Goal: Task Accomplishment & Management: Manage account settings

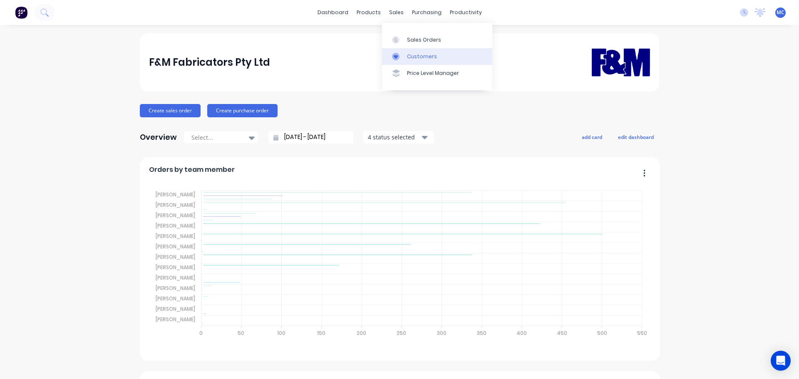
click at [412, 54] on div "Customers" at bounding box center [422, 56] width 30 height 7
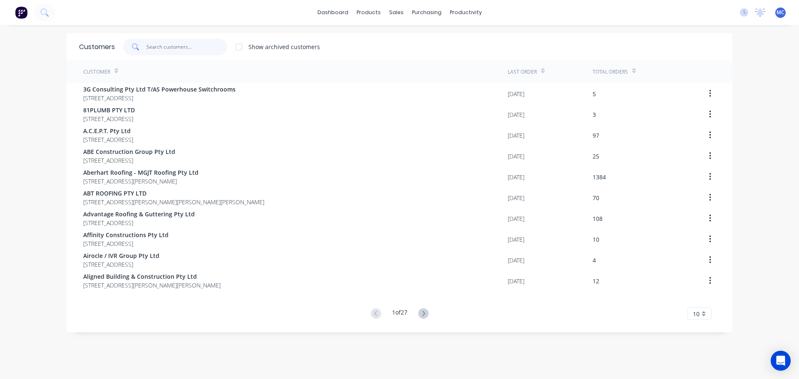
click at [179, 47] on input "text" at bounding box center [186, 47] width 81 height 17
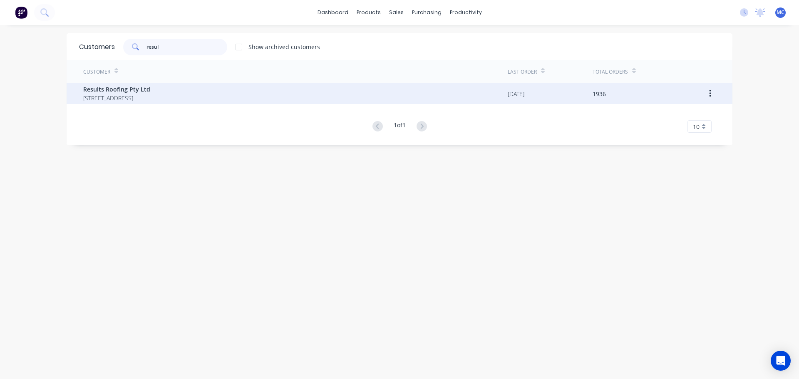
type input "resul"
click at [108, 90] on span "Results Roofing Pty Ltd" at bounding box center [116, 89] width 67 height 9
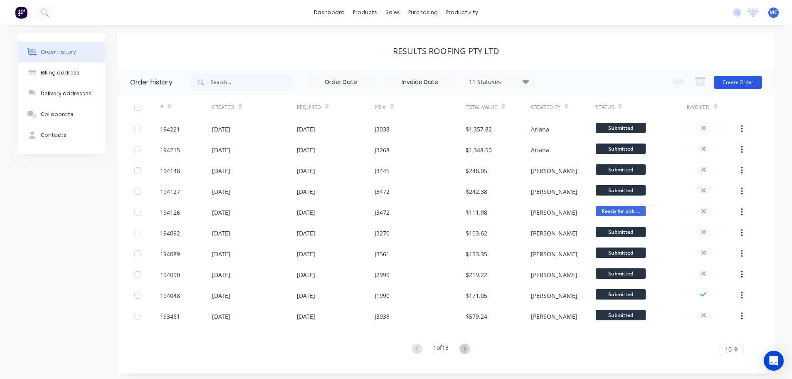
click at [735, 81] on button "Create Order" at bounding box center [738, 82] width 48 height 13
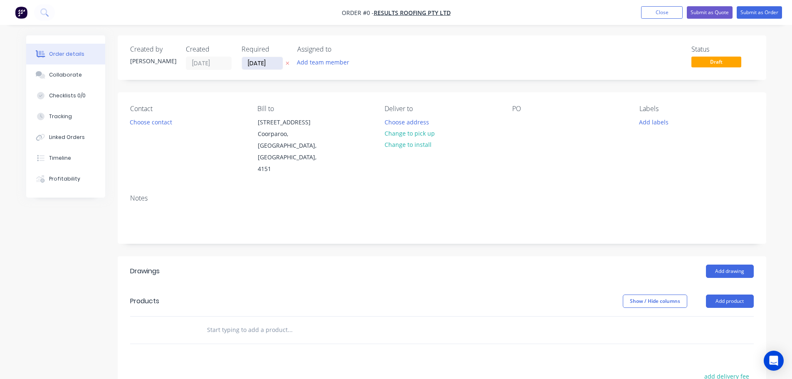
click at [259, 59] on input "[DATE]" at bounding box center [262, 63] width 41 height 12
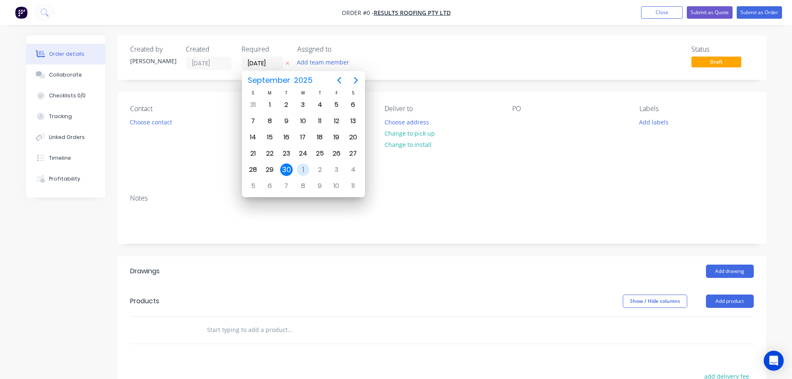
click at [302, 169] on div "1" at bounding box center [303, 169] width 12 height 12
type input "[DATE]"
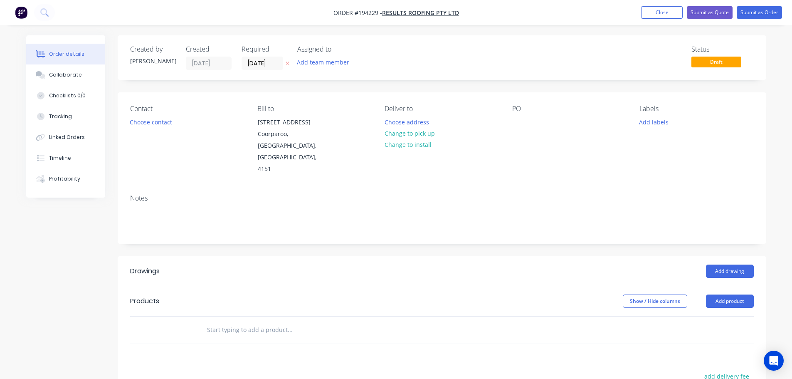
click at [158, 123] on button "Choose contact" at bounding box center [150, 121] width 51 height 11
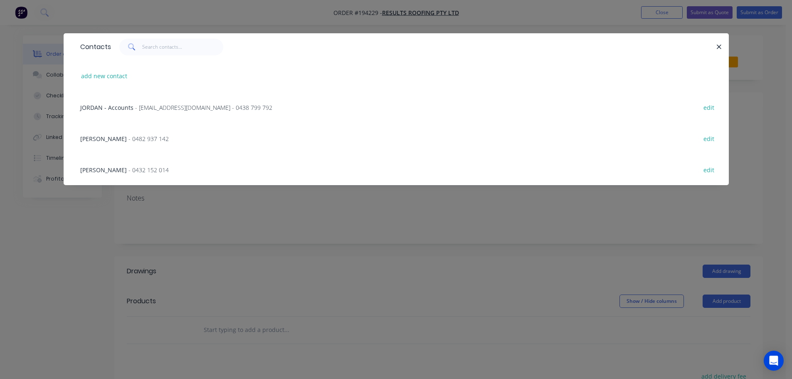
click at [129, 136] on span "- 0482 937 142" at bounding box center [149, 139] width 40 height 8
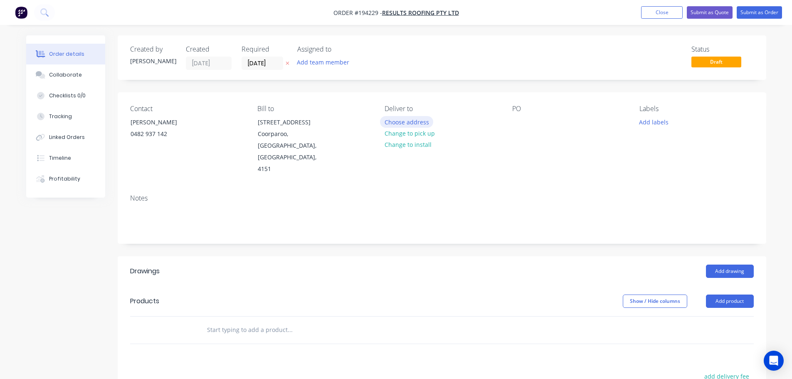
click at [414, 120] on button "Choose address" at bounding box center [406, 121] width 53 height 11
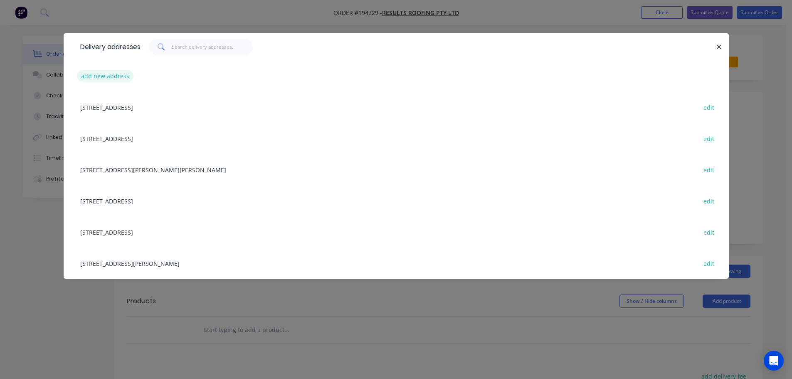
click at [101, 76] on button "add new address" at bounding box center [105, 75] width 57 height 11
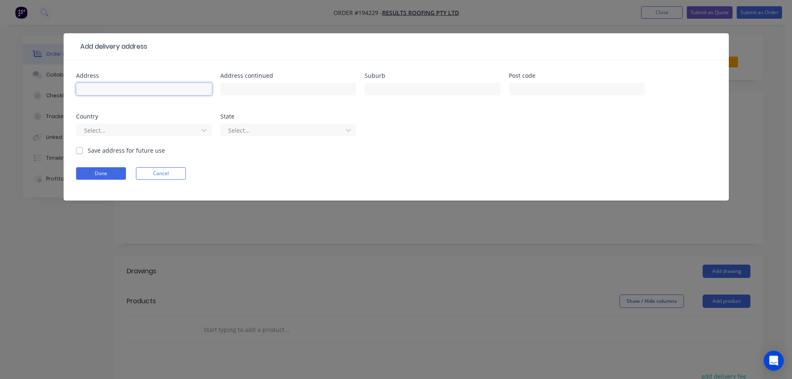
click at [104, 89] on input "text" at bounding box center [144, 89] width 136 height 12
type input "Lot [STREET_ADDRESS]"
type input "Taringa"
click button "Done" at bounding box center [101, 173] width 50 height 12
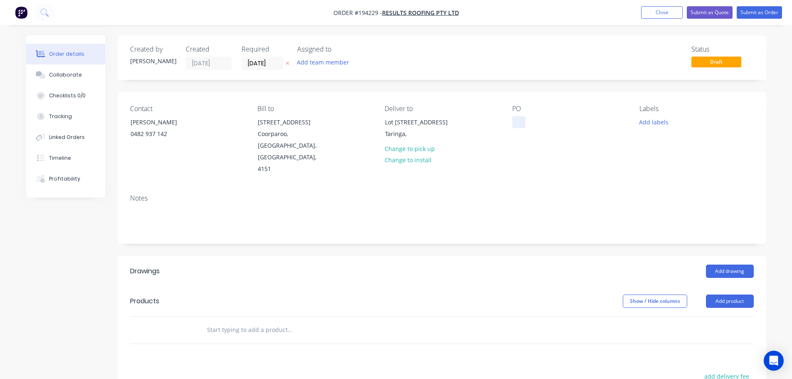
click at [519, 121] on div at bounding box center [519, 122] width 13 height 12
click at [718, 295] on button "Add product" at bounding box center [730, 301] width 48 height 13
click at [713, 316] on div "Product catalogue" at bounding box center [715, 322] width 64 height 12
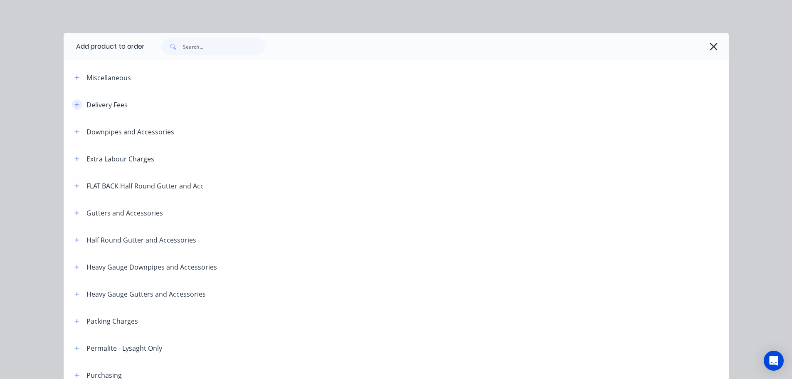
click at [74, 106] on icon "button" at bounding box center [76, 104] width 5 height 5
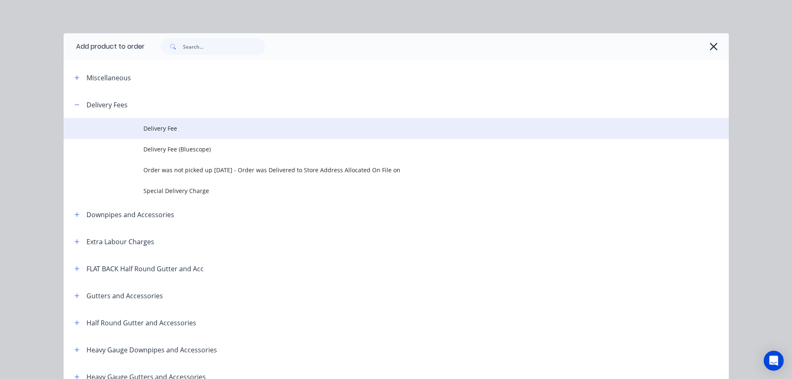
click at [161, 128] on span "Delivery Fee" at bounding box center [378, 128] width 468 height 9
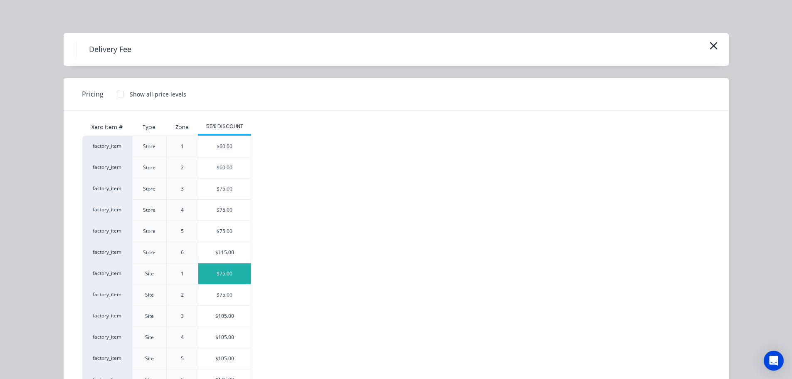
click at [224, 271] on div "$75.00" at bounding box center [224, 273] width 52 height 21
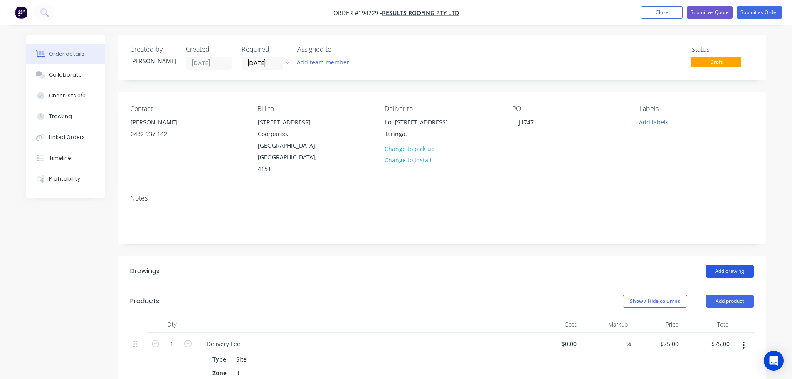
click at [731, 265] on button "Add drawing" at bounding box center [730, 271] width 48 height 13
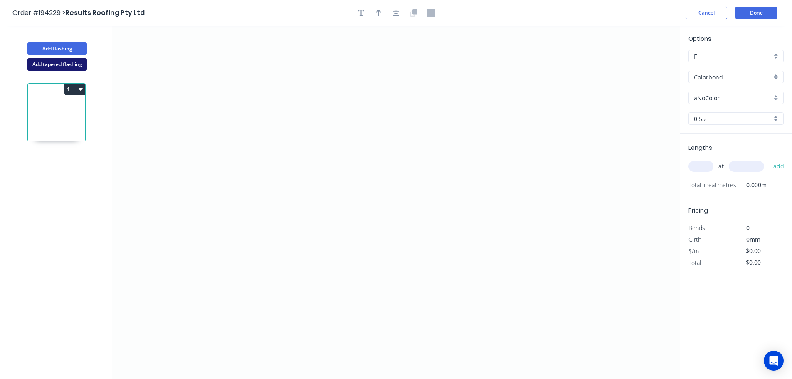
click at [64, 67] on button "Add tapered flashing" at bounding box center [56, 64] width 59 height 12
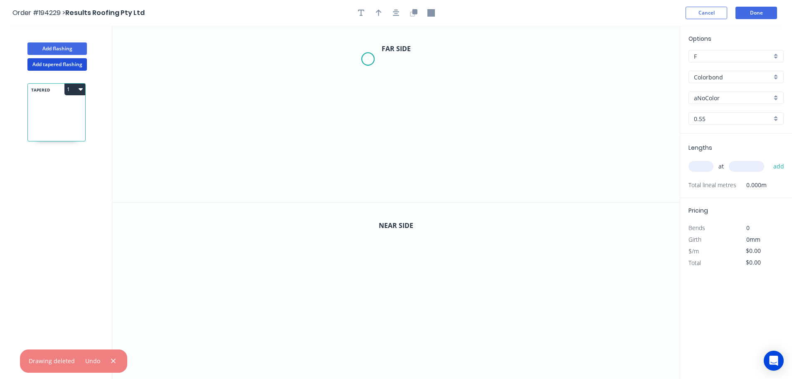
click at [368, 59] on icon "0" at bounding box center [396, 114] width 568 height 176
click at [450, 59] on icon "0" at bounding box center [396, 114] width 568 height 176
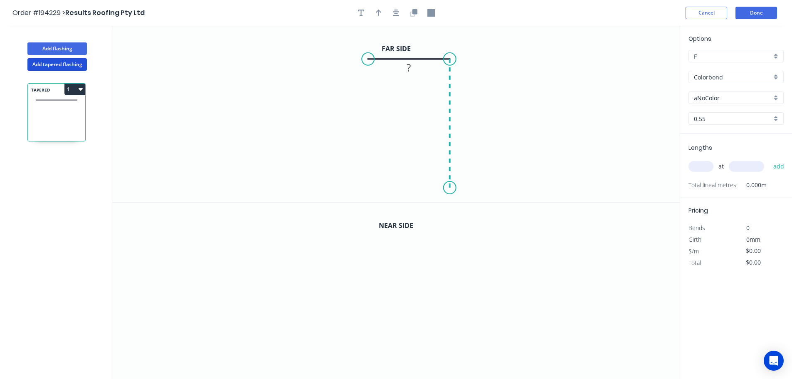
click at [451, 188] on icon "0 ?" at bounding box center [396, 114] width 568 height 176
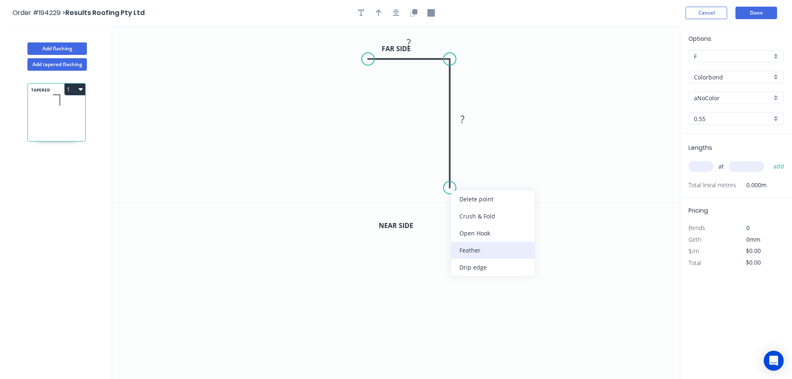
click at [470, 249] on div "Feather" at bounding box center [493, 250] width 84 height 17
drag, startPoint x: 443, startPoint y: 167, endPoint x: 423, endPoint y: 170, distance: 20.5
click at [423, 170] on rect at bounding box center [412, 175] width 32 height 17
click at [421, 173] on tspan "15" at bounding box center [417, 175] width 12 height 14
click at [711, 96] on input "aNoColor" at bounding box center [733, 98] width 78 height 9
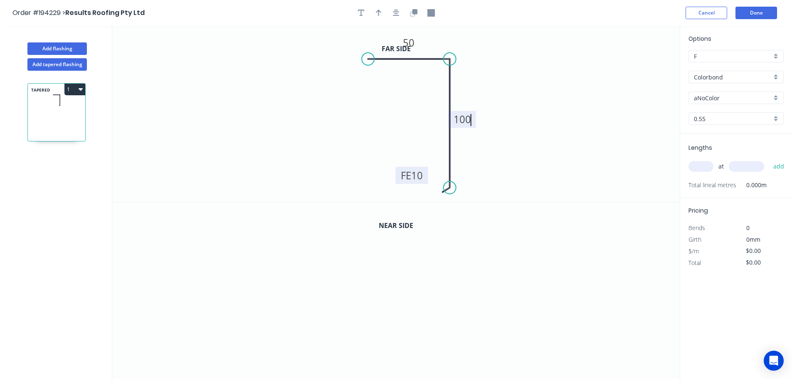
type input "$8.47"
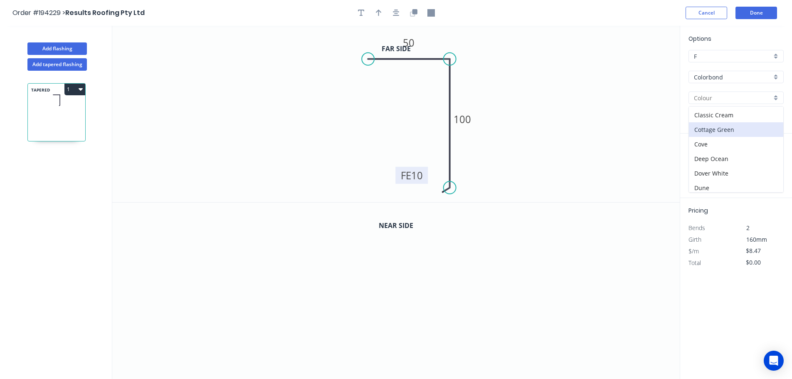
scroll to position [42, 0]
click at [710, 156] on div "Dover White" at bounding box center [736, 159] width 94 height 15
type input "Dover White"
click at [700, 163] on input "text" at bounding box center [701, 166] width 25 height 11
type input "1"
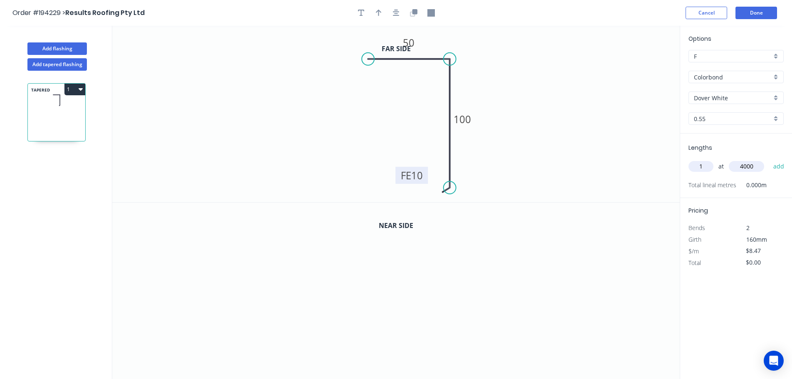
type input "4000"
click at [770, 159] on button "add" at bounding box center [780, 166] width 20 height 14
type input "$33.88"
click at [379, 13] on icon "button" at bounding box center [379, 12] width 6 height 7
click at [638, 68] on icon at bounding box center [637, 58] width 7 height 27
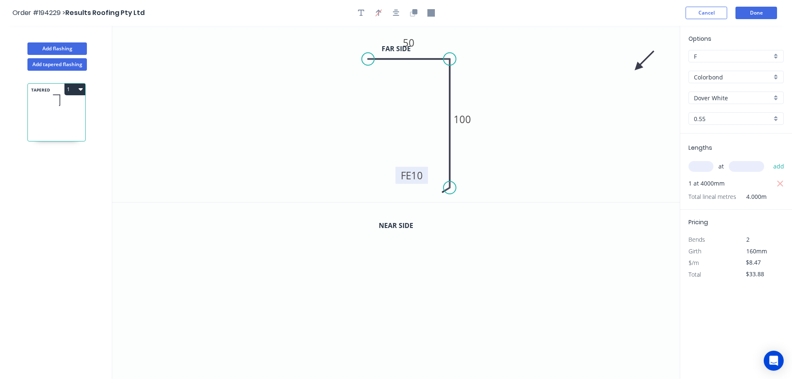
drag, startPoint x: 634, startPoint y: 68, endPoint x: 651, endPoint y: 71, distance: 17.6
click at [629, 82] on icon "0 50 FE 10 100" at bounding box center [396, 114] width 568 height 176
drag, startPoint x: 639, startPoint y: 67, endPoint x: 510, endPoint y: 86, distance: 130.0
click at [537, 86] on icon at bounding box center [545, 79] width 24 height 24
click at [414, 12] on icon "button" at bounding box center [414, 11] width 5 height 5
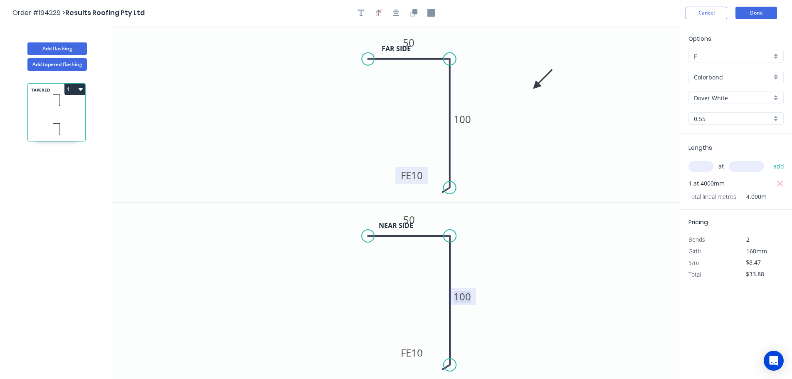
click at [463, 298] on tspan "100" at bounding box center [462, 297] width 17 height 14
click at [70, 88] on button "1" at bounding box center [74, 90] width 21 height 12
type input "$22.54"
click at [27, 109] on div "Duplicate" at bounding box center [46, 110] width 64 height 12
type input "$0.00"
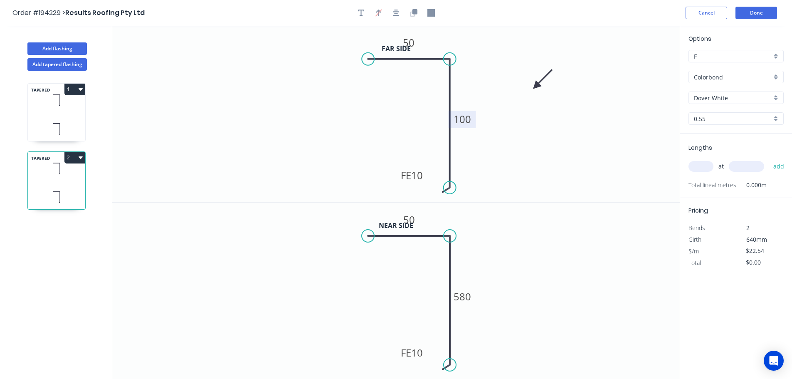
click at [466, 121] on tspan "100" at bounding box center [462, 119] width 17 height 14
click at [462, 295] on tspan "580" at bounding box center [462, 297] width 17 height 14
click at [701, 162] on input "text" at bounding box center [701, 166] width 25 height 11
type input "$30.83"
type input "1"
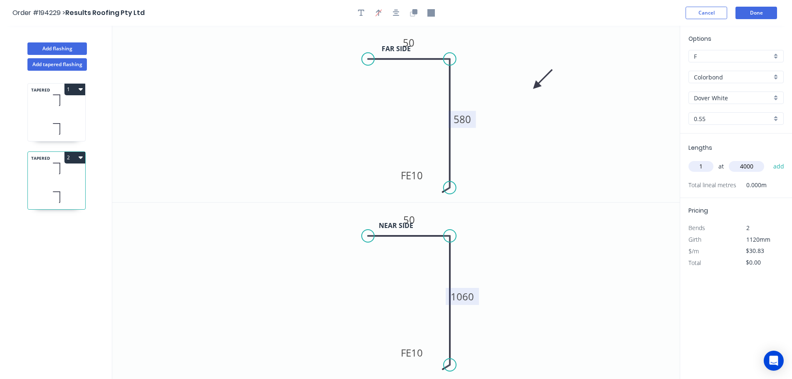
type input "4000"
click at [770, 159] on button "add" at bounding box center [780, 166] width 20 height 14
type input "$123.32"
click at [59, 47] on button "Add flashing" at bounding box center [56, 48] width 59 height 12
type input "$0.00"
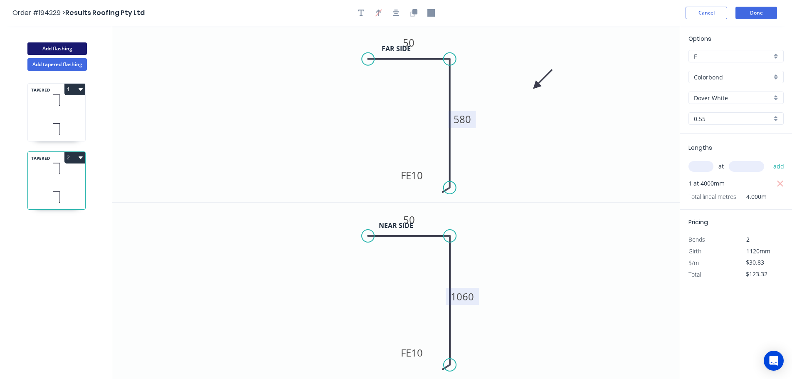
type input "$0.00"
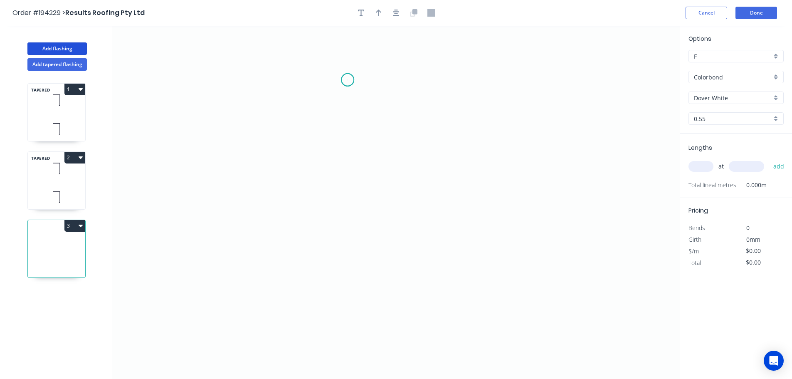
click at [348, 80] on icon "0" at bounding box center [396, 202] width 568 height 353
click at [522, 86] on icon "0" at bounding box center [396, 202] width 568 height 353
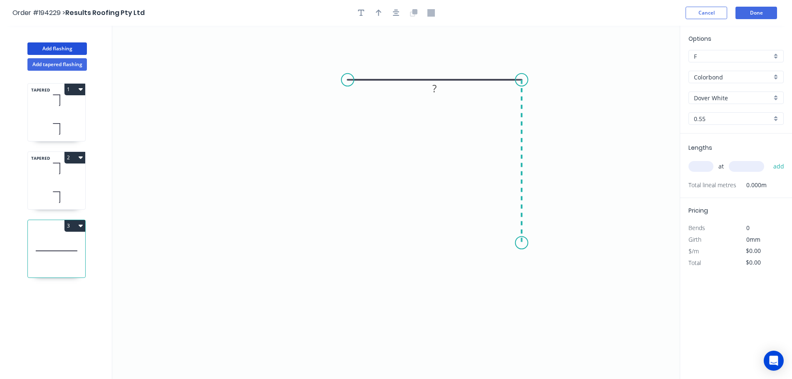
click at [520, 243] on icon "0 ?" at bounding box center [396, 202] width 568 height 353
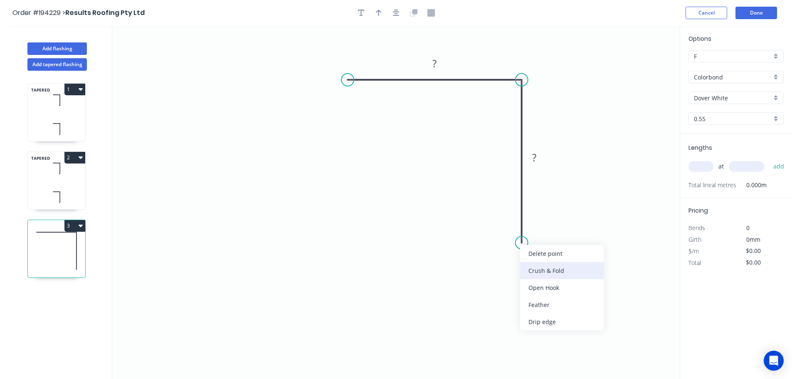
click at [536, 270] on div "Crush & Fold" at bounding box center [562, 270] width 84 height 17
click at [537, 266] on div "Flip bend" at bounding box center [564, 267] width 84 height 17
drag, startPoint x: 550, startPoint y: 225, endPoint x: 492, endPoint y: 230, distance: 58.4
click at [492, 230] on rect at bounding box center [479, 231] width 33 height 17
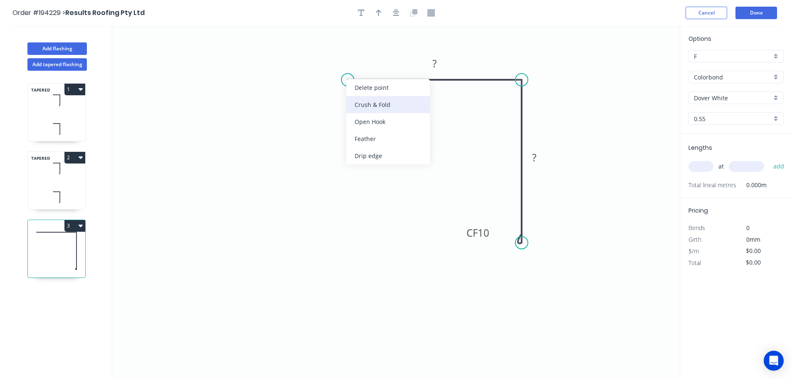
click at [364, 103] on div "Crush & Fold" at bounding box center [389, 104] width 84 height 17
drag, startPoint x: 351, startPoint y: 96, endPoint x: 357, endPoint y: 115, distance: 20.3
click at [358, 113] on rect at bounding box center [342, 104] width 33 height 17
click at [349, 109] on tspan "10" at bounding box center [350, 112] width 12 height 14
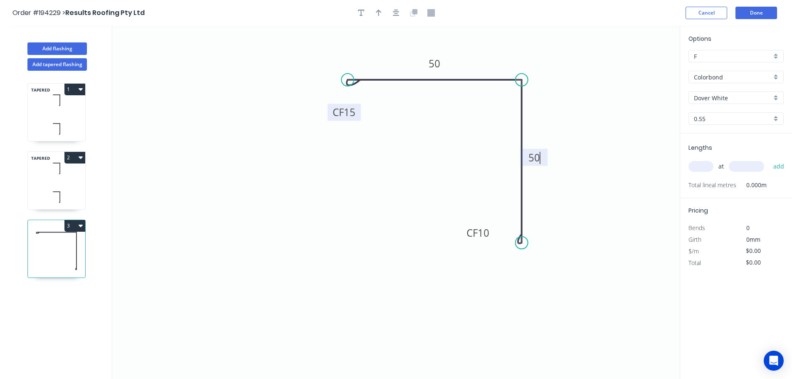
type input "$10.90"
click at [383, 14] on button "button" at bounding box center [379, 13] width 12 height 12
click at [639, 67] on icon at bounding box center [637, 58] width 7 height 27
drag, startPoint x: 639, startPoint y: 67, endPoint x: 574, endPoint y: 102, distance: 73.4
click at [583, 100] on icon at bounding box center [595, 88] width 24 height 24
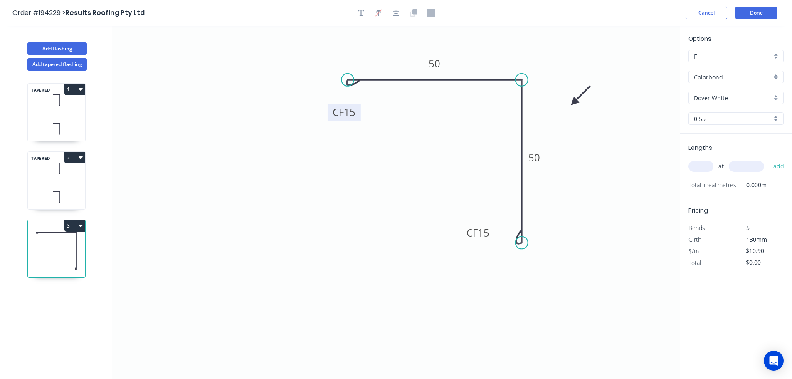
click at [701, 169] on input "text" at bounding box center [701, 166] width 25 height 11
type input "1"
type input "1500"
click at [770, 159] on button "add" at bounding box center [780, 166] width 20 height 14
type input "$16.35"
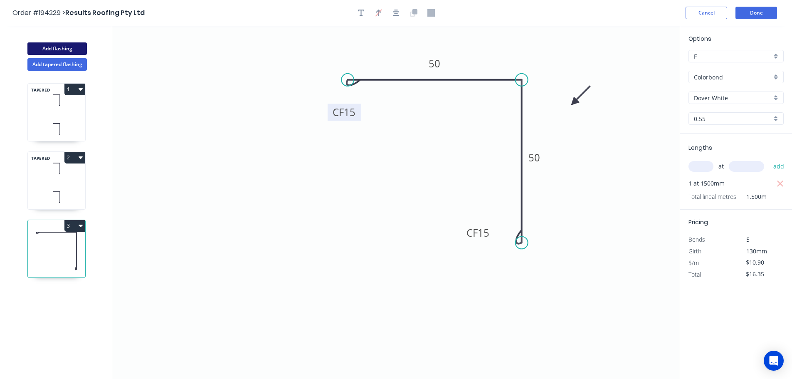
click at [64, 50] on button "Add flashing" at bounding box center [56, 48] width 59 height 12
type input "$0.00"
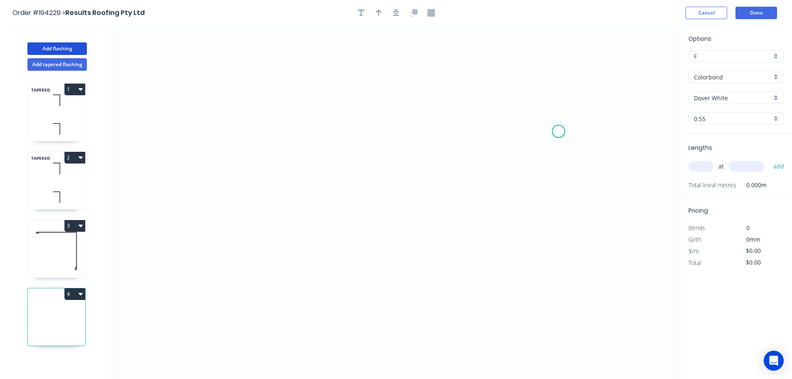
click at [559, 131] on icon "0" at bounding box center [396, 202] width 568 height 353
click at [515, 90] on icon "0" at bounding box center [396, 202] width 568 height 353
drag, startPoint x: 252, startPoint y: 82, endPoint x: 267, endPoint y: 121, distance: 41.9
click at [251, 82] on icon "0 ?" at bounding box center [396, 202] width 568 height 353
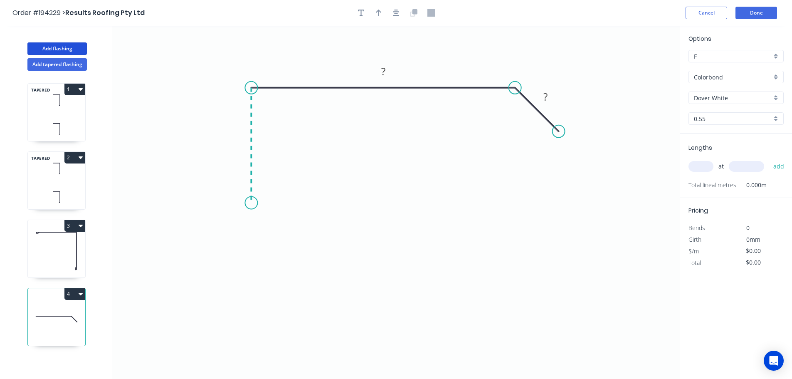
click at [248, 203] on icon "0 ? ?" at bounding box center [396, 202] width 568 height 353
click at [231, 225] on icon "0 ? ? ?" at bounding box center [396, 202] width 568 height 353
click at [253, 243] on icon "0 ? ? ? ?" at bounding box center [396, 202] width 568 height 353
click at [253, 243] on circle at bounding box center [252, 244] width 12 height 12
click at [232, 238] on tspan "?" at bounding box center [233, 239] width 4 height 14
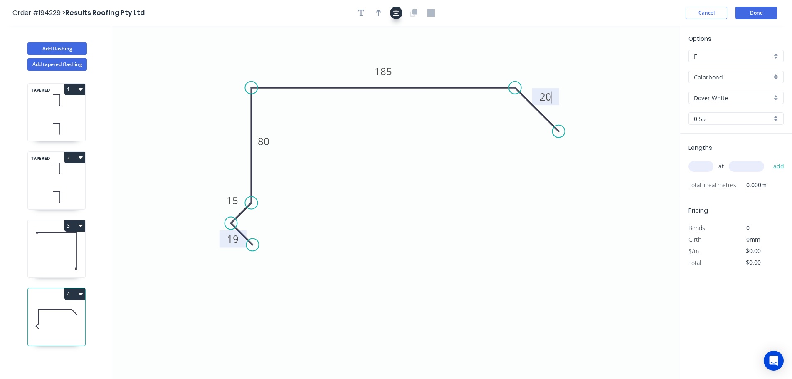
click at [395, 15] on icon "button" at bounding box center [396, 12] width 7 height 7
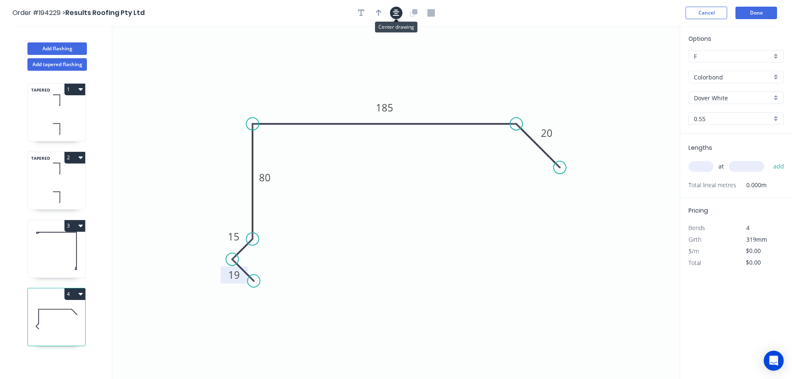
type input "$14.24"
click at [379, 14] on icon "button" at bounding box center [379, 13] width 6 height 7
click at [639, 65] on icon at bounding box center [637, 58] width 7 height 27
drag, startPoint x: 639, startPoint y: 65, endPoint x: 534, endPoint y: 102, distance: 110.5
click at [487, 74] on icon at bounding box center [499, 64] width 24 height 24
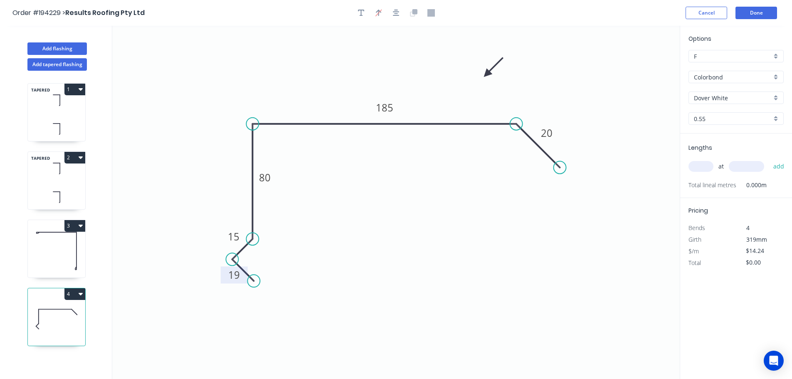
click at [701, 166] on input "text" at bounding box center [701, 166] width 25 height 11
type input "1"
type input "1000"
click at [770, 159] on button "add" at bounding box center [780, 166] width 20 height 14
type input "$14.24"
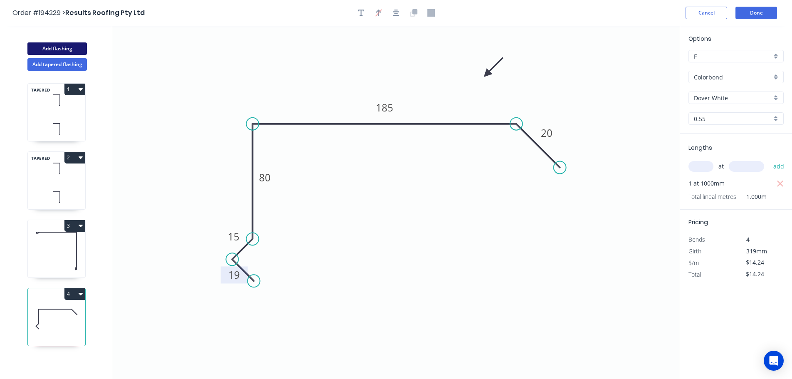
click at [63, 49] on button "Add flashing" at bounding box center [56, 48] width 59 height 12
type input "$0.00"
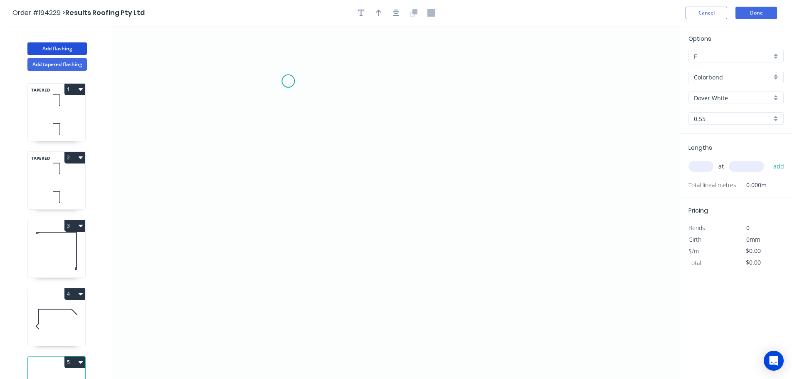
click at [288, 81] on icon "0" at bounding box center [396, 202] width 568 height 353
drag, startPoint x: 289, startPoint y: 257, endPoint x: 392, endPoint y: 257, distance: 103.6
click at [289, 257] on icon "0" at bounding box center [396, 202] width 568 height 353
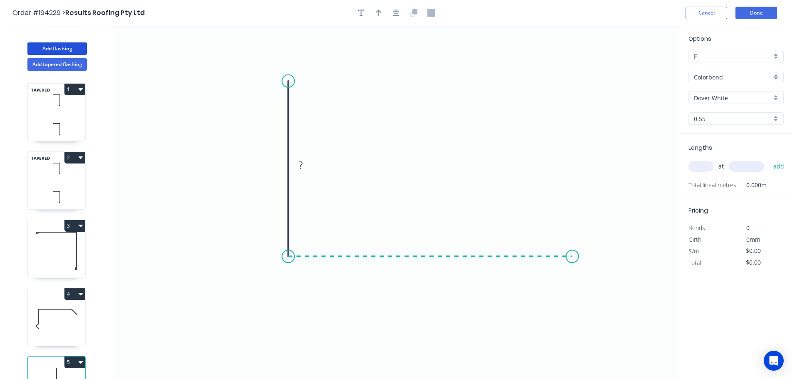
click at [573, 253] on icon "0 ?" at bounding box center [396, 202] width 568 height 353
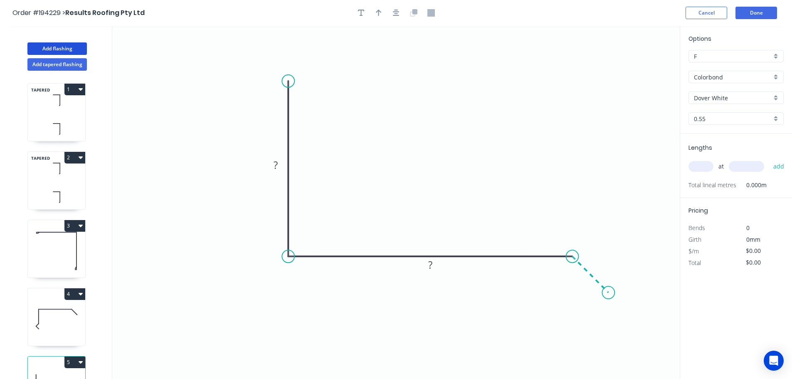
click at [609, 297] on icon "0 ? ?" at bounding box center [396, 202] width 568 height 353
click at [609, 297] on circle at bounding box center [608, 292] width 12 height 12
click at [597, 259] on tspan "?" at bounding box center [599, 262] width 4 height 14
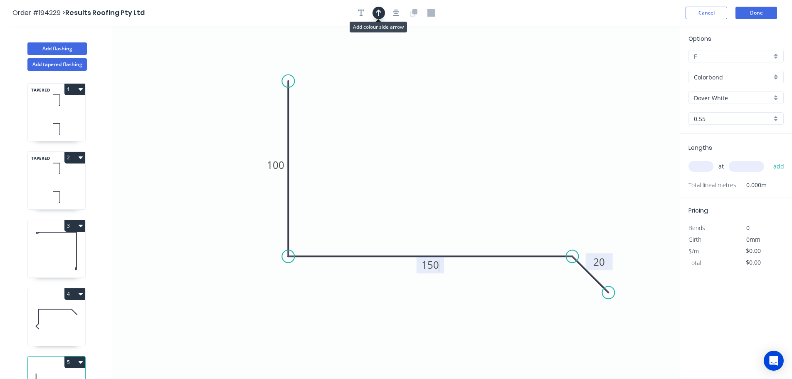
click at [381, 13] on icon "button" at bounding box center [379, 12] width 6 height 7
type input "$10.55"
click at [639, 67] on icon at bounding box center [637, 58] width 7 height 27
drag, startPoint x: 639, startPoint y: 67, endPoint x: 429, endPoint y: 140, distance: 221.8
click at [429, 140] on icon at bounding box center [436, 133] width 24 height 24
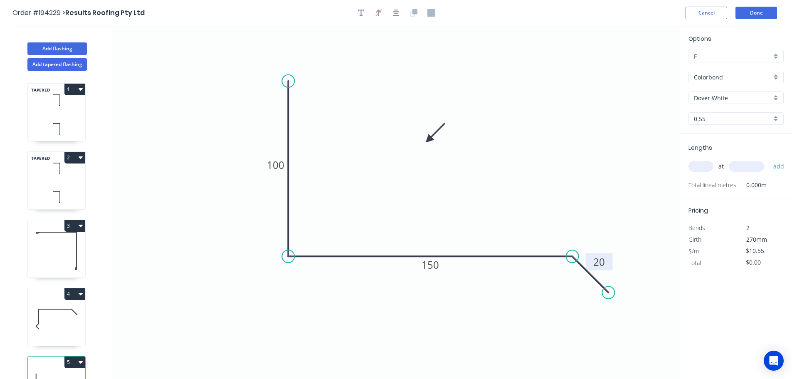
click at [703, 165] on input "text" at bounding box center [701, 166] width 25 height 11
type input "1"
type input "1000"
click at [770, 159] on button "add" at bounding box center [780, 166] width 20 height 14
type input "$10.55"
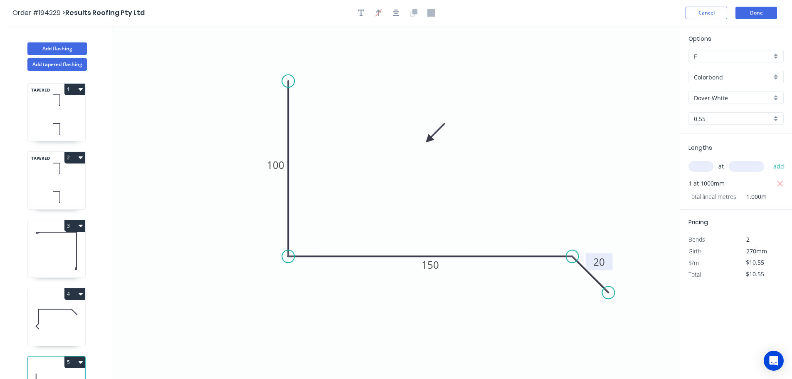
click at [74, 295] on button "4" at bounding box center [74, 294] width 21 height 12
click at [37, 314] on div "Duplicate" at bounding box center [46, 315] width 64 height 12
type input "$14.24"
type input "$0.00"
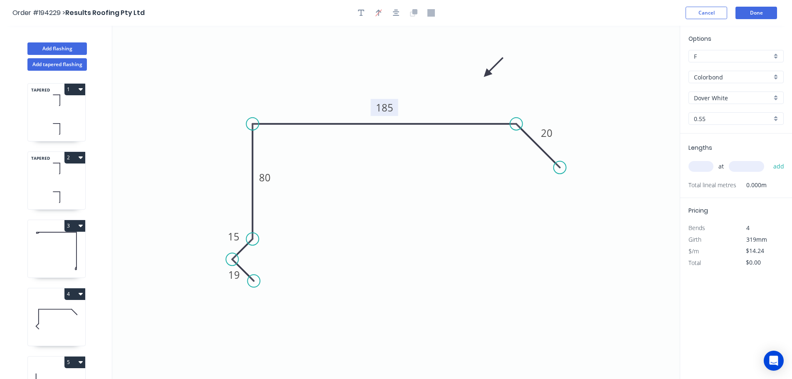
click at [388, 112] on tspan "185" at bounding box center [384, 108] width 17 height 14
click at [709, 165] on input "text" at bounding box center [701, 166] width 25 height 11
type input "1"
type input "1000"
click at [770, 159] on button "add" at bounding box center [780, 166] width 20 height 14
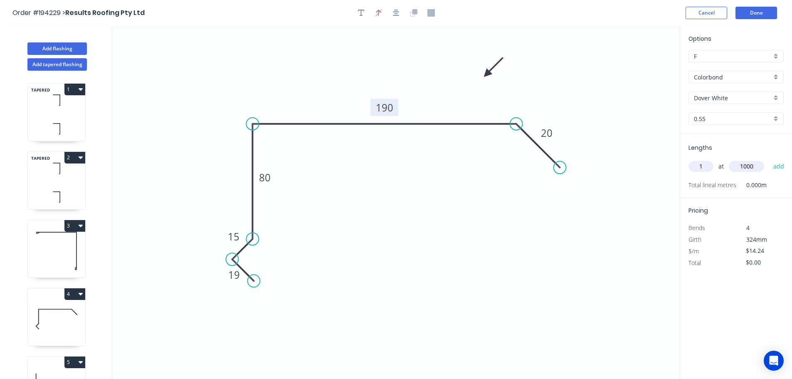
type input "$14.24"
click at [59, 50] on button "Add flashing" at bounding box center [56, 48] width 59 height 12
type input "$0.00"
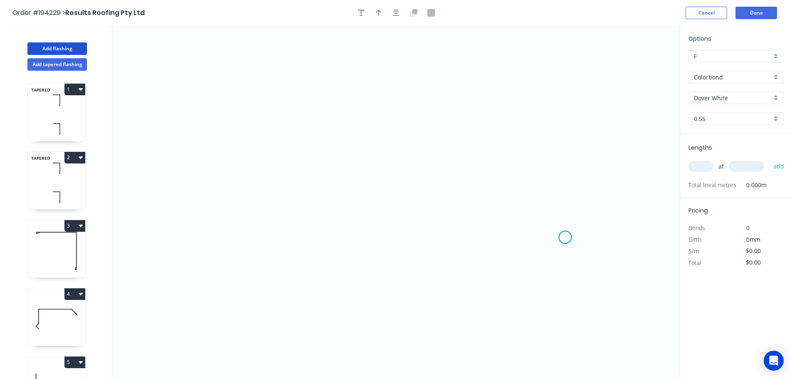
click at [566, 238] on icon "0" at bounding box center [396, 202] width 568 height 353
click at [582, 91] on icon "0" at bounding box center [396, 202] width 568 height 353
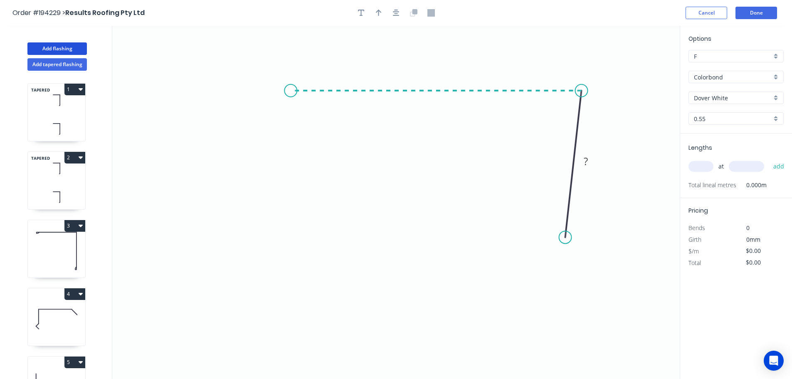
click at [291, 79] on icon "0 ?" at bounding box center [396, 202] width 568 height 353
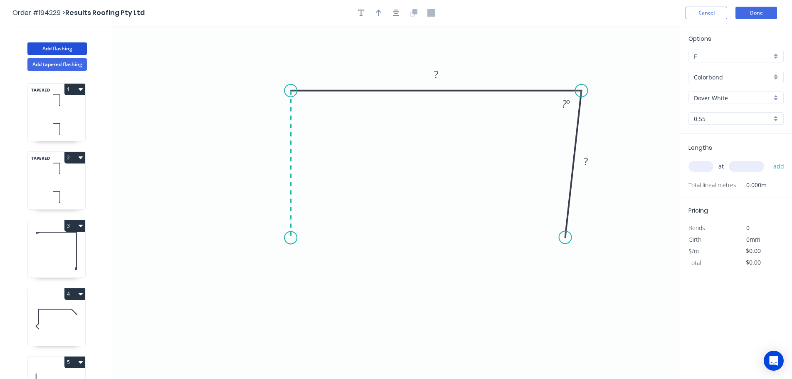
click at [293, 238] on icon "0 ? ? ? º" at bounding box center [396, 202] width 568 height 353
click at [265, 261] on icon "0 ? ? ? ? º" at bounding box center [396, 202] width 568 height 353
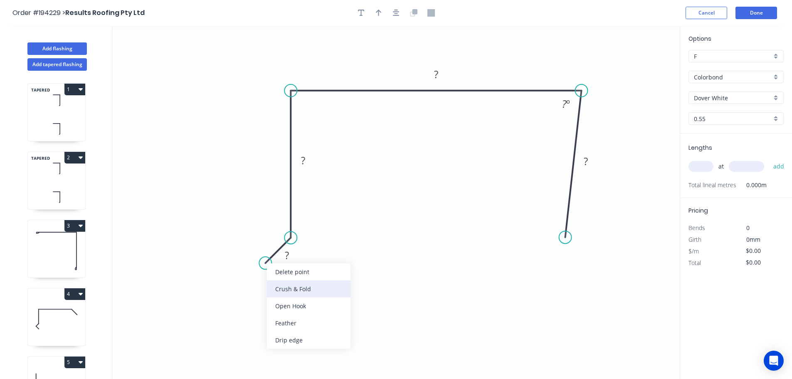
click at [286, 294] on div "Crush & Fold" at bounding box center [309, 288] width 84 height 17
drag, startPoint x: 276, startPoint y: 234, endPoint x: 303, endPoint y: 281, distance: 54.2
click at [303, 281] on rect at bounding box center [286, 285] width 33 height 17
click at [292, 284] on tspan "10" at bounding box center [293, 286] width 12 height 14
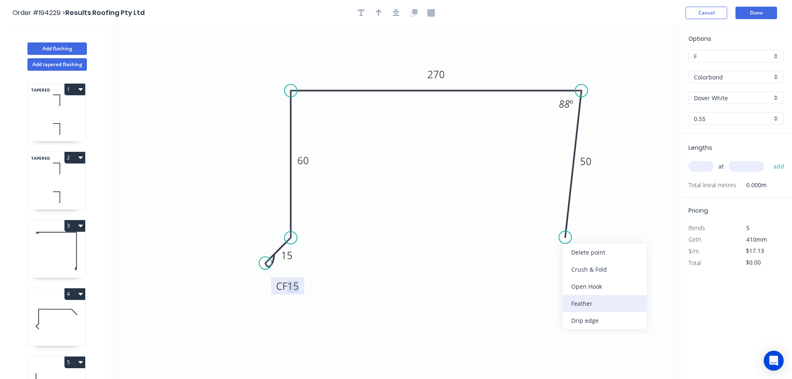
click at [583, 305] on div "Feather" at bounding box center [605, 303] width 84 height 17
type input "$17.94"
drag, startPoint x: 564, startPoint y: 219, endPoint x: 543, endPoint y: 223, distance: 21.6
click at [543, 223] on rect at bounding box center [530, 224] width 32 height 17
click at [532, 229] on tspan "15" at bounding box center [533, 225] width 12 height 14
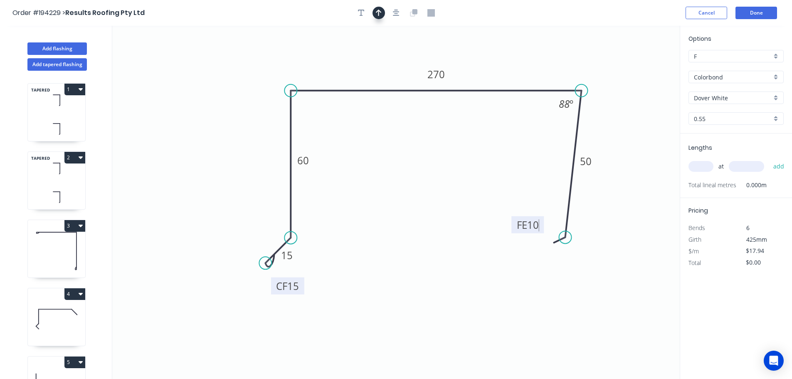
click at [375, 12] on button "button" at bounding box center [379, 13] width 12 height 12
click at [639, 64] on icon at bounding box center [637, 58] width 7 height 27
drag, startPoint x: 637, startPoint y: 67, endPoint x: 520, endPoint y: 58, distance: 116.8
click at [520, 58] on icon at bounding box center [527, 52] width 24 height 24
click at [701, 167] on input "text" at bounding box center [701, 166] width 25 height 11
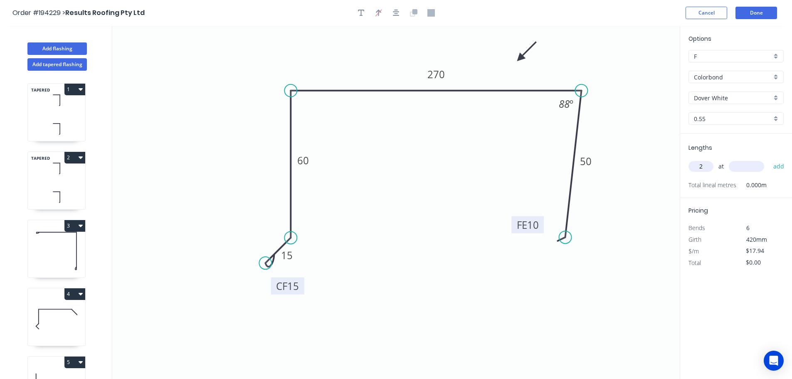
type input "2"
type input "4000"
click at [770, 159] on button "add" at bounding box center [780, 166] width 20 height 14
type input "$143.52"
type input "1"
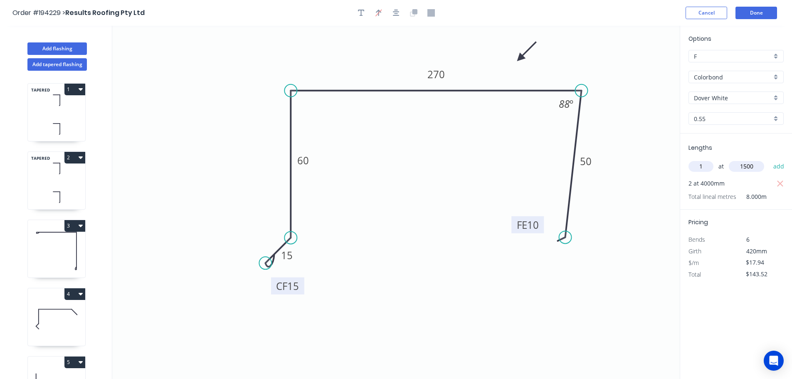
type input "1500"
click at [770, 159] on button "add" at bounding box center [780, 166] width 20 height 14
type input "$170.43"
type input "1"
type input "1000"
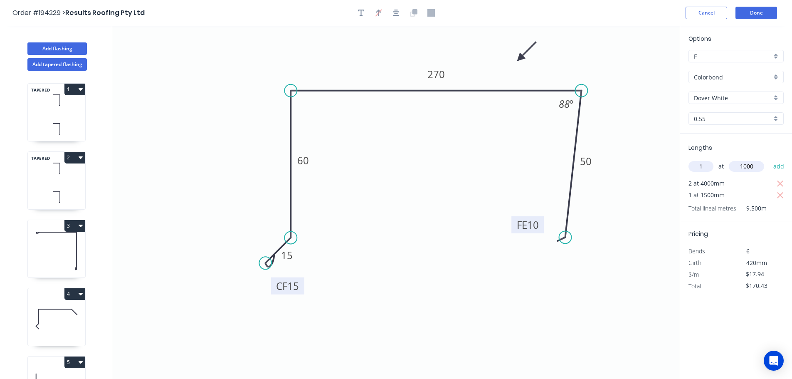
click at [770, 159] on button "add" at bounding box center [780, 166] width 20 height 14
type input "$188.37"
click at [751, 15] on button "Done" at bounding box center [757, 13] width 42 height 12
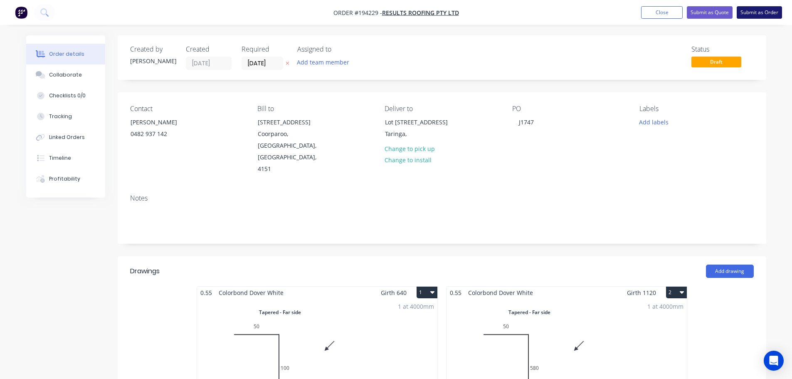
click at [761, 12] on button "Submit as Order" at bounding box center [759, 12] width 45 height 12
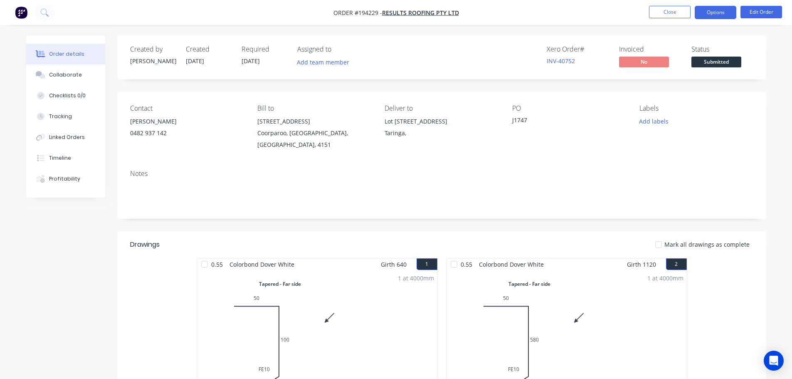
click at [711, 12] on button "Options" at bounding box center [716, 12] width 42 height 13
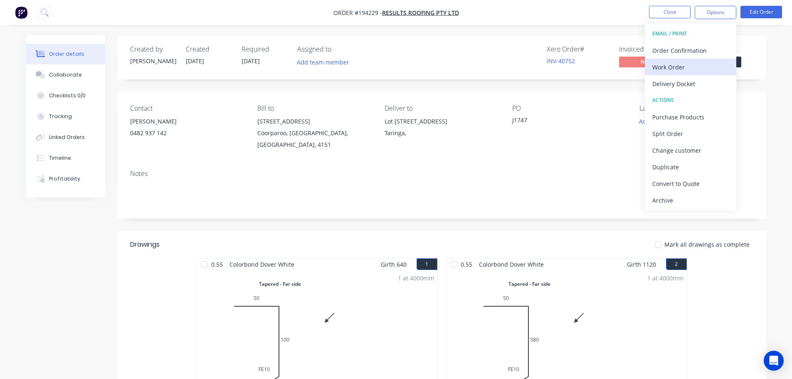
click at [669, 64] on div "Work Order" at bounding box center [691, 67] width 77 height 12
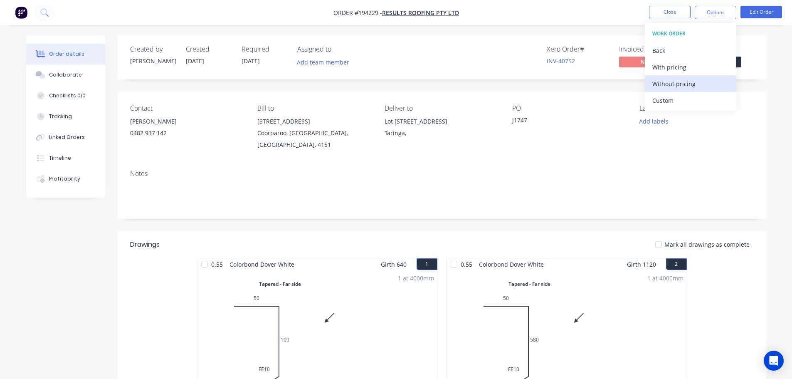
click at [666, 80] on div "Without pricing" at bounding box center [691, 84] width 77 height 12
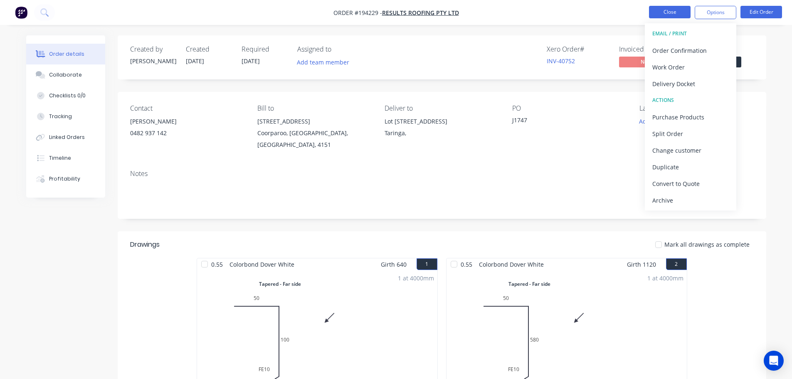
click at [673, 7] on button "Close" at bounding box center [670, 12] width 42 height 12
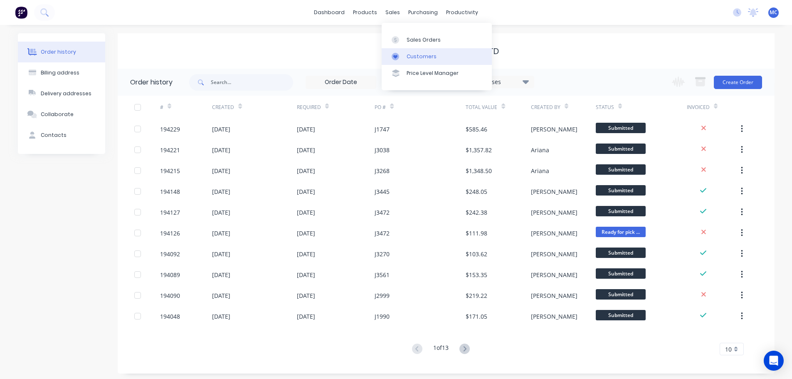
click at [418, 55] on div "Customers" at bounding box center [422, 56] width 30 height 7
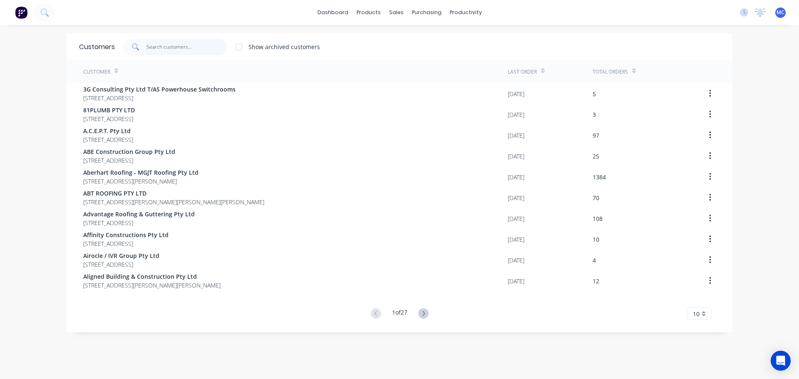
click at [160, 47] on input "text" at bounding box center [186, 47] width 81 height 17
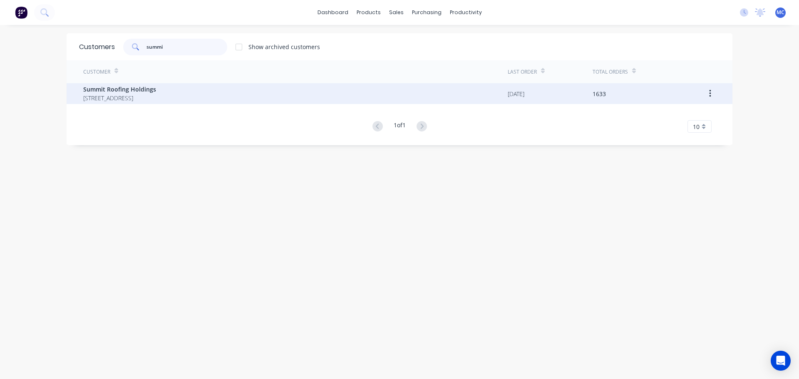
type input "summi"
click at [126, 89] on span "Summit Roofing Holdings" at bounding box center [119, 89] width 73 height 9
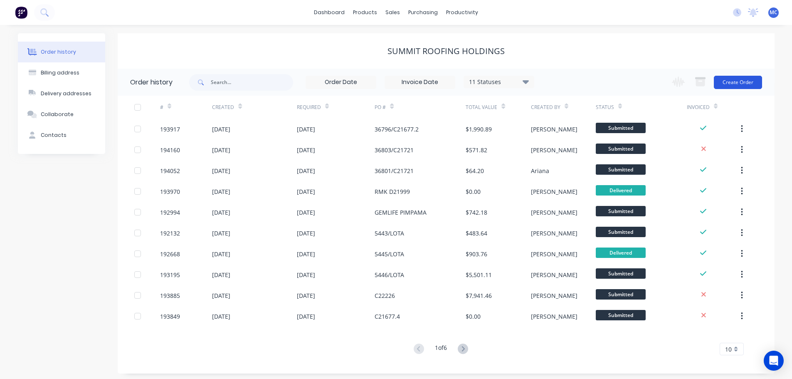
click at [742, 81] on button "Create Order" at bounding box center [738, 82] width 48 height 13
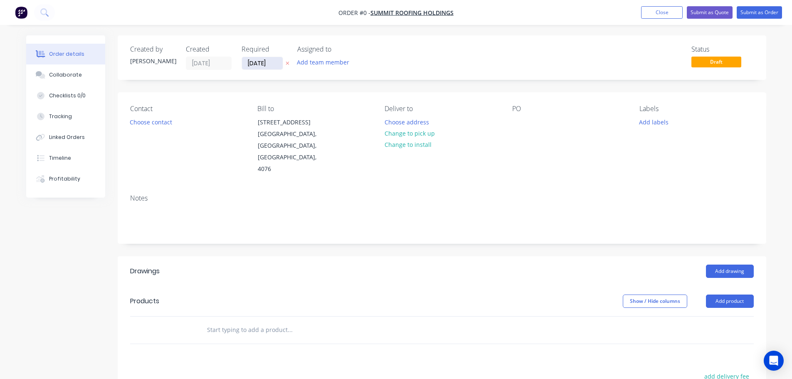
click at [260, 63] on input "[DATE]" at bounding box center [262, 63] width 41 height 12
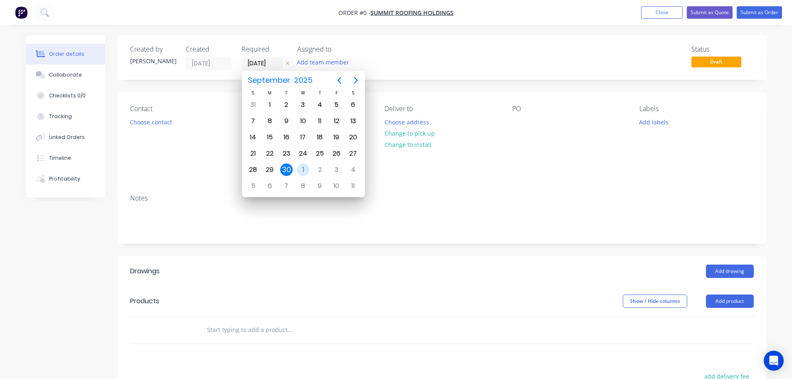
click at [303, 166] on div "1" at bounding box center [303, 169] width 12 height 12
type input "[DATE]"
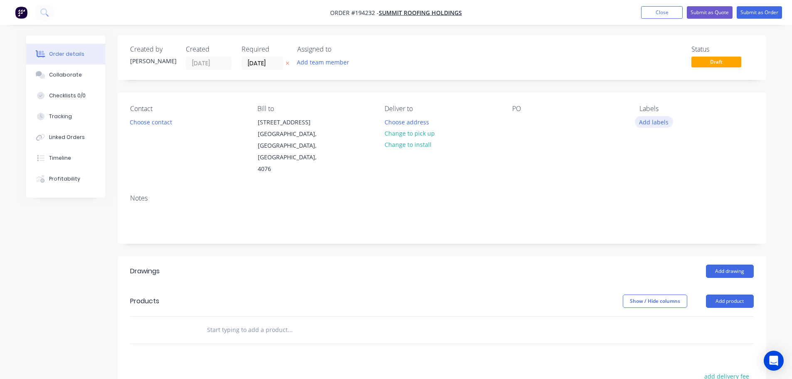
click at [661, 119] on button "Add labels" at bounding box center [654, 121] width 38 height 11
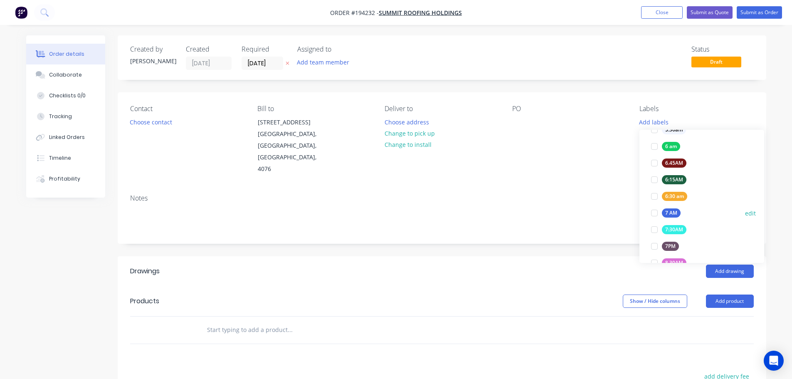
click at [658, 212] on div at bounding box center [654, 213] width 17 height 17
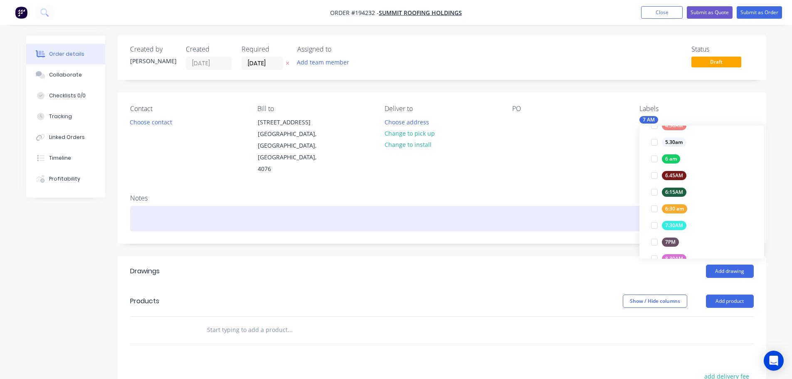
scroll to position [0, 0]
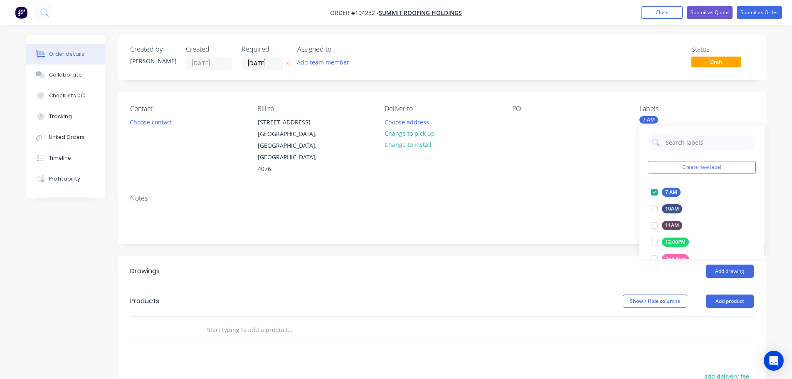
click at [600, 194] on div "Notes" at bounding box center [442, 198] width 624 height 8
click at [728, 295] on button "Add product" at bounding box center [730, 301] width 48 height 13
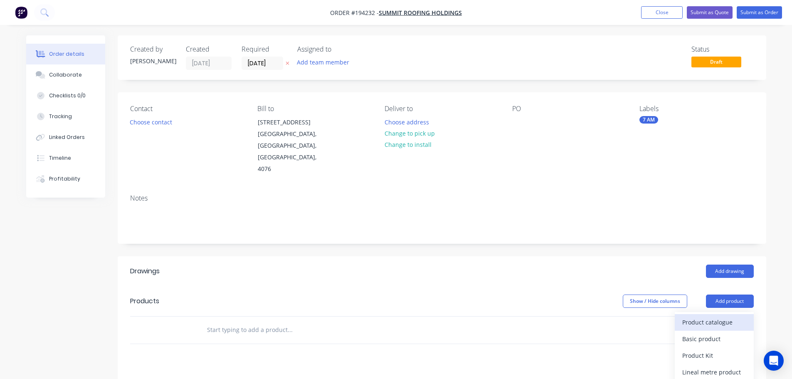
click at [708, 316] on div "Product catalogue" at bounding box center [715, 322] width 64 height 12
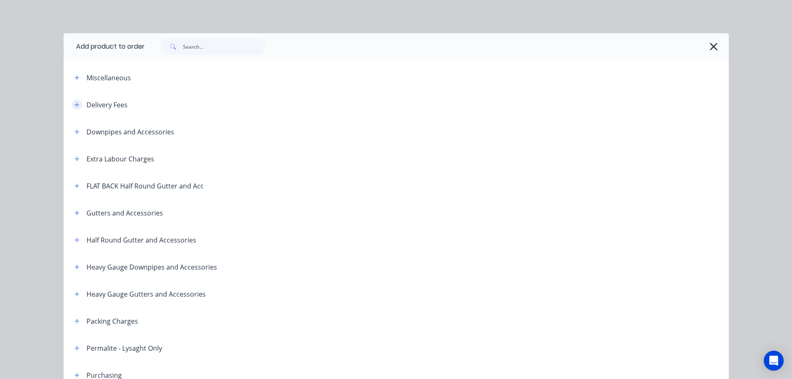
click at [74, 104] on icon "button" at bounding box center [76, 104] width 5 height 5
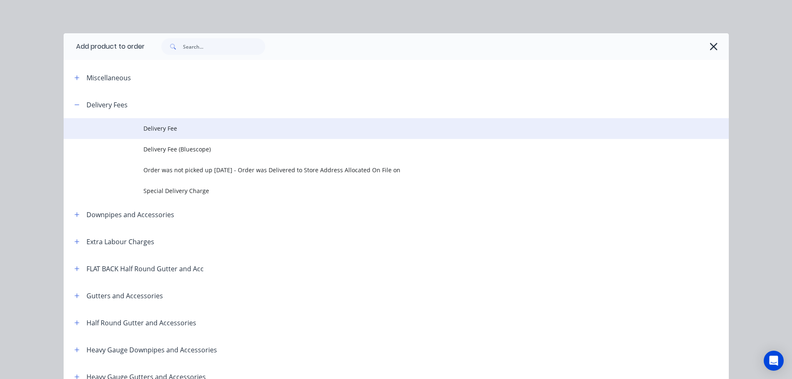
click at [149, 127] on span "Delivery Fee" at bounding box center [378, 128] width 468 height 9
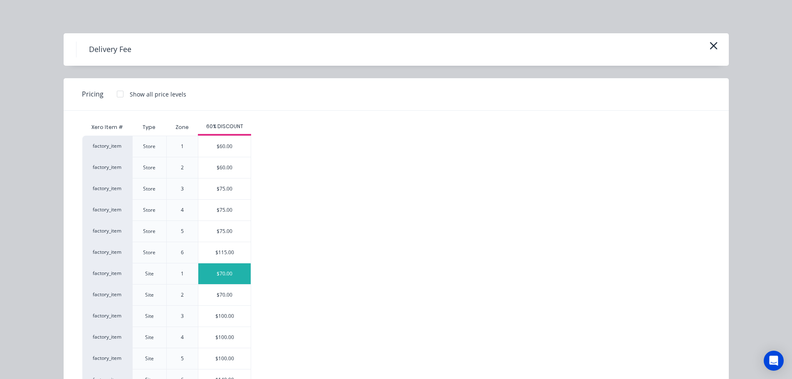
click at [221, 272] on div "$70.00" at bounding box center [224, 273] width 52 height 21
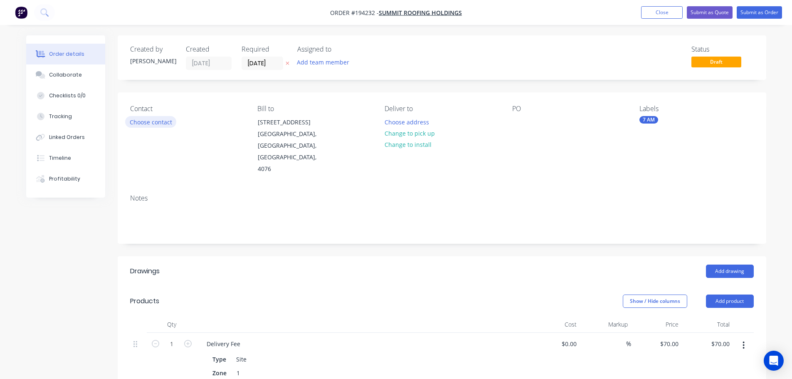
click at [155, 124] on button "Choose contact" at bounding box center [150, 121] width 51 height 11
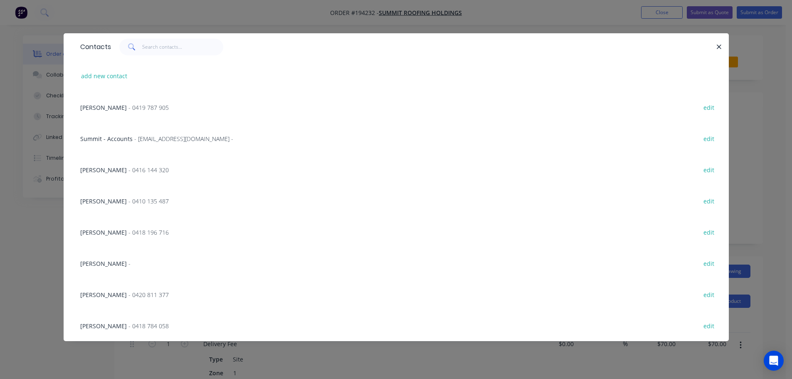
click at [109, 105] on span "[PERSON_NAME]" at bounding box center [103, 108] width 47 height 8
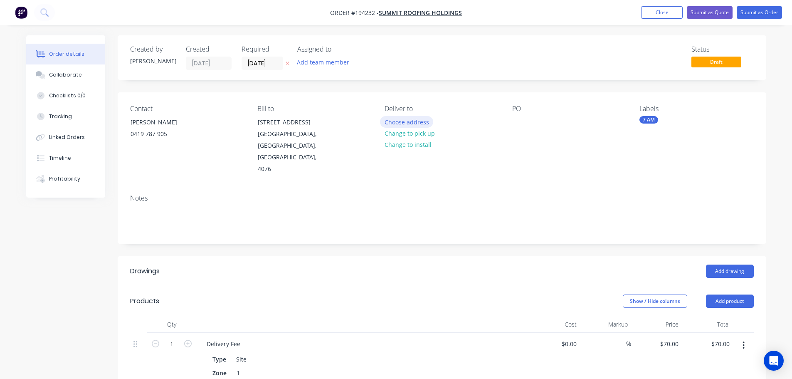
click at [403, 120] on button "Choose address" at bounding box center [406, 121] width 53 height 11
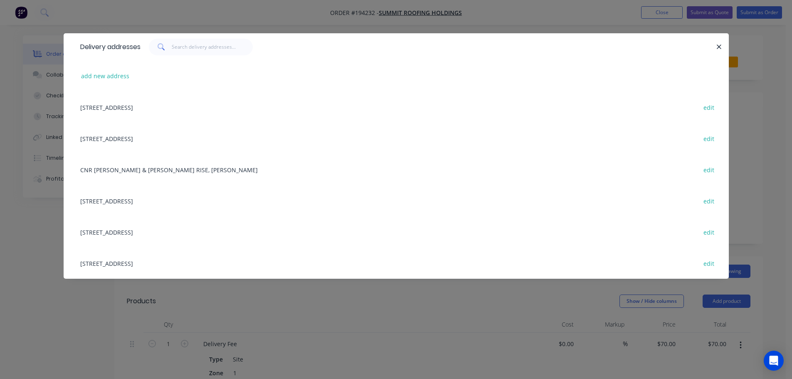
click at [137, 232] on div "[STREET_ADDRESS] edit" at bounding box center [396, 231] width 641 height 31
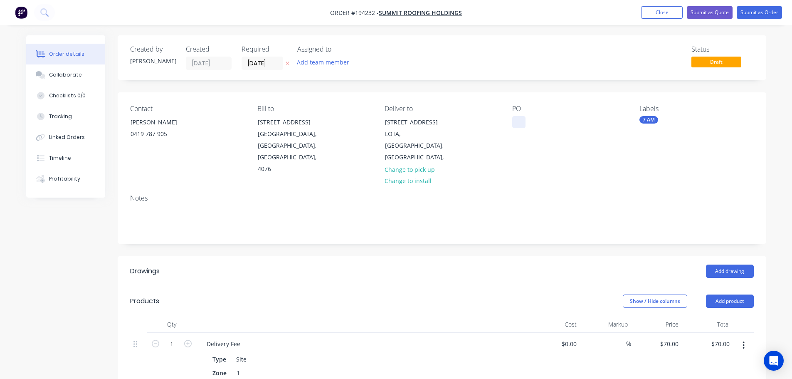
click at [521, 123] on div at bounding box center [519, 122] width 13 height 12
click at [518, 121] on div "5446/Lota" at bounding box center [533, 122] width 40 height 12
click at [729, 265] on button "Add drawing" at bounding box center [730, 271] width 48 height 13
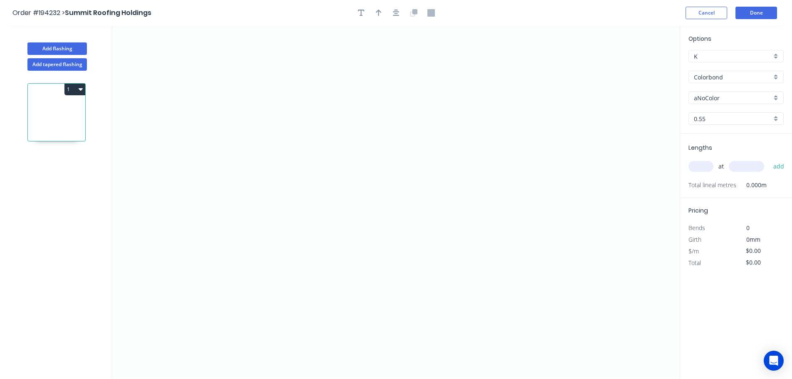
click at [716, 99] on input "aNoColor" at bounding box center [733, 98] width 78 height 9
click at [705, 148] on div "Monument" at bounding box center [736, 151] width 94 height 15
type input "Monument"
click at [703, 167] on input "text" at bounding box center [701, 166] width 25 height 11
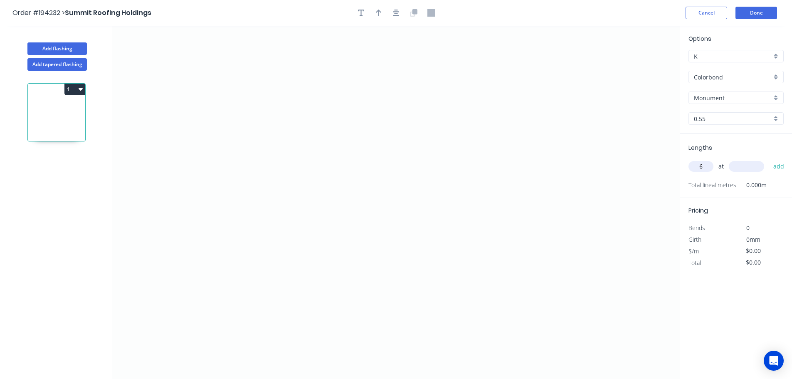
type input "6"
type input "5800"
click at [770, 159] on button "add" at bounding box center [780, 166] width 20 height 14
click at [563, 147] on icon "0" at bounding box center [396, 202] width 568 height 353
drag, startPoint x: 519, startPoint y: 98, endPoint x: 512, endPoint y: 97, distance: 7.1
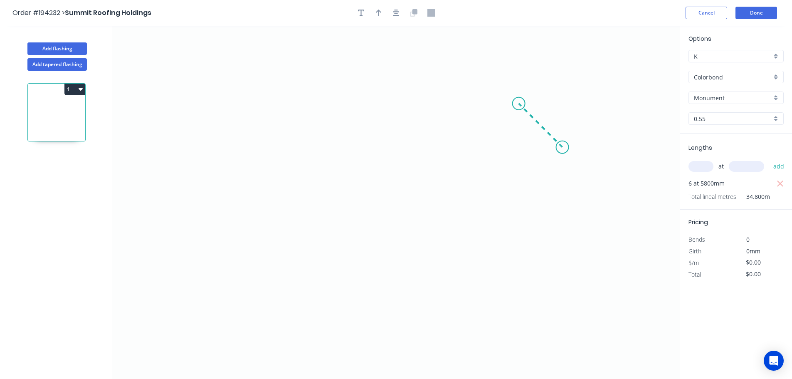
click at [519, 98] on icon "0" at bounding box center [396, 202] width 568 height 353
click at [243, 95] on icon "0 ?" at bounding box center [396, 202] width 568 height 353
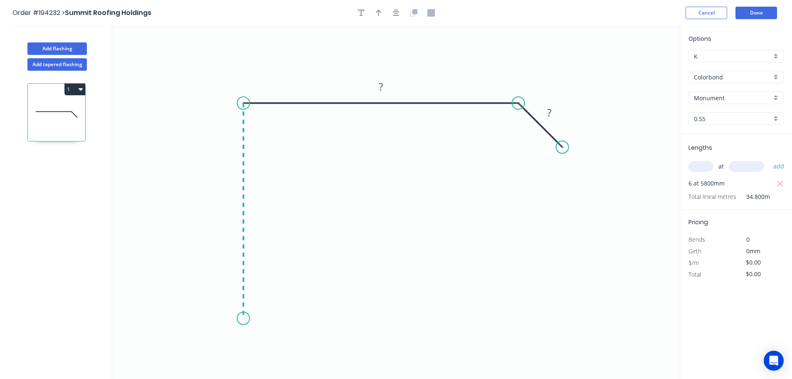
click at [252, 319] on icon "0 ? ?" at bounding box center [396, 202] width 568 height 353
click at [252, 318] on icon at bounding box center [247, 318] width 9 height 0
click at [252, 232] on icon at bounding box center [252, 274] width 0 height 87
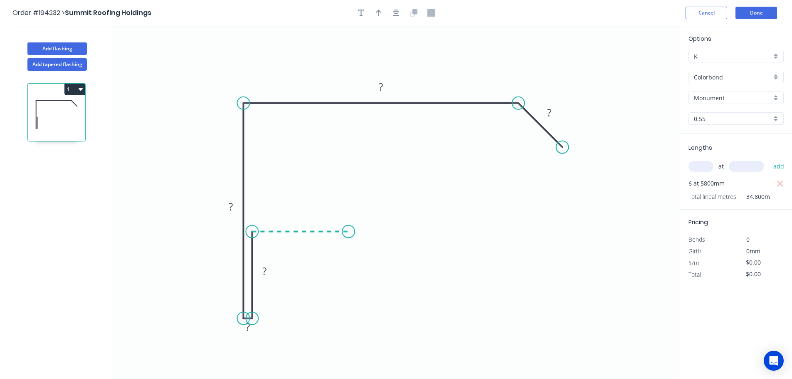
click at [349, 233] on icon "0 ? ? ? ? ?" at bounding box center [396, 202] width 568 height 353
click at [349, 233] on circle at bounding box center [348, 231] width 12 height 12
click at [270, 343] on div "Hide measurement" at bounding box center [286, 340] width 84 height 17
click at [311, 217] on rect at bounding box center [300, 214] width 27 height 17
click at [301, 213] on tspan "?" at bounding box center [300, 215] width 4 height 14
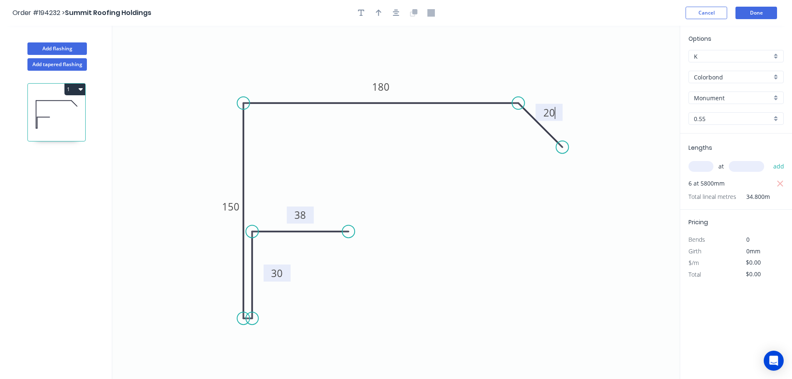
drag, startPoint x: 228, startPoint y: 268, endPoint x: 266, endPoint y: 270, distance: 37.5
click at [266, 270] on rect at bounding box center [277, 273] width 27 height 17
type input "$15.22"
type input "$529.66"
click at [381, 17] on button "button" at bounding box center [379, 13] width 12 height 12
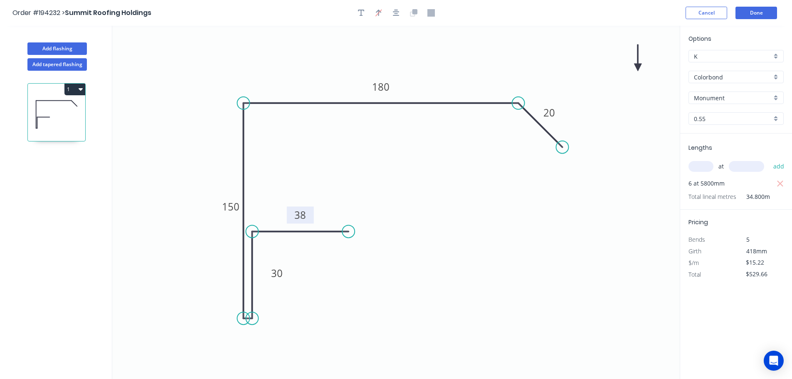
click at [638, 67] on icon at bounding box center [637, 58] width 7 height 27
drag, startPoint x: 638, startPoint y: 67, endPoint x: 482, endPoint y: 66, distance: 156.0
click at [482, 66] on icon at bounding box center [488, 59] width 24 height 24
click at [752, 14] on button "Done" at bounding box center [757, 13] width 42 height 12
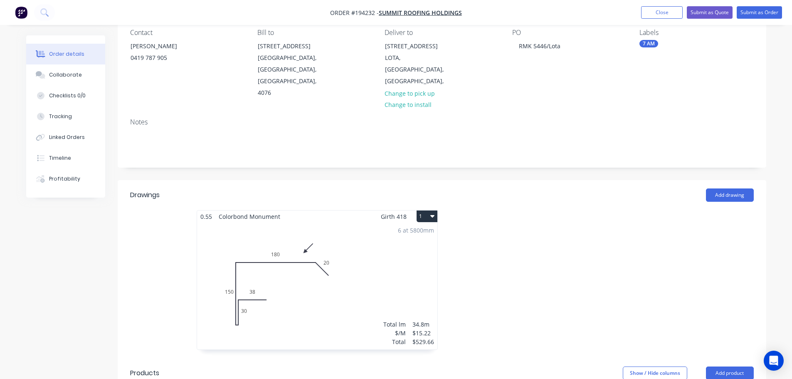
scroll to position [83, 0]
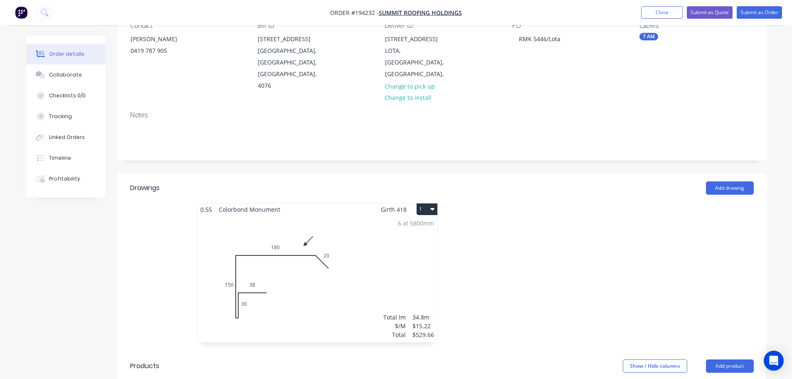
click at [349, 248] on div "6 at 5800mm Total lm $/M Total 34.8m $15.22 $529.66" at bounding box center [317, 278] width 240 height 127
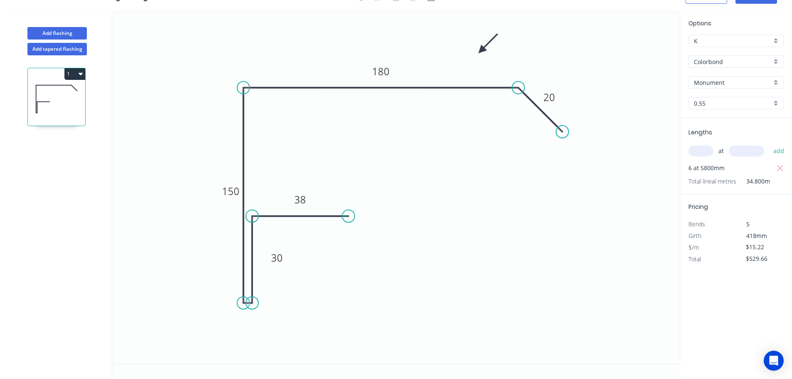
scroll to position [15, 0]
click at [70, 74] on button "1" at bounding box center [74, 74] width 21 height 12
click at [33, 92] on div "Duplicate" at bounding box center [46, 95] width 64 height 12
type input "$0.00"
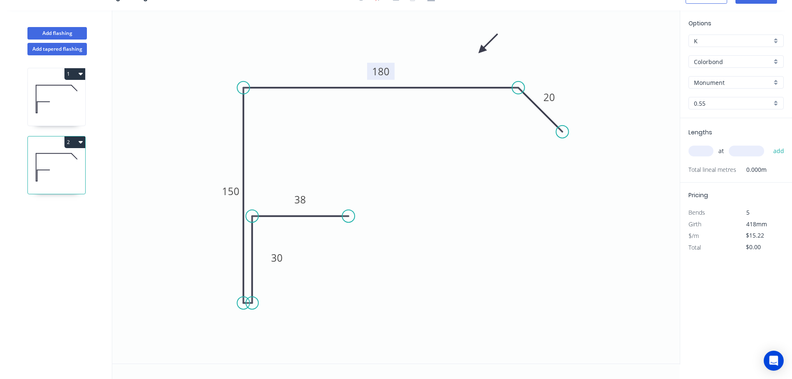
click at [387, 72] on tspan "180" at bounding box center [380, 71] width 17 height 14
click at [701, 151] on input "text" at bounding box center [701, 151] width 25 height 11
type input "$13.38"
type input "3"
type input "5800"
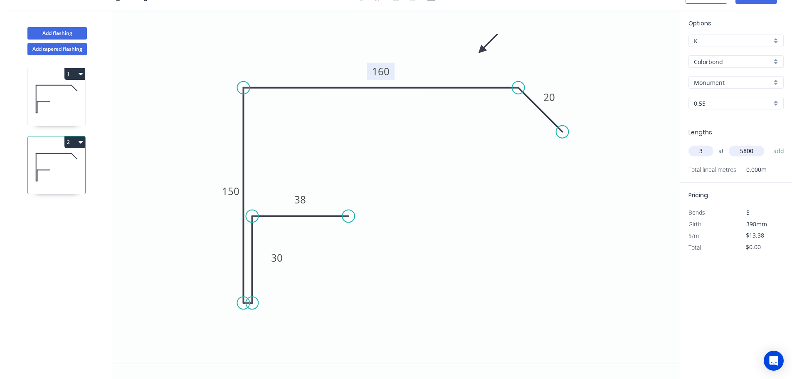
click at [770, 144] on button "add" at bounding box center [780, 151] width 20 height 14
click at [76, 140] on button "2" at bounding box center [74, 142] width 21 height 12
click at [37, 161] on div "Duplicate" at bounding box center [46, 163] width 64 height 12
type input "$0.00"
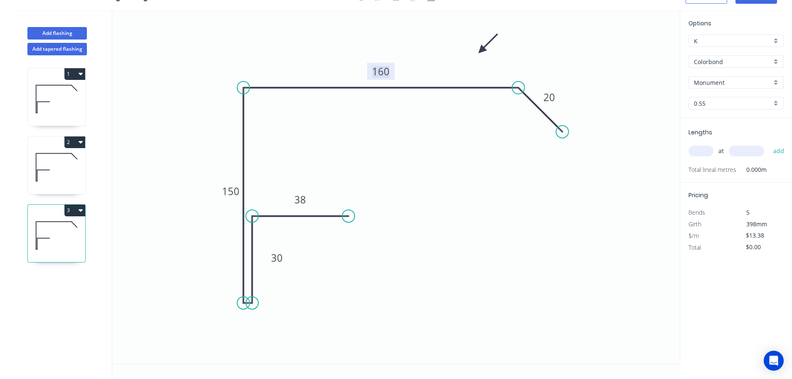
click at [382, 71] on tspan "160" at bounding box center [380, 71] width 17 height 14
click at [699, 152] on input "text" at bounding box center [701, 151] width 25 height 11
type input "3"
type input "5800"
click at [770, 144] on button "add" at bounding box center [780, 151] width 20 height 14
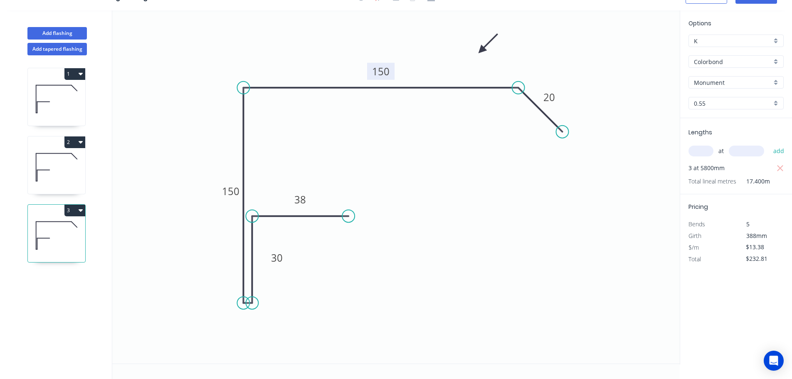
click at [82, 209] on icon "button" at bounding box center [81, 210] width 4 height 7
click at [26, 230] on div "Duplicate" at bounding box center [46, 231] width 64 height 12
type input "$0.00"
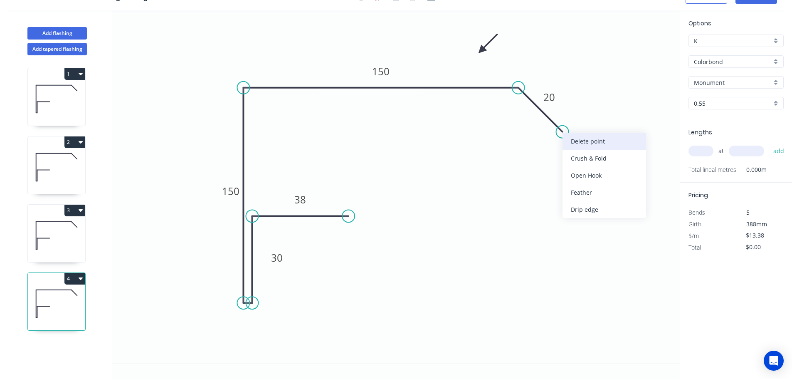
click at [585, 141] on div "Delete point" at bounding box center [605, 141] width 84 height 17
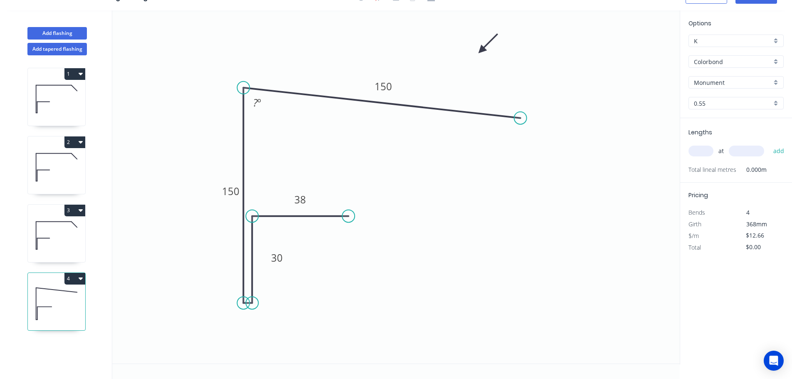
drag, startPoint x: 519, startPoint y: 88, endPoint x: 522, endPoint y: 116, distance: 27.6
click at [522, 116] on circle at bounding box center [521, 118] width 12 height 12
click at [659, 153] on icon "0 38 30 150 150 ? º" at bounding box center [396, 186] width 568 height 353
click at [522, 114] on circle at bounding box center [521, 116] width 12 height 12
click at [554, 163] on icon "0 38 30 150 150 ? º" at bounding box center [396, 186] width 568 height 353
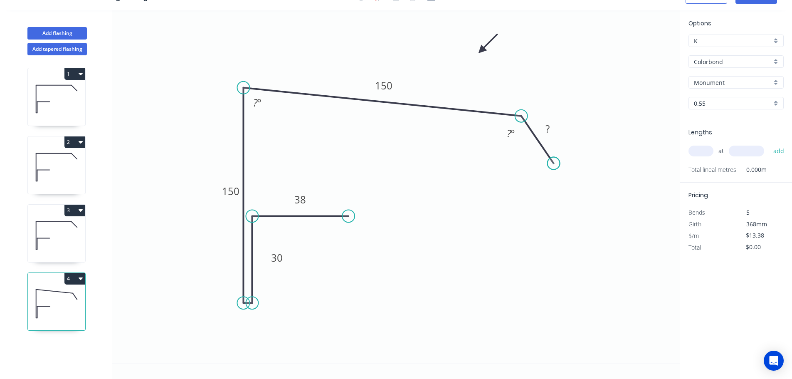
click at [554, 163] on circle at bounding box center [554, 163] width 12 height 12
click at [258, 103] on tspan "º" at bounding box center [260, 103] width 4 height 14
click at [706, 155] on input "text" at bounding box center [701, 151] width 25 height 11
type input "$15.22"
type input "4"
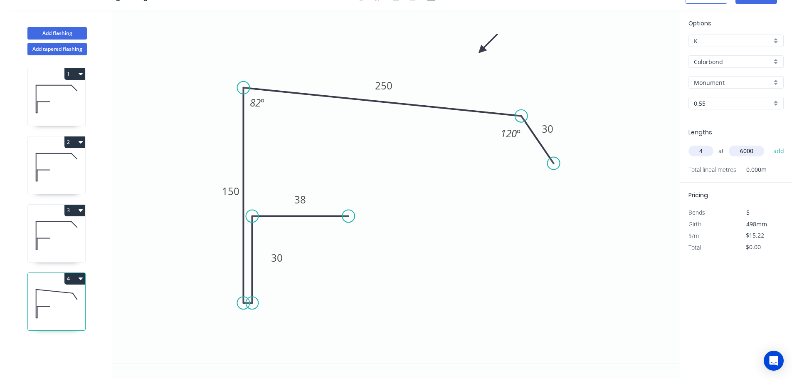
type input "6000"
click at [770, 144] on button "add" at bounding box center [780, 151] width 20 height 14
type input "$365.28"
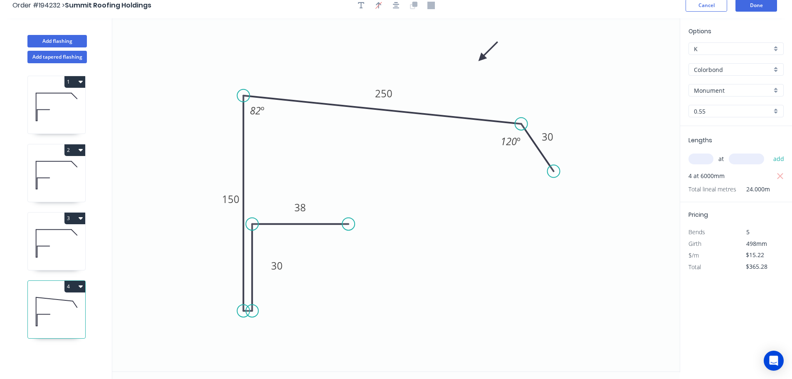
scroll to position [0, 0]
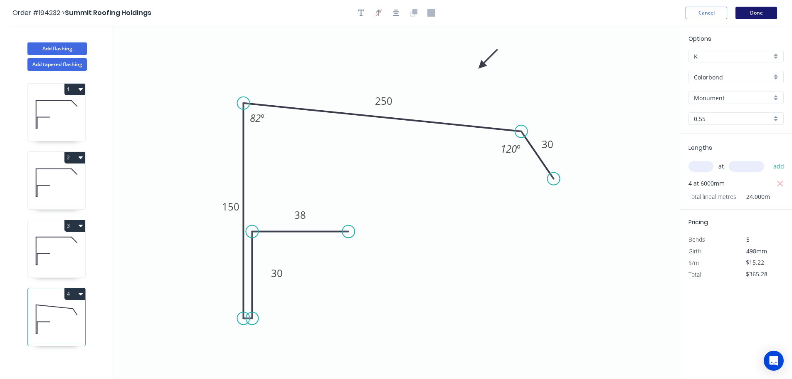
click at [758, 11] on button "Done" at bounding box center [757, 13] width 42 height 12
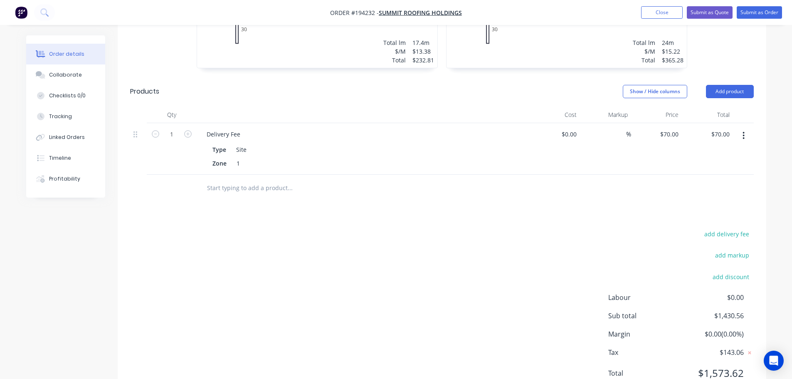
scroll to position [518, 0]
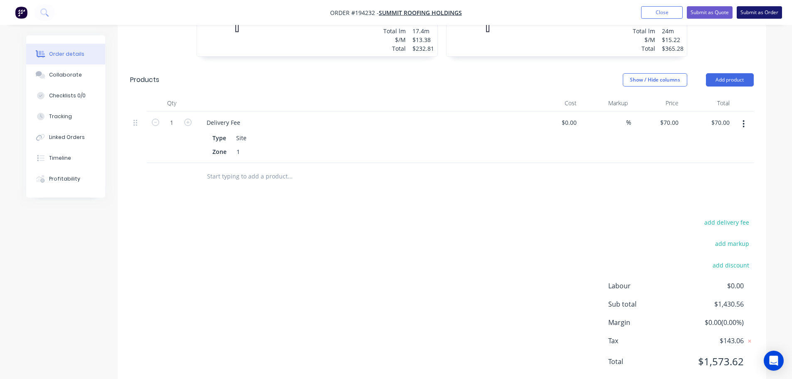
click at [757, 12] on button "Submit as Order" at bounding box center [759, 12] width 45 height 12
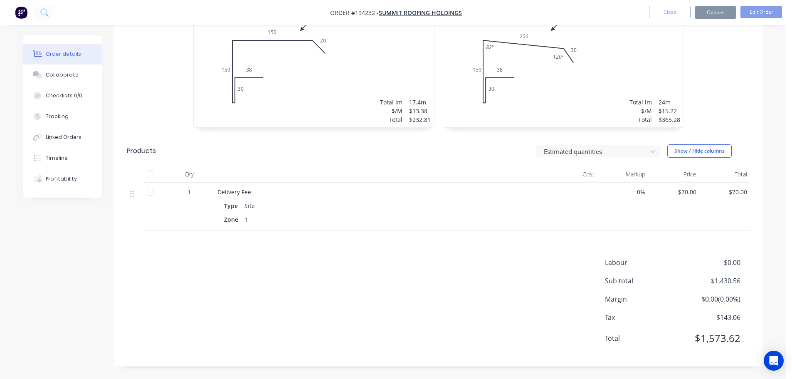
scroll to position [0, 0]
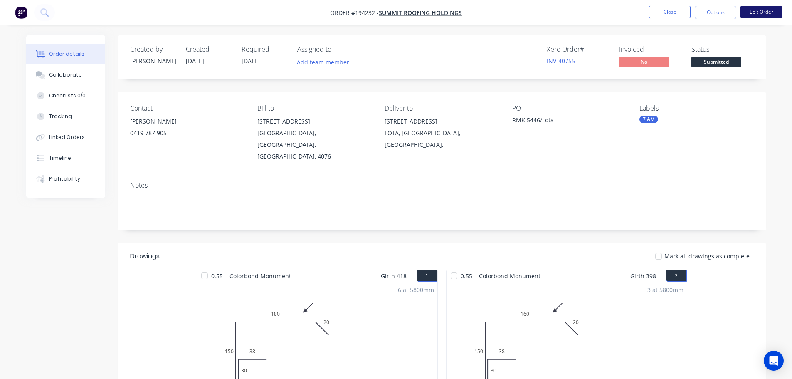
click at [762, 11] on button "Edit Order" at bounding box center [762, 12] width 42 height 12
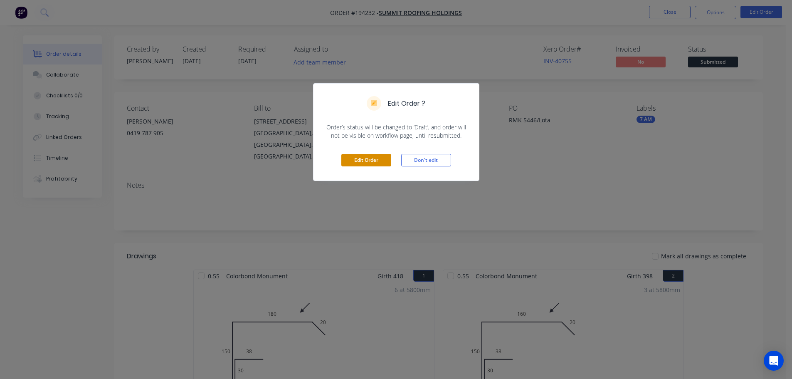
click at [364, 157] on button "Edit Order" at bounding box center [367, 160] width 50 height 12
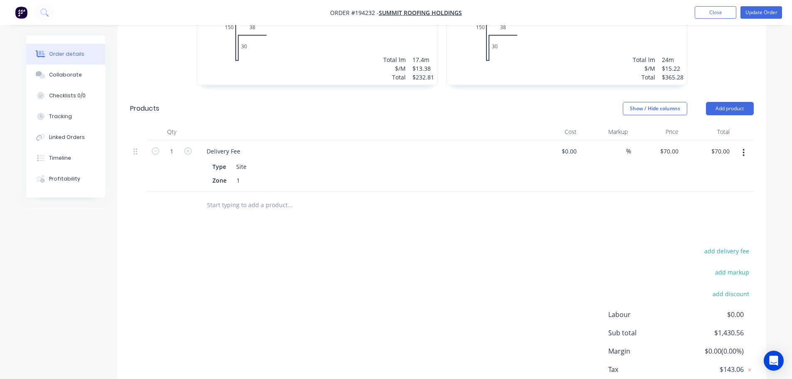
scroll to position [518, 0]
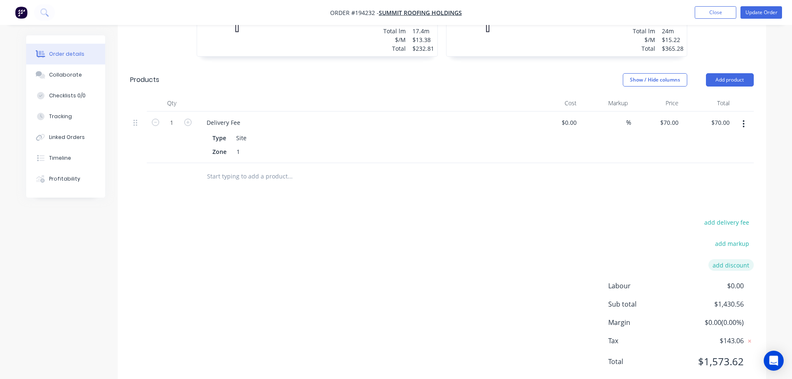
click at [731, 259] on button "add discount" at bounding box center [731, 264] width 45 height 11
click at [726, 262] on input at bounding box center [721, 268] width 37 height 12
type input "100"
click input "submit" at bounding box center [0, 0] width 0 height 0
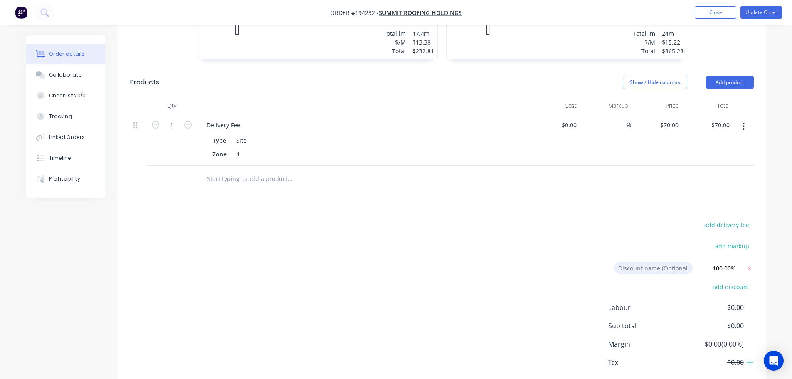
click at [629, 262] on input at bounding box center [653, 268] width 79 height 12
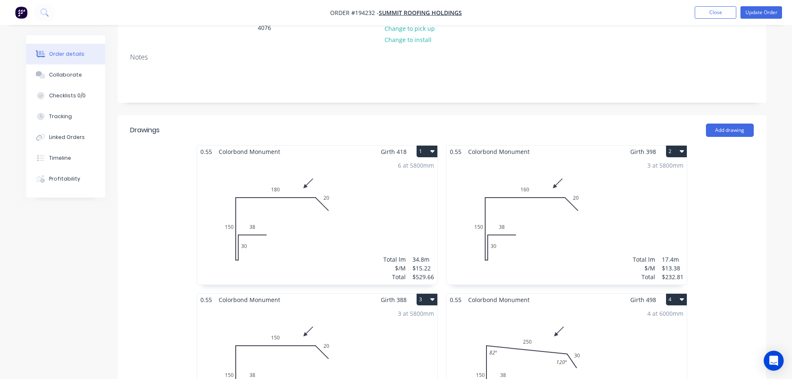
scroll to position [0, 0]
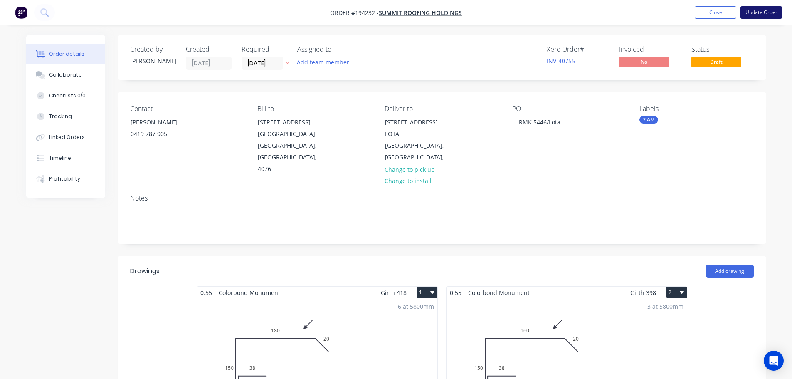
type input "Not a remake but a freebie"
click at [760, 11] on button "Update Order" at bounding box center [762, 12] width 42 height 12
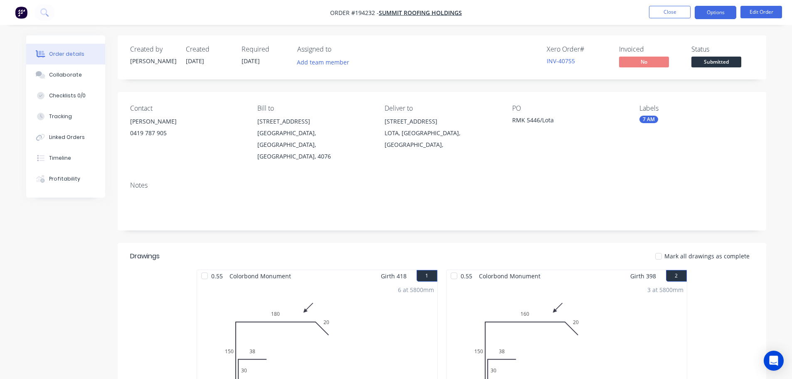
click at [720, 13] on button "Options" at bounding box center [716, 12] width 42 height 13
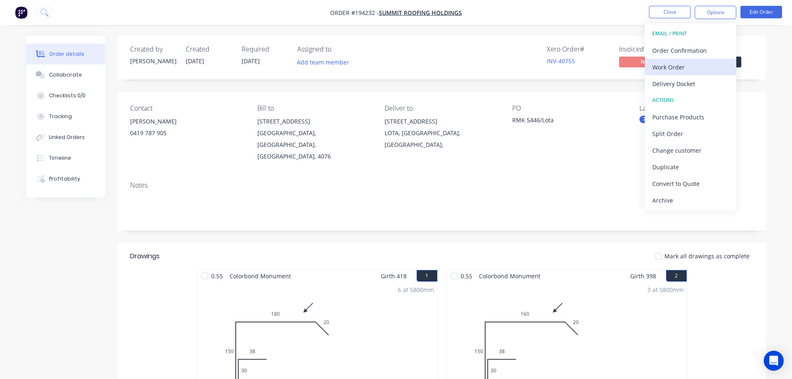
click at [671, 65] on div "Work Order" at bounding box center [691, 67] width 77 height 12
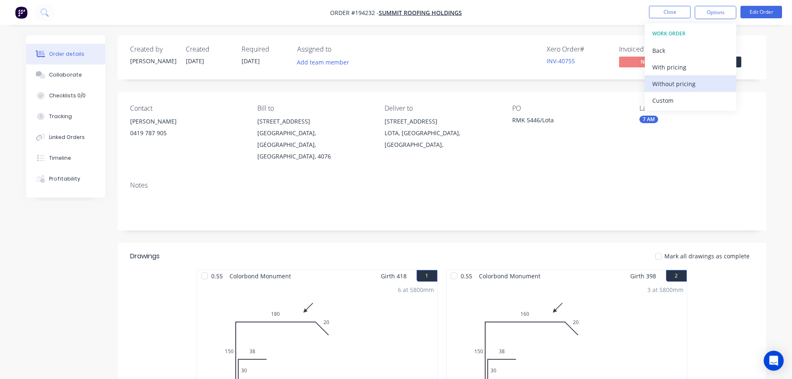
click at [669, 80] on div "Without pricing" at bounding box center [691, 84] width 77 height 12
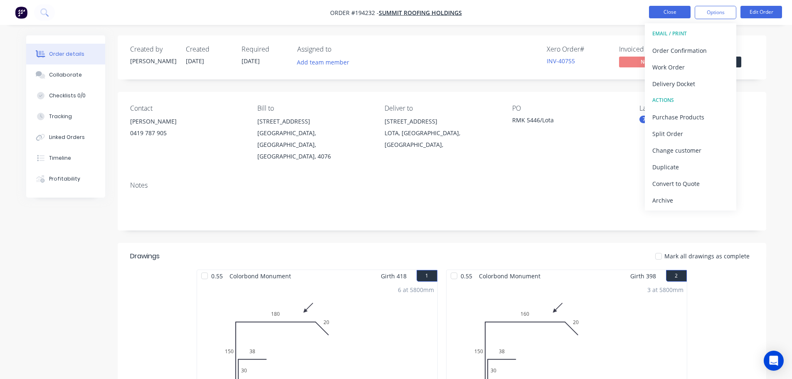
click at [662, 10] on button "Close" at bounding box center [670, 12] width 42 height 12
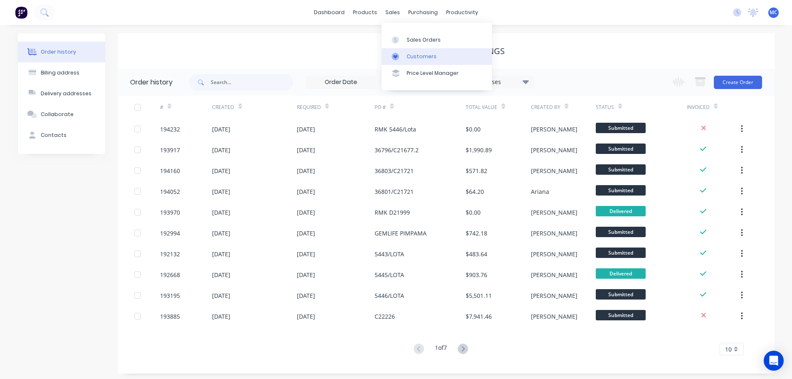
click at [417, 57] on div "Customers" at bounding box center [422, 56] width 30 height 7
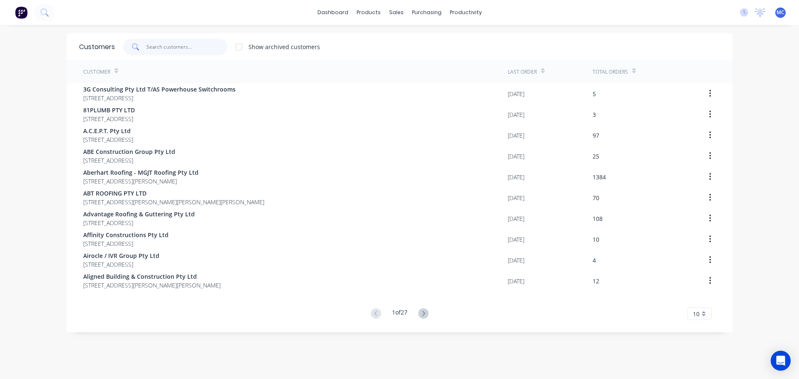
click at [163, 47] on input "text" at bounding box center [186, 47] width 81 height 17
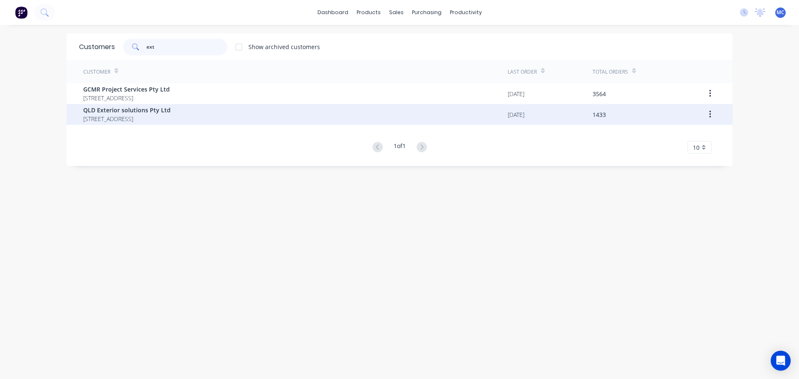
type input "ext"
click at [127, 110] on span "QLD Exterior solutions Pty Ltd" at bounding box center [126, 110] width 87 height 9
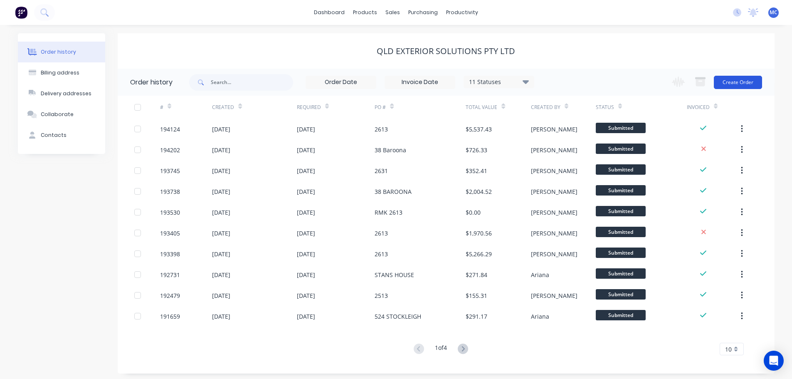
click at [738, 83] on button "Create Order" at bounding box center [738, 82] width 48 height 13
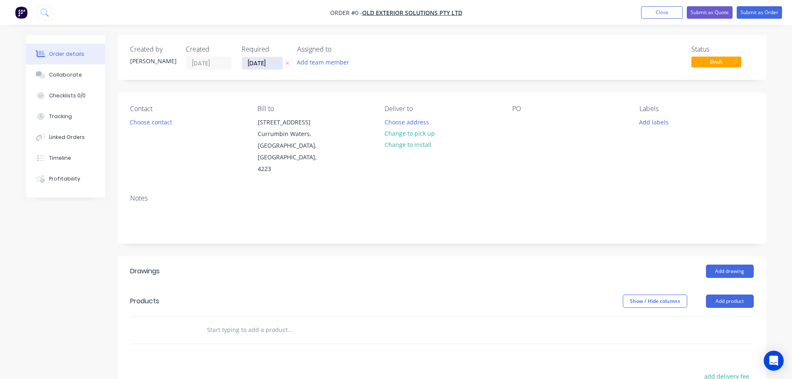
click at [261, 63] on input "[DATE]" at bounding box center [262, 63] width 41 height 12
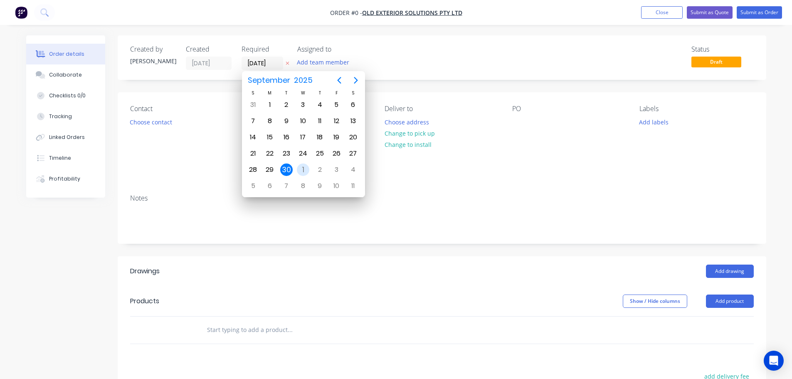
click at [304, 170] on div "1" at bounding box center [303, 169] width 12 height 12
type input "[DATE]"
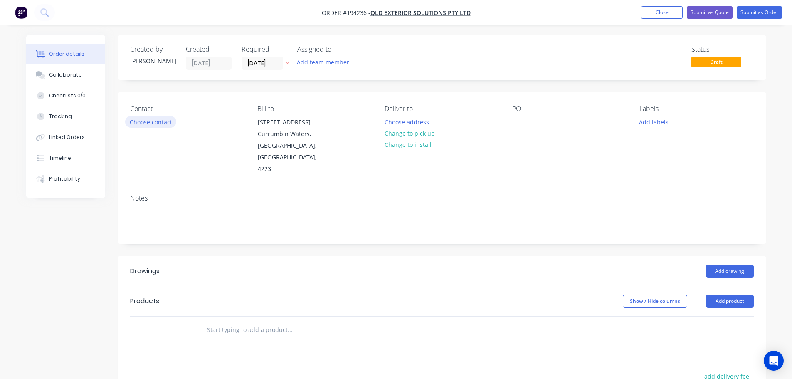
click at [161, 122] on button "Choose contact" at bounding box center [150, 121] width 51 height 11
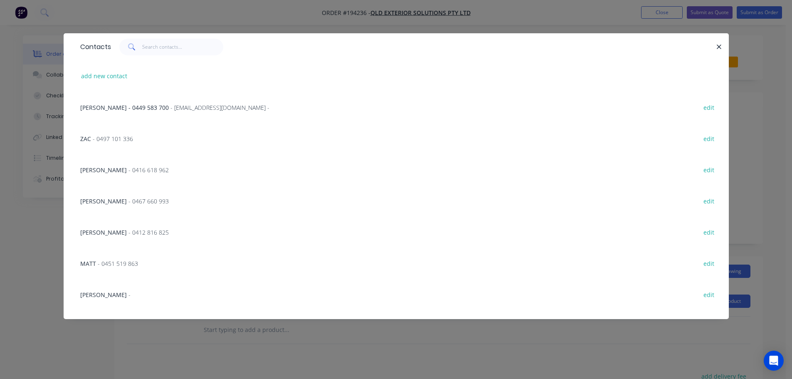
click at [118, 104] on span "[PERSON_NAME] - 0449 583 700" at bounding box center [124, 108] width 89 height 8
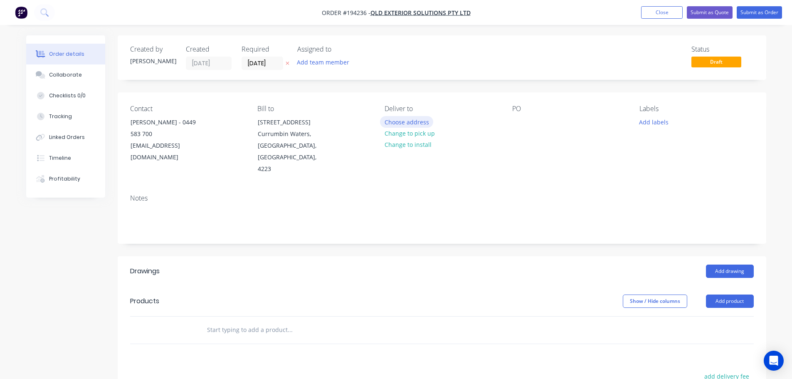
click at [403, 119] on button "Choose address" at bounding box center [406, 121] width 53 height 11
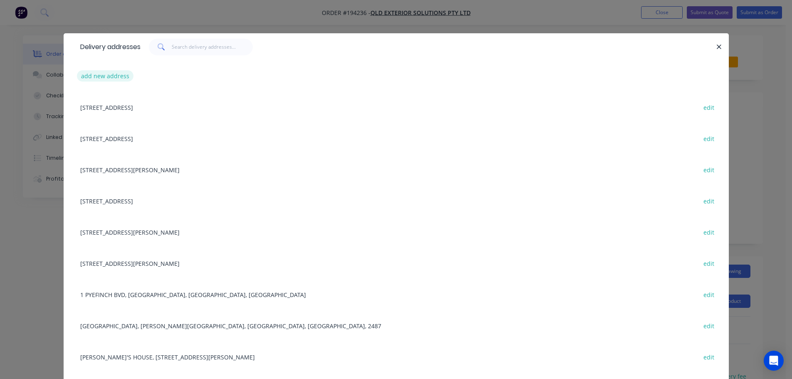
click at [106, 75] on button "add new address" at bounding box center [105, 75] width 57 height 11
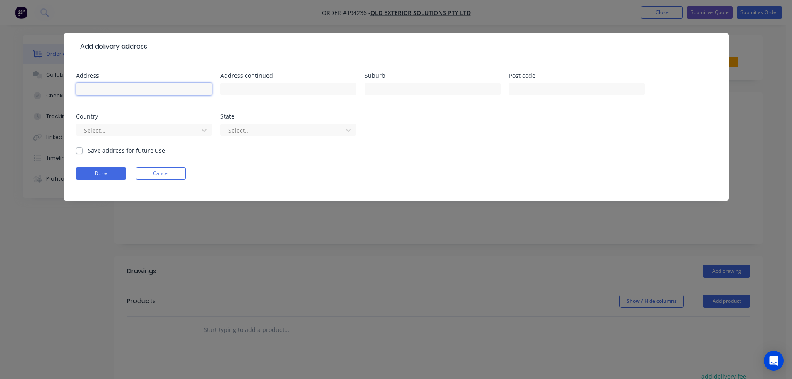
click at [104, 90] on input "text" at bounding box center [144, 89] width 136 height 12
type input "208 [PERSON_NAME] Dve"
type input "s"
type input "[GEOGRAPHIC_DATA]"
click button "Done" at bounding box center [101, 173] width 50 height 12
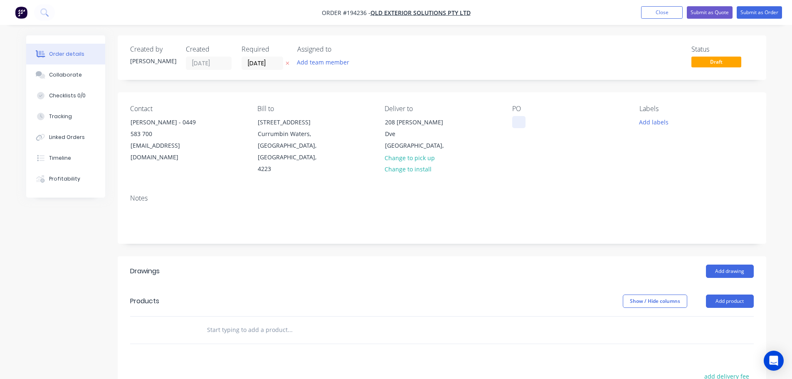
click at [520, 121] on div at bounding box center [519, 122] width 13 height 12
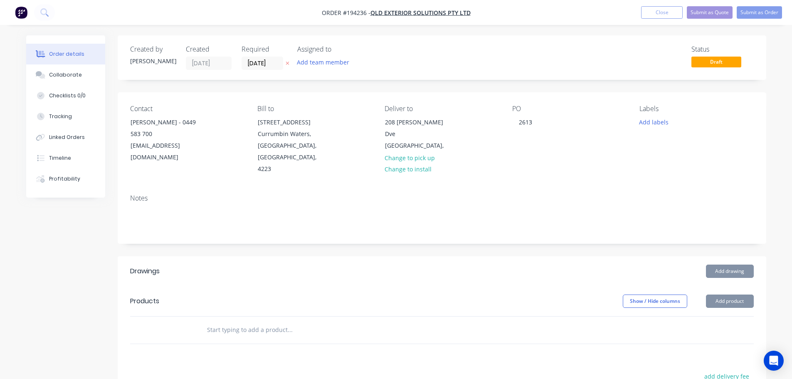
click at [652, 116] on div "Labels Add labels" at bounding box center [697, 140] width 114 height 70
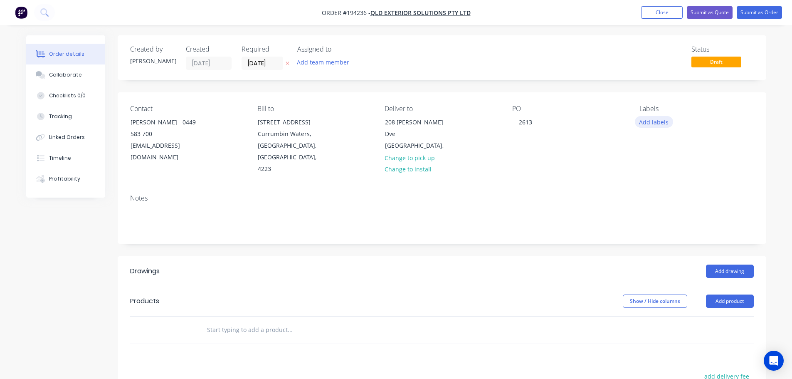
click at [652, 120] on button "Add labels" at bounding box center [654, 121] width 38 height 11
click at [656, 237] on div at bounding box center [654, 238] width 17 height 17
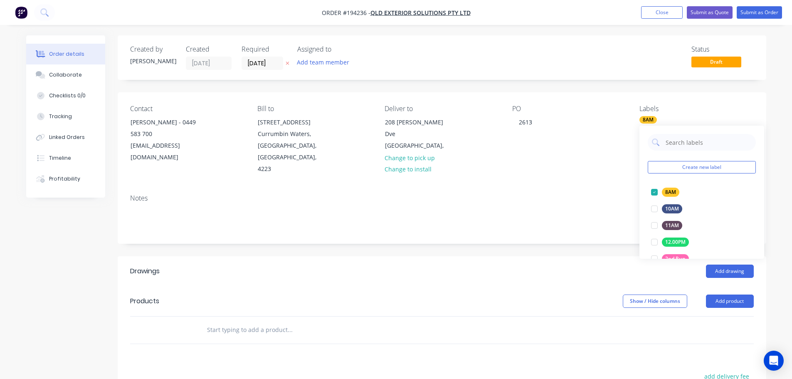
click at [561, 174] on div "Contact [PERSON_NAME] - [PHONE_NUMBER] [EMAIL_ADDRESS][DOMAIN_NAME] Bill to [ST…" at bounding box center [442, 139] width 649 height 95
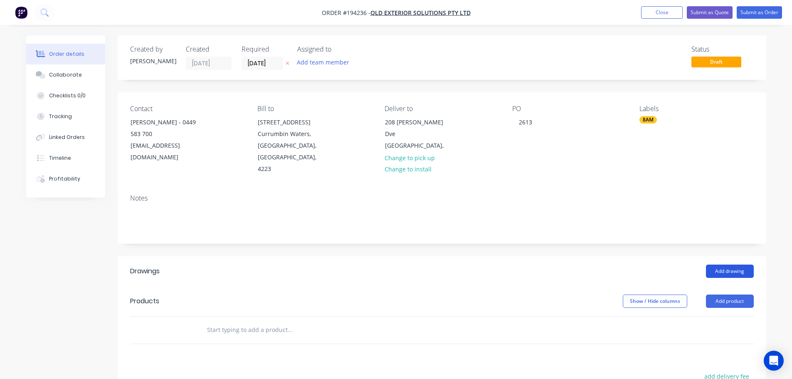
click at [726, 265] on button "Add drawing" at bounding box center [730, 271] width 48 height 13
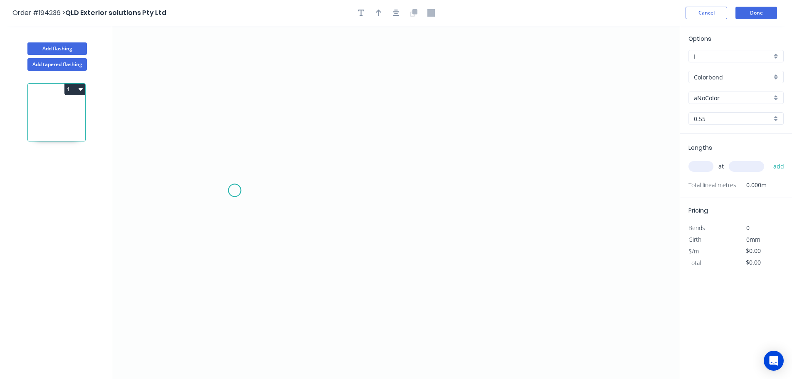
click at [235, 191] on icon "0" at bounding box center [396, 202] width 568 height 353
click at [271, 155] on icon at bounding box center [253, 172] width 36 height 36
click at [572, 142] on icon "0 ?" at bounding box center [396, 202] width 568 height 353
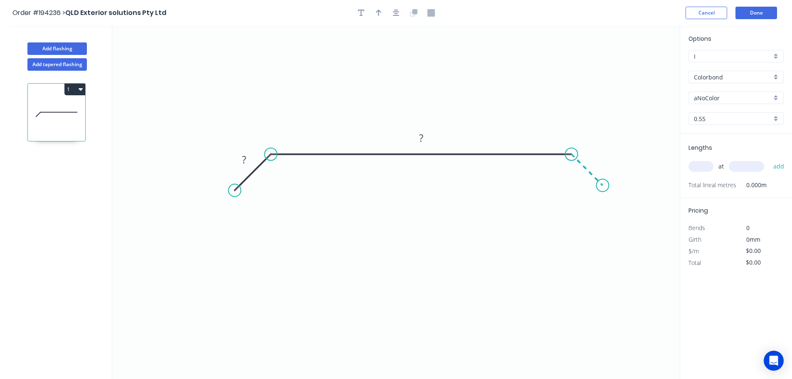
click at [603, 183] on icon "0 ? ?" at bounding box center [396, 202] width 568 height 353
click at [603, 183] on circle at bounding box center [603, 185] width 12 height 12
click at [598, 156] on tspan "?" at bounding box center [596, 157] width 4 height 14
click at [377, 14] on icon "button" at bounding box center [379, 12] width 6 height 7
type input "$7.91"
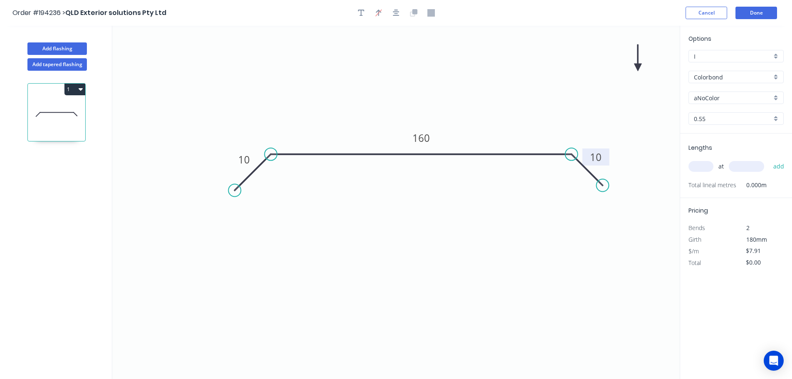
click at [640, 65] on icon at bounding box center [637, 58] width 7 height 27
drag, startPoint x: 640, startPoint y: 65, endPoint x: 505, endPoint y: 82, distance: 135.8
click at [505, 82] on icon at bounding box center [512, 75] width 24 height 24
click at [707, 76] on input "Colorbond" at bounding box center [733, 77] width 78 height 9
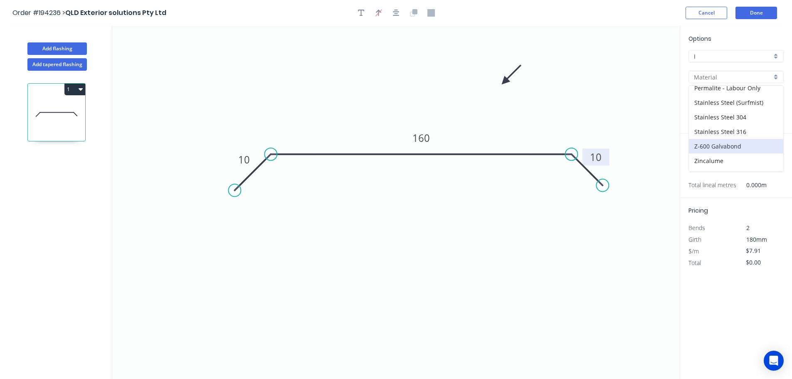
scroll to position [191, 0]
click at [704, 148] on div "Zincalume" at bounding box center [736, 149] width 94 height 15
type input "Zincalume"
type input "$7.44"
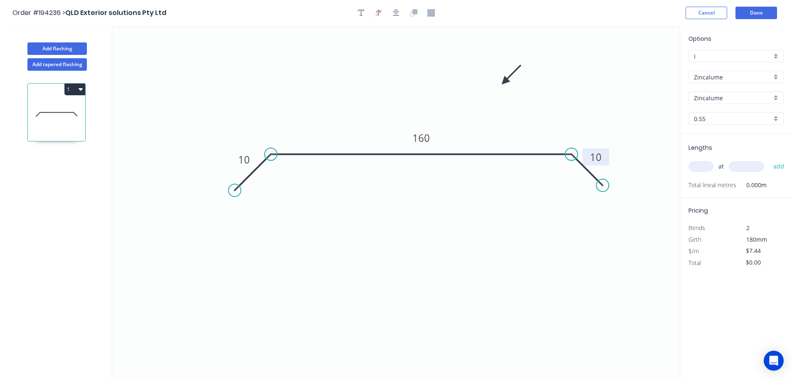
click at [700, 115] on input "0.55" at bounding box center [733, 118] width 78 height 9
click at [704, 160] on div "1.0" at bounding box center [736, 163] width 94 height 15
type input "1.0"
type input "$12.50"
click at [702, 168] on input "text" at bounding box center [701, 166] width 25 height 11
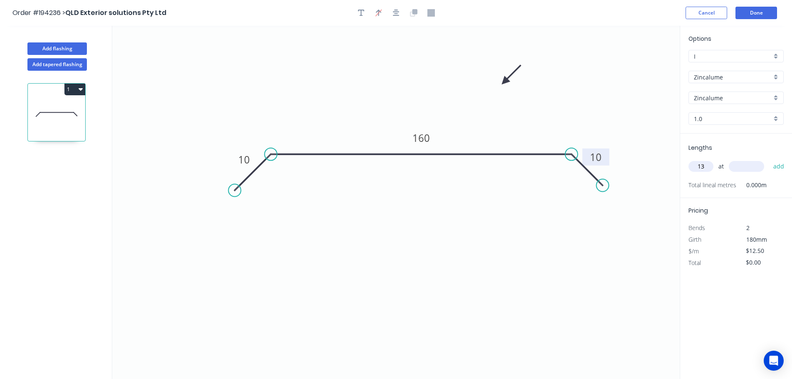
type input "13"
type input "3000"
click at [770, 159] on button "add" at bounding box center [780, 166] width 20 height 14
type input "$487.50"
click at [55, 46] on button "Add flashing" at bounding box center [56, 48] width 59 height 12
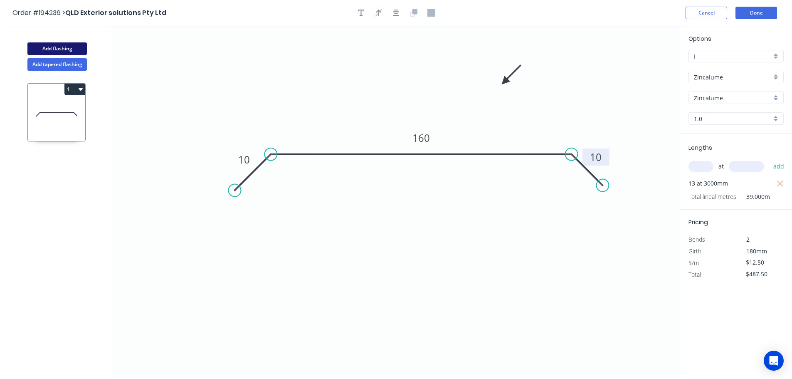
type input "$0.00"
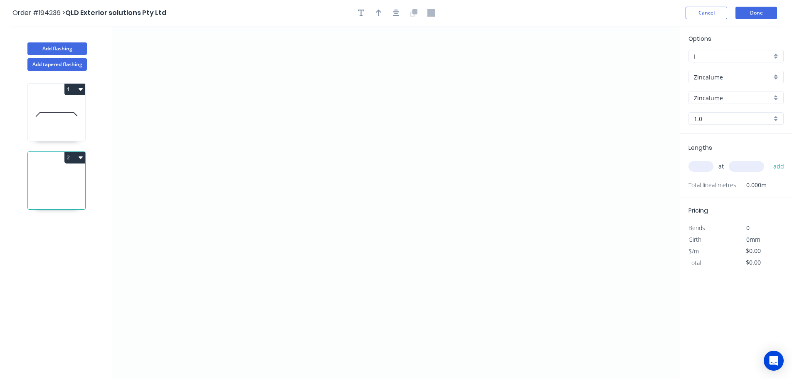
click at [703, 116] on input "1.0" at bounding box center [733, 118] width 78 height 9
click at [699, 146] on div "0.8" at bounding box center [736, 149] width 94 height 15
type input "0.8"
click at [701, 165] on input "text" at bounding box center [701, 166] width 25 height 11
type input "8"
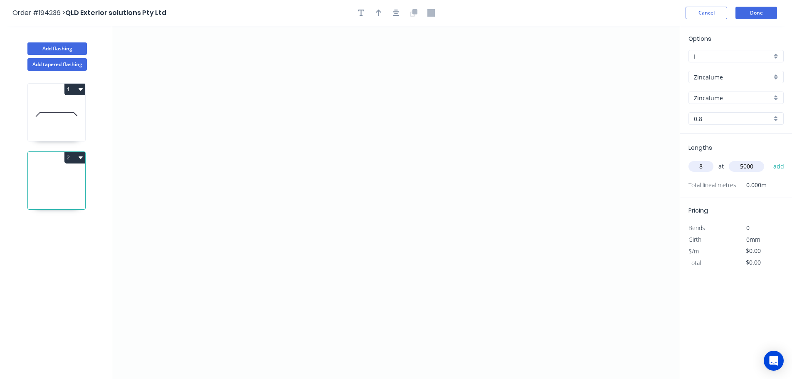
type input "5000"
click at [770, 159] on button "add" at bounding box center [780, 166] width 20 height 14
click at [337, 74] on icon "0" at bounding box center [396, 202] width 568 height 353
click at [342, 266] on icon "0" at bounding box center [396, 202] width 568 height 353
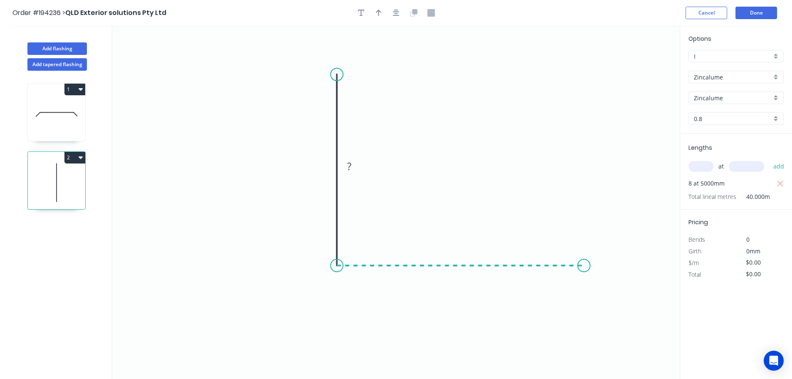
click at [584, 270] on icon "0 ?" at bounding box center [396, 202] width 568 height 353
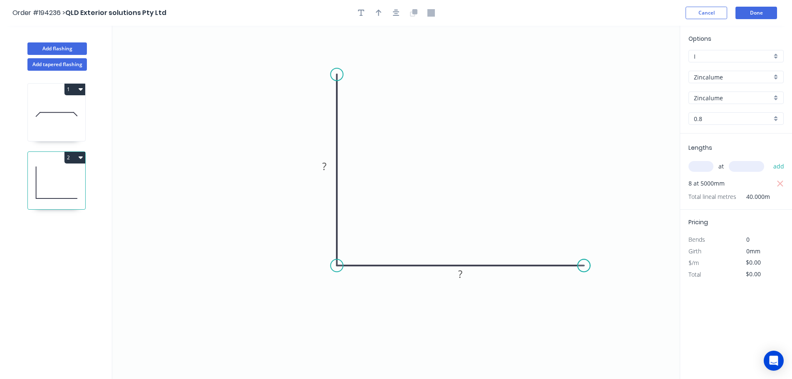
click at [584, 270] on circle at bounding box center [584, 265] width 12 height 12
click at [462, 274] on tspan "?" at bounding box center [460, 274] width 4 height 14
click at [380, 12] on icon "button" at bounding box center [379, 13] width 6 height 7
type input "$9.73"
type input "$389.20"
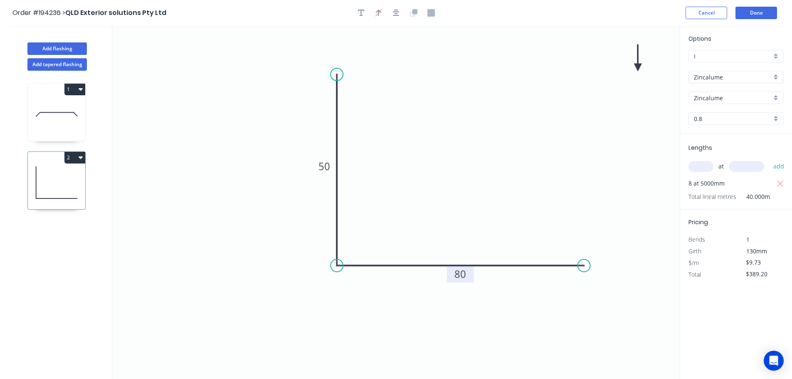
click at [639, 66] on icon at bounding box center [637, 58] width 7 height 27
drag, startPoint x: 639, startPoint y: 66, endPoint x: 468, endPoint y: 136, distance: 185.1
click at [496, 129] on icon at bounding box center [508, 117] width 24 height 24
click at [68, 108] on icon at bounding box center [56, 114] width 57 height 53
type input "1.0"
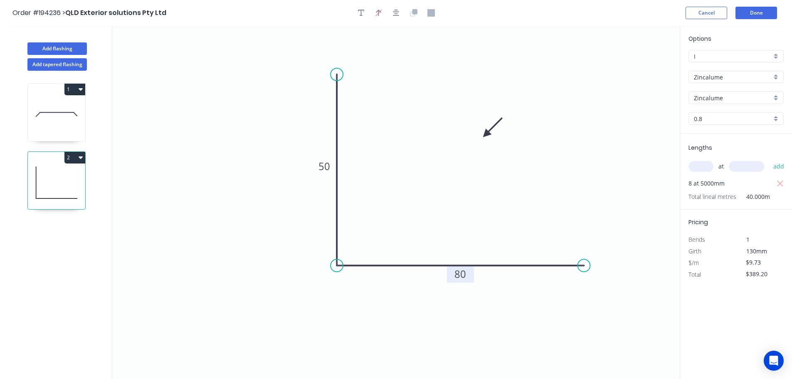
type input "$12.50"
type input "$487.50"
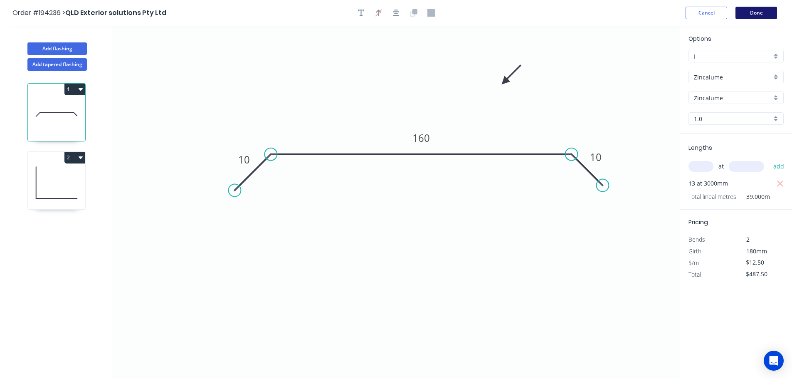
click at [758, 14] on button "Done" at bounding box center [757, 13] width 42 height 12
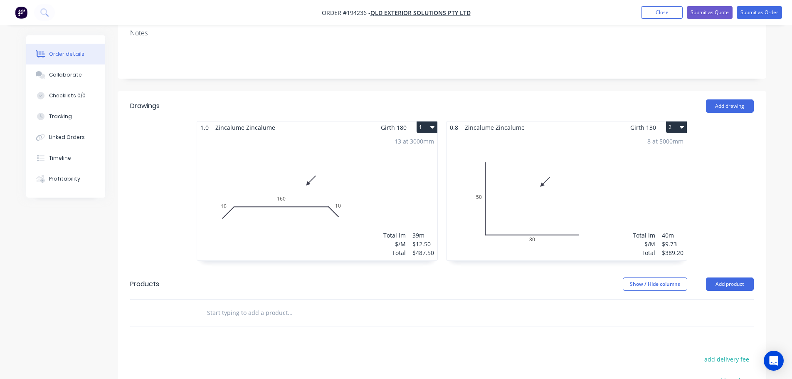
scroll to position [314, 0]
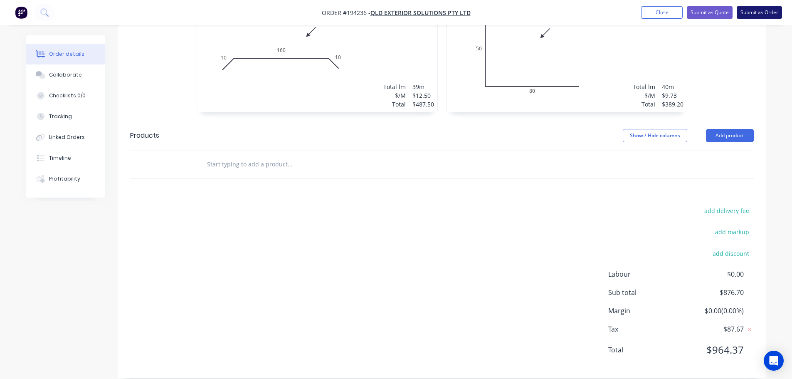
click at [764, 12] on button "Submit as Order" at bounding box center [759, 12] width 45 height 12
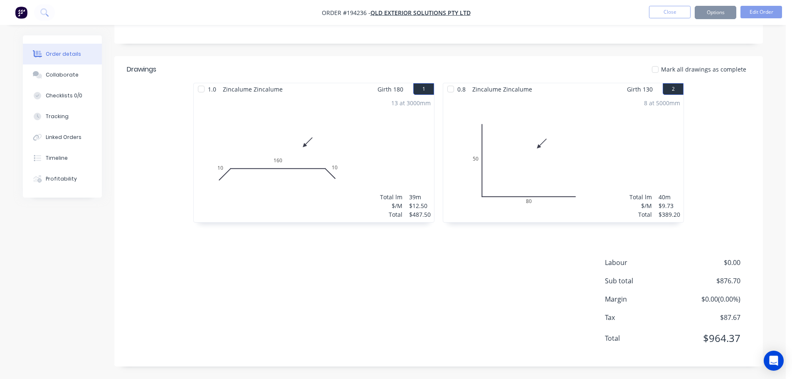
scroll to position [0, 0]
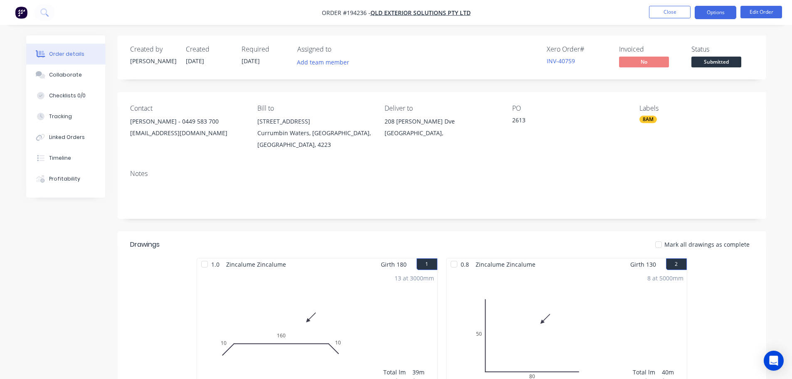
drag, startPoint x: 702, startPoint y: 16, endPoint x: 704, endPoint y: 11, distance: 4.9
click at [704, 11] on button "Options" at bounding box center [716, 12] width 42 height 13
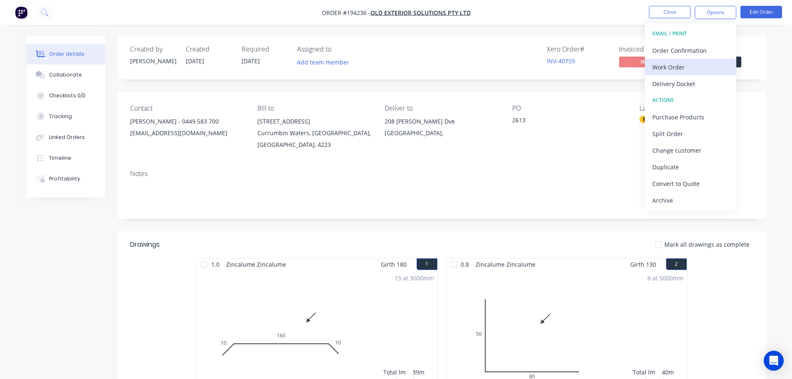
click at [665, 67] on div "Work Order" at bounding box center [691, 67] width 77 height 12
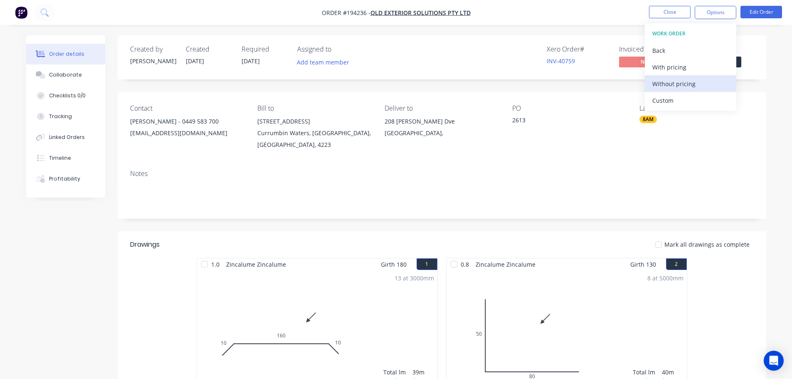
click at [666, 83] on div "Without pricing" at bounding box center [691, 84] width 77 height 12
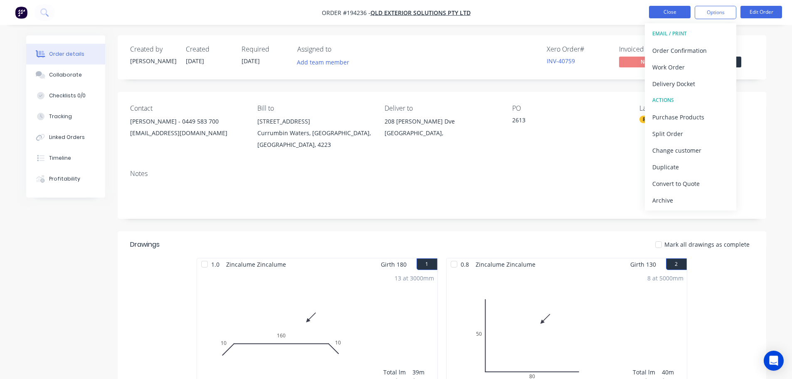
click at [667, 11] on button "Close" at bounding box center [670, 12] width 42 height 12
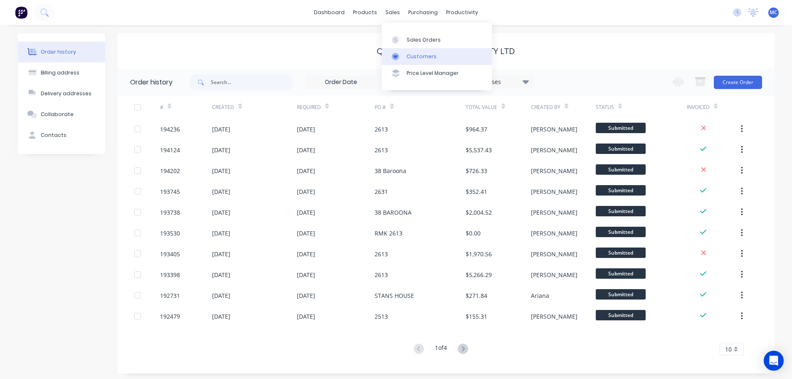
click at [409, 53] on div "Customers" at bounding box center [422, 56] width 30 height 7
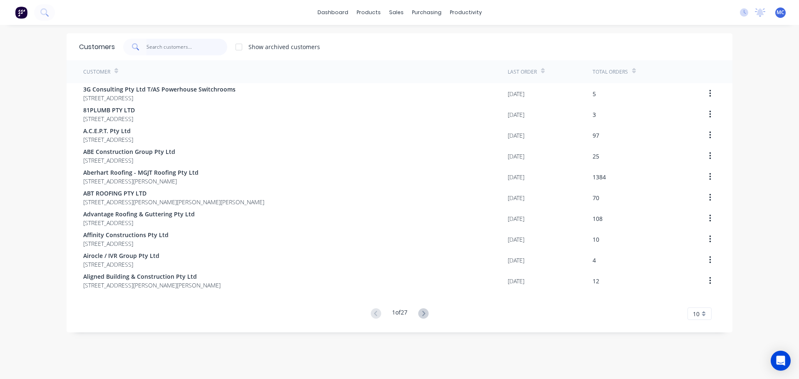
click at [174, 46] on input "text" at bounding box center [186, 47] width 81 height 17
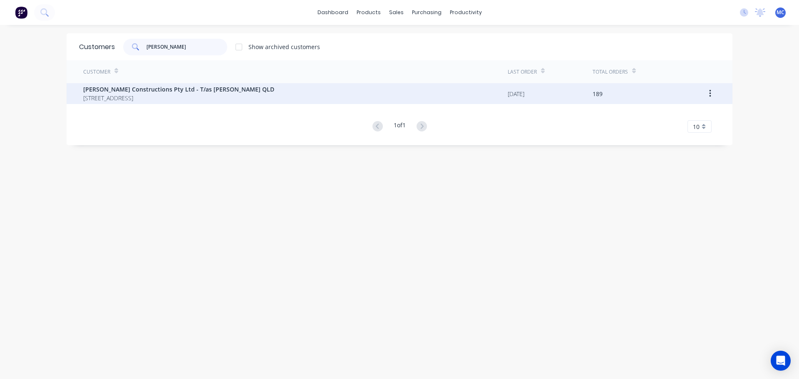
type input "[PERSON_NAME]"
click at [111, 88] on span "[PERSON_NAME] Constructions Pty Ltd - T/as [PERSON_NAME] QLD" at bounding box center [178, 89] width 191 height 9
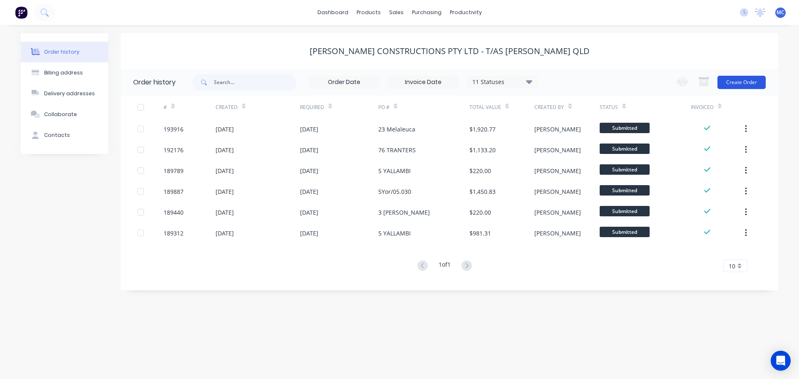
click at [736, 79] on button "Create Order" at bounding box center [741, 82] width 48 height 13
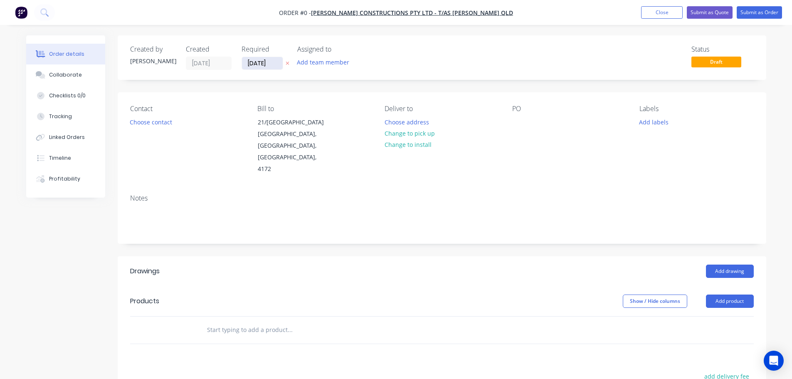
click at [258, 60] on input "[DATE]" at bounding box center [262, 63] width 41 height 12
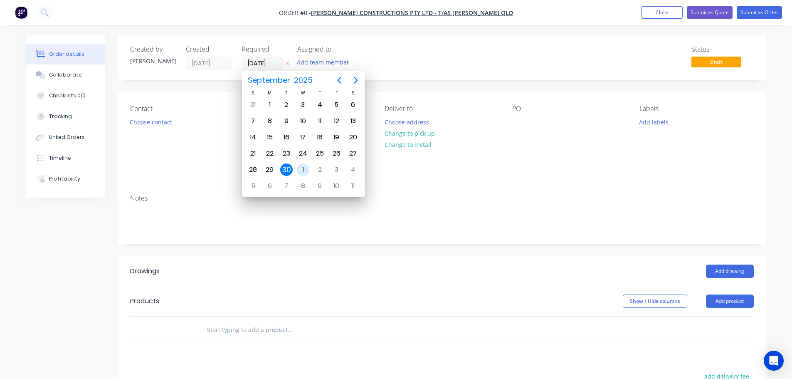
click at [305, 168] on div "1" at bounding box center [303, 169] width 12 height 12
type input "[DATE]"
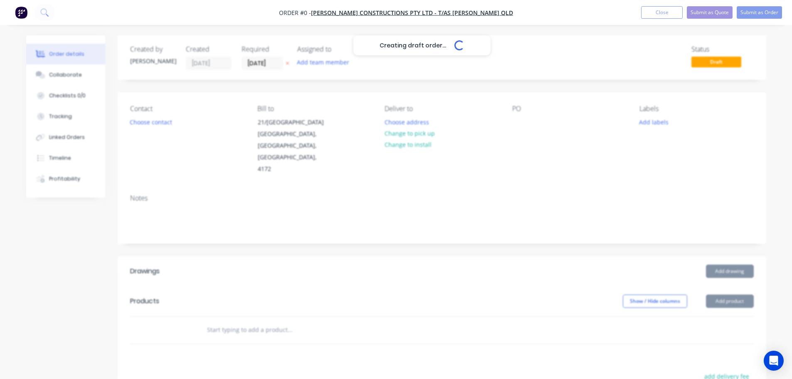
click at [718, 279] on div "Creating draft order... Loading..." at bounding box center [422, 224] width 792 height 379
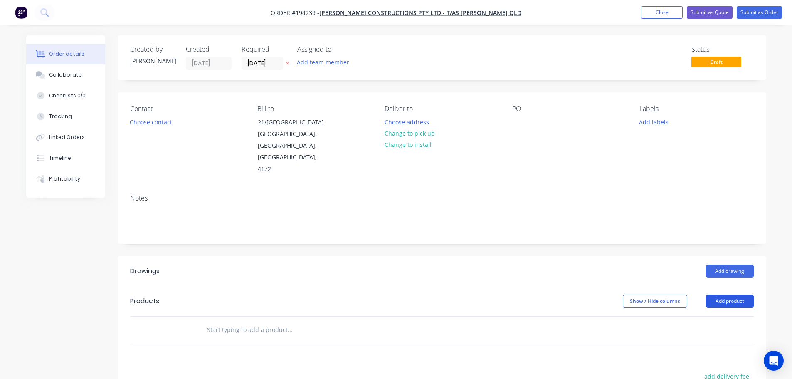
click at [720, 295] on button "Add product" at bounding box center [730, 301] width 48 height 13
click at [706, 316] on div "Product catalogue" at bounding box center [715, 322] width 64 height 12
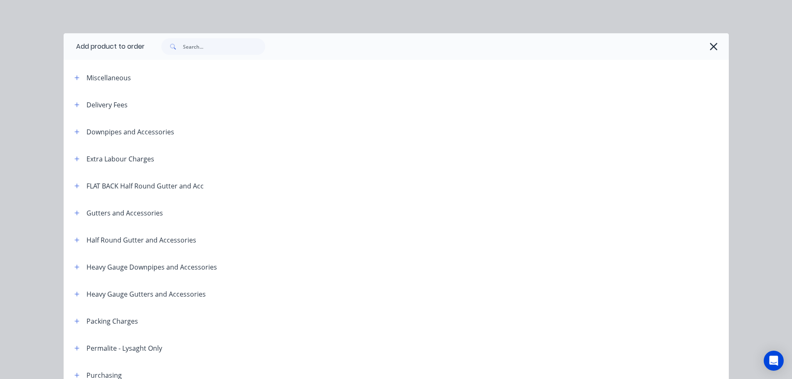
drag, startPoint x: 75, startPoint y: 104, endPoint x: 87, endPoint y: 108, distance: 12.4
click at [75, 104] on icon "button" at bounding box center [76, 105] width 5 height 6
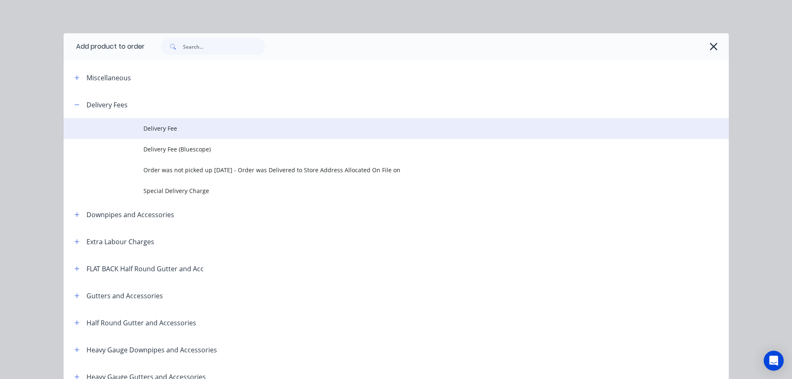
click at [155, 127] on span "Delivery Fee" at bounding box center [378, 128] width 468 height 9
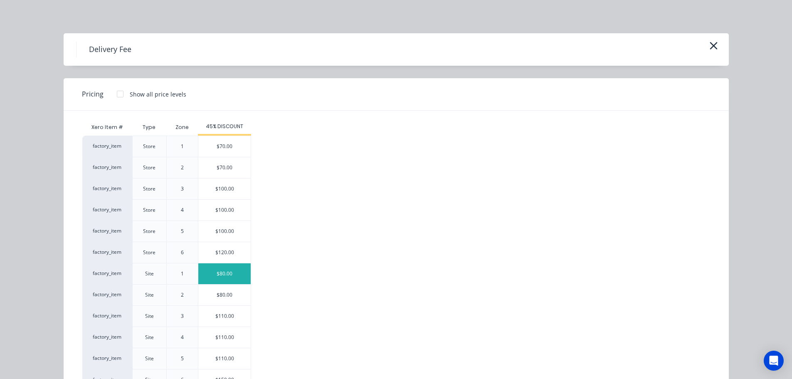
click at [223, 270] on div "$80.00" at bounding box center [224, 273] width 52 height 21
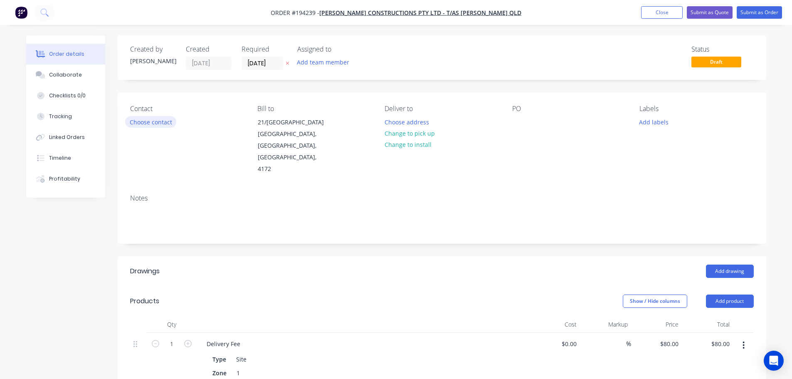
click at [144, 122] on button "Choose contact" at bounding box center [150, 121] width 51 height 11
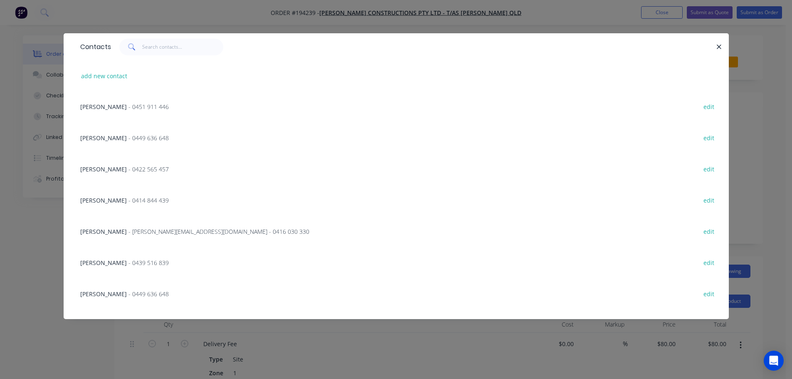
scroll to position [125, 0]
click at [129, 168] on span "- [PERSON_NAME][EMAIL_ADDRESS][DOMAIN_NAME] - 0416 030 330" at bounding box center [219, 170] width 181 height 8
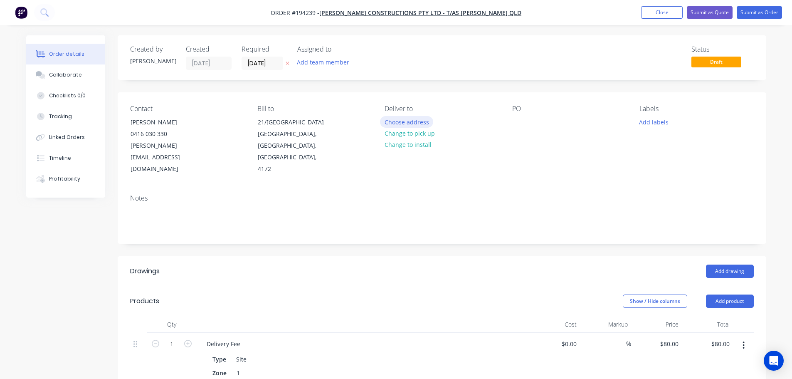
click at [403, 122] on button "Choose address" at bounding box center [406, 121] width 53 height 11
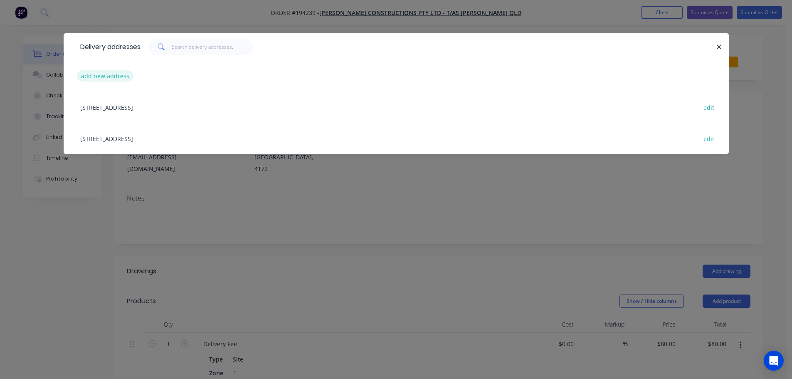
click at [125, 74] on button "add new address" at bounding box center [105, 75] width 57 height 11
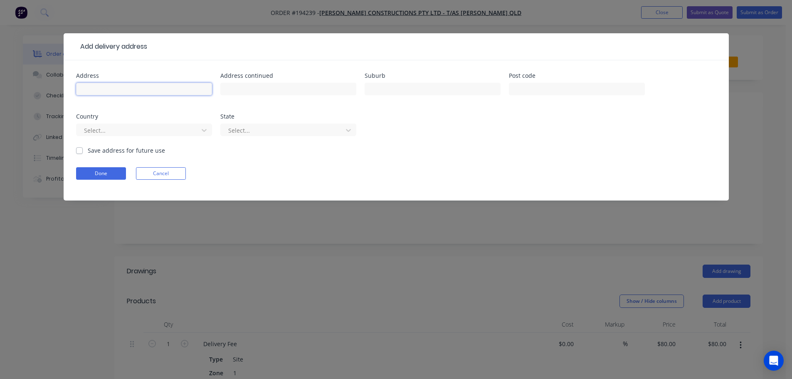
click at [103, 89] on input "text" at bounding box center [144, 89] width 136 height 12
type input "Lot [STREET_ADDRESS]"
type input "KEPERRA"
click button "Done" at bounding box center [101, 173] width 50 height 12
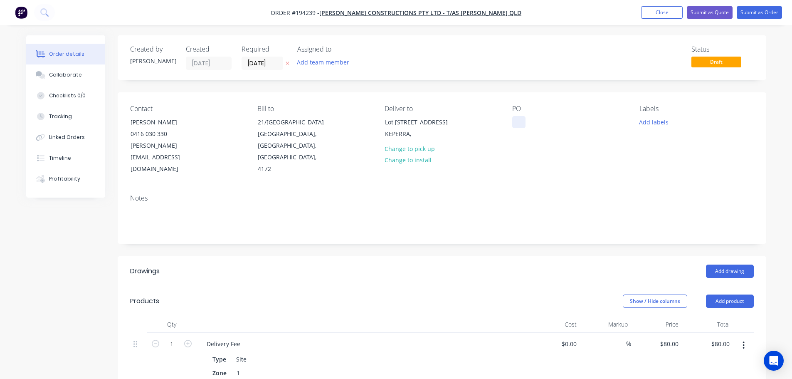
click at [515, 120] on div at bounding box center [519, 122] width 13 height 12
click at [727, 265] on button "Add drawing" at bounding box center [730, 271] width 48 height 13
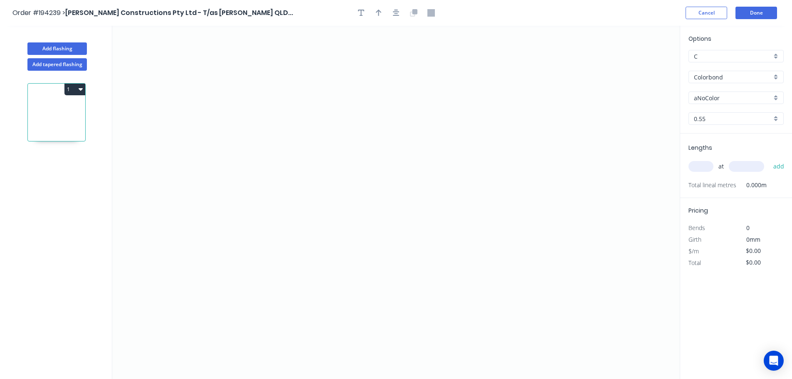
click at [708, 97] on input "aNoColor" at bounding box center [733, 98] width 78 height 9
click at [704, 153] on div "Paperbark" at bounding box center [736, 153] width 94 height 15
type input "Paperbark"
click at [701, 166] on input "text" at bounding box center [701, 166] width 25 height 11
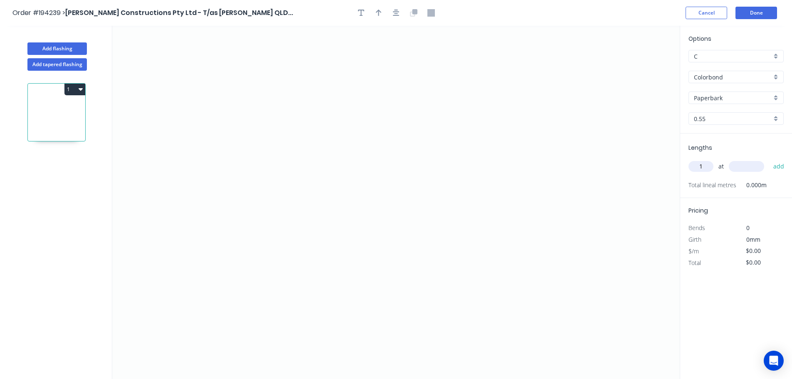
type input "1"
type input "6000"
click at [770, 159] on button "add" at bounding box center [780, 166] width 20 height 14
drag, startPoint x: 238, startPoint y: 109, endPoint x: 236, endPoint y: 139, distance: 30.0
click at [237, 111] on icon "0" at bounding box center [396, 202] width 568 height 353
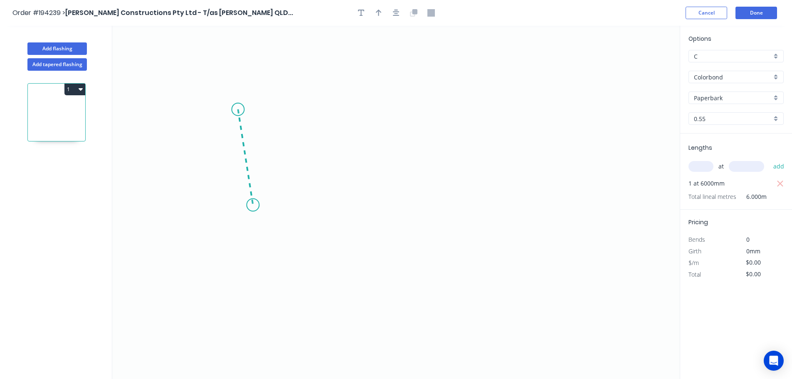
click at [253, 205] on icon "0" at bounding box center [396, 202] width 568 height 353
click at [314, 206] on icon "0 ?" at bounding box center [396, 202] width 568 height 353
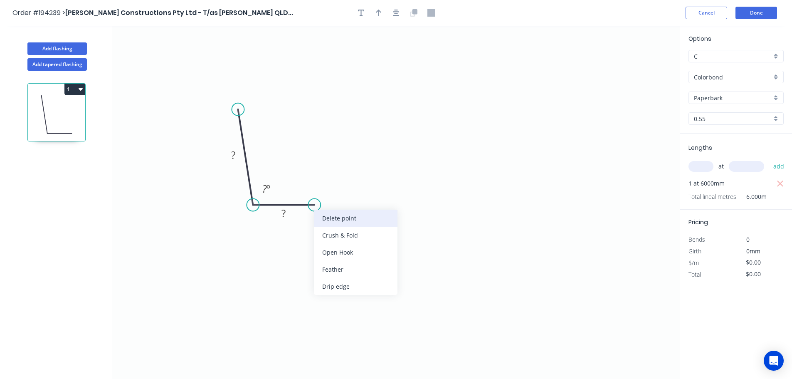
click at [336, 217] on div "Delete point" at bounding box center [356, 218] width 84 height 17
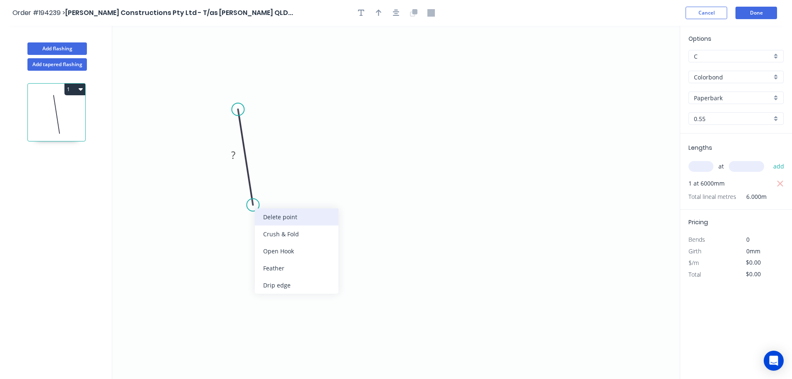
click at [268, 214] on div "Delete point" at bounding box center [297, 216] width 84 height 17
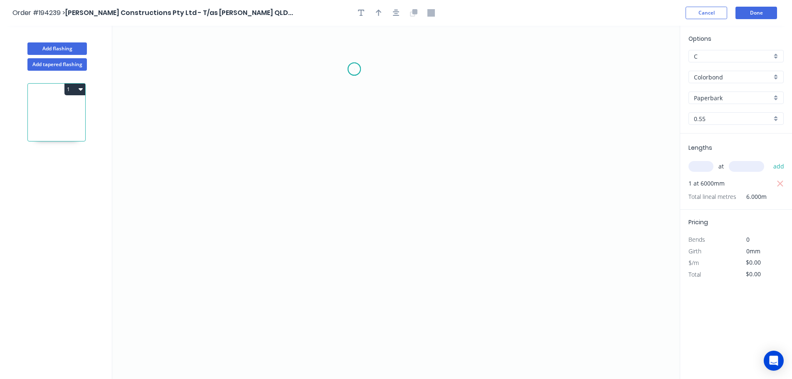
drag, startPoint x: 354, startPoint y: 69, endPoint x: 344, endPoint y: 117, distance: 49.5
click at [354, 69] on icon "0" at bounding box center [396, 202] width 568 height 353
click at [349, 195] on icon "0" at bounding box center [396, 202] width 568 height 353
click at [428, 208] on icon "0 ?" at bounding box center [396, 202] width 568 height 353
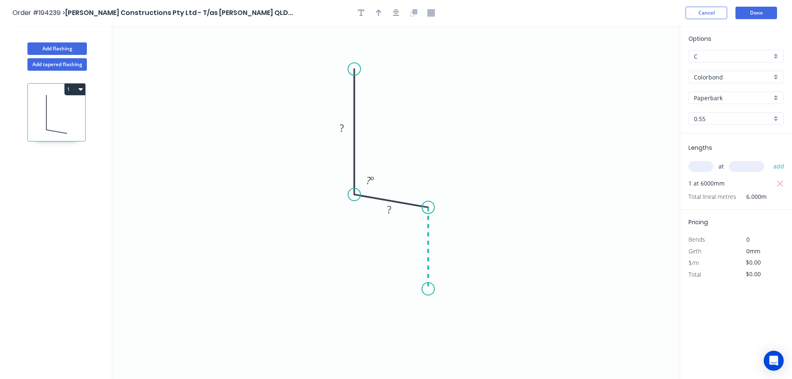
click at [433, 289] on icon "0 ? ? ? º" at bounding box center [396, 202] width 568 height 353
click at [433, 289] on circle at bounding box center [428, 288] width 12 height 12
click at [376, 15] on icon "button" at bounding box center [379, 12] width 6 height 7
click at [640, 66] on icon at bounding box center [637, 58] width 7 height 27
drag, startPoint x: 640, startPoint y: 66, endPoint x: 457, endPoint y: 123, distance: 191.3
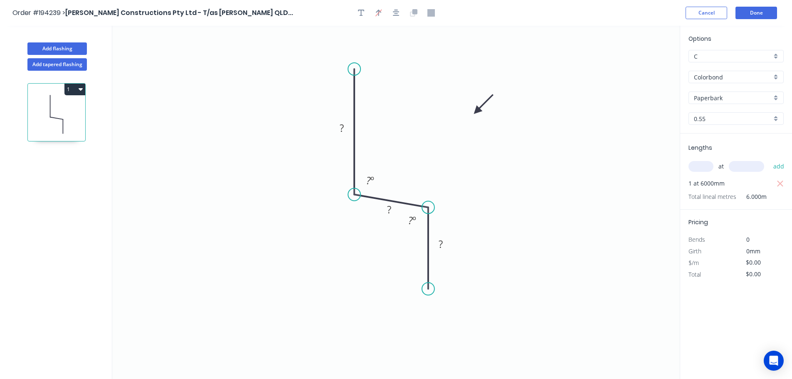
click at [472, 116] on icon at bounding box center [484, 104] width 24 height 24
click at [341, 128] on tspan "?" at bounding box center [342, 128] width 4 height 14
drag, startPoint x: 76, startPoint y: 87, endPoint x: 68, endPoint y: 93, distance: 10.1
click at [75, 87] on button "1" at bounding box center [74, 90] width 21 height 12
type input "$7.82"
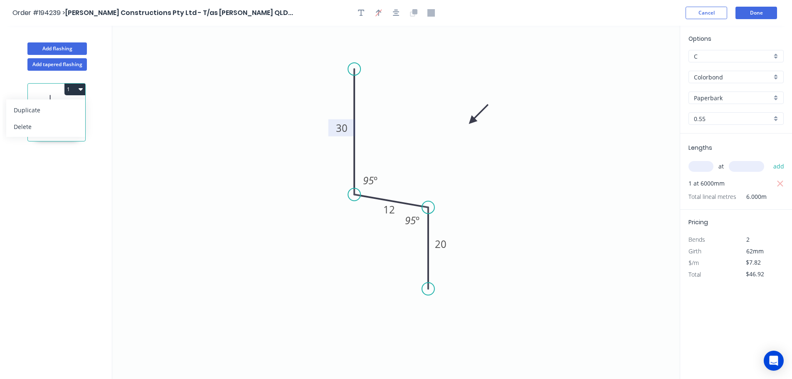
click at [32, 107] on div "Duplicate" at bounding box center [46, 110] width 64 height 12
type input "$0.00"
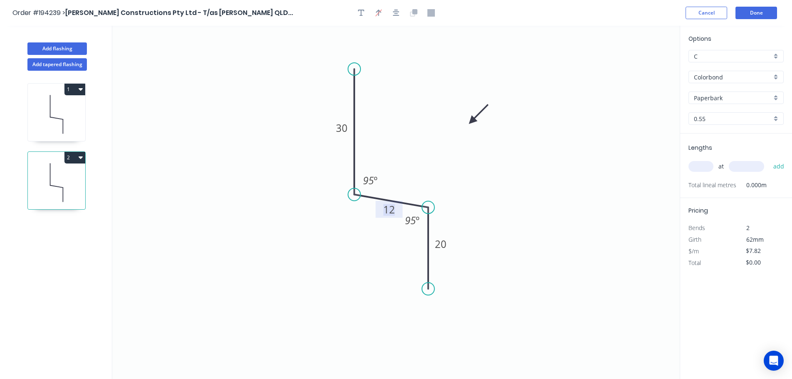
click at [388, 210] on tspan "12" at bounding box center [390, 210] width 12 height 14
click at [700, 166] on input "text" at bounding box center [701, 166] width 25 height 11
type input "1"
type input "6000"
click at [770, 159] on button "add" at bounding box center [780, 166] width 20 height 14
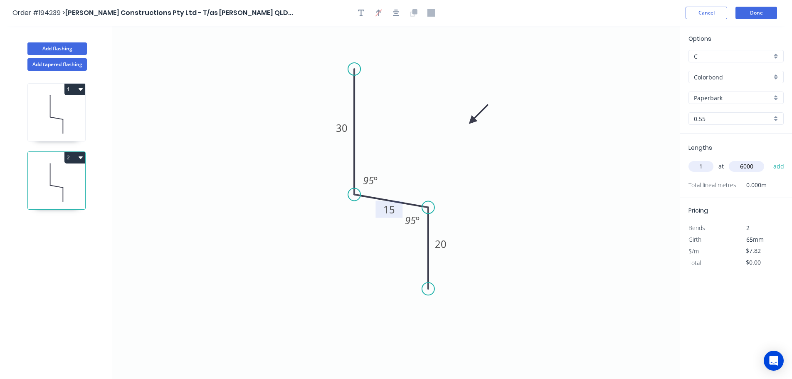
type input "$46.92"
click at [753, 12] on button "Done" at bounding box center [757, 13] width 42 height 12
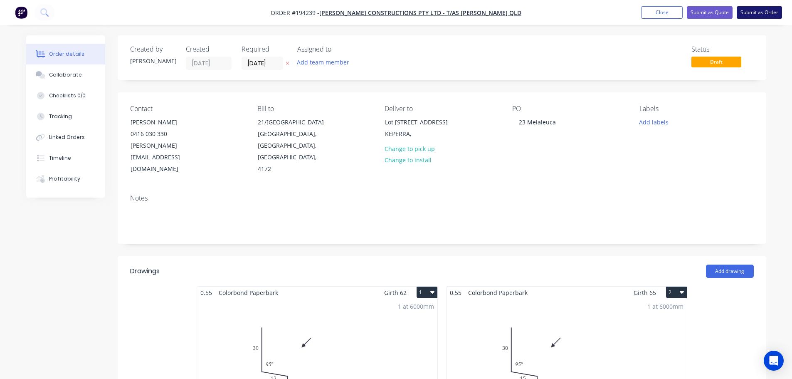
click at [756, 12] on button "Submit as Order" at bounding box center [759, 12] width 45 height 12
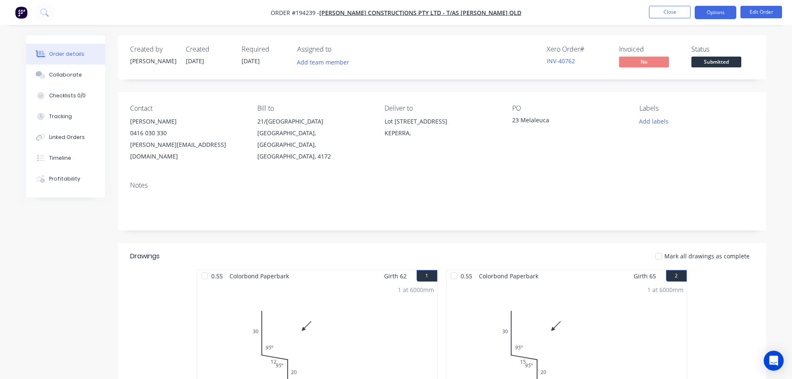
click at [713, 15] on button "Options" at bounding box center [716, 12] width 42 height 13
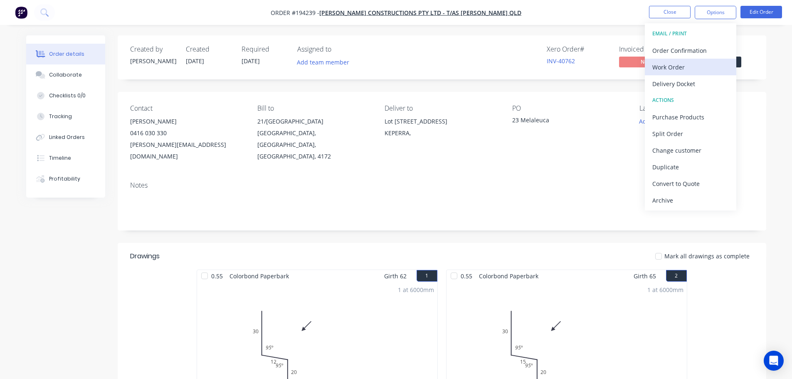
click at [670, 70] on div "Work Order" at bounding box center [691, 67] width 77 height 12
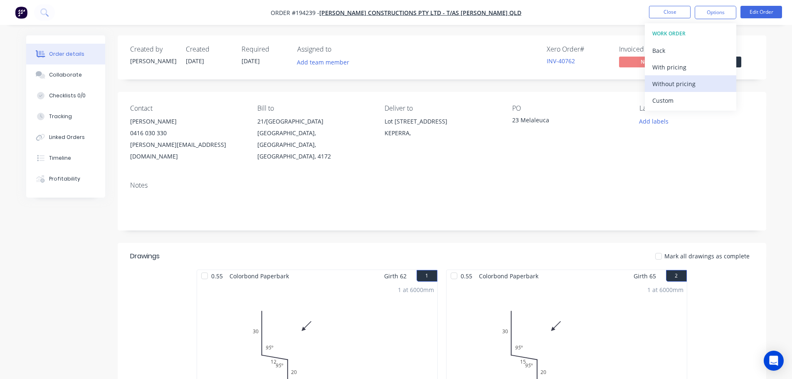
click at [662, 88] on div "Without pricing" at bounding box center [691, 84] width 77 height 12
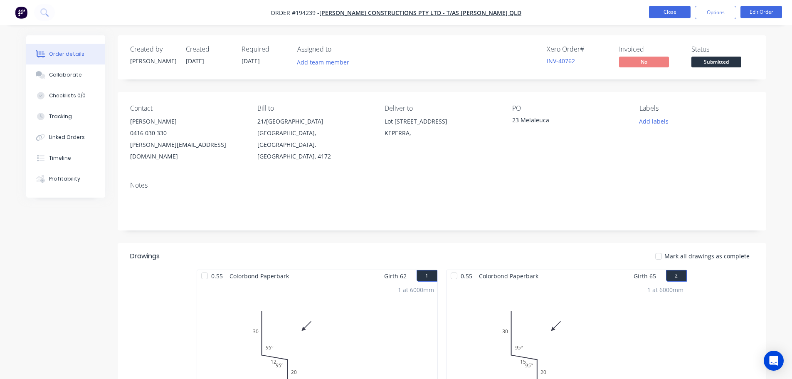
click at [668, 9] on button "Close" at bounding box center [670, 12] width 42 height 12
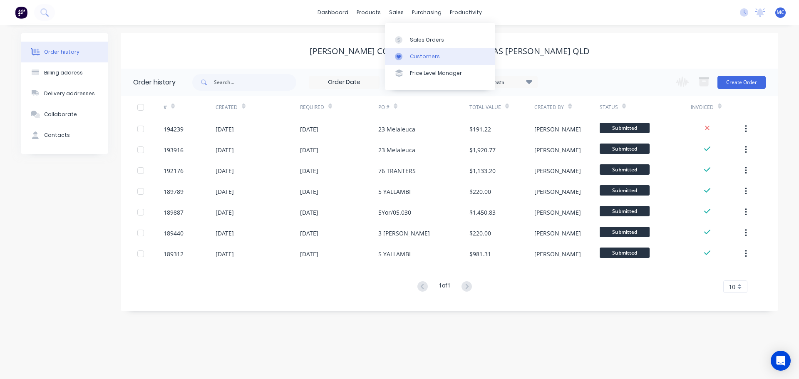
click at [422, 52] on link "Customers" at bounding box center [440, 56] width 110 height 17
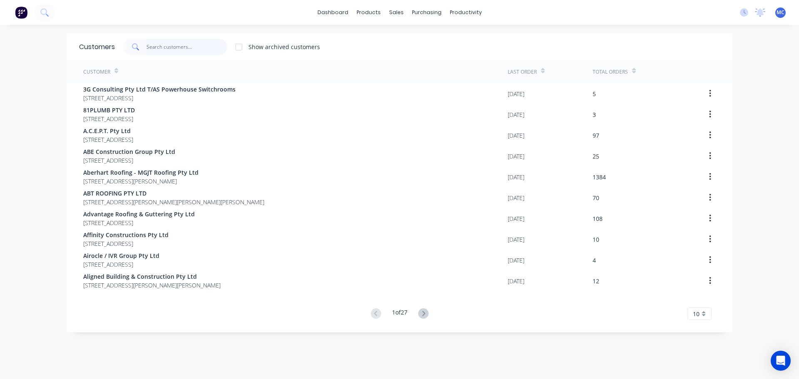
click at [167, 43] on input "text" at bounding box center [186, 47] width 81 height 17
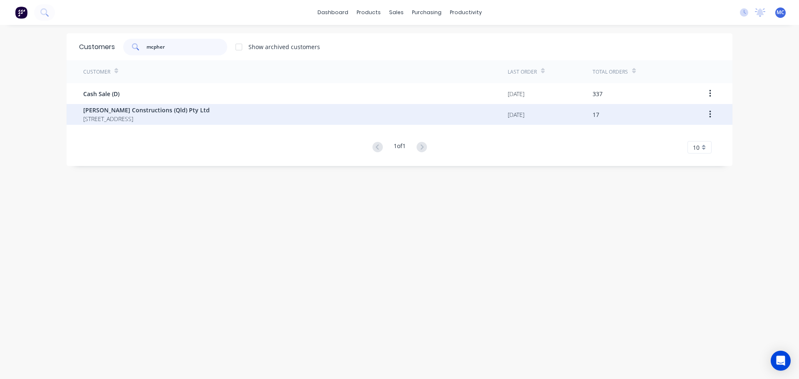
type input "mcpher"
click at [134, 108] on span "[PERSON_NAME] Constructions (Qld) Pty Ltd" at bounding box center [146, 110] width 126 height 9
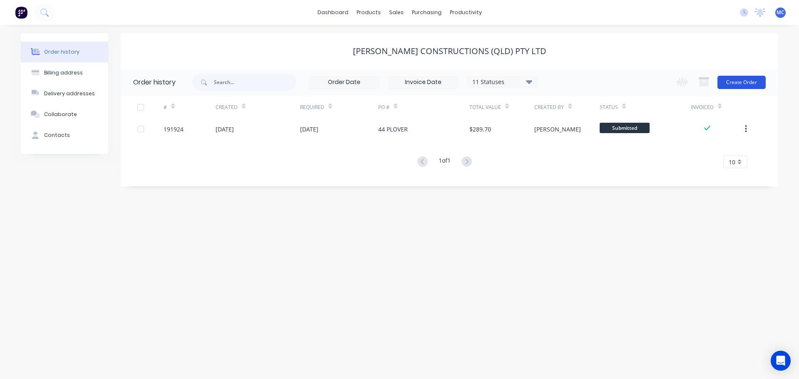
click at [742, 82] on button "Create Order" at bounding box center [741, 82] width 48 height 13
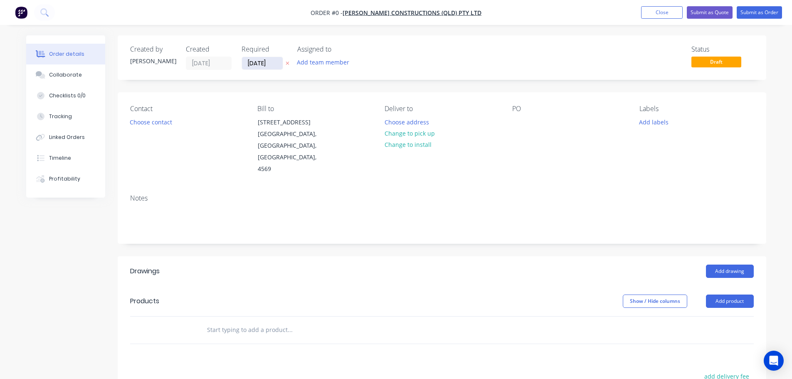
click at [263, 62] on input "[DATE]" at bounding box center [262, 63] width 41 height 12
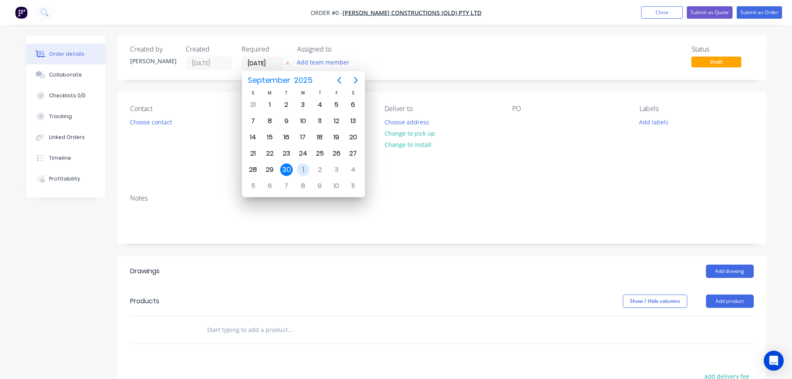
click at [301, 167] on div "1" at bounding box center [303, 169] width 12 height 12
type input "[DATE]"
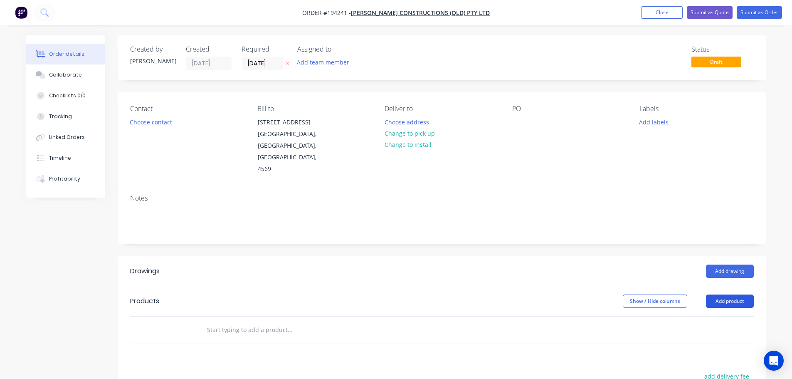
click at [730, 295] on button "Add product" at bounding box center [730, 301] width 48 height 13
click at [707, 316] on div "Product catalogue" at bounding box center [715, 322] width 64 height 12
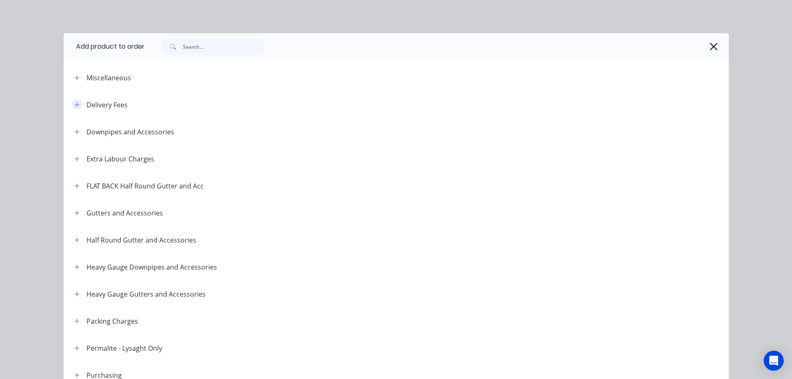
click at [77, 105] on button "button" at bounding box center [77, 104] width 10 height 10
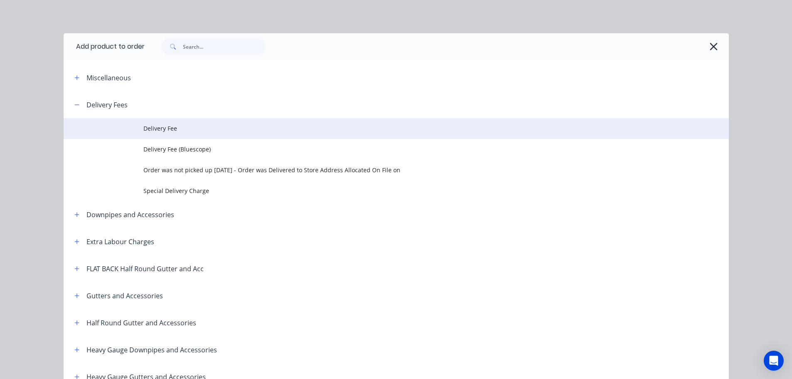
click at [148, 126] on span "Delivery Fee" at bounding box center [378, 128] width 468 height 9
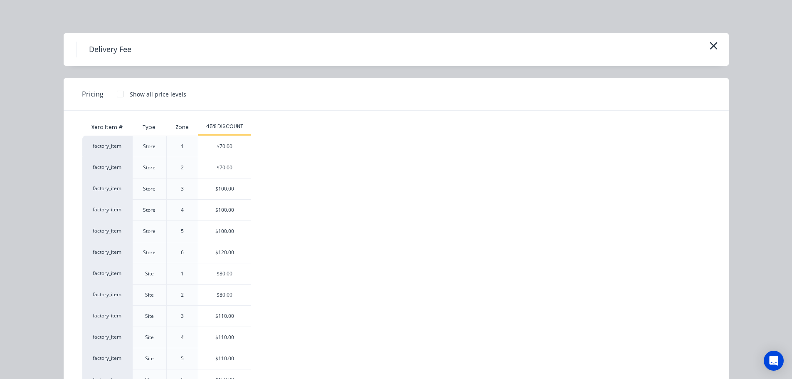
click at [219, 316] on div "$110.00" at bounding box center [224, 316] width 52 height 21
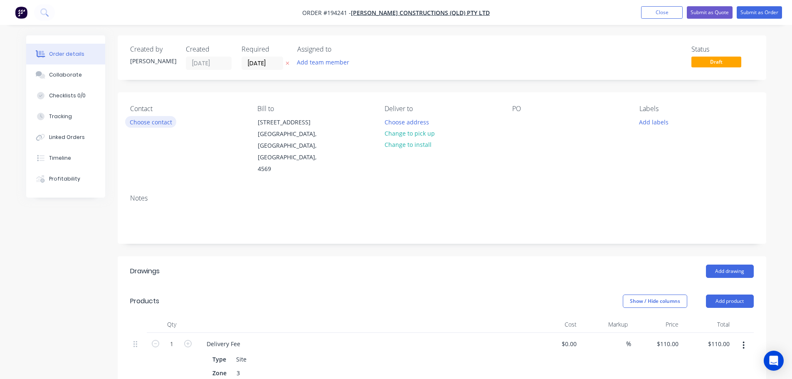
click at [150, 124] on button "Choose contact" at bounding box center [150, 121] width 51 height 11
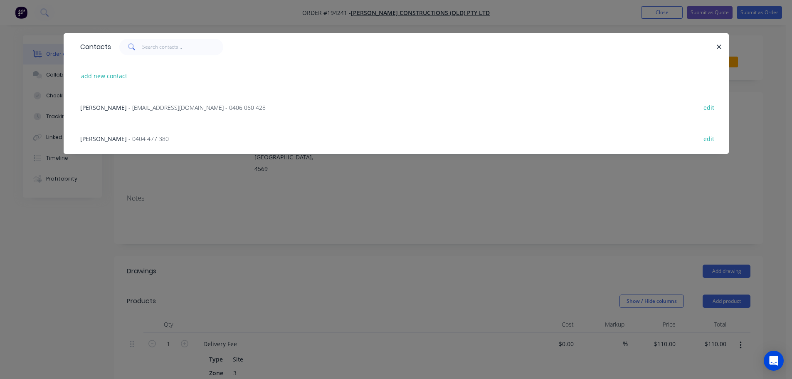
click at [129, 139] on span "- 0404 477 380" at bounding box center [149, 139] width 40 height 8
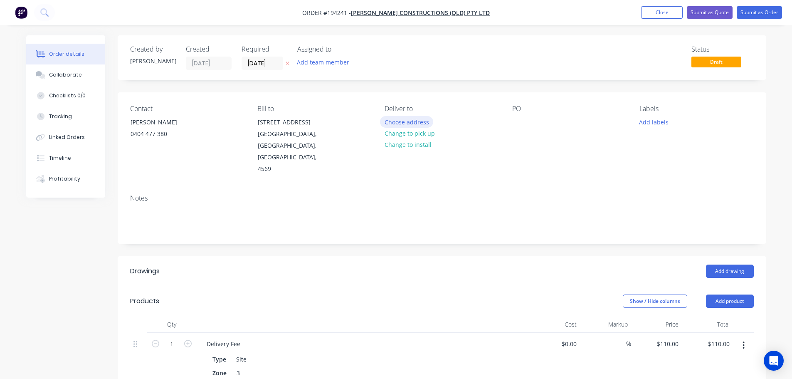
click at [407, 121] on button "Choose address" at bounding box center [406, 121] width 53 height 11
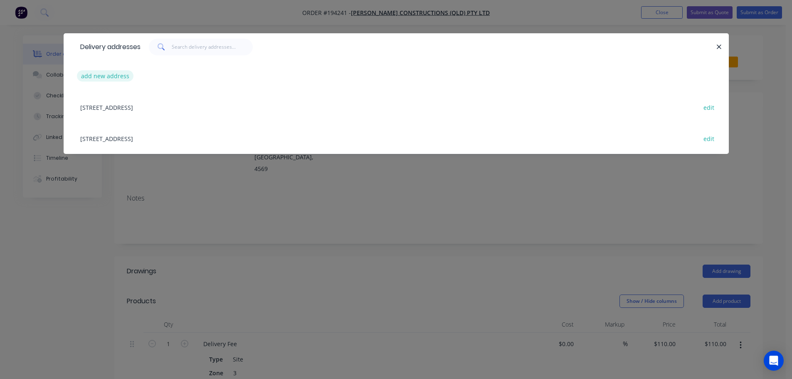
click at [105, 72] on button "add new address" at bounding box center [105, 75] width 57 height 11
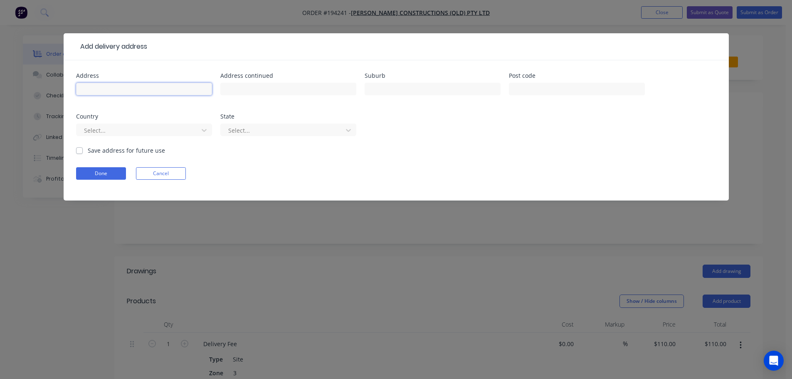
click at [117, 89] on input "text" at bounding box center [144, 89] width 136 height 12
type input "[STREET_ADDRESS]"
type input "Noosa Heads"
click button "Done" at bounding box center [101, 173] width 50 height 12
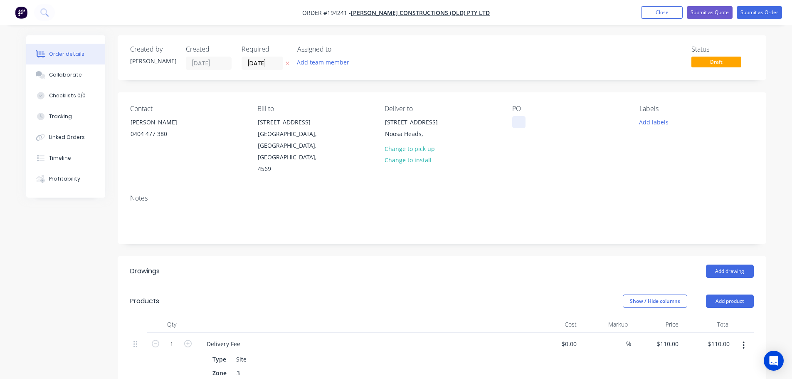
click at [520, 123] on div at bounding box center [519, 122] width 13 height 12
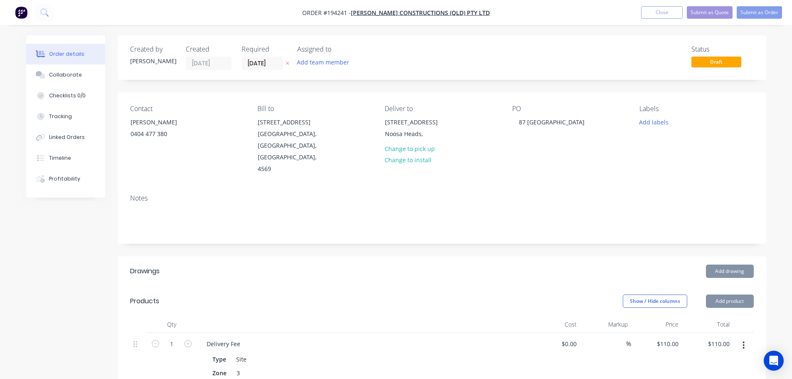
click at [726, 265] on button "Add drawing" at bounding box center [730, 271] width 48 height 13
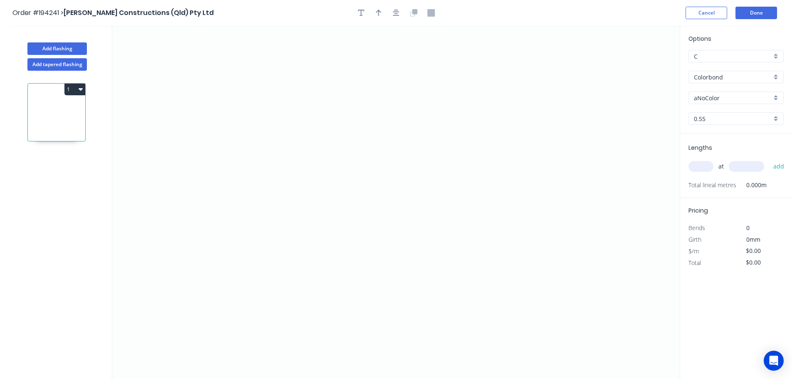
click at [707, 77] on input "Colorbond" at bounding box center [733, 77] width 78 height 9
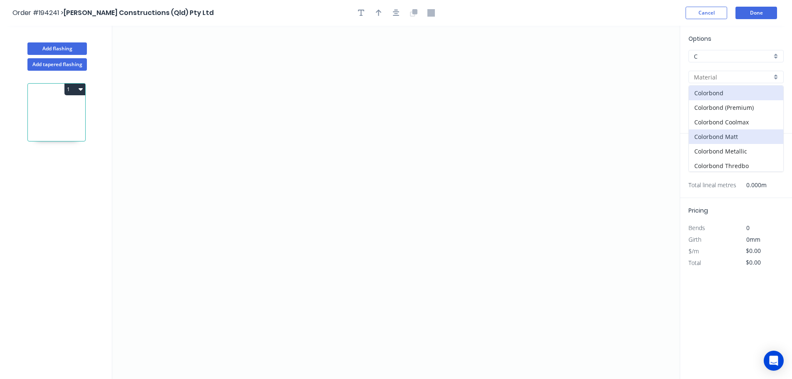
scroll to position [42, 0]
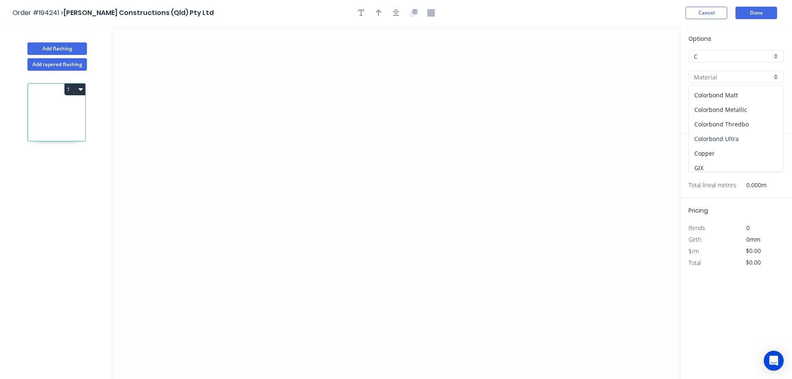
click at [721, 138] on div "Colorbond Ultra" at bounding box center [736, 138] width 94 height 15
type input "Colorbond Ultra"
type input "Dover White"
click at [711, 97] on input "Dover White" at bounding box center [733, 98] width 78 height 9
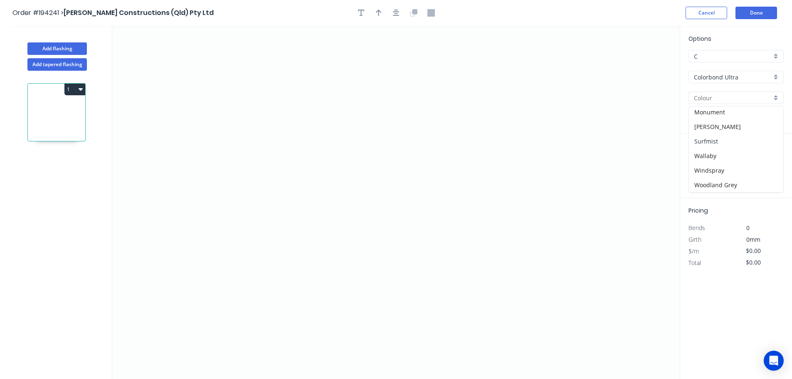
click at [706, 137] on div "Surfmist" at bounding box center [736, 141] width 94 height 15
type input "Surfmist"
click at [702, 168] on input "text" at bounding box center [701, 166] width 25 height 11
click at [360, 79] on icon "0" at bounding box center [396, 202] width 568 height 353
click at [329, 109] on icon "0" at bounding box center [396, 202] width 568 height 353
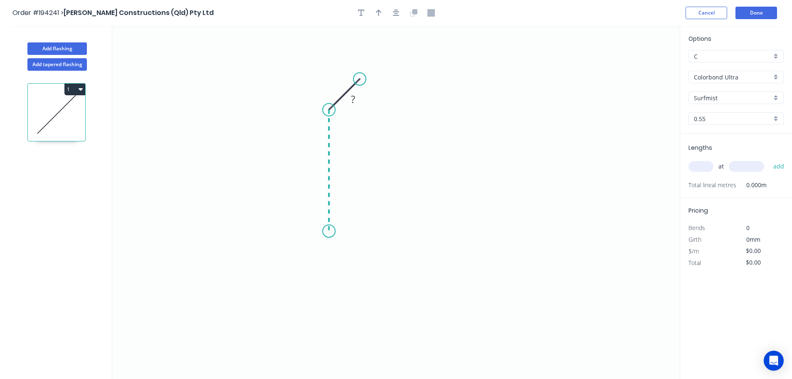
click at [325, 231] on icon "0 ?" at bounding box center [396, 202] width 568 height 353
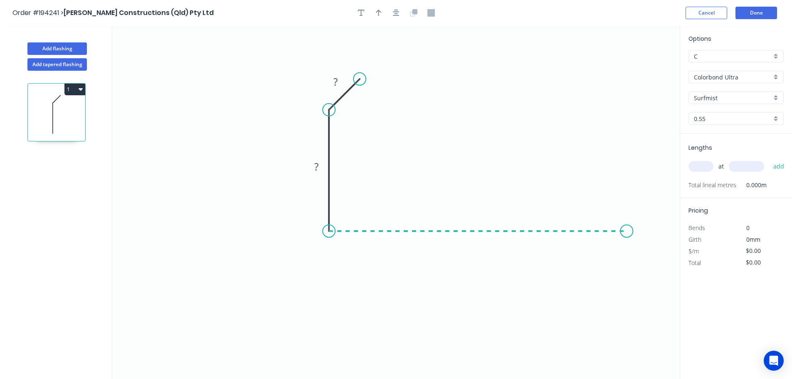
click at [627, 219] on icon "0 ? ?" at bounding box center [396, 202] width 568 height 353
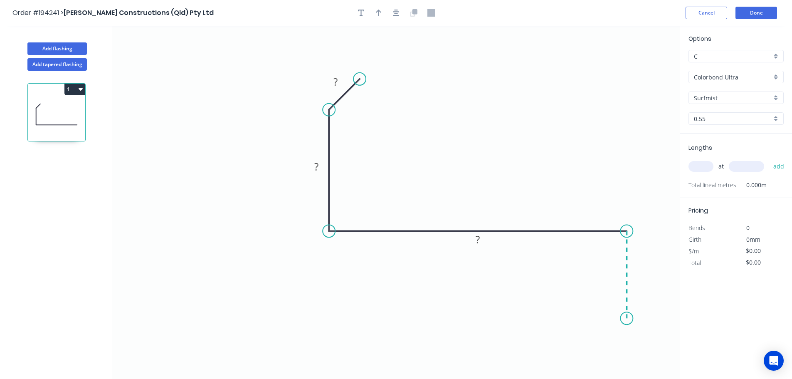
click at [629, 319] on icon "0 ? ? ?" at bounding box center [396, 202] width 568 height 353
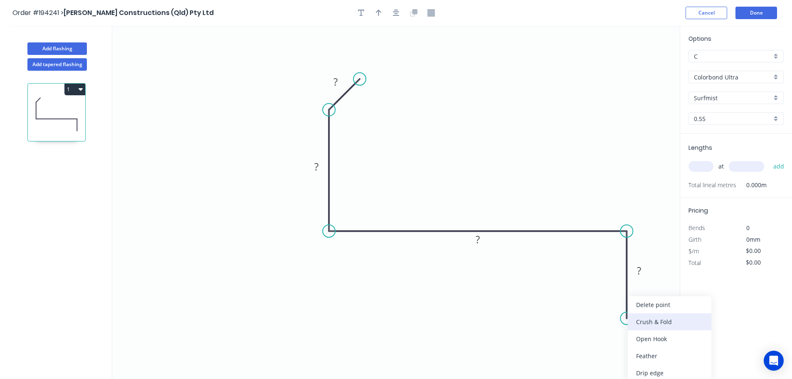
click at [646, 321] on div "Crush & Fold" at bounding box center [670, 321] width 84 height 17
click at [654, 348] on div "Flip bend" at bounding box center [668, 346] width 84 height 17
drag, startPoint x: 661, startPoint y: 296, endPoint x: 599, endPoint y: 311, distance: 63.7
click at [599, 311] on rect at bounding box center [582, 318] width 33 height 17
drag, startPoint x: 397, startPoint y: 12, endPoint x: 389, endPoint y: 13, distance: 8.4
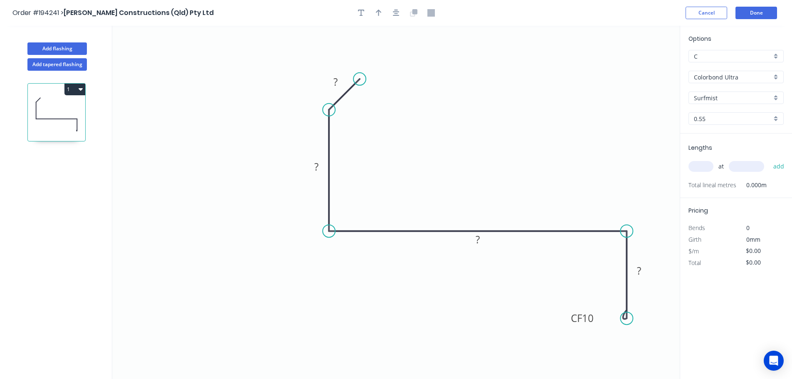
click at [397, 12] on icon "button" at bounding box center [396, 13] width 7 height 7
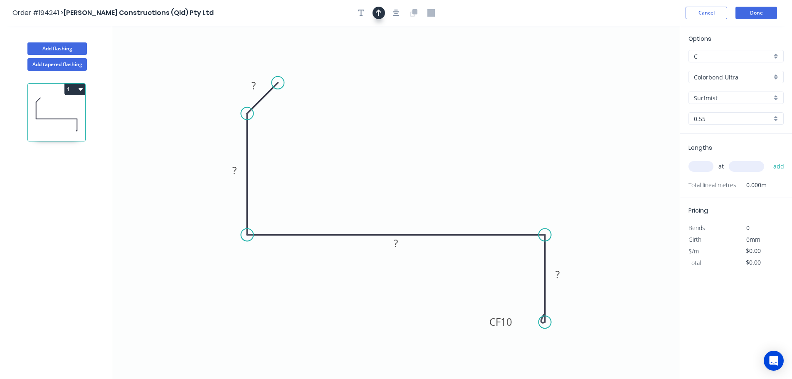
click at [382, 12] on button "button" at bounding box center [379, 13] width 12 height 12
click at [638, 66] on icon at bounding box center [637, 58] width 7 height 27
drag, startPoint x: 638, startPoint y: 66, endPoint x: 385, endPoint y: 117, distance: 257.6
click at [471, 114] on icon at bounding box center [483, 102] width 24 height 24
click at [255, 85] on tspan "?" at bounding box center [254, 86] width 4 height 14
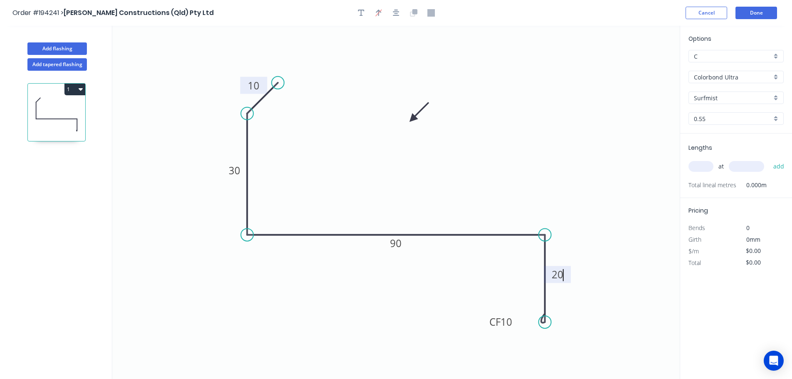
type input "$16.82"
click at [761, 8] on button "Done" at bounding box center [757, 13] width 42 height 12
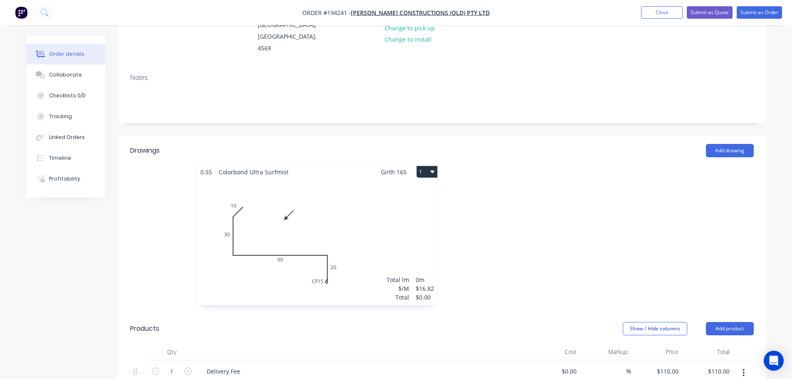
scroll to position [125, 0]
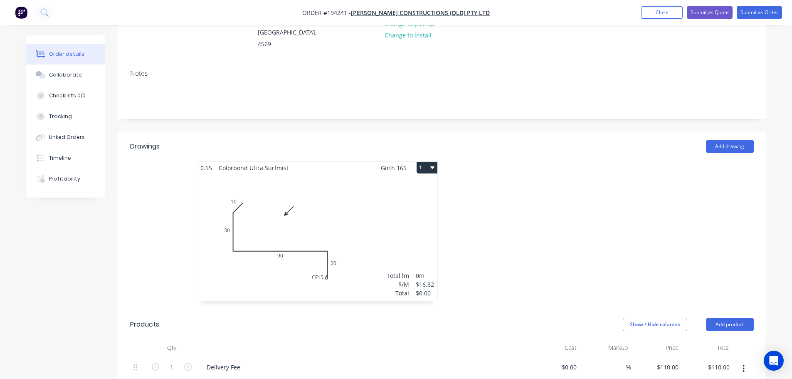
click at [343, 185] on div "Total lm $/M Total 0m $16.82 $0.00" at bounding box center [317, 237] width 240 height 127
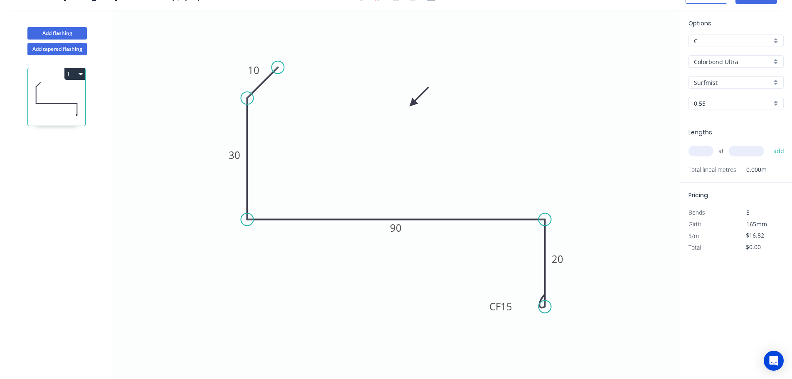
scroll to position [15, 0]
click at [701, 151] on input "text" at bounding box center [701, 151] width 25 height 11
type input "1"
type input "2500"
click at [770, 144] on button "add" at bounding box center [780, 151] width 20 height 14
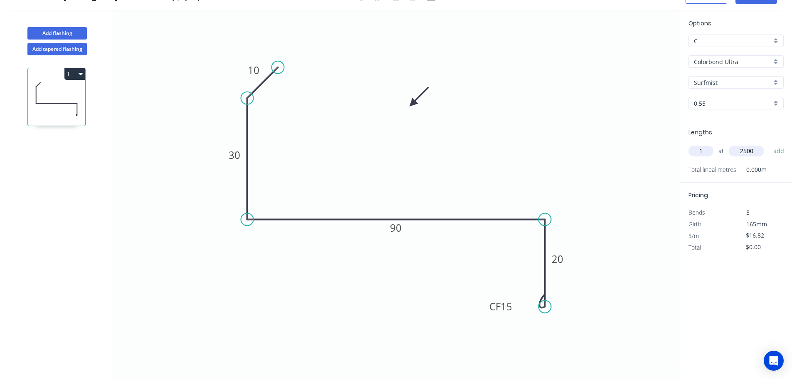
type input "$42.05"
click at [67, 30] on button "Add flashing" at bounding box center [56, 33] width 59 height 12
type input "$0.00"
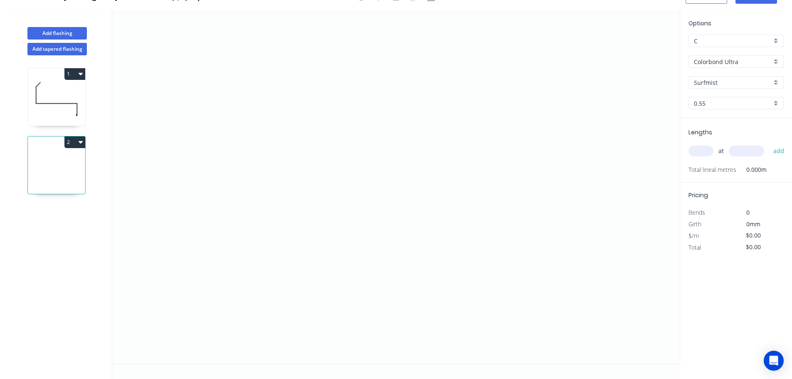
click at [714, 59] on input "Colorbond Ultra" at bounding box center [733, 61] width 78 height 9
click at [708, 77] on div "Colorbond" at bounding box center [736, 77] width 94 height 15
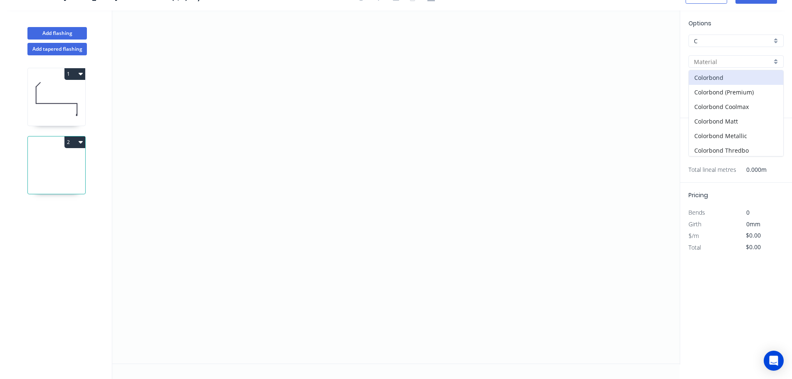
type input "Colorbond"
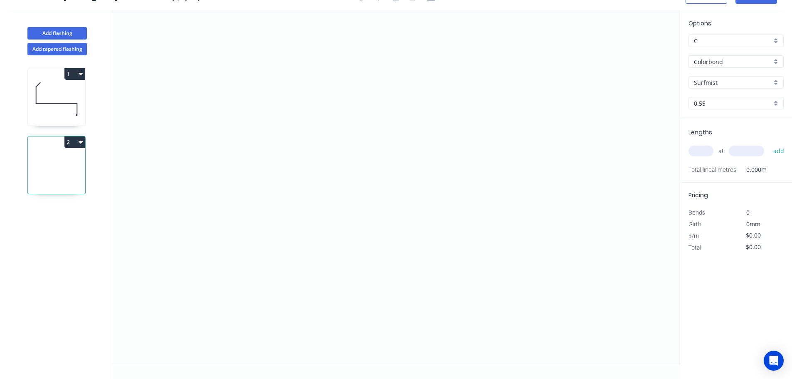
click at [704, 80] on input "Surfmist" at bounding box center [733, 82] width 78 height 9
click at [712, 148] on div "Night Sky" at bounding box center [736, 150] width 94 height 15
type input "Night Sky"
click at [698, 151] on input "text" at bounding box center [701, 151] width 25 height 11
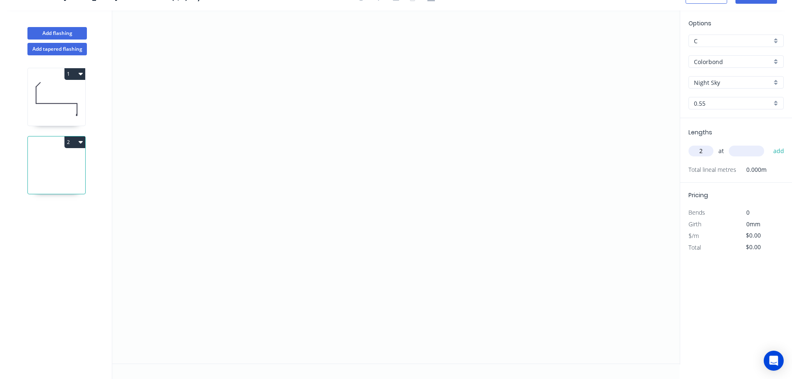
type input "2"
type input "1500"
click at [770, 144] on button "add" at bounding box center [780, 151] width 20 height 14
click at [293, 179] on icon "0" at bounding box center [396, 186] width 568 height 353
click at [542, 180] on icon "0" at bounding box center [396, 186] width 568 height 353
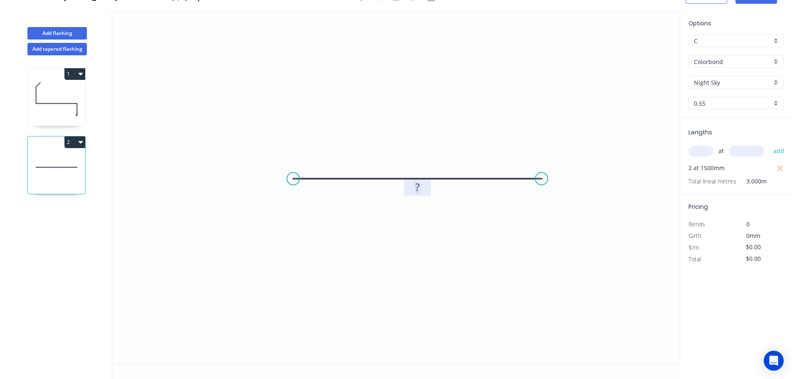
click at [423, 189] on rect at bounding box center [417, 188] width 17 height 12
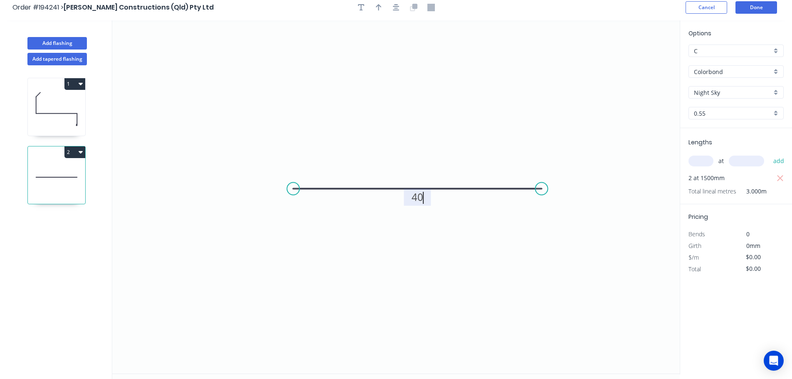
scroll to position [0, 0]
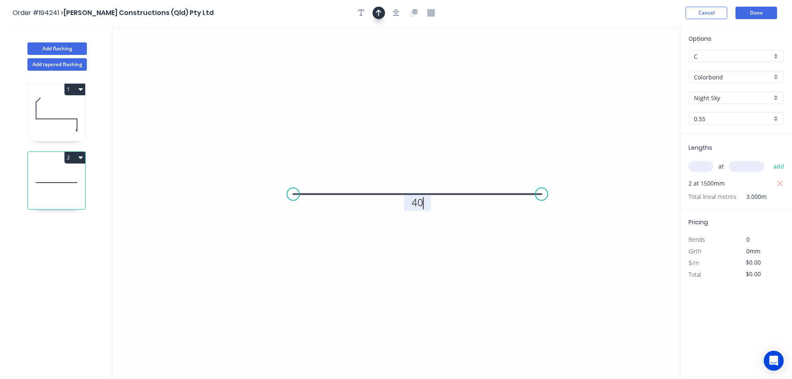
click at [380, 13] on icon "button" at bounding box center [379, 12] width 6 height 7
type input "$5.84"
type input "$17.52"
drag, startPoint x: 637, startPoint y: 67, endPoint x: 411, endPoint y: 118, distance: 232.0
click at [412, 118] on icon at bounding box center [414, 107] width 7 height 27
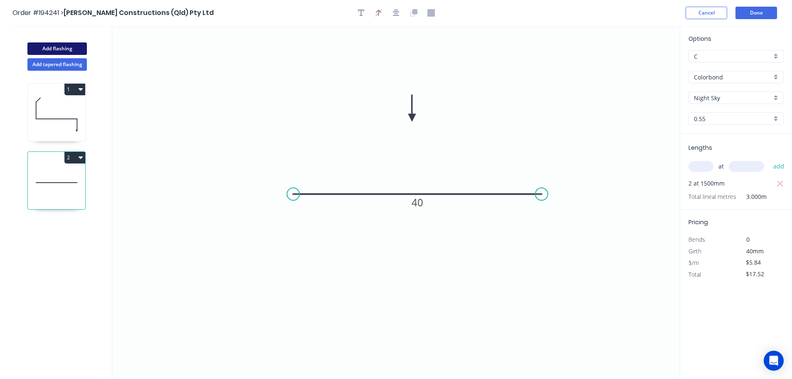
click at [60, 47] on button "Add flashing" at bounding box center [56, 48] width 59 height 12
type input "$0.00"
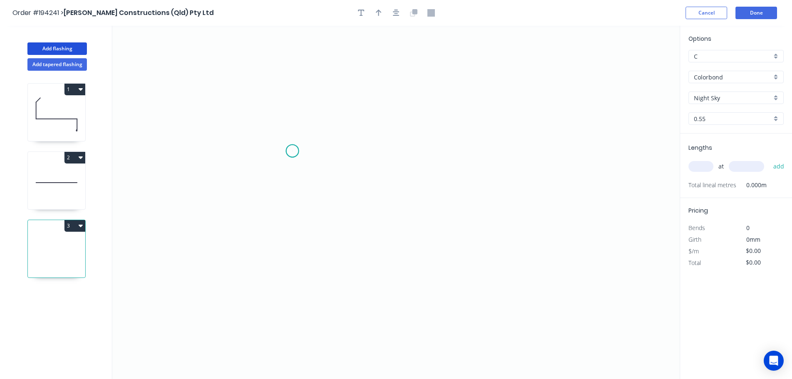
drag, startPoint x: 292, startPoint y: 151, endPoint x: 287, endPoint y: 199, distance: 48.6
click at [291, 154] on icon "0" at bounding box center [396, 202] width 568 height 353
click at [294, 218] on icon "0" at bounding box center [396, 202] width 568 height 353
click at [581, 214] on icon "0 ?" at bounding box center [396, 202] width 568 height 353
click at [581, 214] on circle at bounding box center [580, 218] width 12 height 12
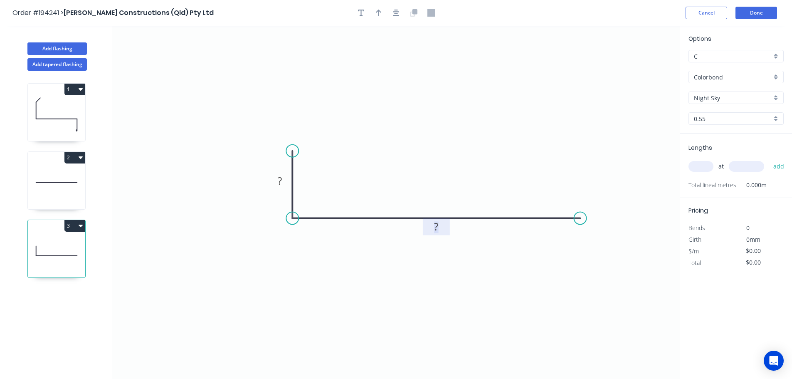
click at [438, 226] on tspan "?" at bounding box center [436, 227] width 4 height 14
click at [378, 14] on icon "button" at bounding box center [379, 12] width 6 height 7
type input "$6.83"
drag, startPoint x: 630, startPoint y: 76, endPoint x: 357, endPoint y: 282, distance: 341.9
click at [357, 282] on icon at bounding box center [357, 272] width 7 height 27
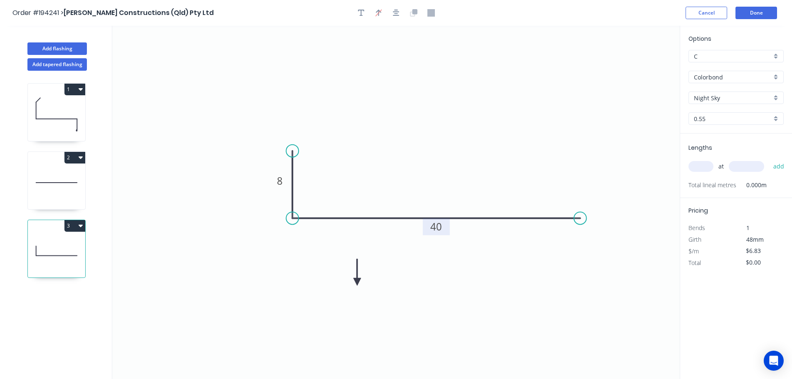
click at [357, 282] on icon at bounding box center [357, 272] width 7 height 27
click at [357, 282] on icon at bounding box center [364, 275] width 24 height 24
click at [357, 282] on icon at bounding box center [367, 281] width 27 height 7
click at [357, 282] on icon at bounding box center [364, 289] width 24 height 24
click at [701, 164] on input "text" at bounding box center [701, 166] width 25 height 11
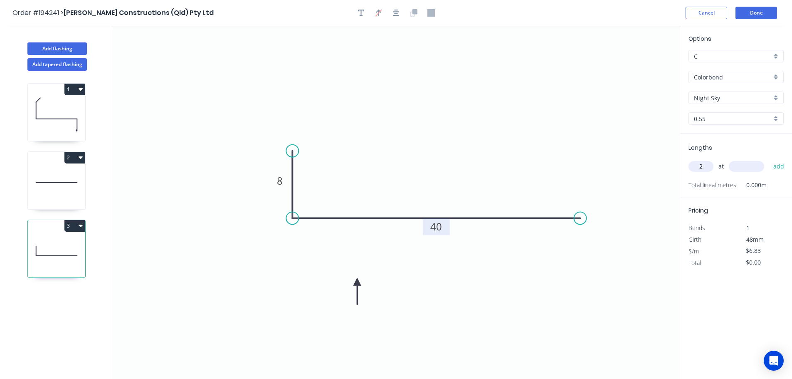
type input "2"
type input "1500"
click at [770, 159] on button "add" at bounding box center [780, 166] width 20 height 14
type input "$20.49"
click at [55, 47] on button "Add flashing" at bounding box center [56, 48] width 59 height 12
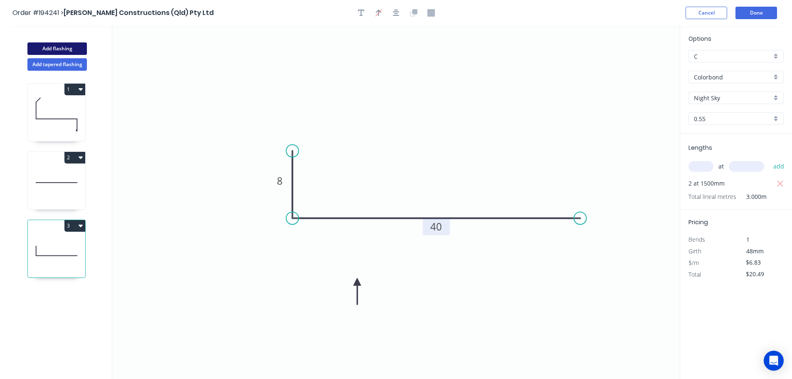
type input "$0.00"
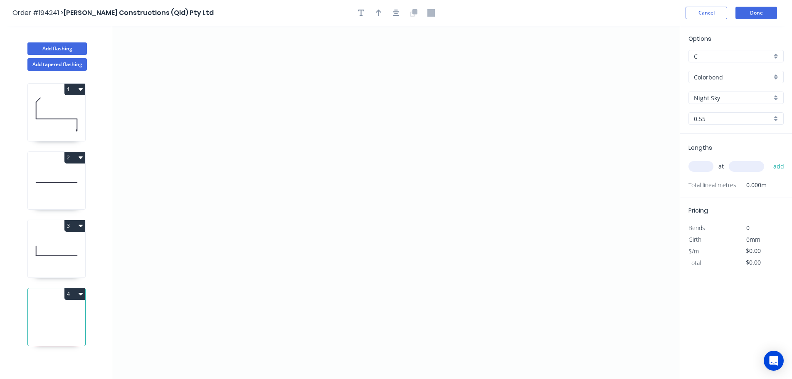
click at [714, 77] on input "Colorbond" at bounding box center [733, 77] width 78 height 9
click at [730, 93] on div "Colorbond Ultra" at bounding box center [736, 97] width 94 height 15
type input "Colorbond Ultra"
type input "Dover White"
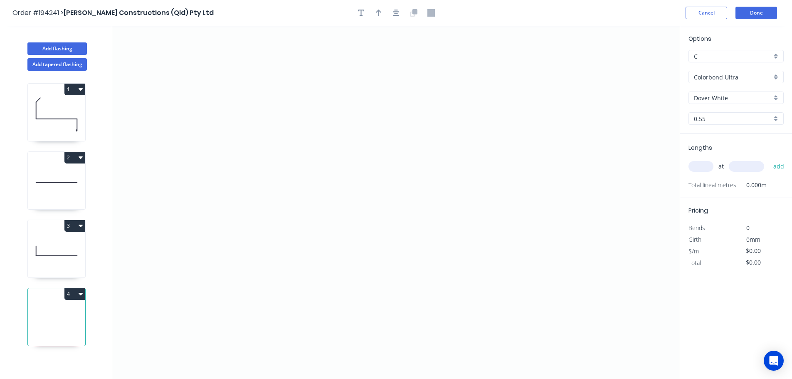
click at [711, 102] on input "Dover White" at bounding box center [733, 98] width 78 height 9
drag, startPoint x: 716, startPoint y: 123, endPoint x: 701, endPoint y: 150, distance: 30.5
click at [715, 123] on div "[PERSON_NAME]" at bounding box center [736, 126] width 94 height 15
type input "[PERSON_NAME]"
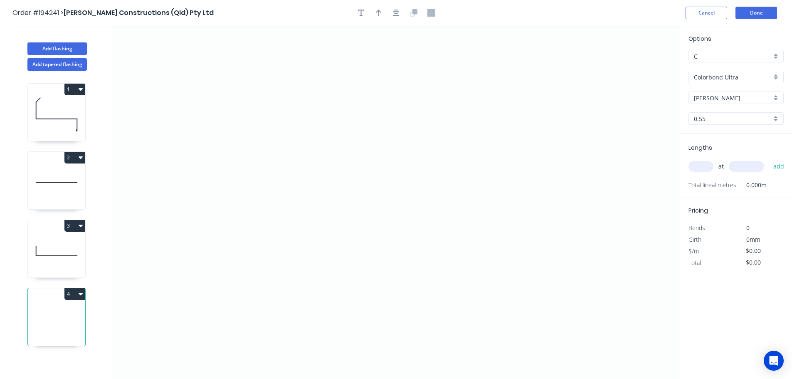
click at [703, 166] on input "text" at bounding box center [701, 166] width 25 height 11
type input "1"
type input "2000"
click at [770, 159] on button "add" at bounding box center [780, 166] width 20 height 14
click at [329, 99] on icon "0" at bounding box center [396, 202] width 568 height 353
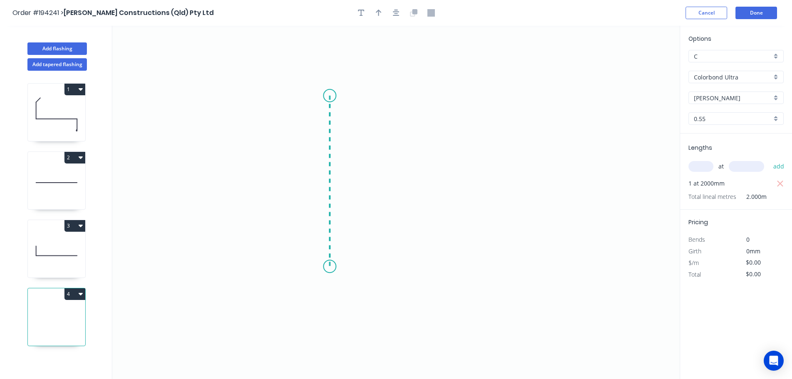
click at [332, 267] on icon "0" at bounding box center [396, 202] width 568 height 353
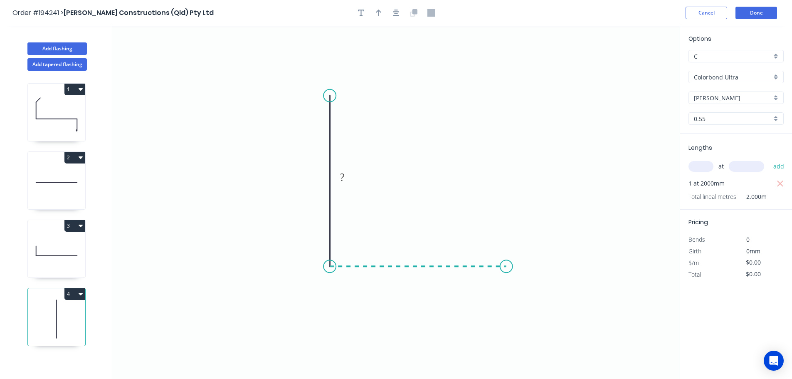
click at [507, 271] on icon "0 ?" at bounding box center [396, 202] width 568 height 353
click at [504, 94] on icon "0 ? ?" at bounding box center [396, 202] width 568 height 353
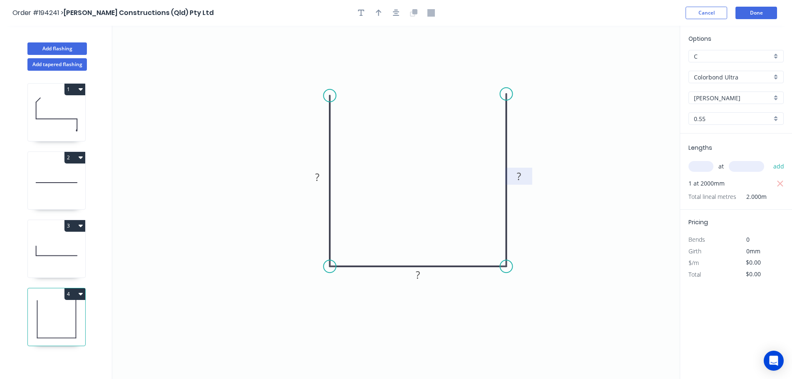
click at [521, 176] on tspan "?" at bounding box center [519, 176] width 4 height 14
click at [378, 14] on icon "button" at bounding box center [379, 12] width 6 height 7
type input "$9.63"
click at [638, 68] on icon at bounding box center [637, 58] width 7 height 27
drag, startPoint x: 638, startPoint y: 68, endPoint x: 563, endPoint y: 146, distance: 108.3
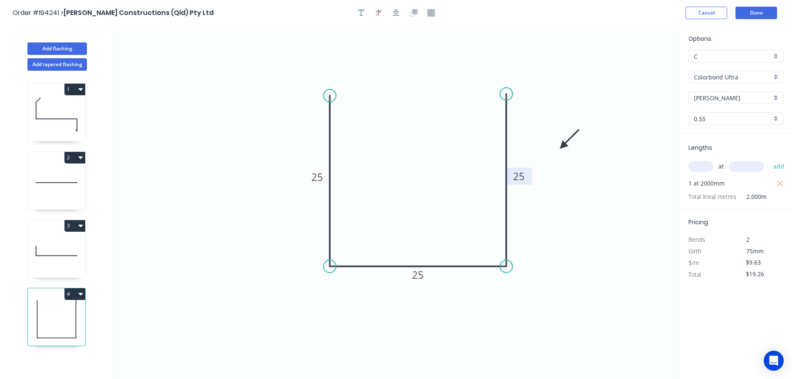
click at [564, 146] on icon at bounding box center [570, 139] width 24 height 24
click at [71, 293] on button "4" at bounding box center [74, 294] width 21 height 12
click at [29, 310] on div "Duplicate" at bounding box center [46, 315] width 64 height 12
type input "$0.00"
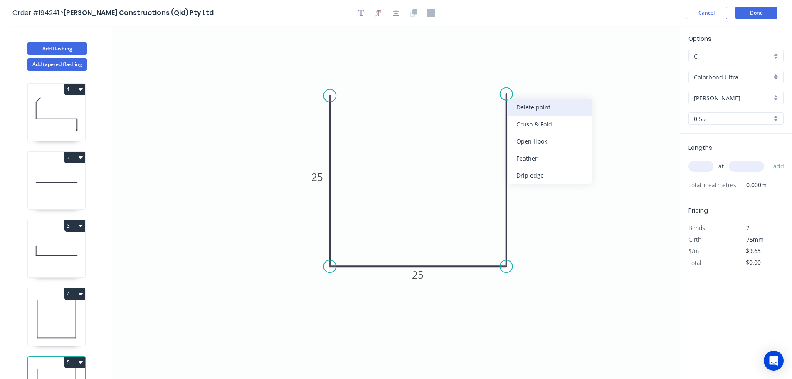
click at [525, 106] on div "Delete point" at bounding box center [550, 107] width 84 height 17
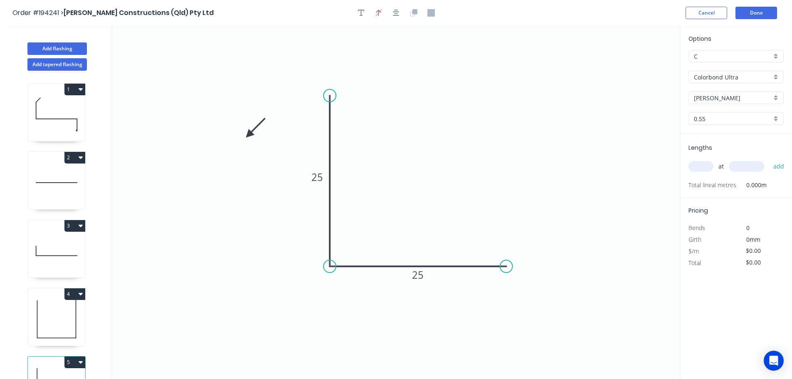
drag, startPoint x: 565, startPoint y: 143, endPoint x: 249, endPoint y: 135, distance: 315.8
click at [249, 135] on icon at bounding box center [256, 128] width 24 height 24
click at [249, 134] on icon at bounding box center [239, 134] width 27 height 7
click at [421, 275] on tspan "25" at bounding box center [418, 275] width 12 height 14
click at [697, 165] on input "text" at bounding box center [701, 166] width 25 height 11
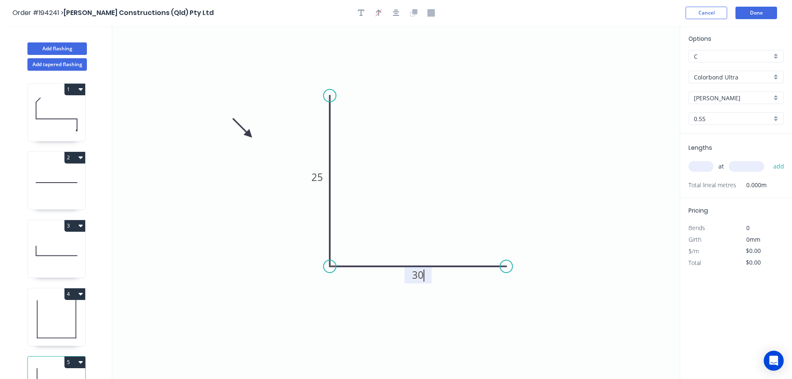
type input "$8.58"
type input "1"
type input "1000"
click at [770, 159] on button "add" at bounding box center [780, 166] width 20 height 14
type input "$8.58"
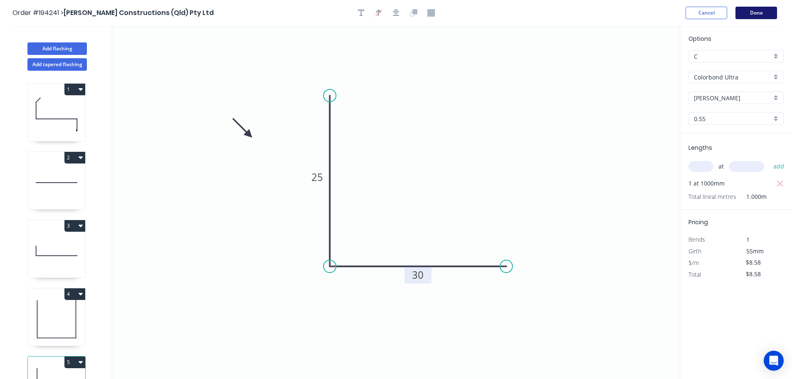
click at [760, 12] on button "Done" at bounding box center [757, 13] width 42 height 12
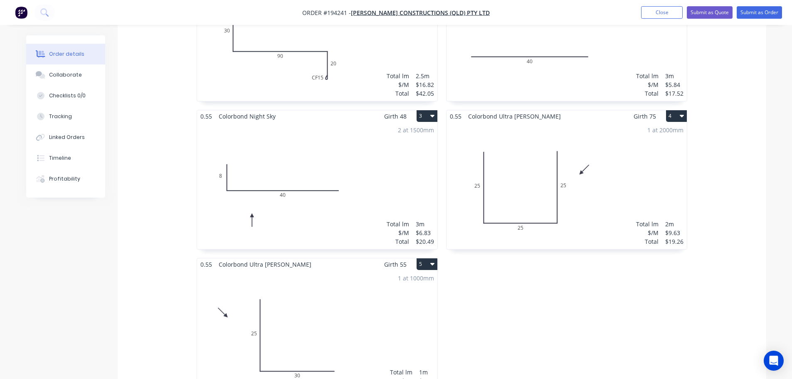
scroll to position [333, 0]
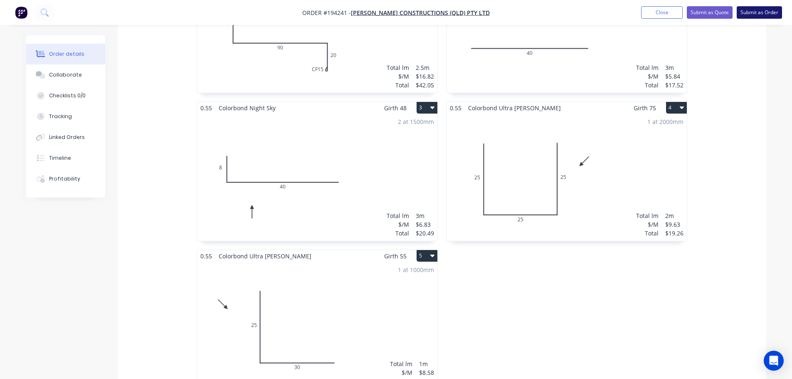
click at [759, 11] on button "Submit as Order" at bounding box center [759, 12] width 45 height 12
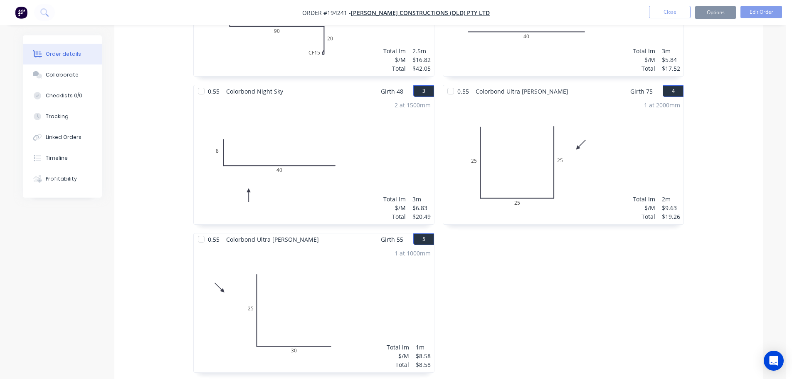
scroll to position [0, 0]
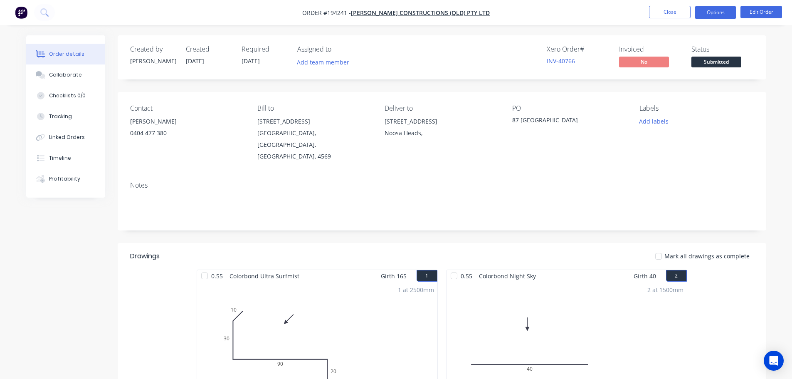
click at [723, 14] on button "Options" at bounding box center [716, 12] width 42 height 13
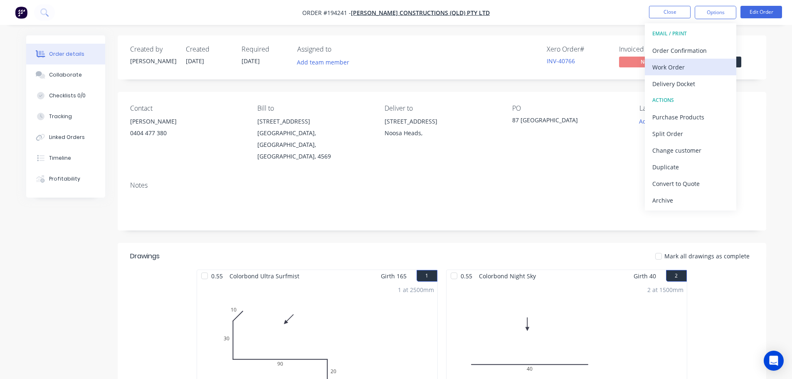
click at [657, 67] on div "Work Order" at bounding box center [691, 67] width 77 height 12
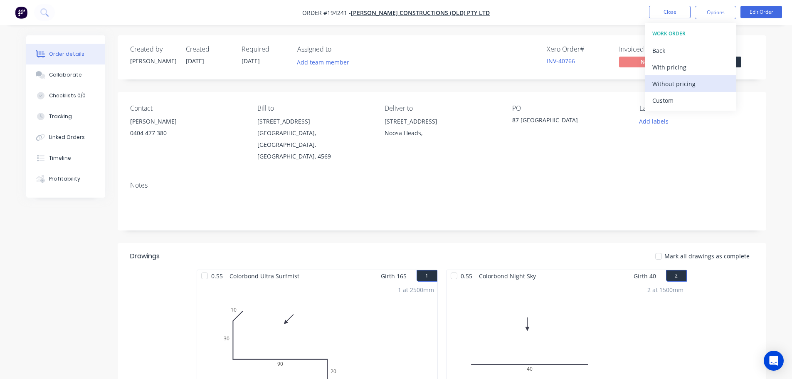
click at [664, 85] on div "Without pricing" at bounding box center [691, 84] width 77 height 12
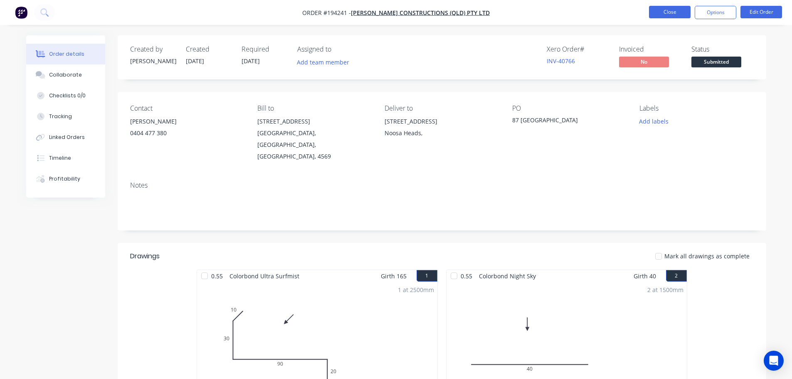
click at [664, 8] on button "Close" at bounding box center [670, 12] width 42 height 12
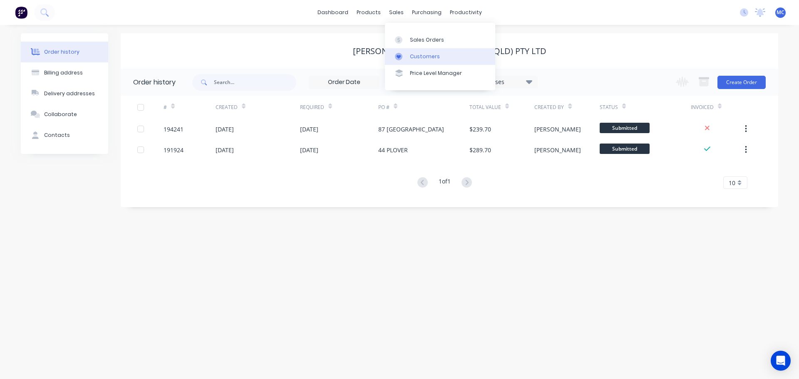
click at [426, 55] on div "Customers" at bounding box center [425, 56] width 30 height 7
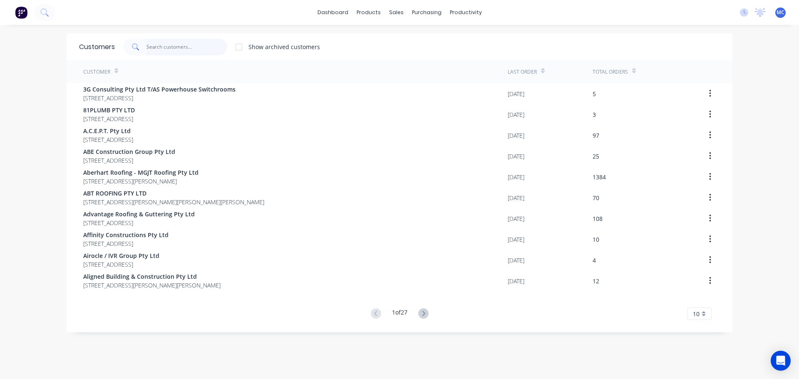
click at [156, 49] on input "text" at bounding box center [186, 47] width 81 height 17
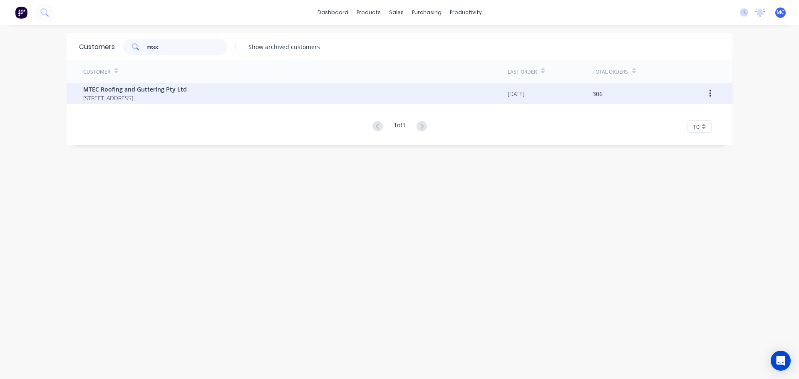
type input "mtec"
click at [132, 90] on span "MTEC Roofing and Guttering Pty Ltd" at bounding box center [135, 89] width 104 height 9
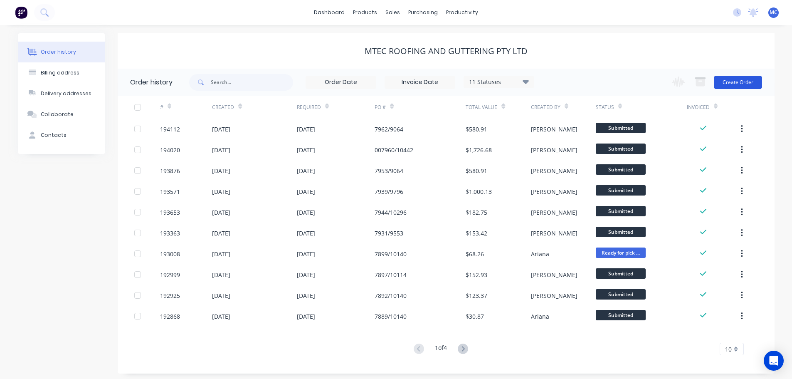
click at [741, 80] on button "Create Order" at bounding box center [738, 82] width 48 height 13
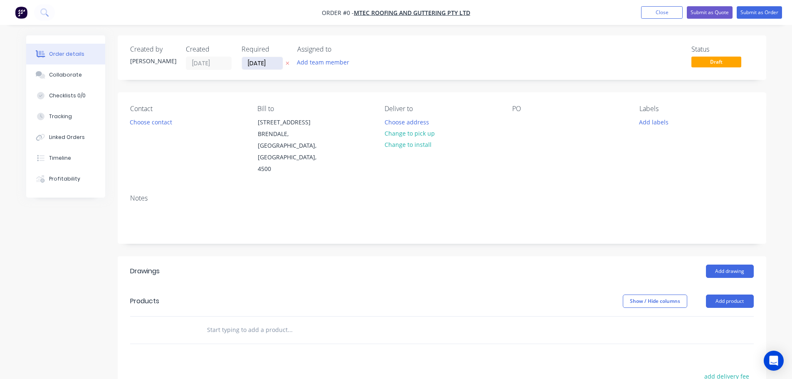
click at [258, 62] on input "[DATE]" at bounding box center [262, 63] width 41 height 12
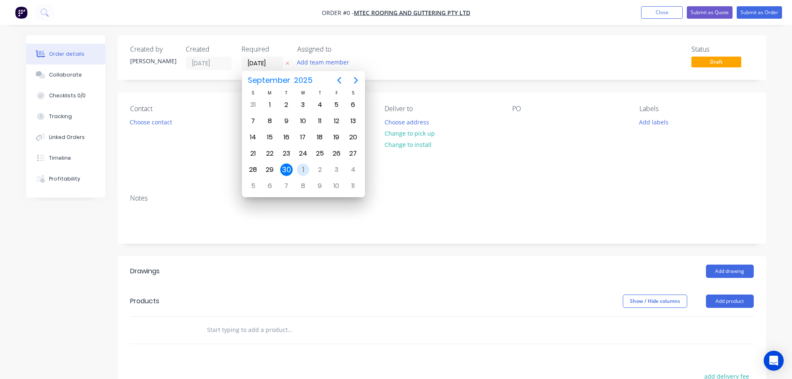
click at [301, 169] on div "1" at bounding box center [303, 169] width 12 height 12
type input "[DATE]"
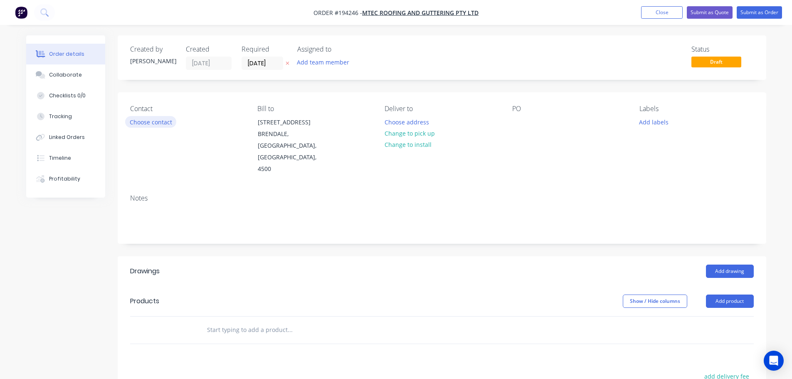
click at [157, 126] on button "Choose contact" at bounding box center [150, 121] width 51 height 11
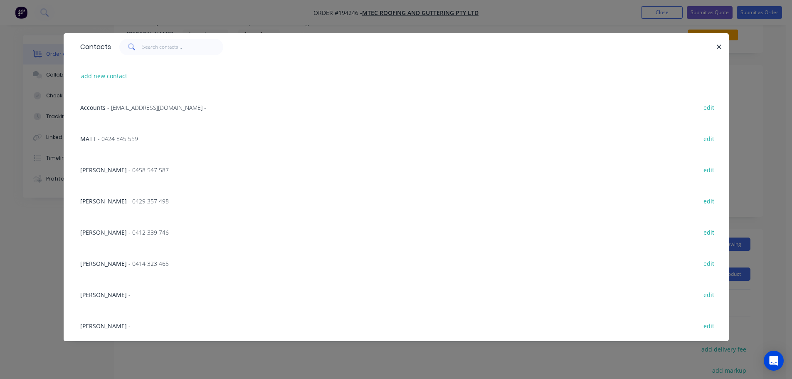
scroll to position [42, 0]
click at [133, 262] on span "- 0414 323 465" at bounding box center [149, 264] width 40 height 8
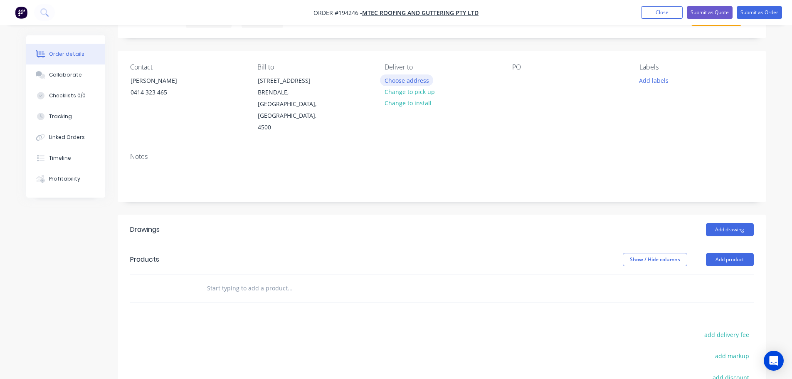
click at [405, 80] on button "Choose address" at bounding box center [406, 79] width 53 height 11
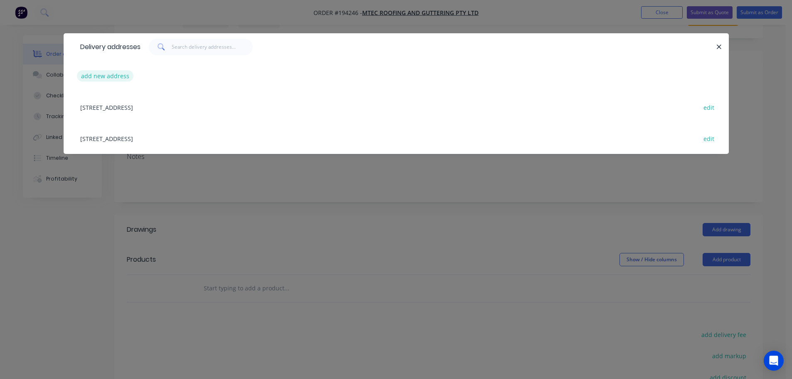
click at [97, 77] on button "add new address" at bounding box center [105, 75] width 57 height 11
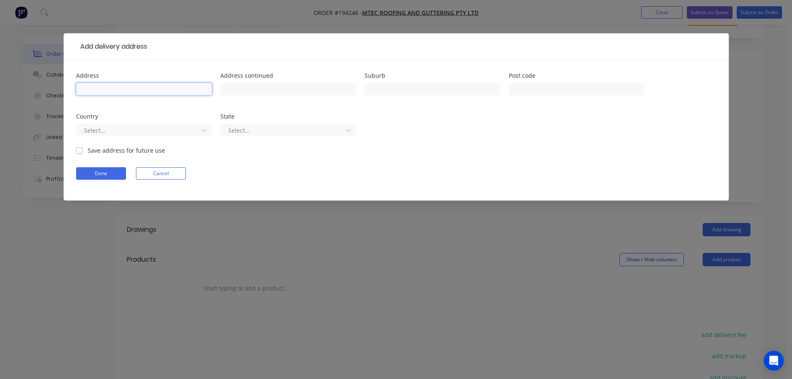
click at [97, 91] on input "text" at bounding box center [144, 89] width 136 height 12
type input "[STREET_ADDRESS]"
type input "Rocklea"
click button "Done" at bounding box center [101, 173] width 50 height 12
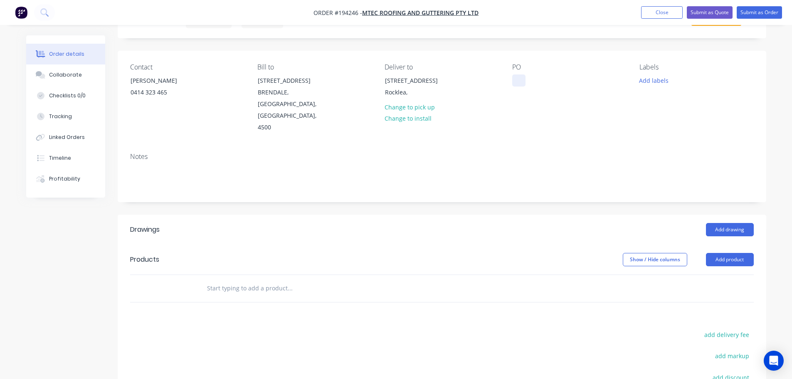
click at [520, 77] on div at bounding box center [519, 80] width 13 height 12
click at [723, 253] on button "Add product" at bounding box center [730, 259] width 48 height 13
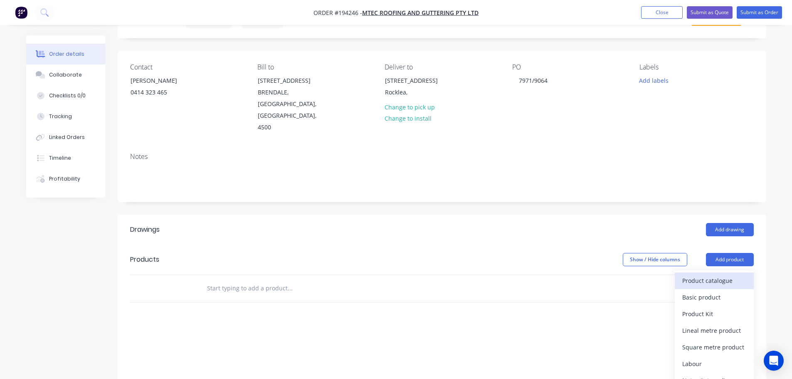
click at [708, 275] on div "Product catalogue" at bounding box center [715, 281] width 64 height 12
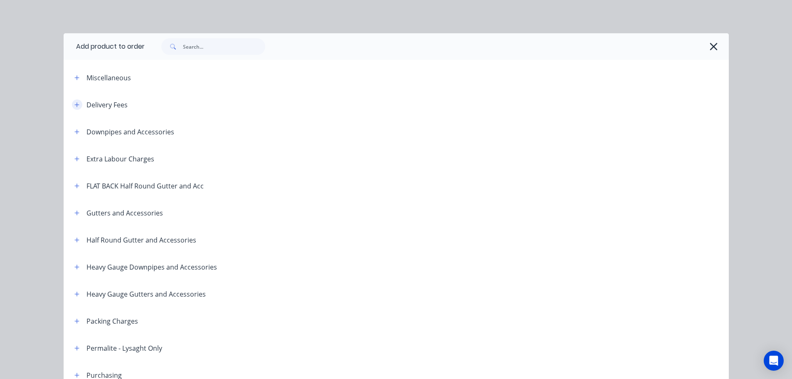
click at [75, 104] on icon "button" at bounding box center [76, 104] width 5 height 5
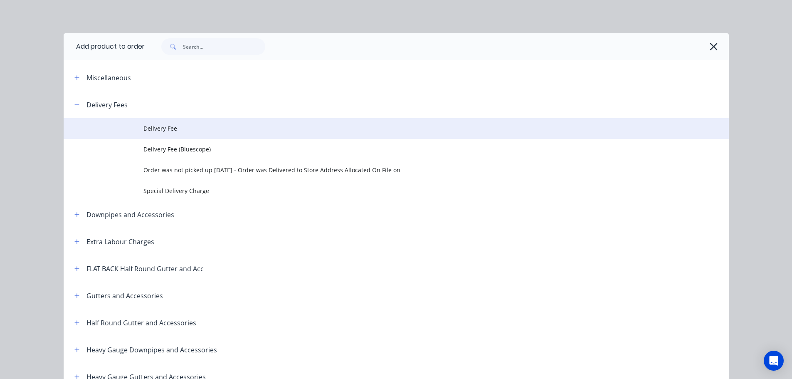
click at [160, 127] on span "Delivery Fee" at bounding box center [378, 128] width 468 height 9
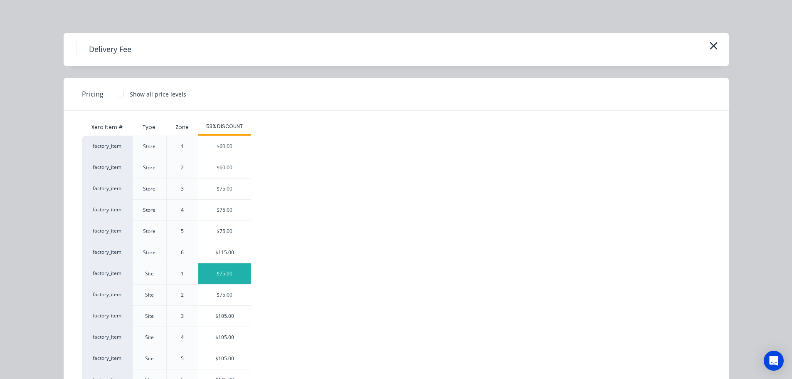
click at [223, 274] on div "$75.00" at bounding box center [224, 273] width 52 height 21
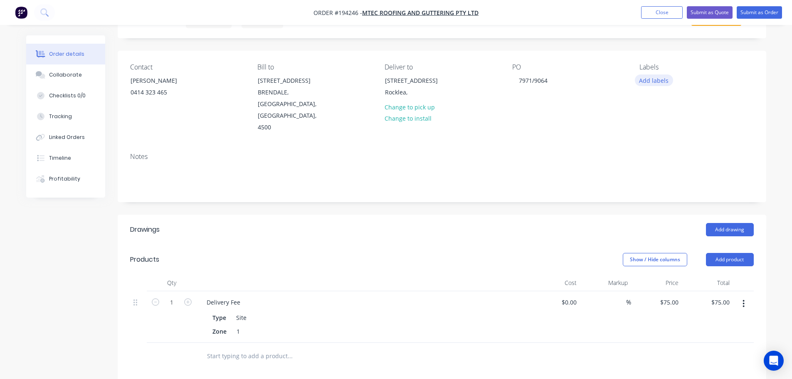
click at [651, 79] on button "Add labels" at bounding box center [654, 79] width 38 height 11
click at [654, 213] on div at bounding box center [654, 213] width 17 height 17
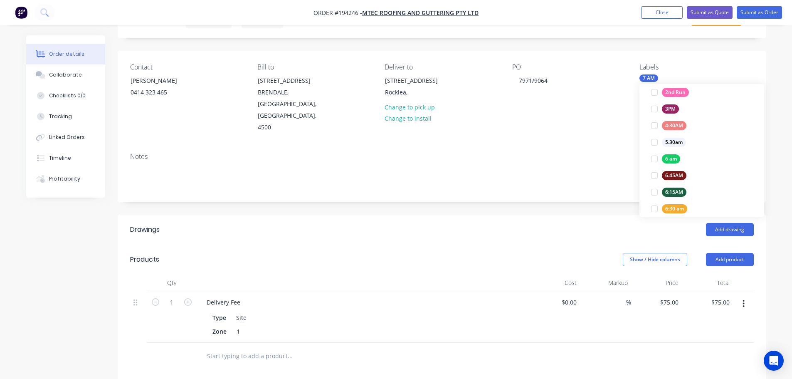
scroll to position [0, 0]
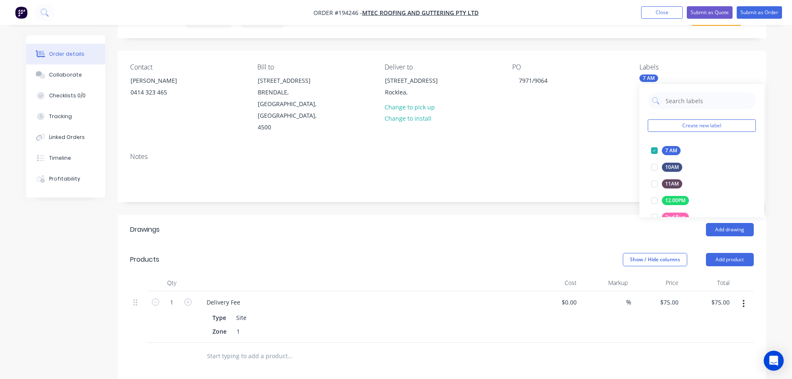
click at [597, 118] on div "PO 7971/9064" at bounding box center [570, 98] width 114 height 70
click at [718, 223] on button "Add drawing" at bounding box center [730, 229] width 48 height 13
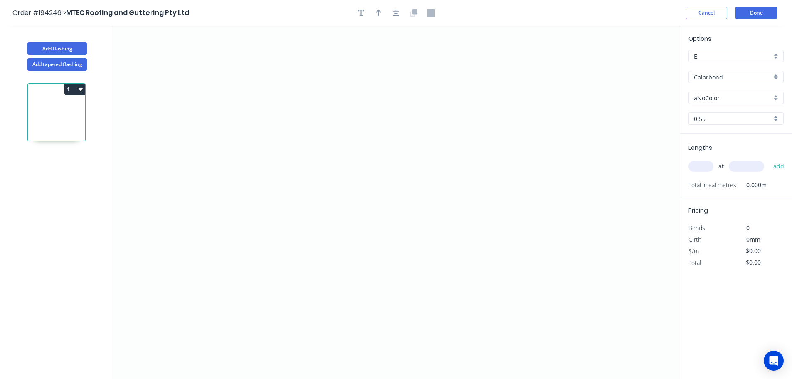
click at [711, 75] on input "Colorbond" at bounding box center [733, 77] width 78 height 9
click at [711, 149] on div "Zincalume" at bounding box center [736, 149] width 94 height 15
click at [703, 169] on input "text" at bounding box center [701, 166] width 25 height 11
click at [770, 159] on button "add" at bounding box center [780, 166] width 20 height 14
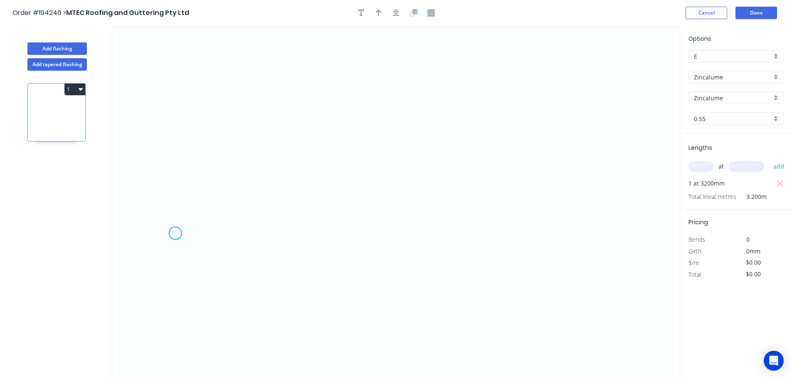
click at [178, 238] on icon "0" at bounding box center [396, 202] width 568 height 353
click at [223, 190] on icon "0" at bounding box center [396, 202] width 568 height 353
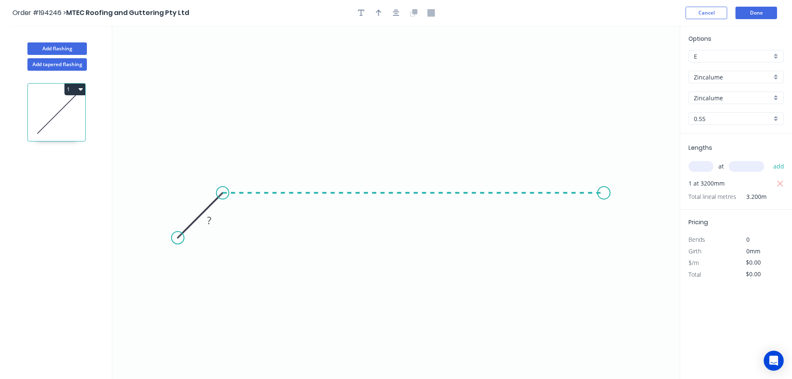
click at [612, 201] on icon "0 ?" at bounding box center [396, 202] width 568 height 353
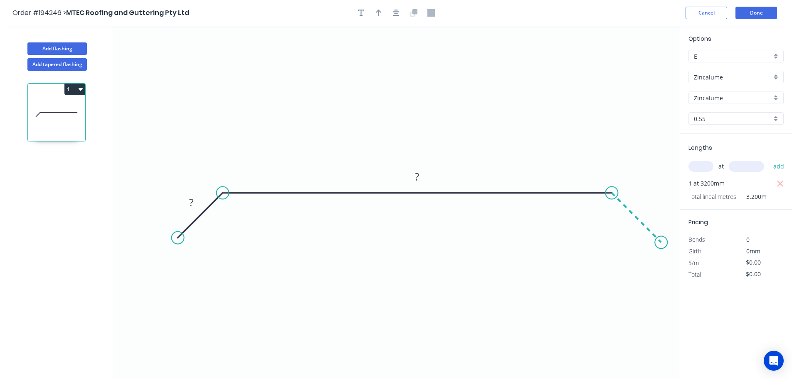
click at [662, 244] on icon "0 ? ?" at bounding box center [396, 202] width 568 height 353
click at [662, 244] on circle at bounding box center [661, 242] width 12 height 12
drag, startPoint x: 661, startPoint y: 240, endPoint x: 655, endPoint y: 234, distance: 8.5
click at [655, 234] on circle at bounding box center [654, 235] width 12 height 12
click at [646, 203] on rect at bounding box center [642, 202] width 17 height 12
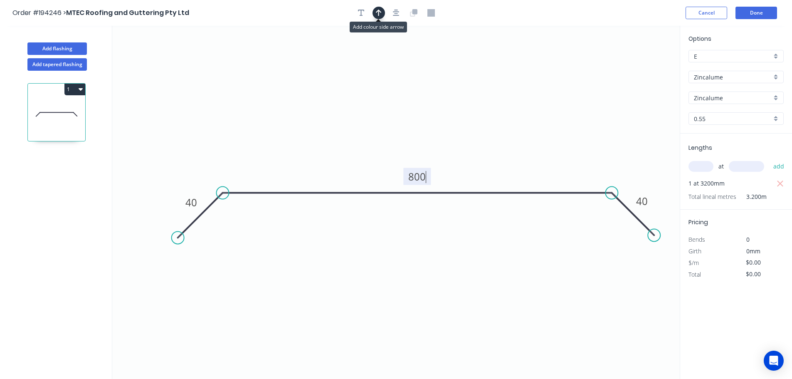
click at [375, 10] on button "button" at bounding box center [379, 13] width 12 height 12
drag, startPoint x: 638, startPoint y: 66, endPoint x: 508, endPoint y: 114, distance: 138.5
click at [508, 114] on icon at bounding box center [508, 104] width 7 height 27
drag, startPoint x: 72, startPoint y: 87, endPoint x: 65, endPoint y: 97, distance: 12.6
click at [72, 87] on button "1" at bounding box center [74, 90] width 21 height 12
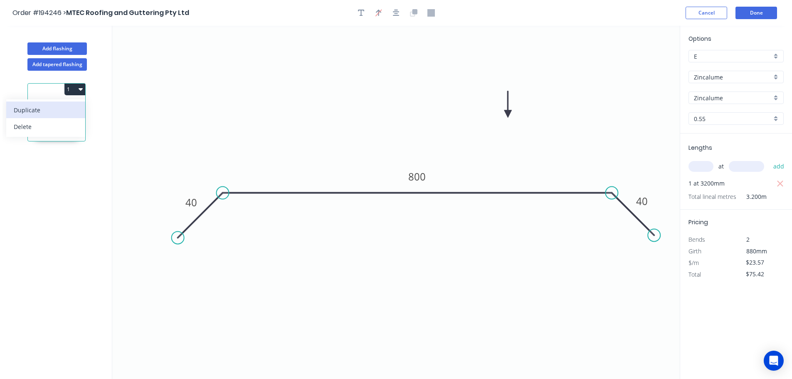
click at [32, 111] on div "Duplicate" at bounding box center [46, 110] width 64 height 12
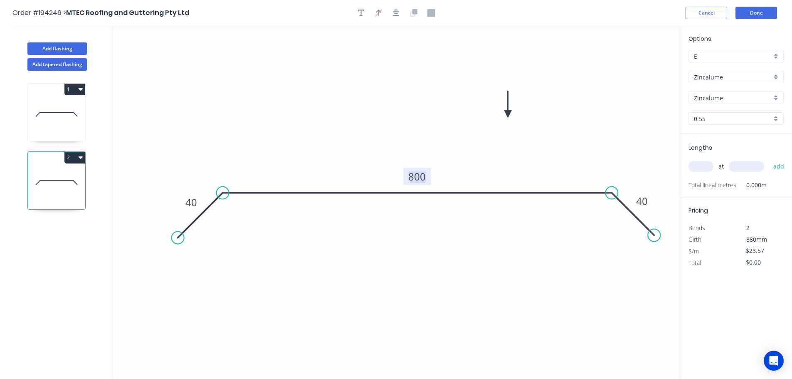
click at [417, 177] on tspan "800" at bounding box center [417, 177] width 17 height 14
click at [698, 166] on input "text" at bounding box center [701, 166] width 25 height 11
click at [770, 159] on button "add" at bounding box center [780, 166] width 20 height 14
click at [752, 14] on button "Done" at bounding box center [757, 13] width 42 height 12
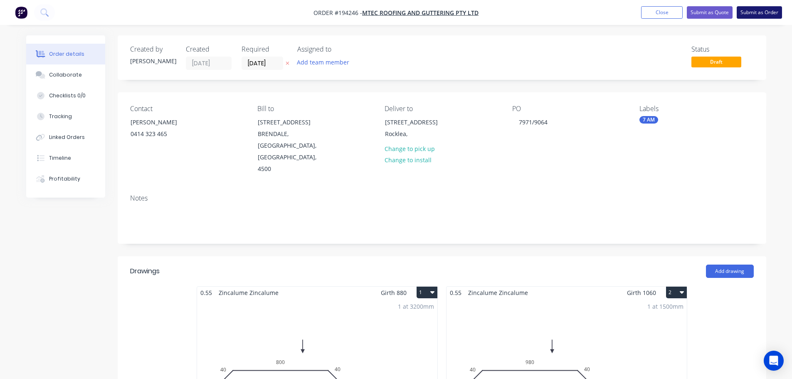
click at [756, 12] on button "Submit as Order" at bounding box center [759, 12] width 45 height 12
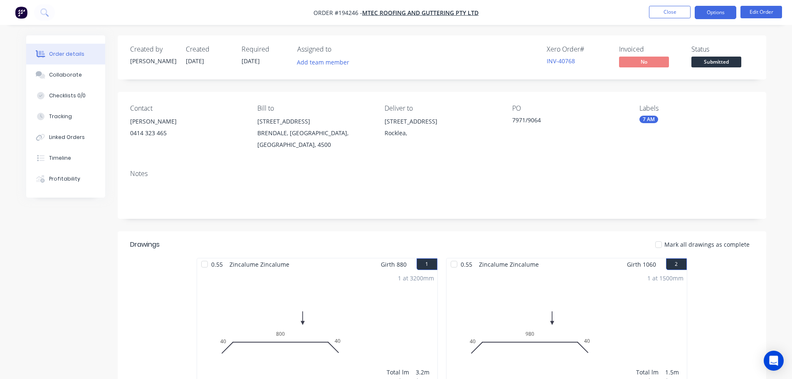
click at [724, 13] on button "Options" at bounding box center [716, 12] width 42 height 13
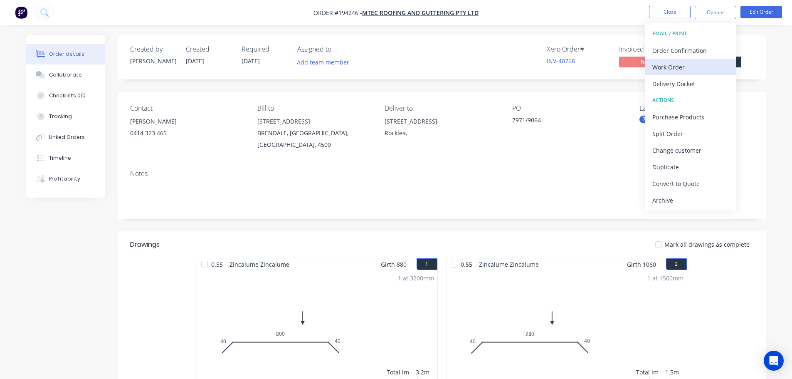
click at [671, 67] on div "Work Order" at bounding box center [691, 67] width 77 height 12
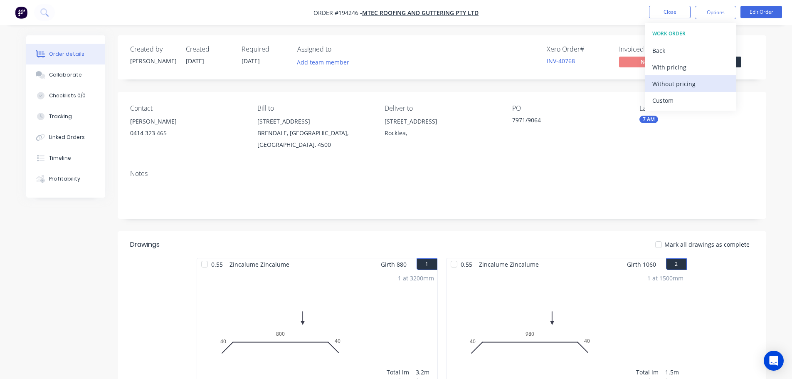
click at [671, 89] on button "Without pricing" at bounding box center [691, 83] width 92 height 17
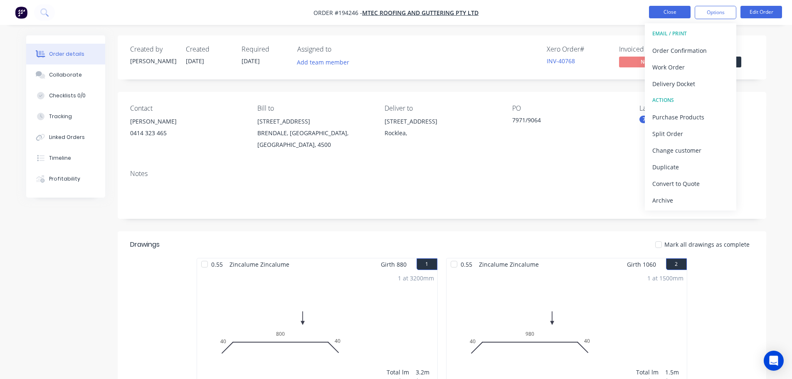
click at [667, 12] on button "Close" at bounding box center [670, 12] width 42 height 12
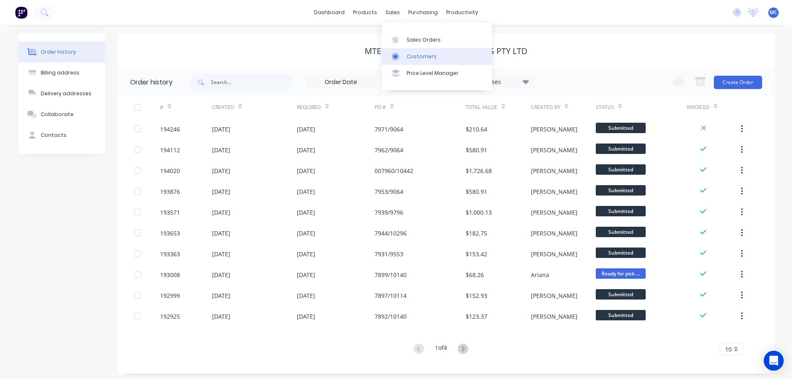
click at [421, 55] on div "Customers" at bounding box center [422, 56] width 30 height 7
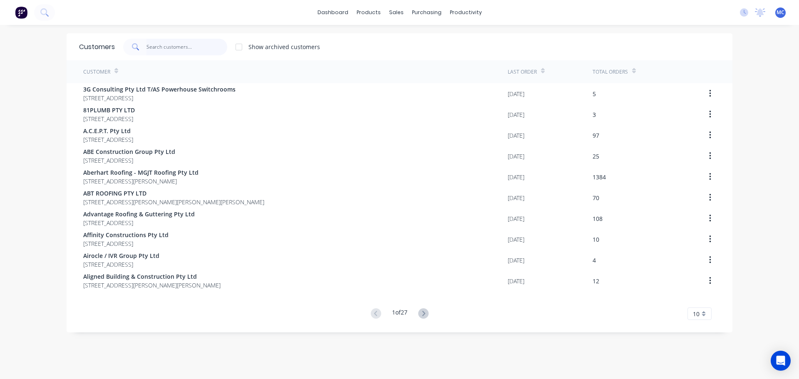
click at [157, 45] on input "text" at bounding box center [186, 47] width 81 height 17
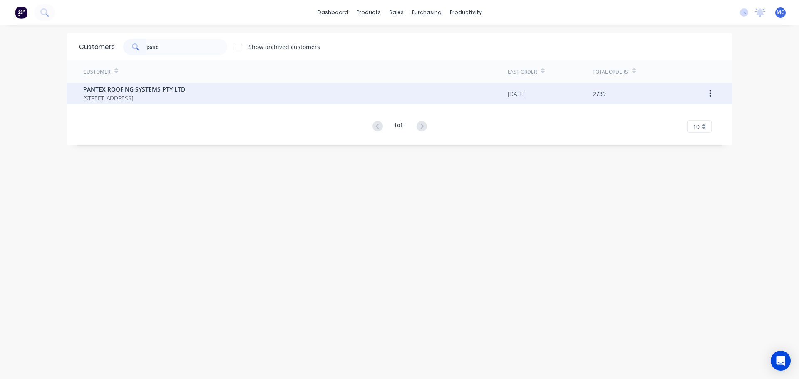
click at [122, 88] on span "PANTEX ROOFING SYSTEMS PTY LTD" at bounding box center [134, 89] width 102 height 9
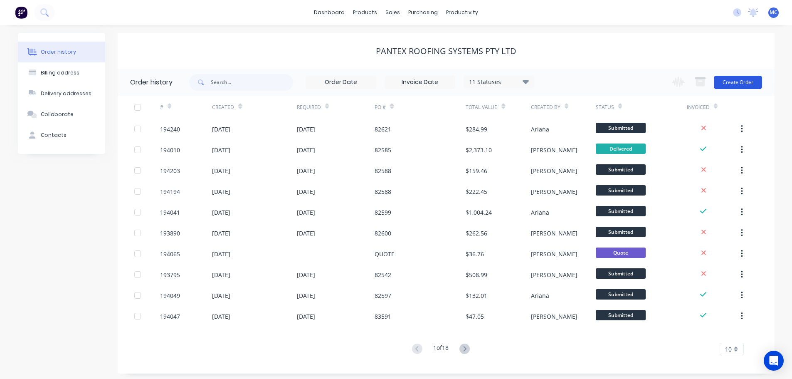
click at [743, 80] on button "Create Order" at bounding box center [738, 82] width 48 height 13
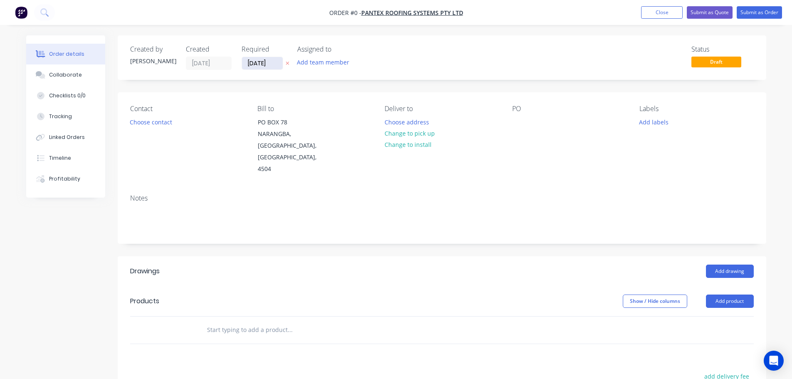
click at [258, 64] on input "[DATE]" at bounding box center [262, 63] width 41 height 12
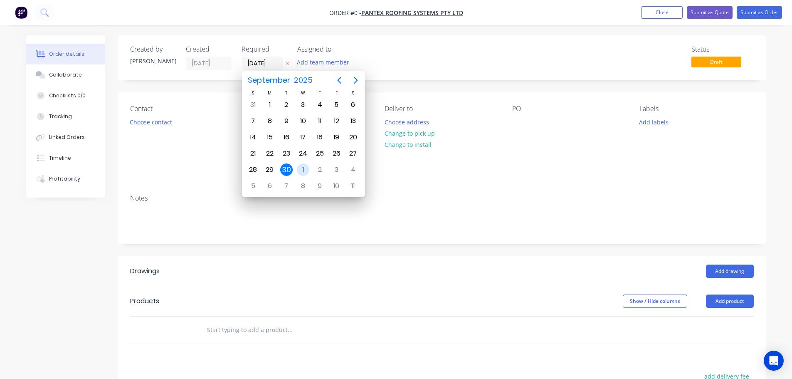
click at [305, 168] on div "1" at bounding box center [303, 169] width 12 height 12
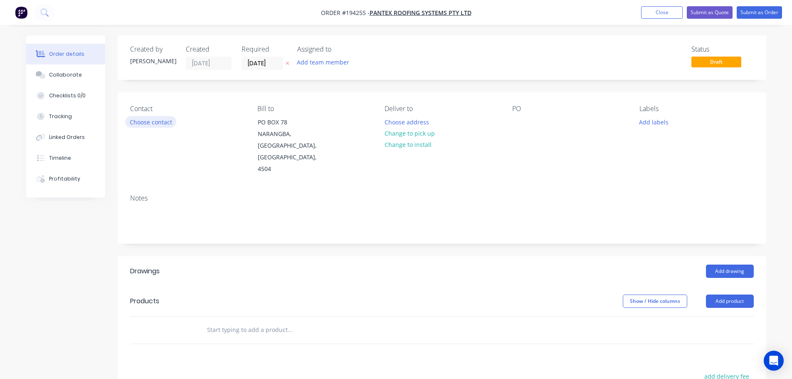
click at [148, 121] on button "Choose contact" at bounding box center [150, 121] width 51 height 11
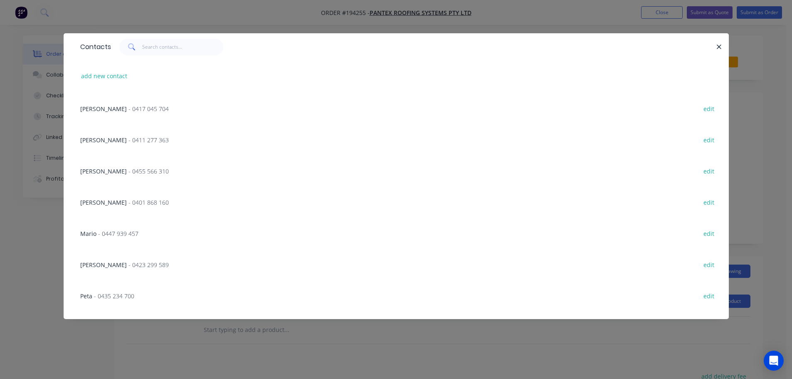
scroll to position [957, 0]
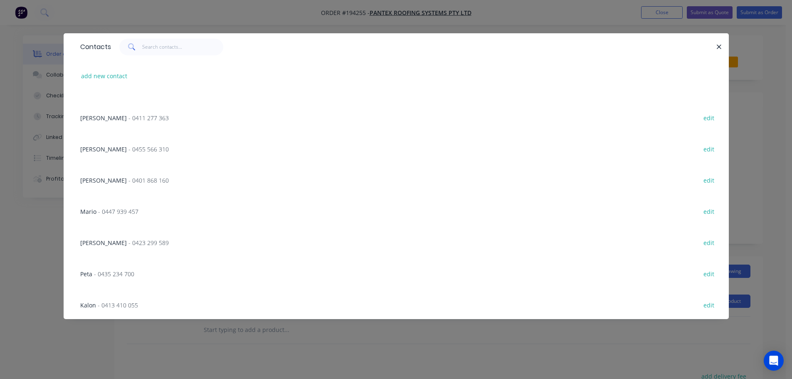
click at [129, 240] on span "- 0423 299 589" at bounding box center [149, 243] width 40 height 8
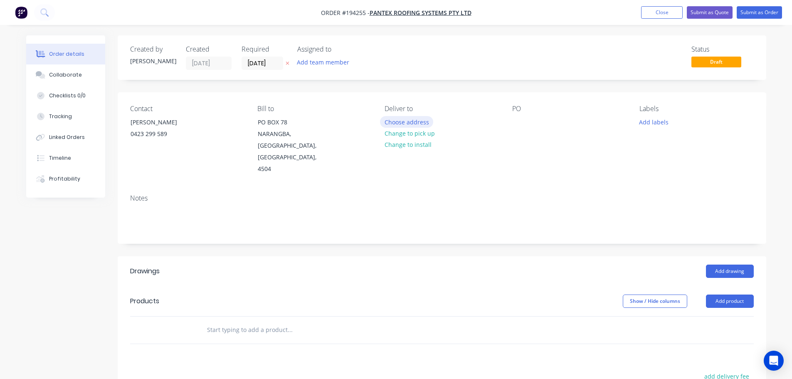
click at [409, 120] on button "Choose address" at bounding box center [406, 121] width 53 height 11
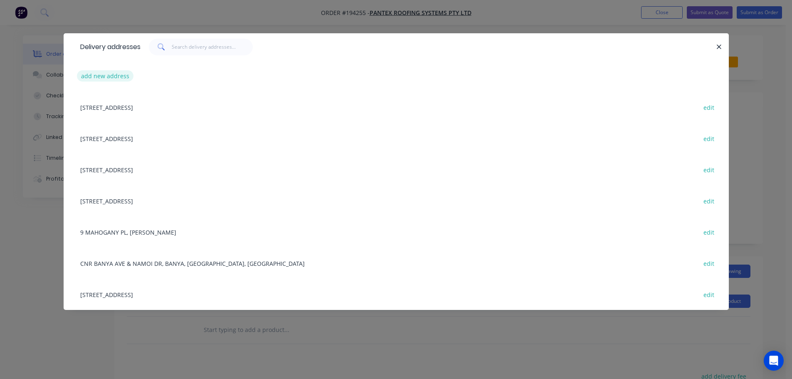
click at [101, 75] on button "add new address" at bounding box center [105, 75] width 57 height 11
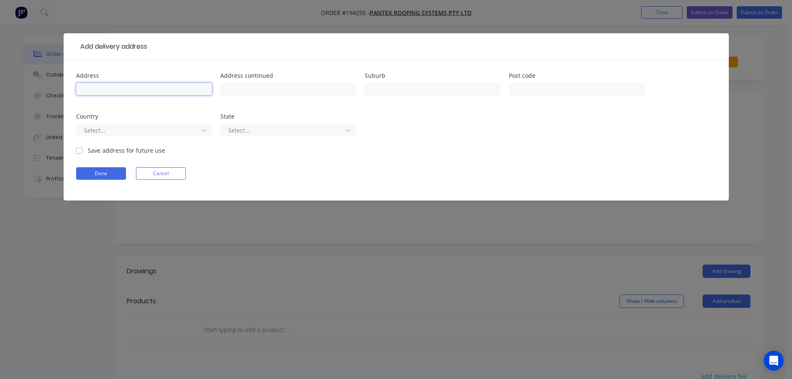
click at [98, 88] on input "text" at bounding box center [144, 89] width 136 height 12
click button "Done" at bounding box center [101, 173] width 50 height 12
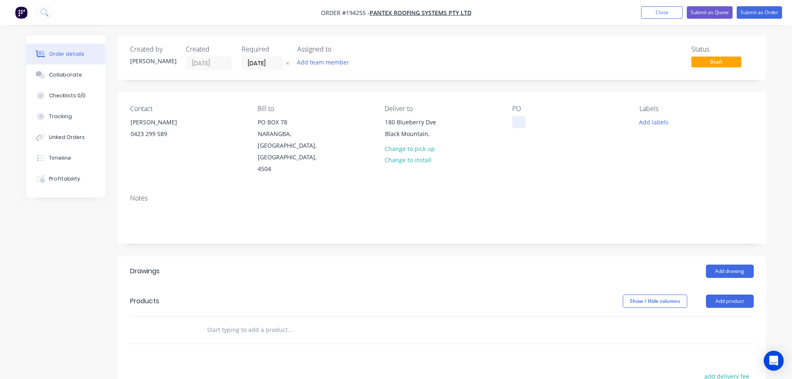
click at [520, 124] on div at bounding box center [519, 122] width 13 height 12
click at [723, 295] on button "Add product" at bounding box center [730, 301] width 48 height 13
click at [696, 316] on div "Product catalogue" at bounding box center [715, 322] width 64 height 12
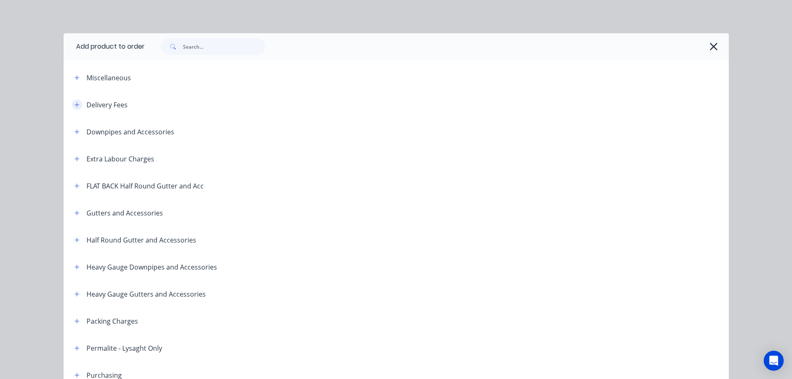
click at [74, 103] on icon "button" at bounding box center [76, 105] width 5 height 6
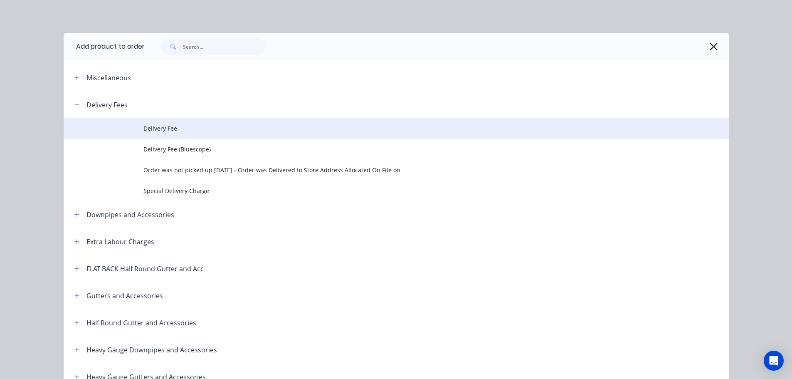
click at [162, 129] on span "Delivery Fee" at bounding box center [378, 128] width 468 height 9
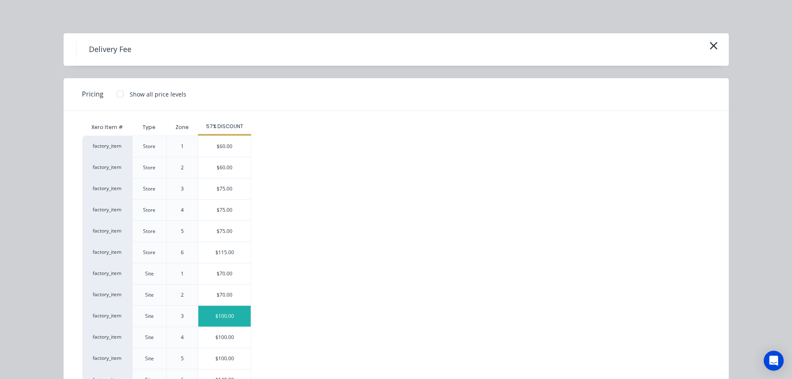
click at [218, 315] on div "$100.00" at bounding box center [224, 316] width 52 height 21
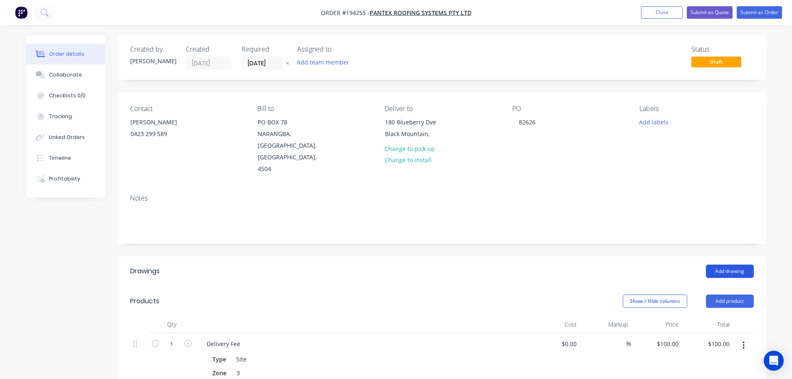
click at [730, 265] on button "Add drawing" at bounding box center [730, 271] width 48 height 13
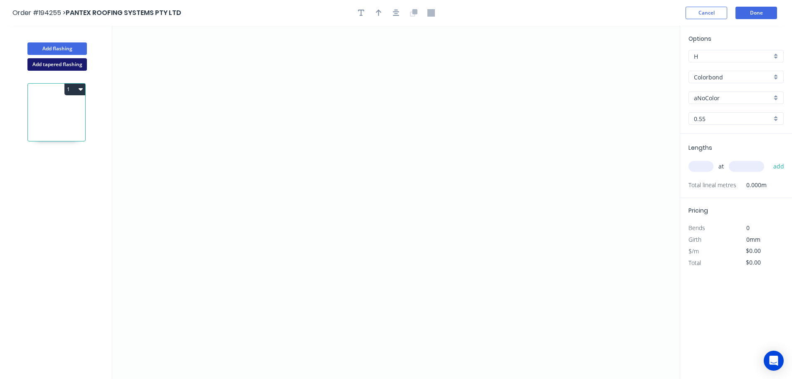
click at [47, 62] on button "Add tapered flashing" at bounding box center [56, 64] width 59 height 12
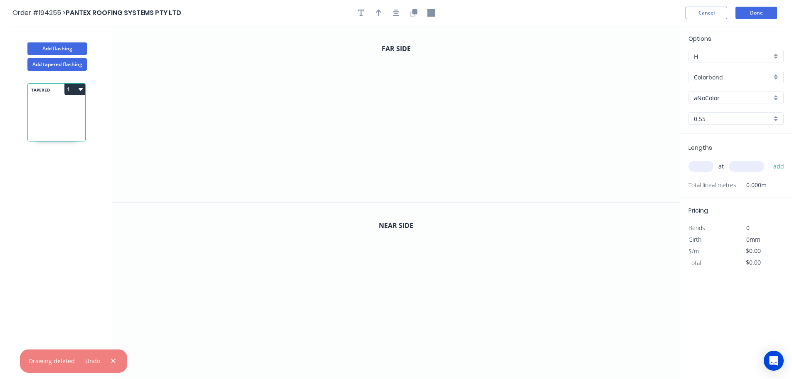
click at [715, 98] on input "aNoColor" at bounding box center [733, 98] width 78 height 9
click at [706, 126] on div "Bluegum" at bounding box center [736, 128] width 94 height 15
click at [701, 167] on input "text" at bounding box center [701, 166] width 25 height 11
click at [770, 159] on button "add" at bounding box center [780, 166] width 20 height 14
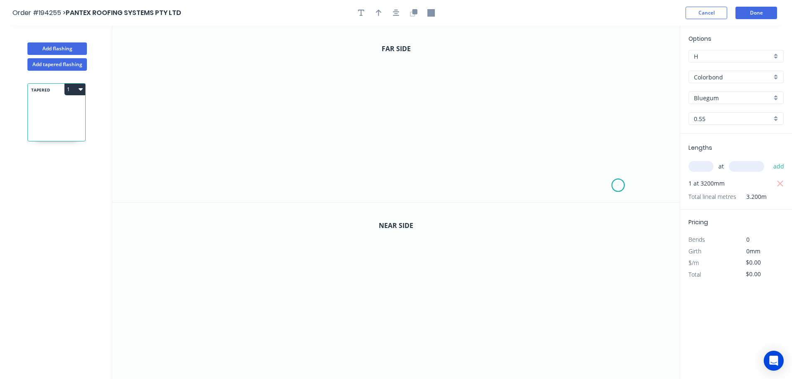
click at [619, 186] on icon "0" at bounding box center [396, 114] width 568 height 176
click at [590, 154] on icon "0" at bounding box center [396, 114] width 568 height 176
click at [381, 153] on icon "0 ?" at bounding box center [396, 114] width 568 height 176
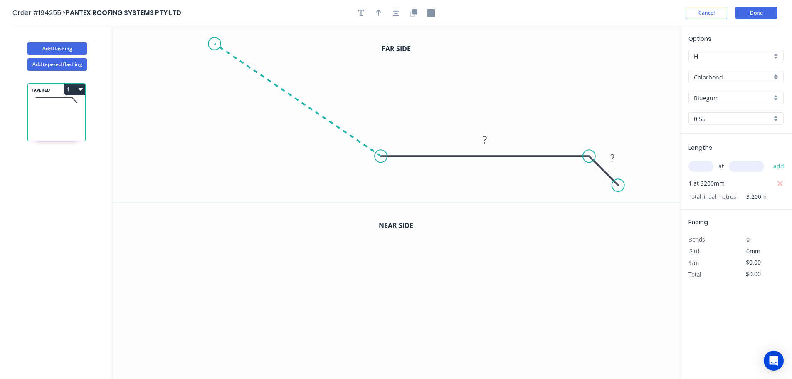
click at [214, 44] on icon "0 ? ?" at bounding box center [396, 114] width 568 height 176
click at [262, 46] on icon "0 ? ? ? ? º" at bounding box center [396, 114] width 568 height 176
click at [262, 46] on circle at bounding box center [262, 43] width 12 height 12
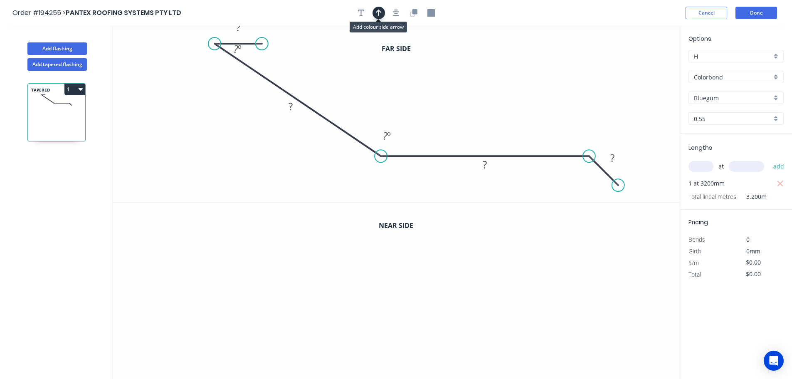
click at [379, 13] on icon "button" at bounding box center [379, 12] width 6 height 7
click at [638, 67] on icon at bounding box center [637, 58] width 7 height 27
drag, startPoint x: 638, startPoint y: 67, endPoint x: 479, endPoint y: 82, distance: 159.7
click at [479, 82] on icon at bounding box center [478, 72] width 7 height 27
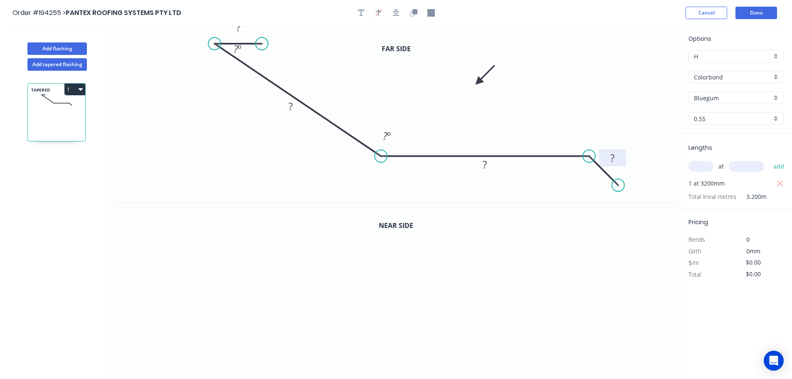
click at [613, 158] on tspan "?" at bounding box center [613, 158] width 4 height 14
click at [417, 11] on icon "button" at bounding box center [414, 11] width 5 height 5
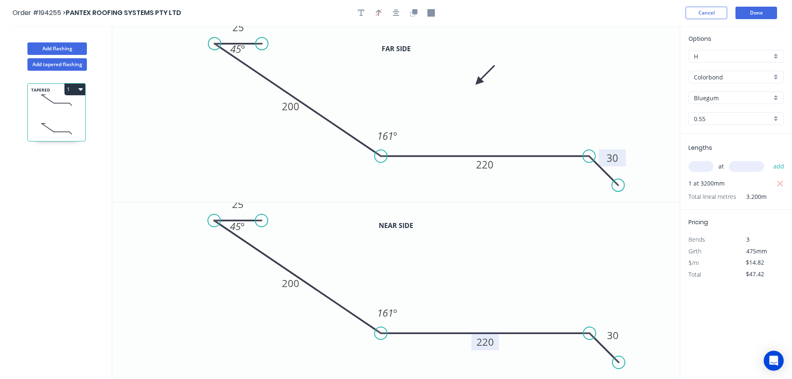
click at [492, 340] on tspan "220" at bounding box center [485, 342] width 17 height 14
click at [74, 87] on button "1" at bounding box center [74, 90] width 21 height 12
click at [39, 109] on div "Duplicate" at bounding box center [46, 110] width 64 height 12
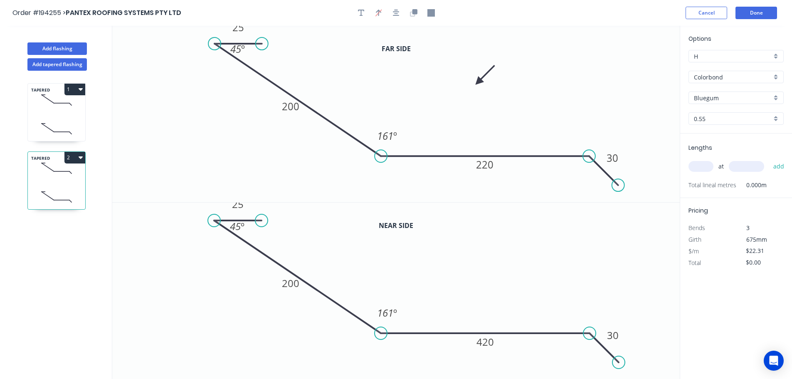
click at [697, 168] on input "text" at bounding box center [701, 166] width 25 height 11
click at [770, 159] on button "add" at bounding box center [780, 166] width 20 height 14
click at [483, 165] on tspan "220" at bounding box center [484, 165] width 17 height 14
click at [490, 347] on tspan "420" at bounding box center [485, 342] width 17 height 14
click at [50, 45] on button "Add flashing" at bounding box center [56, 48] width 59 height 12
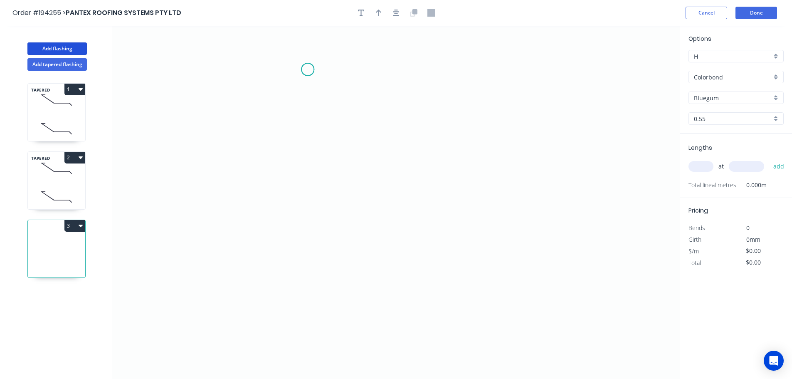
click at [308, 69] on icon "0" at bounding box center [396, 202] width 568 height 353
click at [310, 252] on icon "0" at bounding box center [396, 202] width 568 height 353
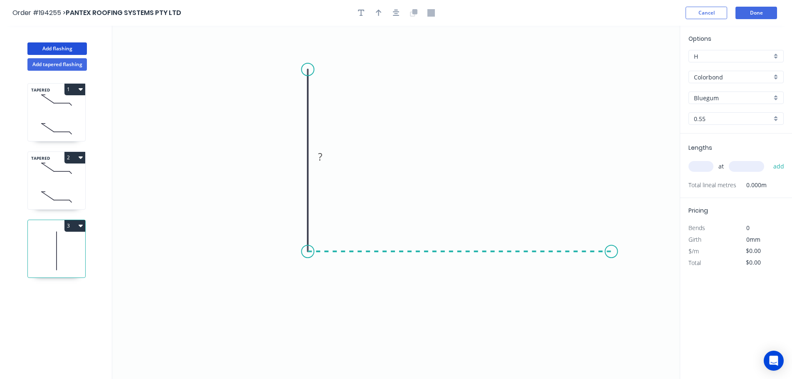
click at [612, 254] on icon "0 ?" at bounding box center [396, 202] width 568 height 353
click at [648, 288] on icon "0 ? ?" at bounding box center [396, 202] width 568 height 353
click at [648, 288] on circle at bounding box center [647, 287] width 12 height 12
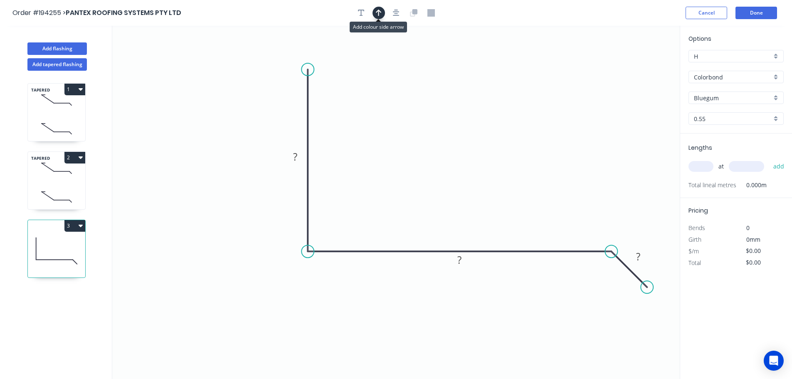
click at [379, 12] on icon "button" at bounding box center [379, 13] width 6 height 7
click at [638, 66] on icon at bounding box center [637, 58] width 7 height 27
drag, startPoint x: 638, startPoint y: 66, endPoint x: 386, endPoint y: 139, distance: 262.2
click at [464, 134] on icon at bounding box center [473, 126] width 24 height 24
click at [295, 156] on tspan "?" at bounding box center [295, 157] width 4 height 14
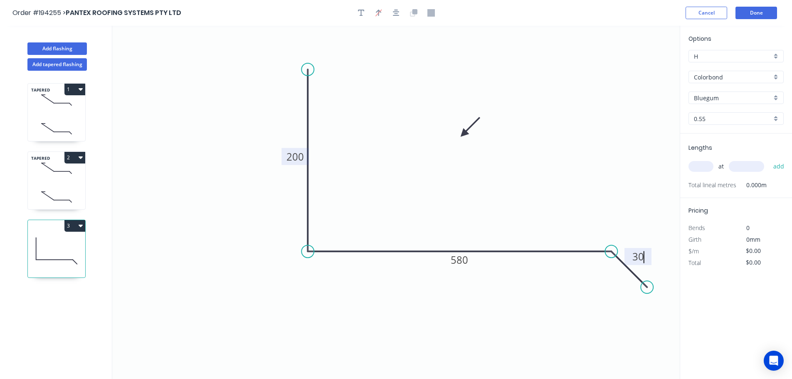
click at [705, 164] on input "text" at bounding box center [701, 166] width 25 height 11
click at [770, 159] on button "add" at bounding box center [780, 166] width 20 height 14
click at [754, 9] on button "Done" at bounding box center [757, 13] width 42 height 12
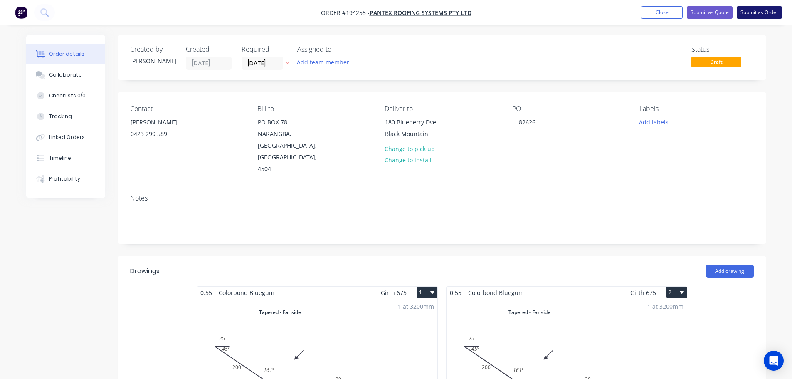
click at [760, 15] on button "Submit as Order" at bounding box center [759, 12] width 45 height 12
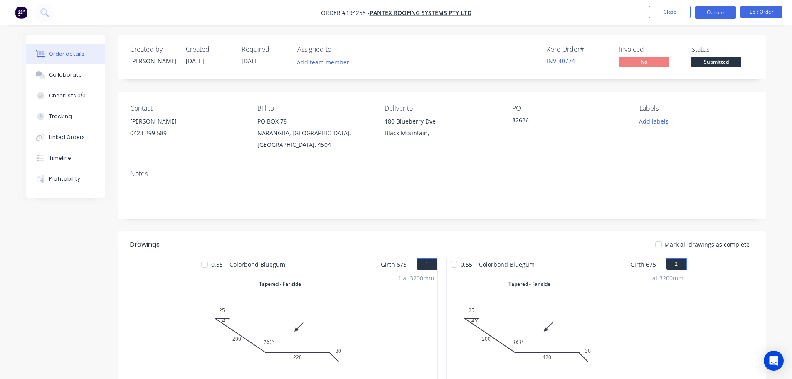
click at [719, 10] on button "Options" at bounding box center [716, 12] width 42 height 13
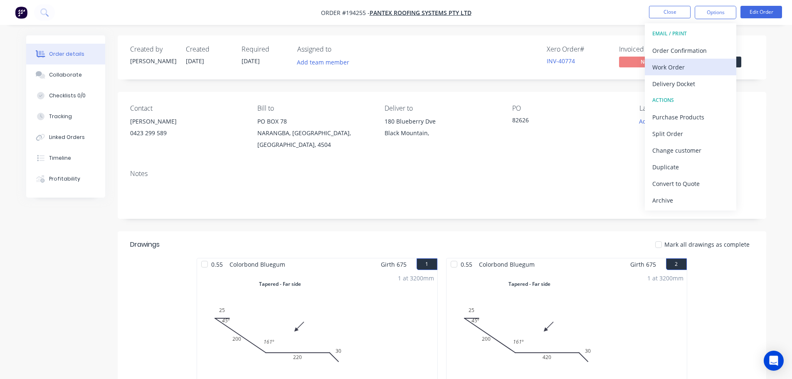
click at [657, 70] on div "Work Order" at bounding box center [691, 67] width 77 height 12
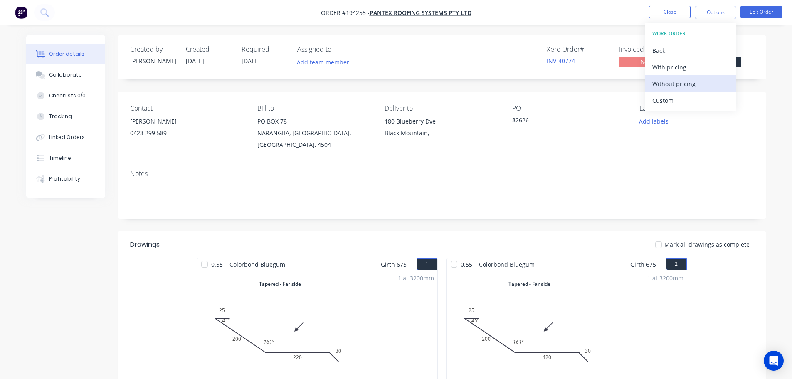
click at [661, 83] on div "Without pricing" at bounding box center [691, 84] width 77 height 12
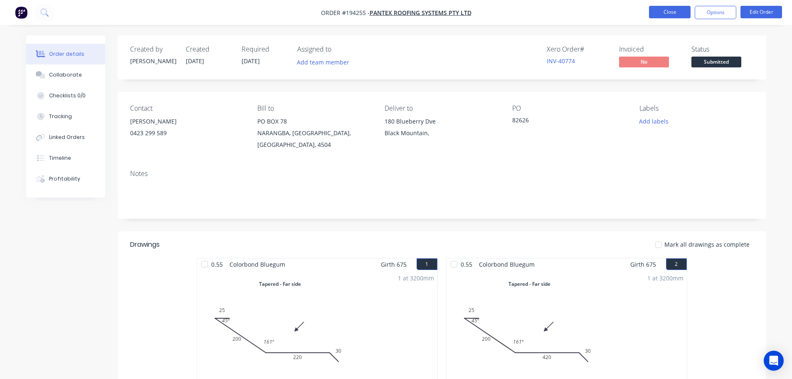
click at [672, 14] on button "Close" at bounding box center [670, 12] width 42 height 12
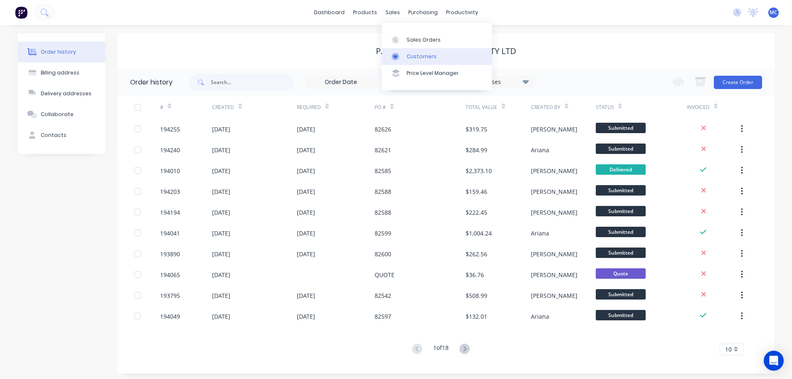
click at [418, 57] on div "Customers" at bounding box center [422, 56] width 30 height 7
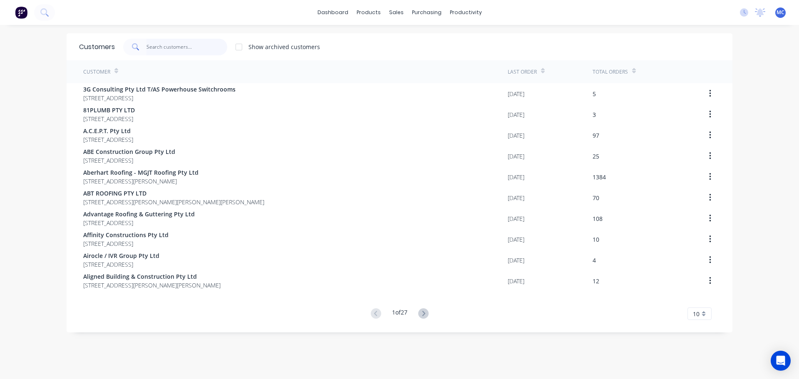
click at [174, 42] on input "text" at bounding box center [186, 47] width 81 height 17
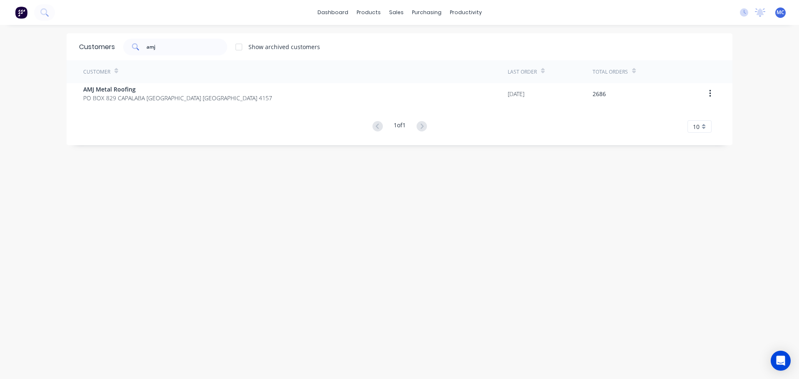
click at [114, 83] on div "Customer" at bounding box center [295, 71] width 424 height 23
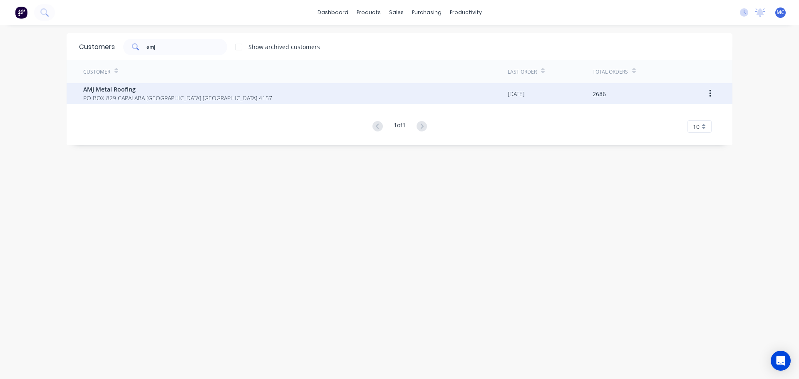
click at [112, 91] on span "AMJ Metal Roofing" at bounding box center [177, 89] width 189 height 9
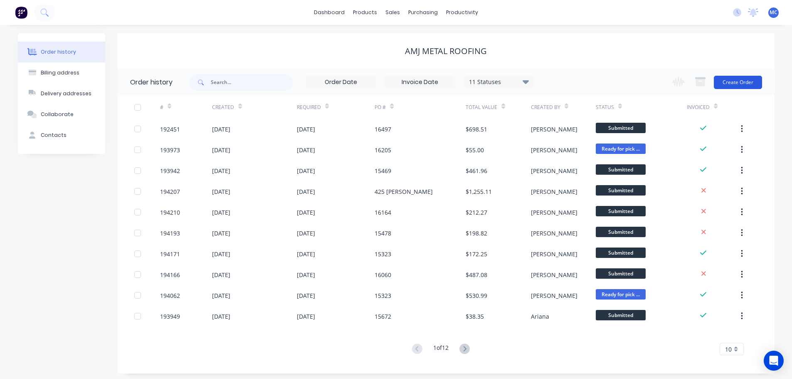
click at [745, 82] on button "Create Order" at bounding box center [738, 82] width 48 height 13
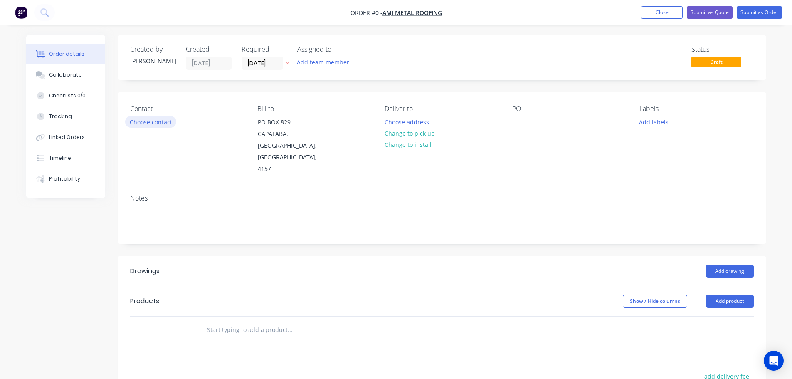
click at [158, 120] on button "Choose contact" at bounding box center [150, 121] width 51 height 11
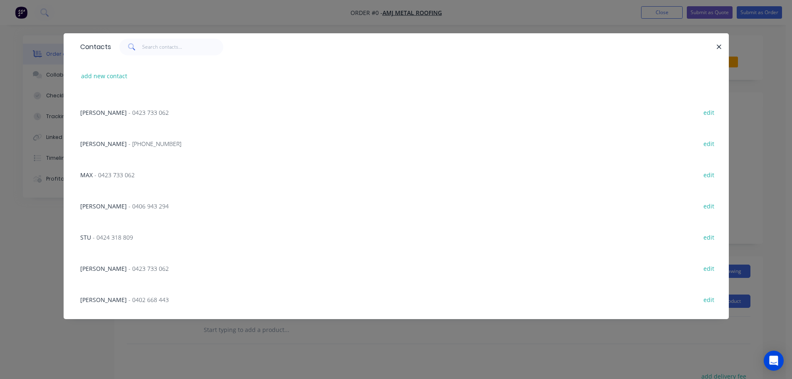
scroll to position [178, 0]
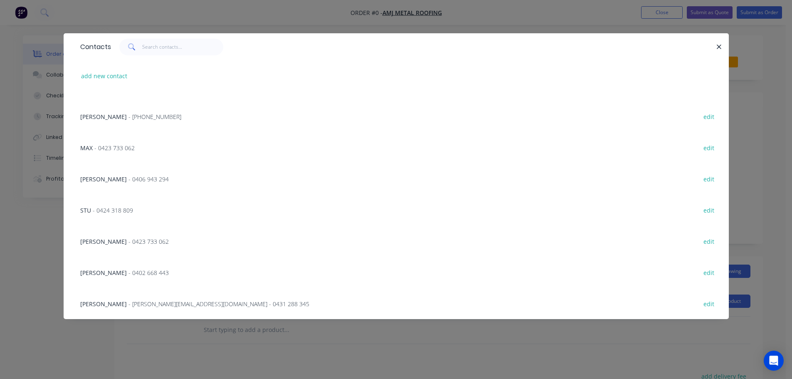
click at [139, 267] on div "[PERSON_NAME] - 0402 668 443 edit" at bounding box center [396, 272] width 641 height 31
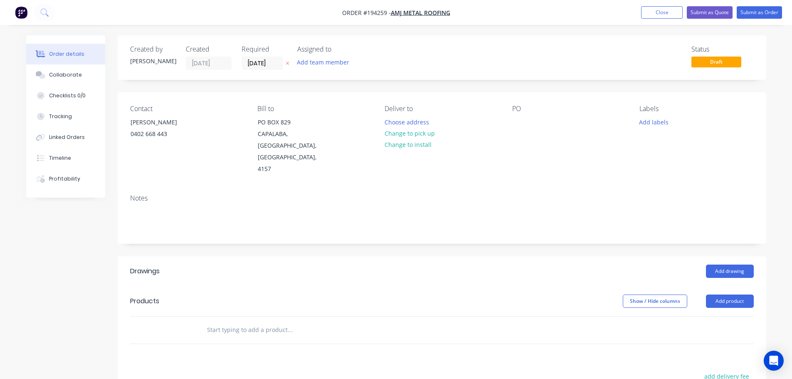
click at [409, 135] on button "Change to pick up" at bounding box center [409, 133] width 59 height 11
click at [390, 122] on div at bounding box center [391, 122] width 13 height 12
click at [519, 123] on div at bounding box center [519, 122] width 13 height 12
click at [730, 265] on button "Add drawing" at bounding box center [730, 271] width 48 height 13
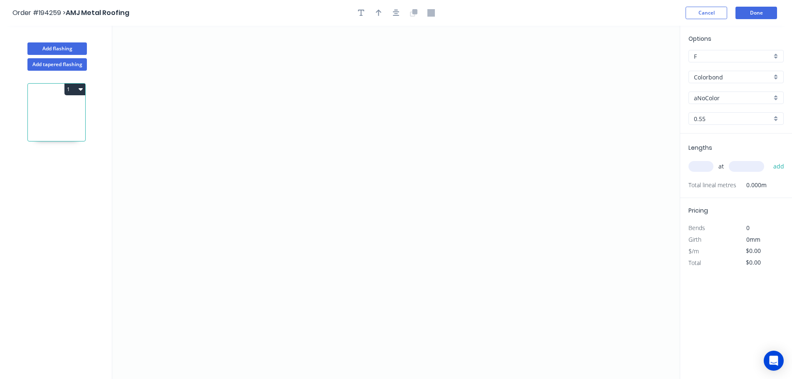
click at [707, 100] on input "aNoColor" at bounding box center [733, 98] width 78 height 9
click at [704, 166] on div "Night Sky" at bounding box center [736, 165] width 94 height 15
click at [698, 168] on input "text" at bounding box center [701, 166] width 25 height 11
click at [770, 159] on button "add" at bounding box center [780, 166] width 20 height 14
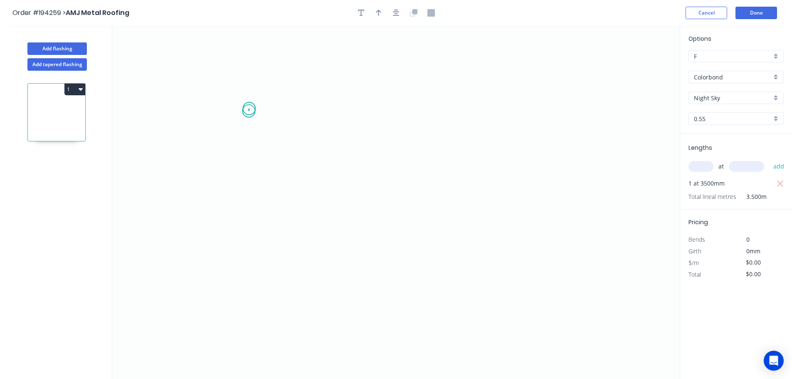
drag, startPoint x: 249, startPoint y: 109, endPoint x: 239, endPoint y: 223, distance: 115.3
click at [248, 114] on icon "0" at bounding box center [396, 202] width 568 height 353
click at [243, 265] on icon "0" at bounding box center [396, 202] width 568 height 353
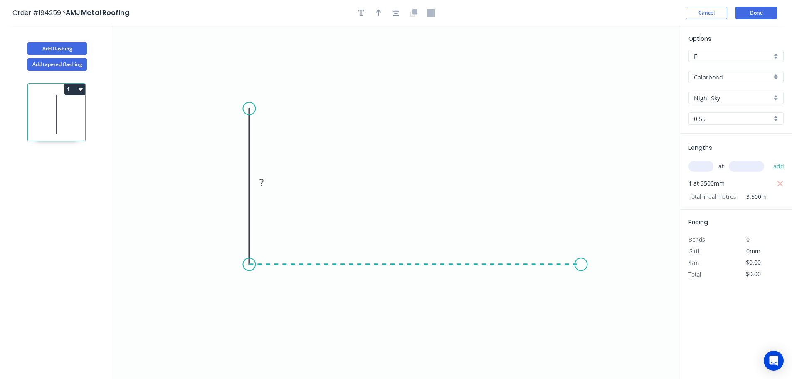
click at [584, 264] on icon "0 ?" at bounding box center [396, 202] width 568 height 353
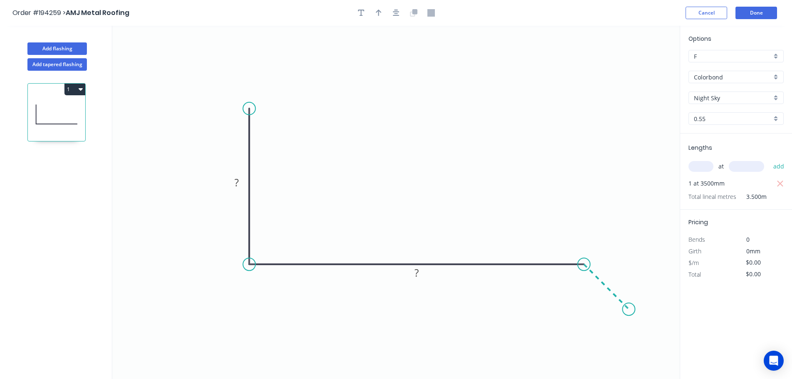
click at [629, 312] on icon "0 ? ?" at bounding box center [396, 202] width 568 height 353
click at [629, 312] on circle at bounding box center [629, 309] width 12 height 12
click at [620, 272] on rect at bounding box center [615, 275] width 17 height 12
click at [378, 15] on icon "button" at bounding box center [379, 12] width 6 height 7
click at [640, 68] on icon at bounding box center [637, 58] width 7 height 27
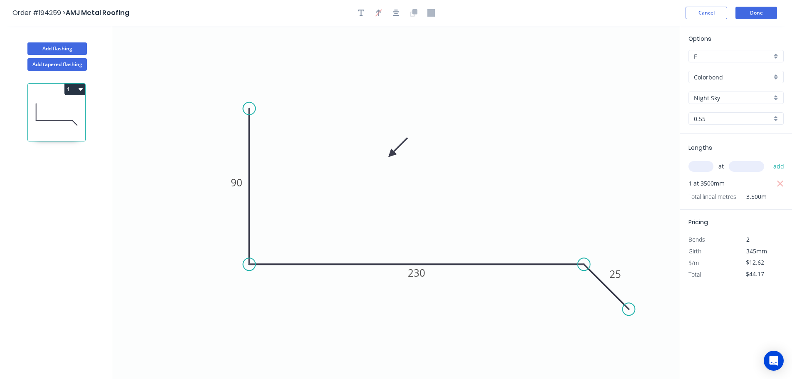
drag, startPoint x: 637, startPoint y: 67, endPoint x: 391, endPoint y: 154, distance: 260.4
click at [391, 154] on icon at bounding box center [398, 147] width 24 height 24
click at [61, 46] on button "Add flashing" at bounding box center [56, 48] width 59 height 12
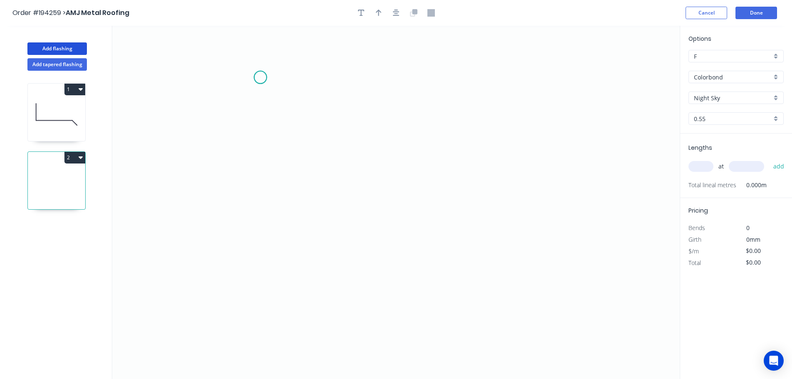
click at [260, 77] on icon "0" at bounding box center [396, 202] width 568 height 353
click at [297, 245] on icon "0" at bounding box center [396, 202] width 568 height 353
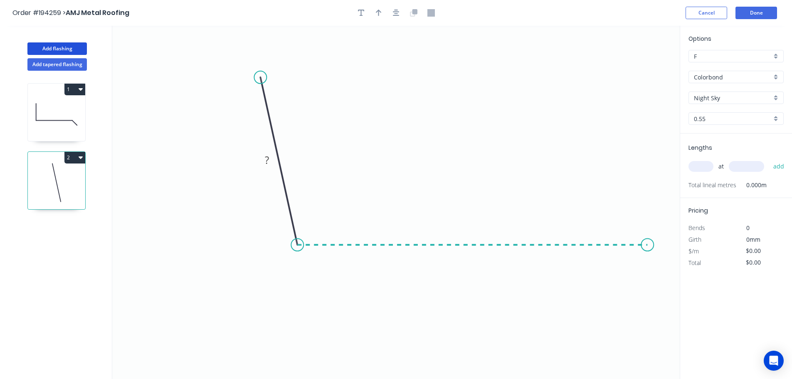
click at [648, 242] on icon "0 ?" at bounding box center [396, 202] width 568 height 353
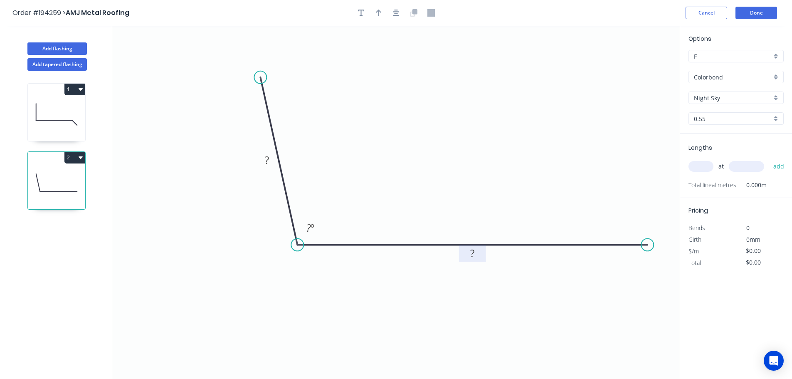
click at [478, 254] on rect at bounding box center [472, 254] width 17 height 12
click at [378, 11] on icon "button" at bounding box center [379, 13] width 6 height 7
click at [638, 65] on icon at bounding box center [637, 58] width 7 height 27
drag, startPoint x: 638, startPoint y: 65, endPoint x: 434, endPoint y: 141, distance: 217.7
click at [436, 140] on icon at bounding box center [448, 128] width 24 height 24
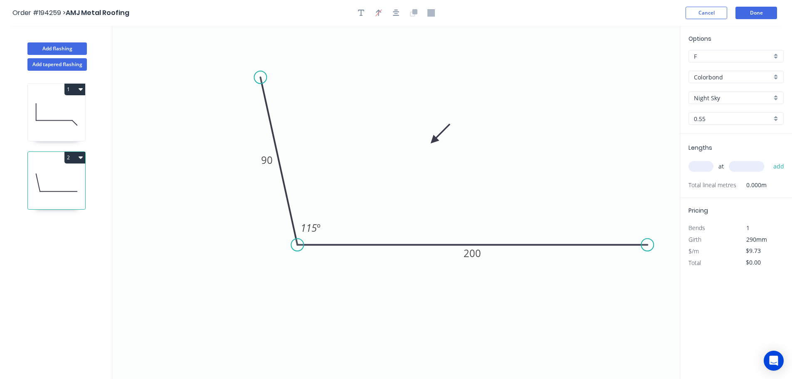
click at [704, 169] on input "text" at bounding box center [701, 166] width 25 height 11
click at [770, 159] on button "add" at bounding box center [780, 166] width 20 height 14
click at [761, 10] on button "Done" at bounding box center [757, 13] width 42 height 12
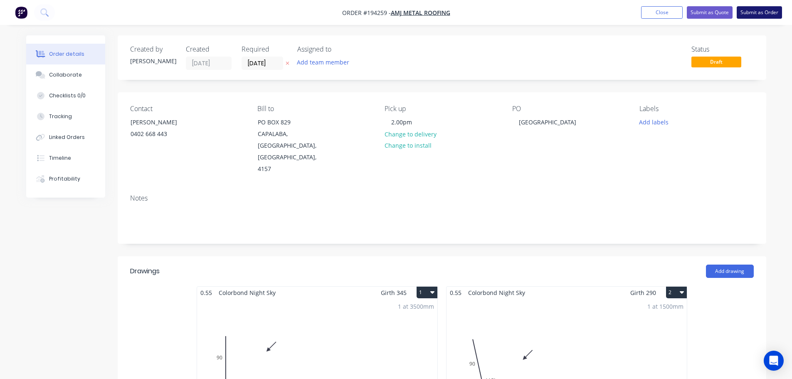
click at [761, 12] on button "Submit as Order" at bounding box center [759, 12] width 45 height 12
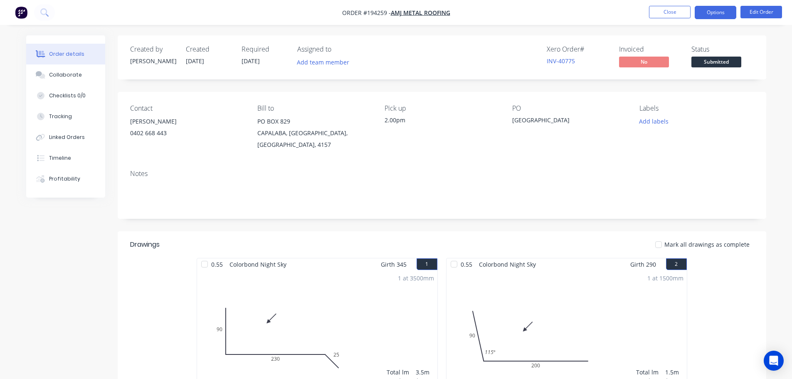
click at [701, 11] on button "Options" at bounding box center [716, 12] width 42 height 13
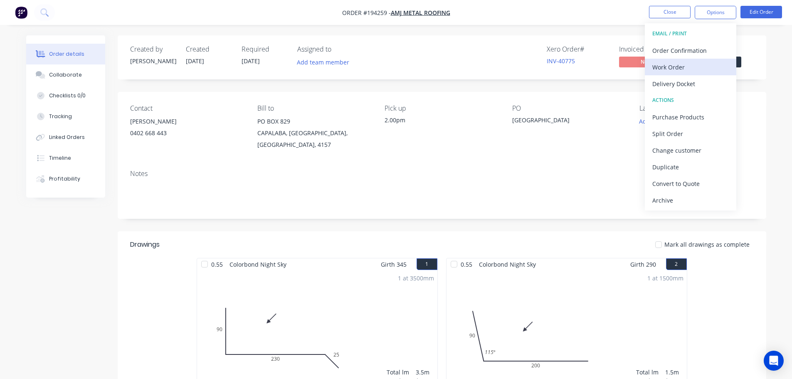
click at [672, 68] on div "Work Order" at bounding box center [691, 67] width 77 height 12
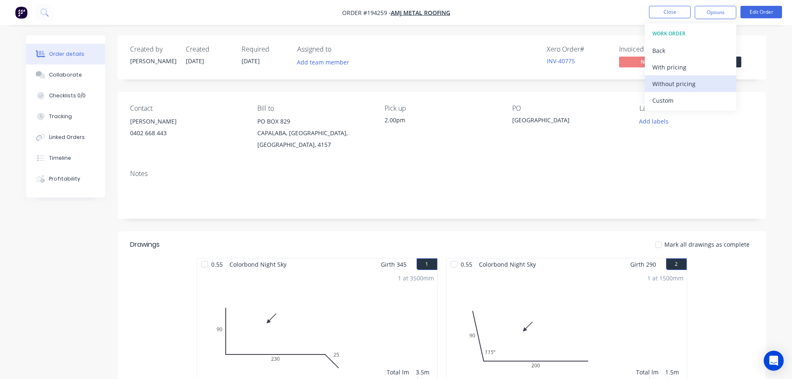
click at [671, 85] on div "Without pricing" at bounding box center [691, 84] width 77 height 12
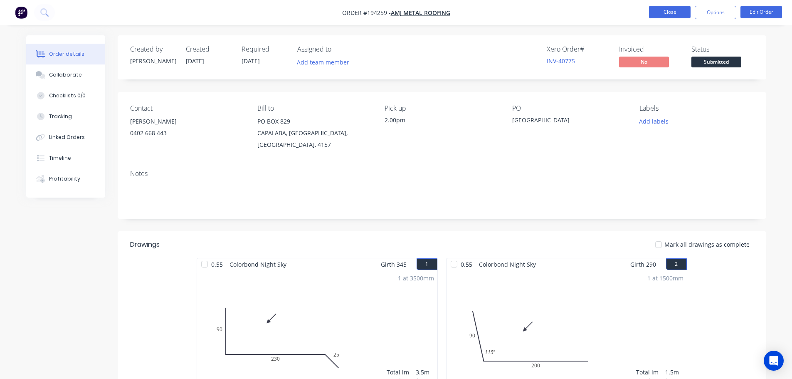
click at [669, 12] on button "Close" at bounding box center [670, 12] width 42 height 12
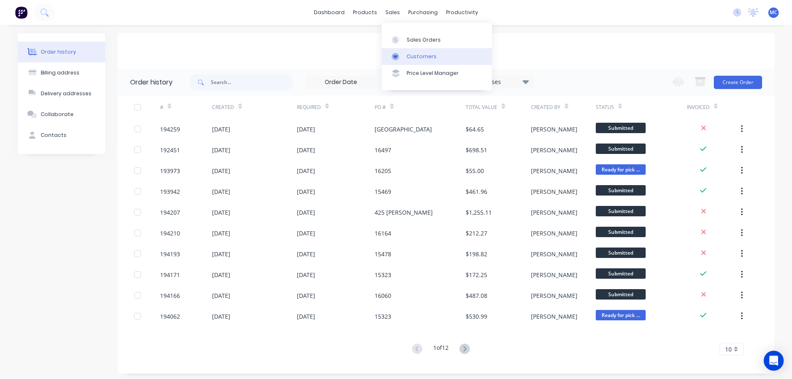
click at [418, 58] on div "Customers" at bounding box center [422, 56] width 30 height 7
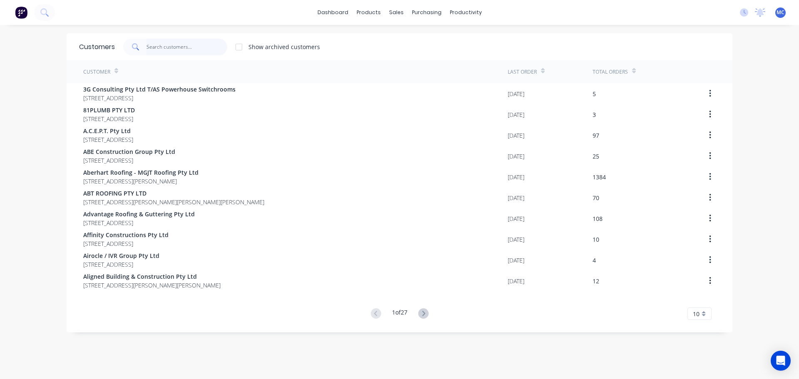
click at [186, 45] on input "text" at bounding box center [186, 47] width 81 height 17
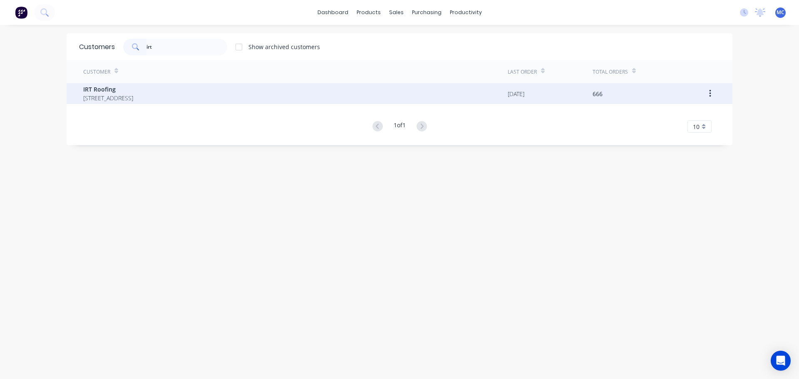
click at [98, 90] on span "IRT Roofing" at bounding box center [108, 89] width 50 height 9
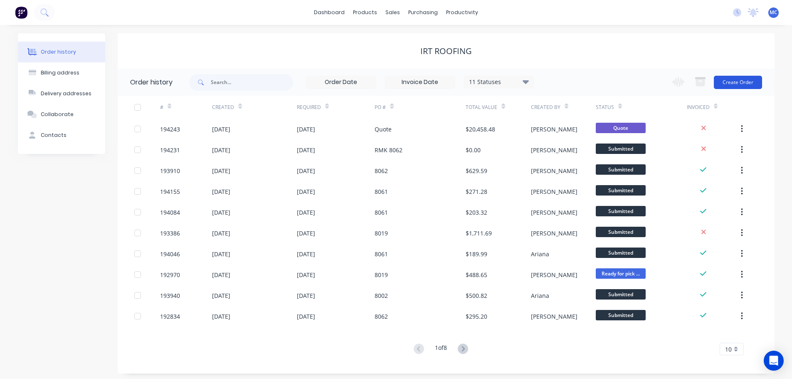
click at [735, 79] on button "Create Order" at bounding box center [738, 82] width 48 height 13
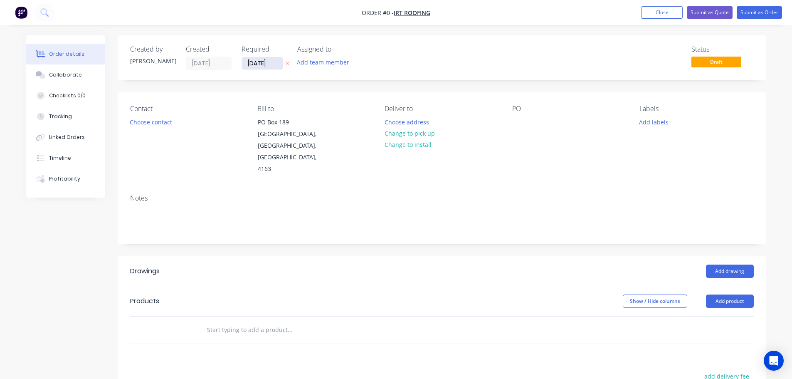
click at [263, 65] on input "[DATE]" at bounding box center [262, 63] width 41 height 12
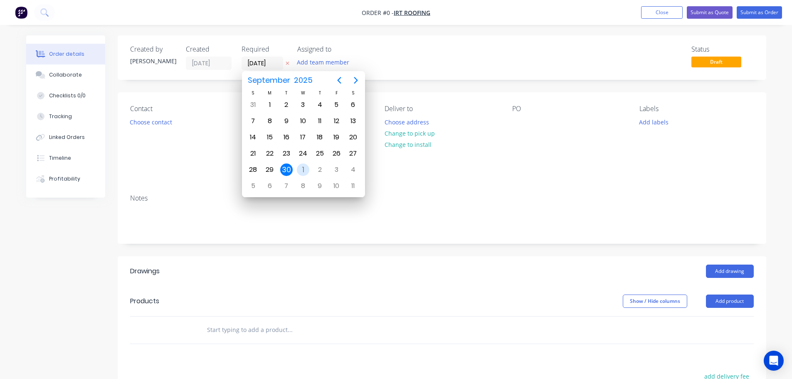
click at [302, 168] on div "1" at bounding box center [303, 169] width 12 height 12
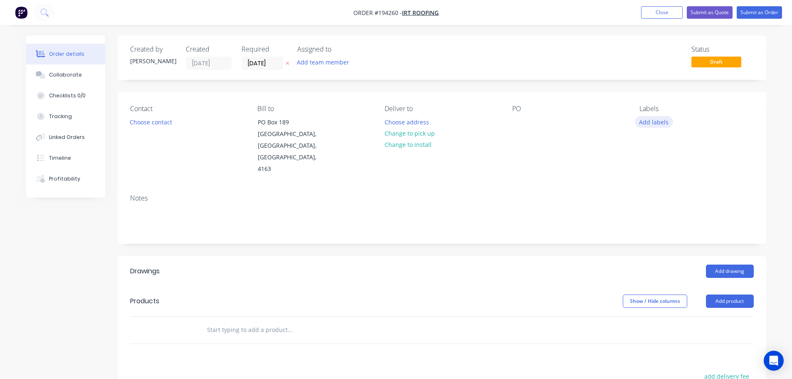
click at [652, 124] on button "Add labels" at bounding box center [654, 121] width 38 height 11
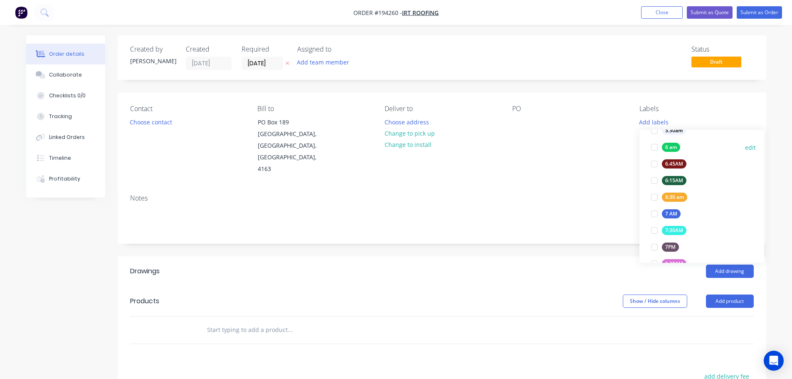
scroll to position [166, 0]
click at [654, 210] on div at bounding box center [654, 213] width 17 height 17
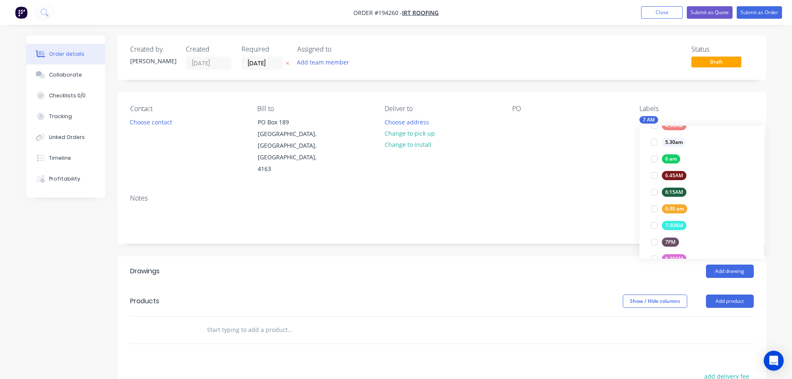
scroll to position [0, 0]
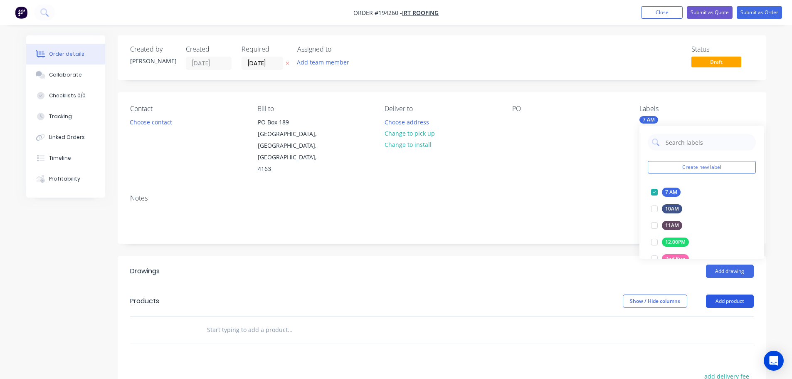
click at [737, 295] on button "Add product" at bounding box center [730, 301] width 48 height 13
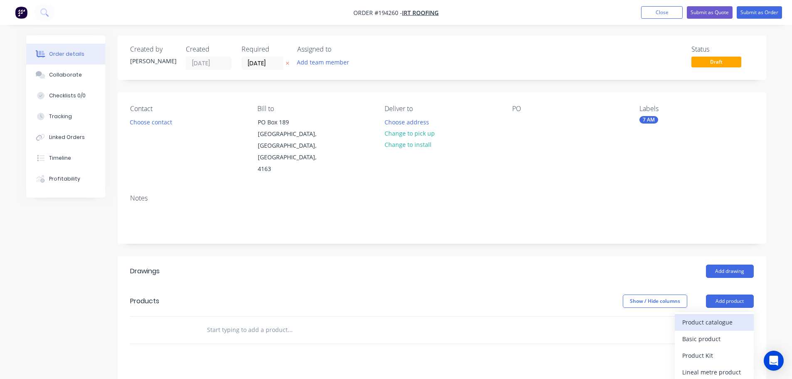
click at [699, 316] on div "Product catalogue" at bounding box center [715, 322] width 64 height 12
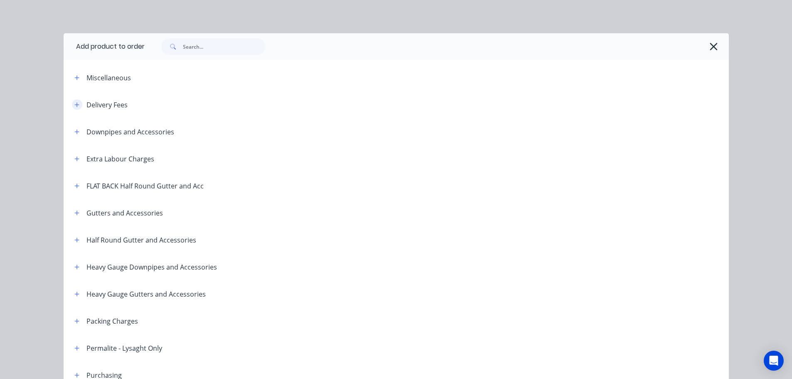
click at [75, 101] on button "button" at bounding box center [77, 104] width 10 height 10
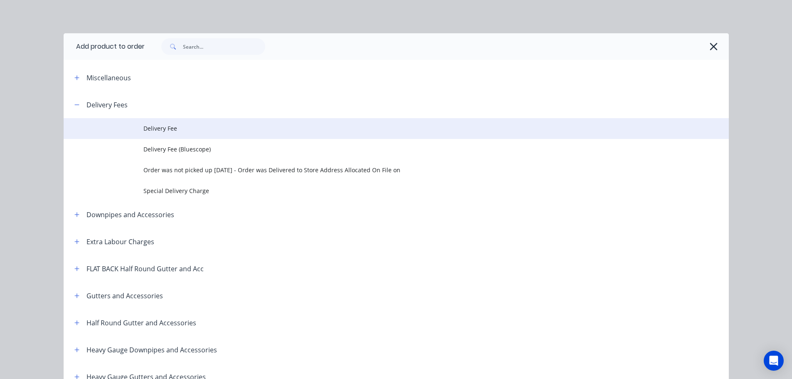
click at [147, 128] on span "Delivery Fee" at bounding box center [378, 128] width 468 height 9
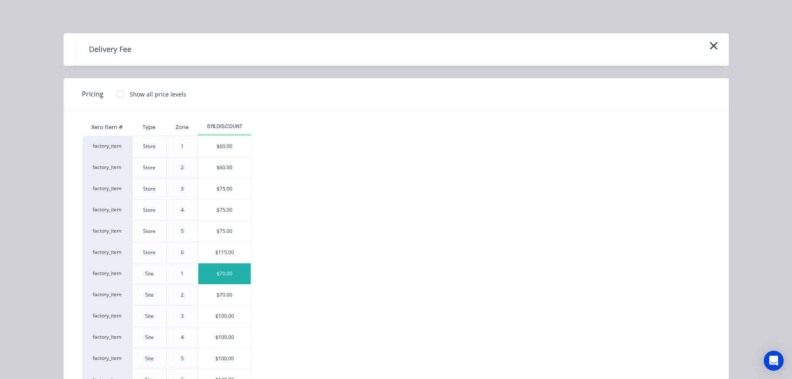
click at [220, 272] on div "$70.00" at bounding box center [224, 273] width 52 height 21
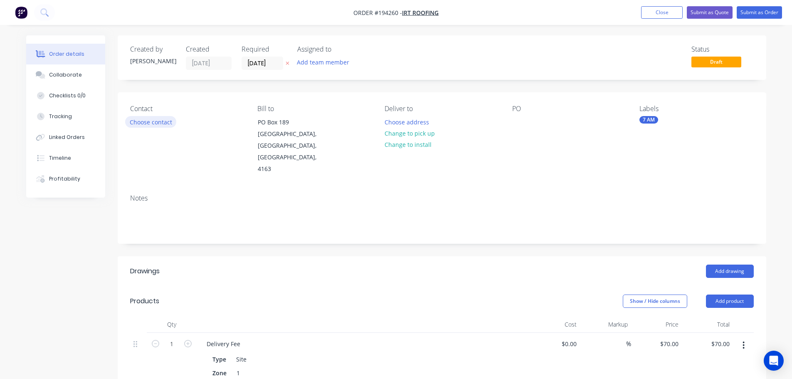
click at [158, 123] on button "Choose contact" at bounding box center [150, 121] width 51 height 11
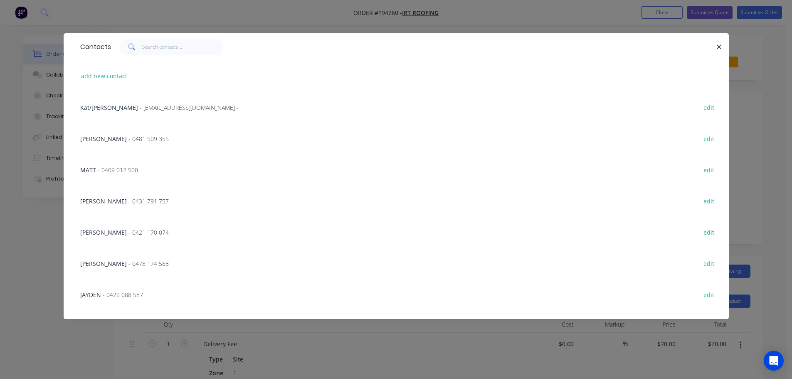
click at [129, 139] on span "- 0481 509 355" at bounding box center [149, 139] width 40 height 8
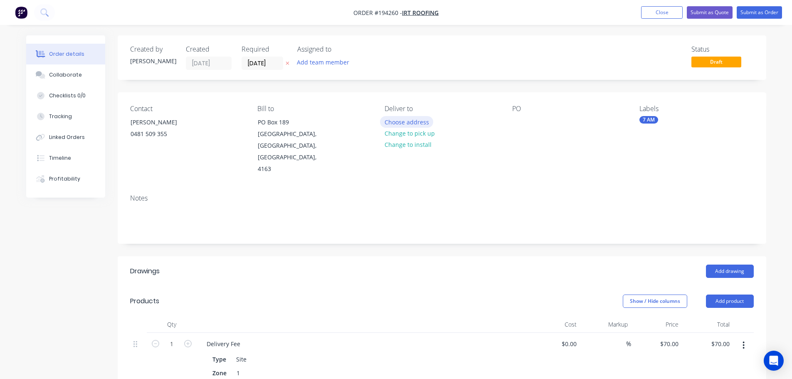
click at [404, 121] on button "Choose address" at bounding box center [406, 121] width 53 height 11
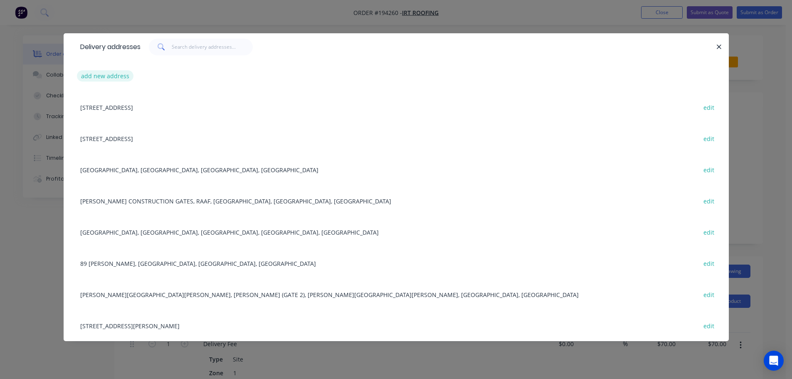
click at [102, 72] on button "add new address" at bounding box center [105, 75] width 57 height 11
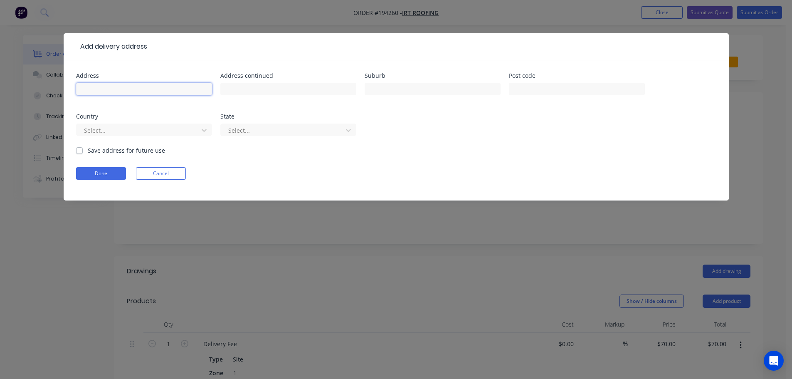
click at [102, 94] on input "text" at bounding box center [144, 89] width 136 height 12
click button "Done" at bounding box center [101, 173] width 50 height 12
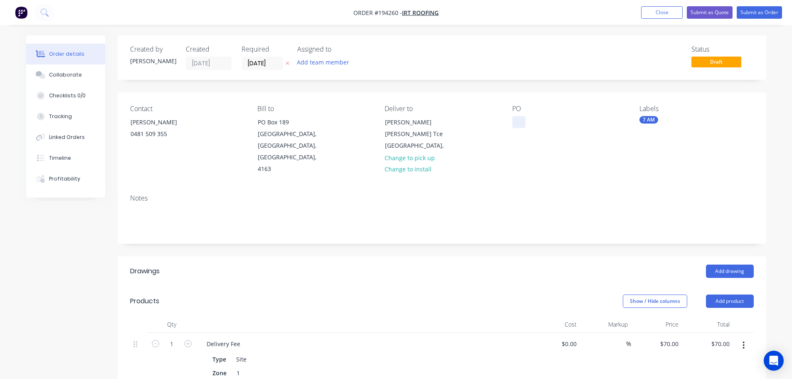
click at [519, 122] on div at bounding box center [519, 122] width 13 height 12
click at [739, 265] on button "Add drawing" at bounding box center [730, 271] width 48 height 13
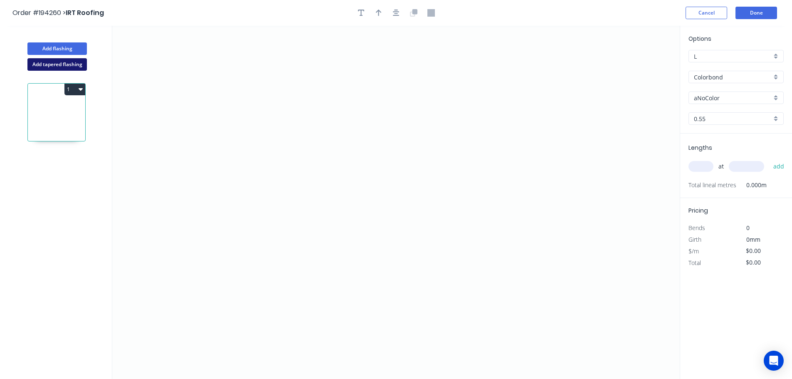
click at [48, 62] on button "Add tapered flashing" at bounding box center [56, 64] width 59 height 12
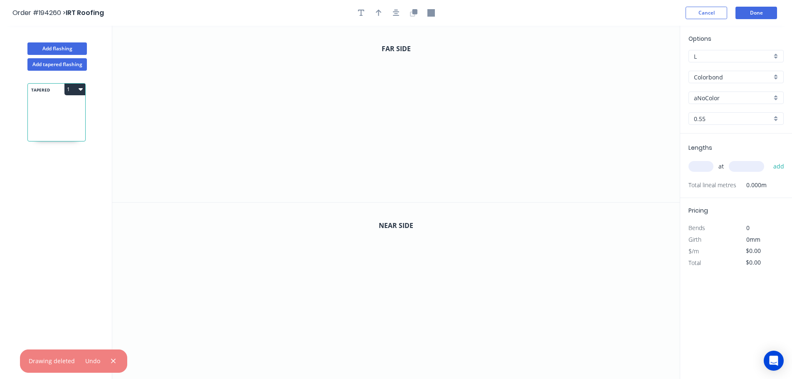
click at [705, 76] on input "Colorbond" at bounding box center [733, 77] width 78 height 9
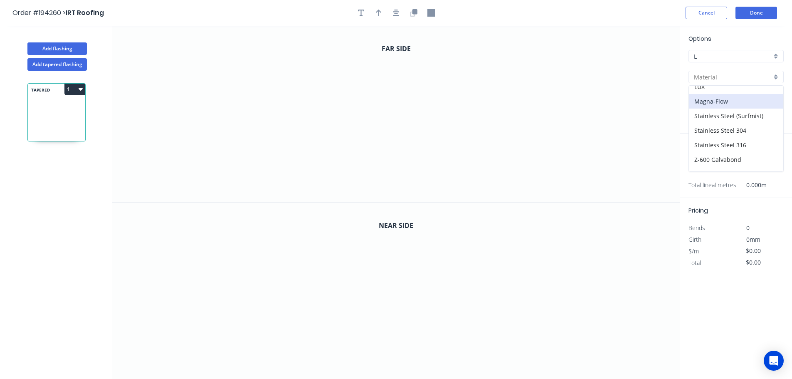
scroll to position [166, 0]
click at [718, 146] on div "Z-600 Galvabond" at bounding box center [736, 145] width 94 height 15
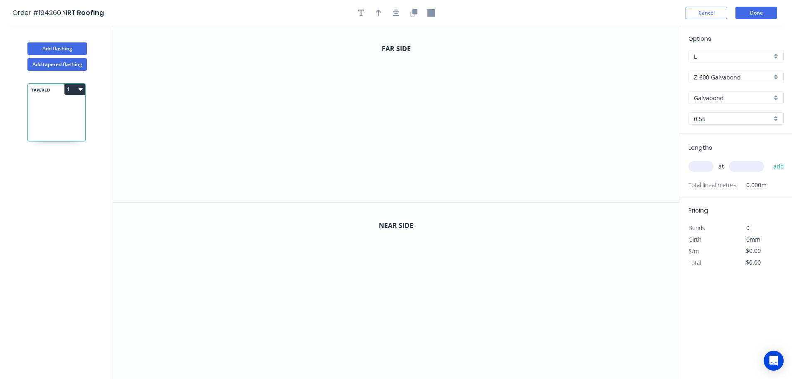
click at [699, 165] on input "text" at bounding box center [701, 166] width 25 height 11
click at [770, 159] on button "add" at bounding box center [780, 166] width 20 height 14
click at [218, 186] on icon "0" at bounding box center [396, 114] width 568 height 176
click at [223, 88] on icon "0" at bounding box center [396, 114] width 568 height 176
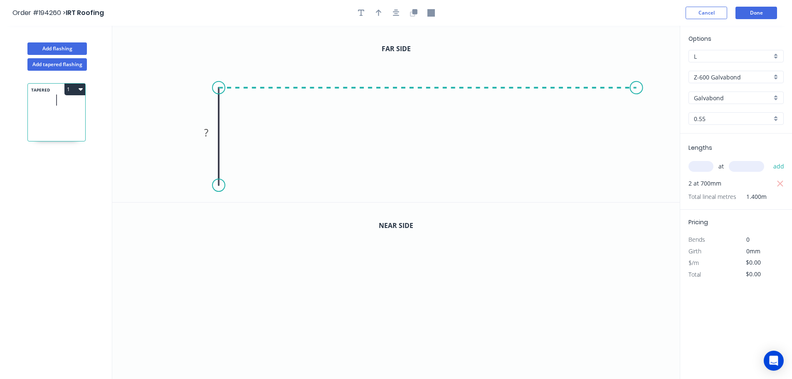
click at [636, 90] on icon "0 ?" at bounding box center [396, 114] width 568 height 176
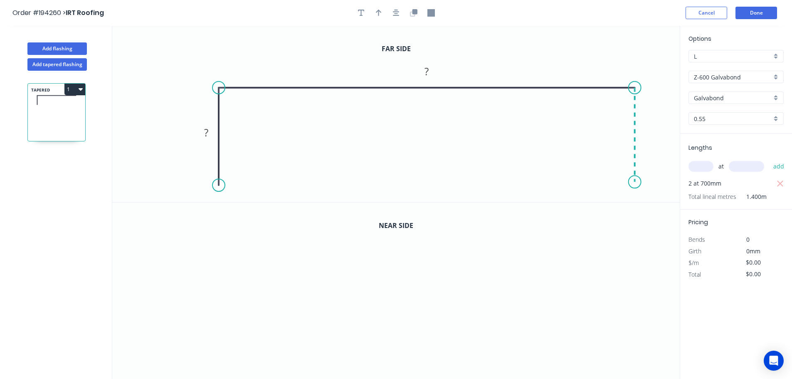
click at [635, 182] on icon "0 ? ?" at bounding box center [396, 114] width 568 height 176
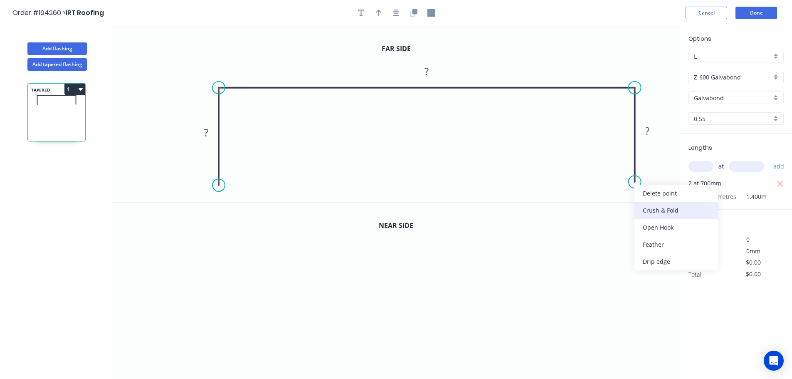
click at [652, 211] on div "Crush & Fold" at bounding box center [677, 210] width 84 height 17
drag, startPoint x: 664, startPoint y: 210, endPoint x: 657, endPoint y: 209, distance: 6.5
click at [663, 210] on div "Flip bend" at bounding box center [677, 211] width 84 height 17
drag, startPoint x: 631, startPoint y: 190, endPoint x: 604, endPoint y: 171, distance: 32.7
click at [604, 171] on rect at bounding box center [590, 170] width 33 height 17
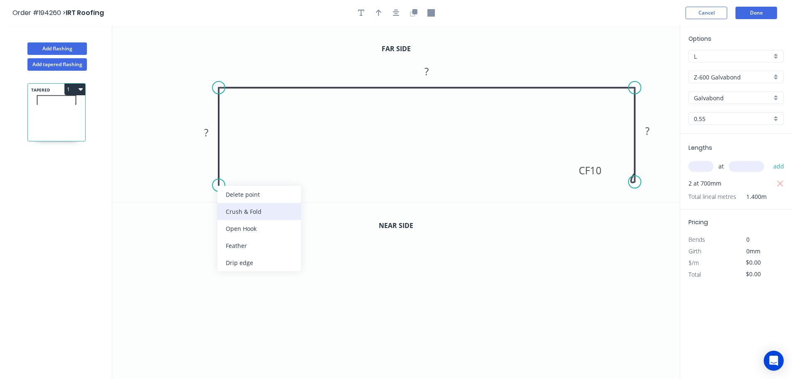
click at [241, 211] on div "Crush & Fold" at bounding box center [260, 211] width 84 height 17
drag, startPoint x: 185, startPoint y: 167, endPoint x: 247, endPoint y: 176, distance: 62.2
click at [247, 176] on rect at bounding box center [261, 179] width 33 height 17
click at [266, 178] on tspan "10" at bounding box center [268, 179] width 12 height 14
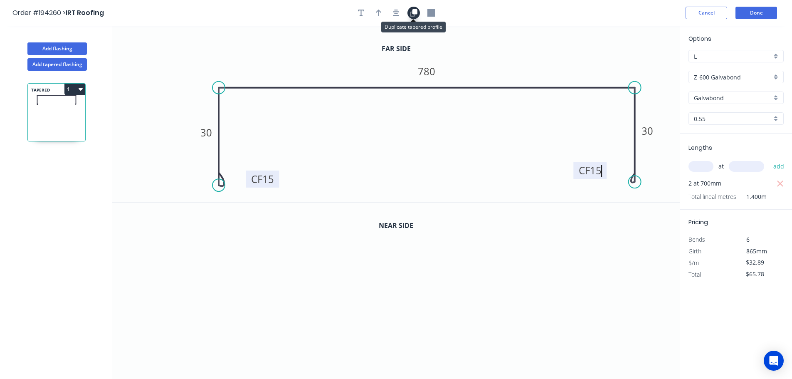
click at [414, 13] on icon "button" at bounding box center [414, 11] width 5 height 5
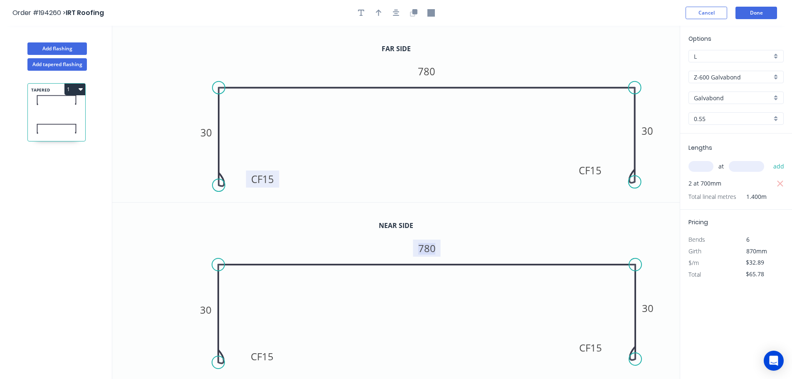
click at [428, 249] on tspan "780" at bounding box center [426, 248] width 17 height 14
click at [73, 88] on button "1" at bounding box center [74, 90] width 21 height 12
click at [38, 107] on div "Duplicate" at bounding box center [46, 110] width 64 height 12
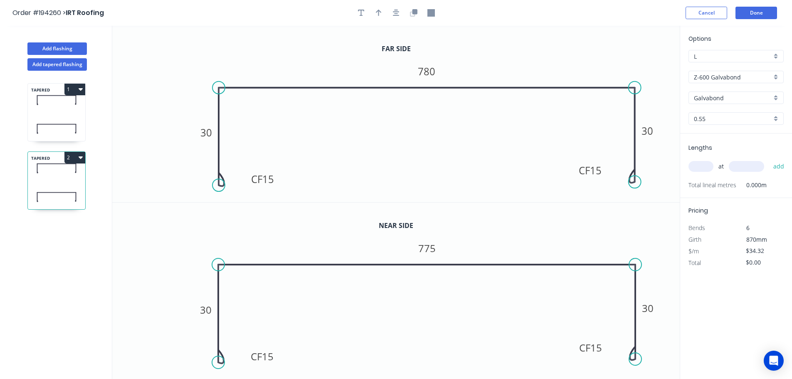
click at [705, 165] on input "text" at bounding box center [701, 166] width 25 height 11
click at [770, 159] on button "add" at bounding box center [780, 166] width 20 height 14
click at [429, 74] on tspan "780" at bounding box center [426, 71] width 17 height 14
click at [432, 250] on tspan "775" at bounding box center [426, 248] width 17 height 14
click at [55, 45] on button "Add flashing" at bounding box center [56, 48] width 59 height 12
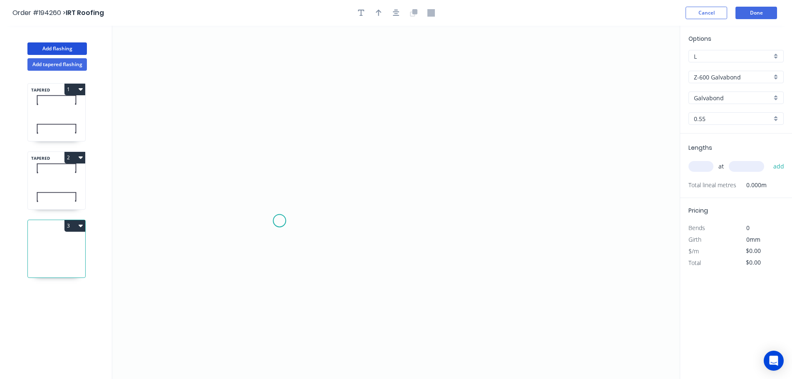
click at [280, 220] on icon "0" at bounding box center [396, 202] width 568 height 353
click at [280, 143] on icon at bounding box center [280, 182] width 0 height 78
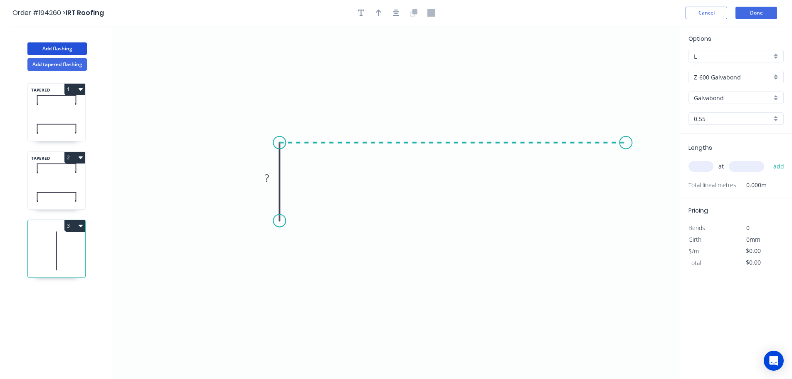
drag, startPoint x: 626, startPoint y: 139, endPoint x: 615, endPoint y: 182, distance: 44.3
click at [626, 139] on icon "0 ?" at bounding box center [396, 202] width 568 height 353
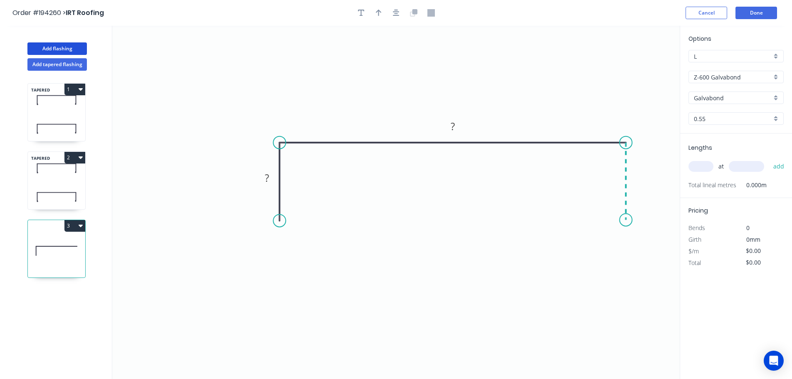
click at [626, 220] on icon "0 ? ?" at bounding box center [396, 202] width 568 height 353
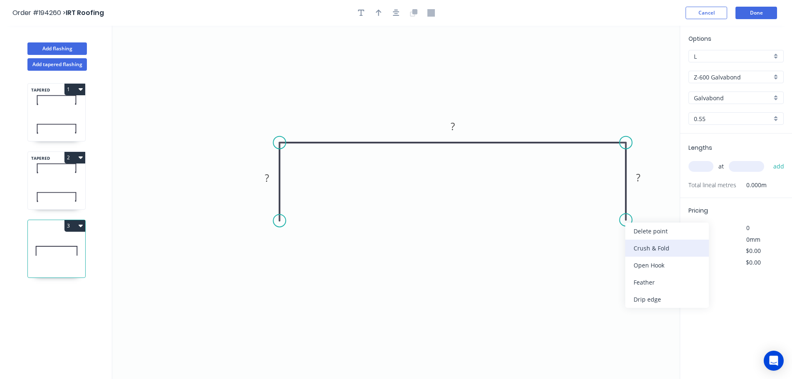
click at [641, 247] on div "Crush & Fold" at bounding box center [668, 248] width 84 height 17
click at [646, 248] on div "Flip bend" at bounding box center [668, 248] width 84 height 17
drag, startPoint x: 657, startPoint y: 204, endPoint x: 581, endPoint y: 210, distance: 76.7
click at [594, 213] on rect at bounding box center [581, 213] width 33 height 17
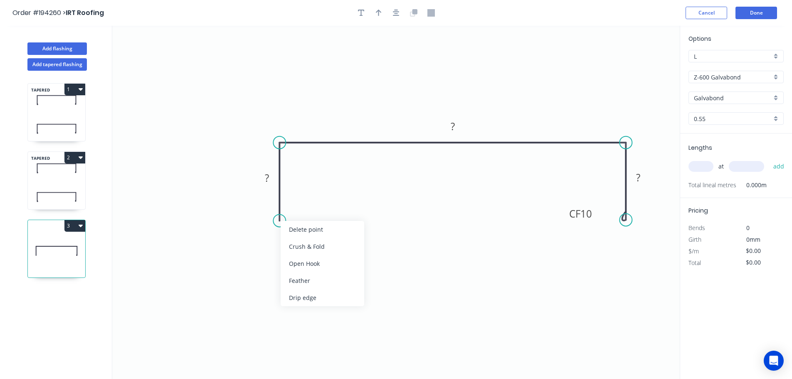
click at [305, 246] on div "Crush & Fold" at bounding box center [323, 246] width 84 height 17
drag, startPoint x: 248, startPoint y: 206, endPoint x: 309, endPoint y: 216, distance: 61.6
click at [309, 216] on rect at bounding box center [322, 215] width 33 height 17
click at [329, 215] on tspan "10" at bounding box center [328, 216] width 12 height 14
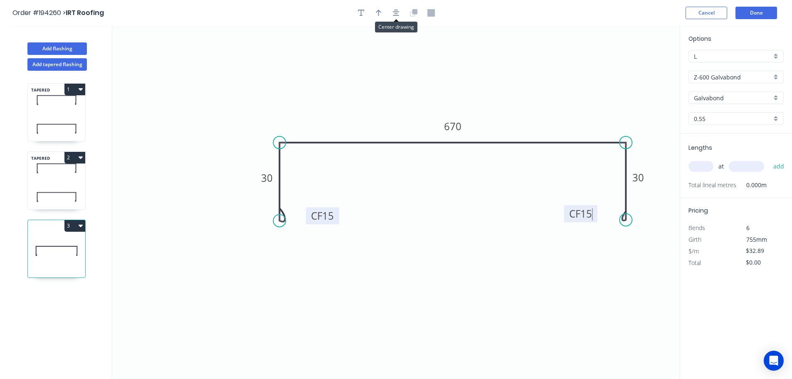
click at [407, 20] on body "Order #194260 > IRT Roofing Cancel Done Add flashing Add tapered flashing TAPER…" at bounding box center [396, 197] width 792 height 394
click at [399, 12] on icon "button" at bounding box center [396, 12] width 7 height 7
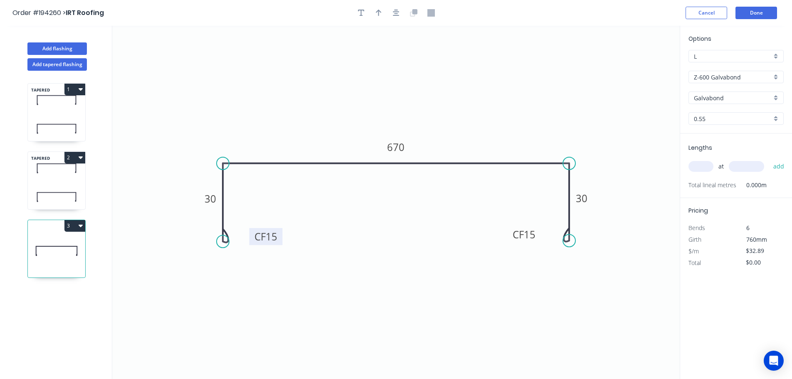
click at [704, 166] on input "text" at bounding box center [701, 166] width 25 height 11
click at [770, 159] on button "add" at bounding box center [780, 166] width 20 height 14
click at [72, 154] on button "2" at bounding box center [74, 158] width 21 height 12
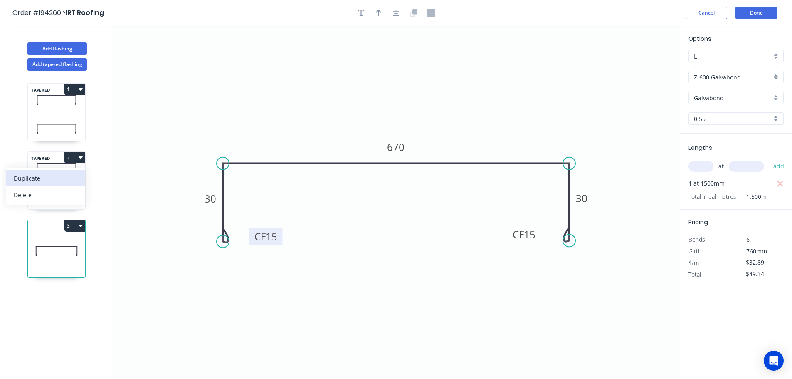
click at [33, 180] on div "Duplicate" at bounding box center [46, 178] width 64 height 12
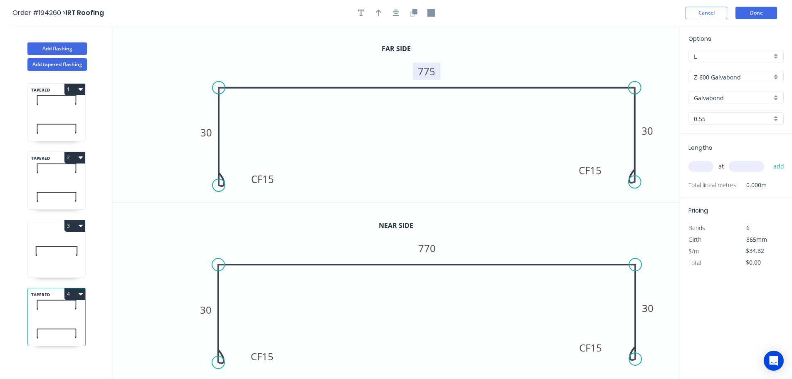
click at [427, 73] on tspan "775" at bounding box center [426, 71] width 17 height 14
click at [425, 253] on tspan "770" at bounding box center [426, 248] width 17 height 14
click at [696, 166] on input "text" at bounding box center [701, 166] width 25 height 11
click at [770, 159] on button "add" at bounding box center [780, 166] width 20 height 14
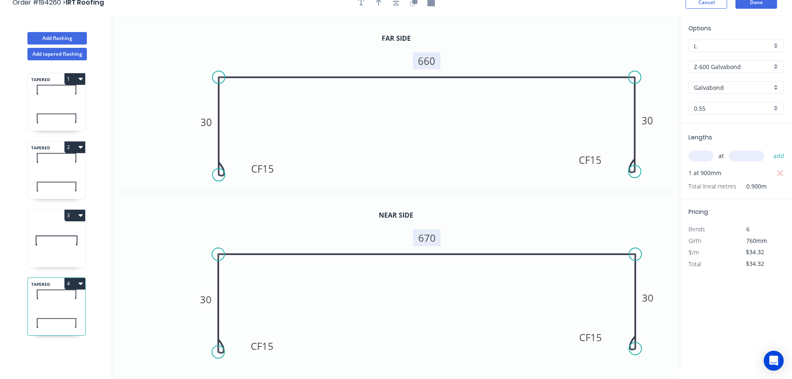
scroll to position [15, 0]
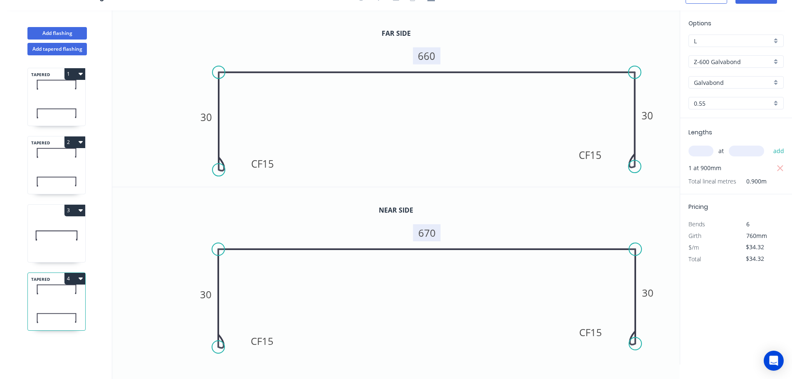
click at [73, 278] on button "4" at bounding box center [74, 279] width 21 height 12
click at [33, 300] on div "Duplicate" at bounding box center [46, 299] width 64 height 12
click at [430, 56] on tspan "660" at bounding box center [426, 56] width 17 height 14
click at [430, 235] on tspan "670" at bounding box center [426, 233] width 17 height 14
click at [697, 149] on input "text" at bounding box center [701, 151] width 25 height 11
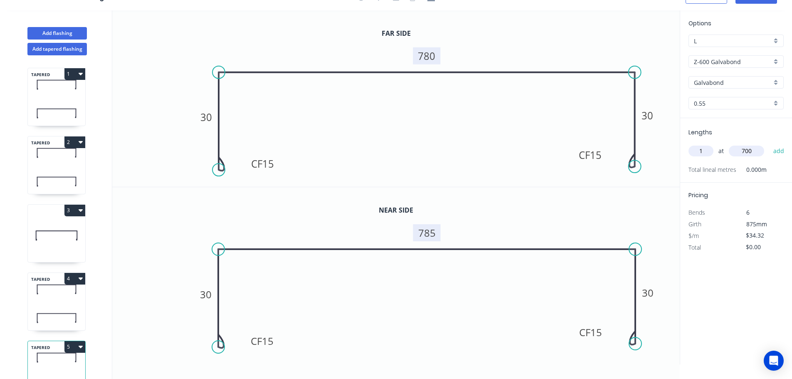
click at [770, 144] on button "add" at bounding box center [780, 151] width 20 height 14
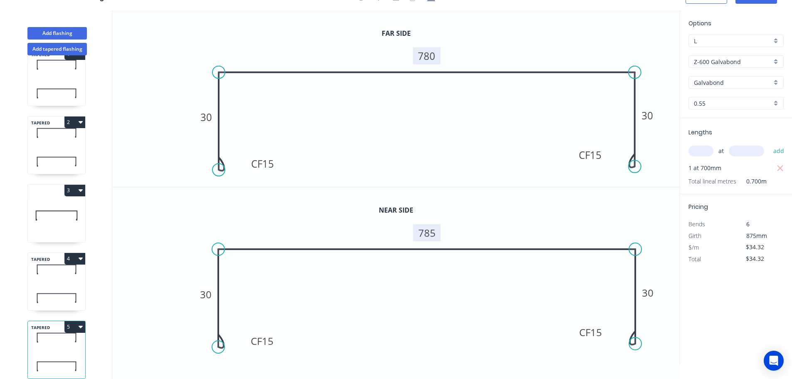
scroll to position [36, 0]
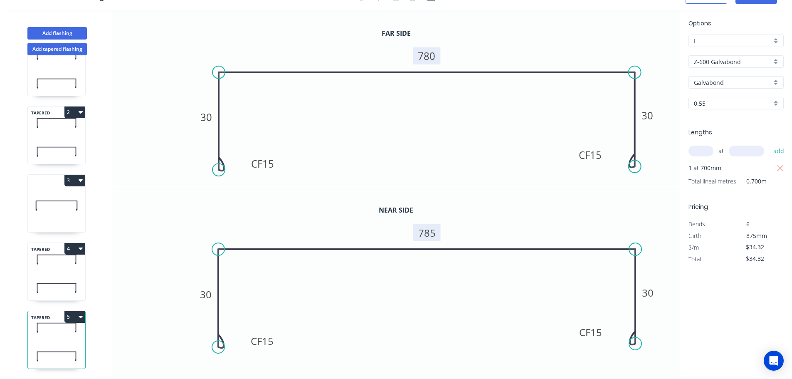
click at [76, 311] on button "5" at bounding box center [74, 317] width 21 height 12
click at [27, 332] on div "Duplicate" at bounding box center [46, 338] width 64 height 12
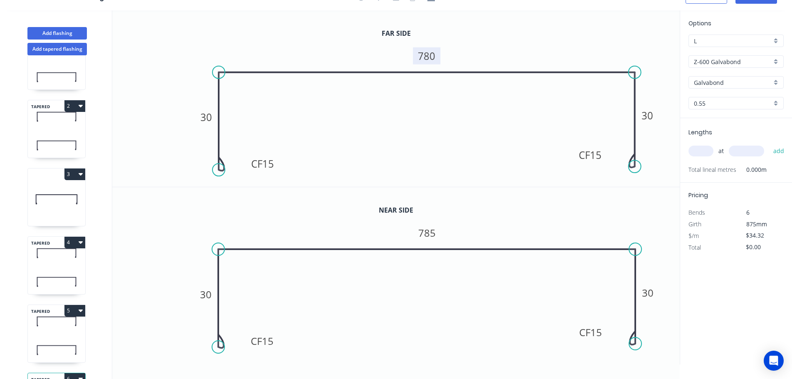
click at [427, 57] on tspan "780" at bounding box center [426, 56] width 17 height 14
click at [431, 235] on tspan "785" at bounding box center [426, 233] width 17 height 14
click at [699, 149] on input "text" at bounding box center [701, 151] width 25 height 11
click at [770, 144] on button "add" at bounding box center [780, 151] width 20 height 14
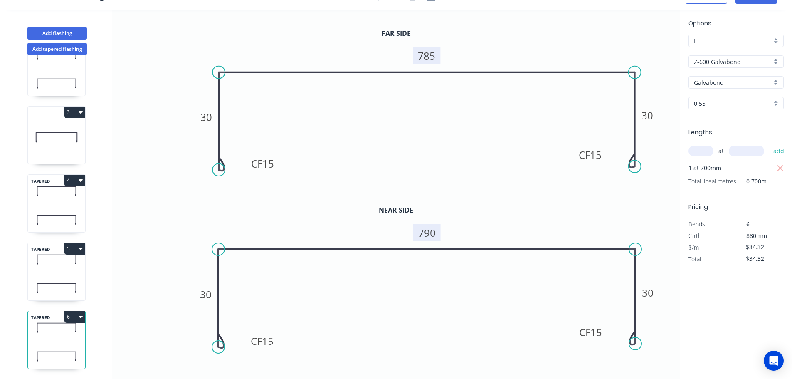
scroll to position [104, 0]
click at [72, 311] on button "6" at bounding box center [74, 317] width 21 height 12
click at [30, 332] on div "Duplicate" at bounding box center [46, 338] width 64 height 12
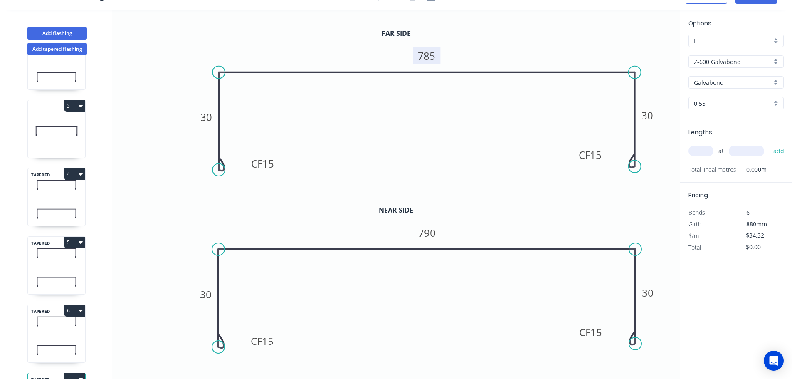
drag, startPoint x: 428, startPoint y: 56, endPoint x: 423, endPoint y: 56, distance: 5.0
click at [428, 56] on tspan "785" at bounding box center [426, 56] width 17 height 14
click at [431, 235] on tspan "790" at bounding box center [426, 233] width 17 height 14
click at [701, 151] on input "text" at bounding box center [701, 151] width 25 height 11
click at [770, 144] on button "add" at bounding box center [780, 151] width 20 height 14
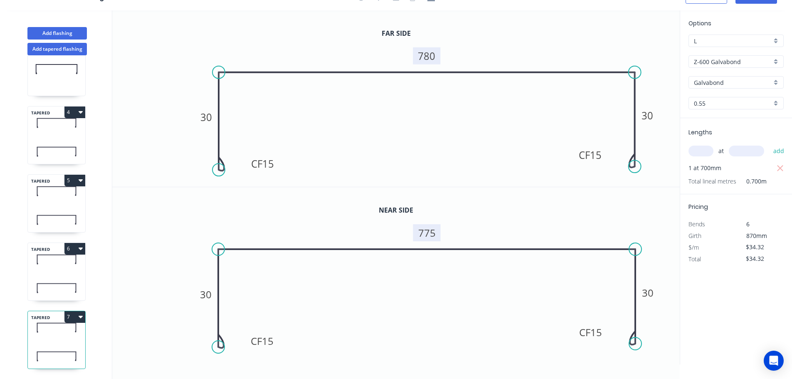
scroll to position [173, 0]
click at [74, 311] on button "7" at bounding box center [74, 317] width 21 height 12
click at [28, 332] on div "Duplicate" at bounding box center [46, 338] width 64 height 12
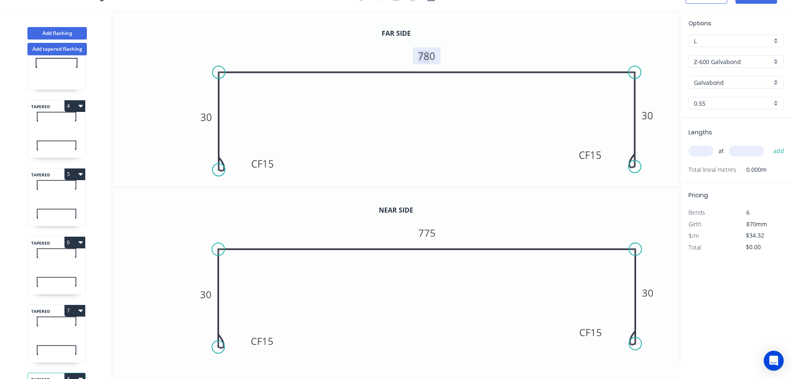
click at [431, 56] on tspan "780" at bounding box center [426, 56] width 17 height 14
click at [427, 233] on tspan "775" at bounding box center [426, 233] width 17 height 14
click at [705, 151] on input "text" at bounding box center [701, 151] width 25 height 11
click at [770, 144] on button "add" at bounding box center [780, 151] width 20 height 14
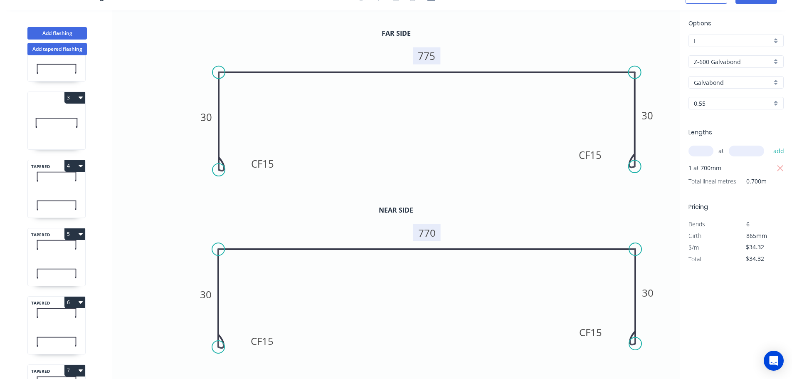
scroll to position [89, 0]
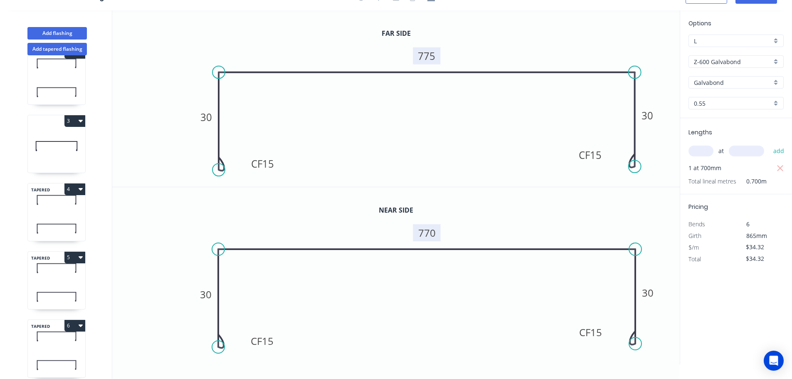
click at [71, 120] on button "3" at bounding box center [74, 121] width 21 height 12
click at [40, 141] on div "Duplicate" at bounding box center [46, 142] width 64 height 12
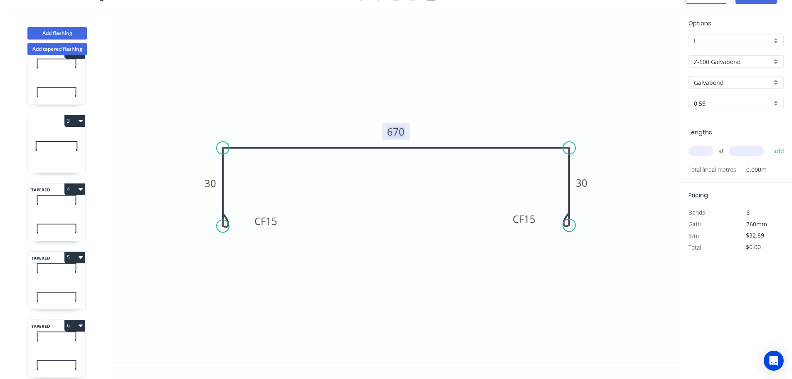
click at [399, 132] on tspan "670" at bounding box center [396, 132] width 17 height 14
click at [702, 152] on input "text" at bounding box center [701, 151] width 25 height 11
click at [770, 144] on button "add" at bounding box center [780, 151] width 20 height 14
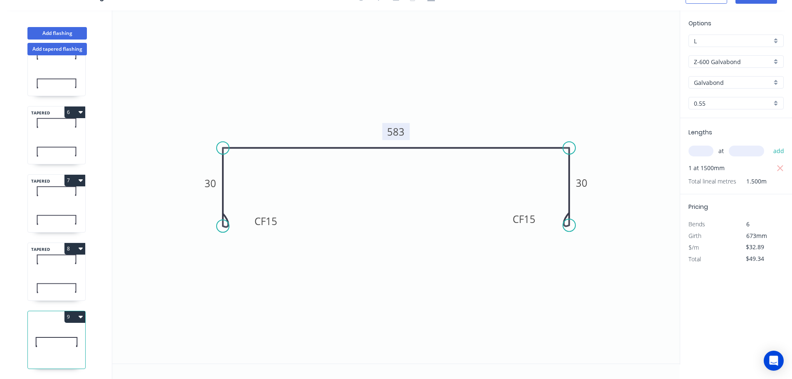
scroll to position [309, 0]
click at [72, 243] on button "8" at bounding box center [74, 249] width 21 height 12
click at [30, 263] on div "Duplicate" at bounding box center [46, 269] width 64 height 12
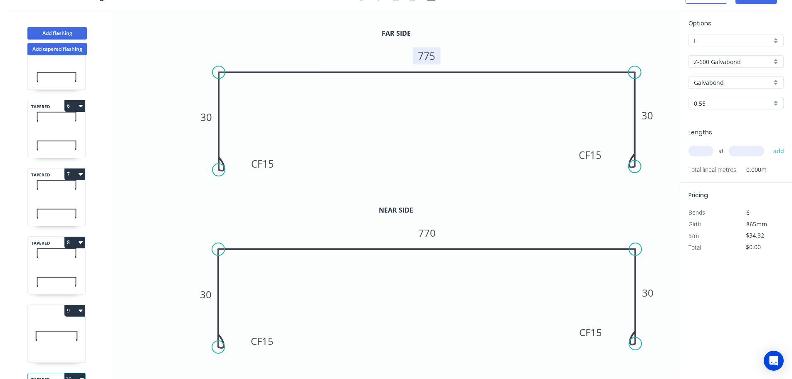
click at [428, 54] on tspan "775" at bounding box center [426, 56] width 17 height 14
click at [428, 233] on tspan "770" at bounding box center [426, 233] width 17 height 14
click at [704, 153] on input "text" at bounding box center [701, 151] width 25 height 11
click at [770, 144] on button "add" at bounding box center [780, 151] width 20 height 14
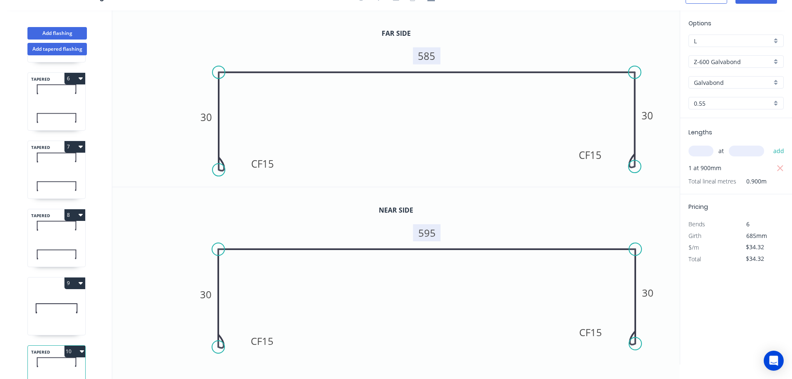
scroll to position [377, 0]
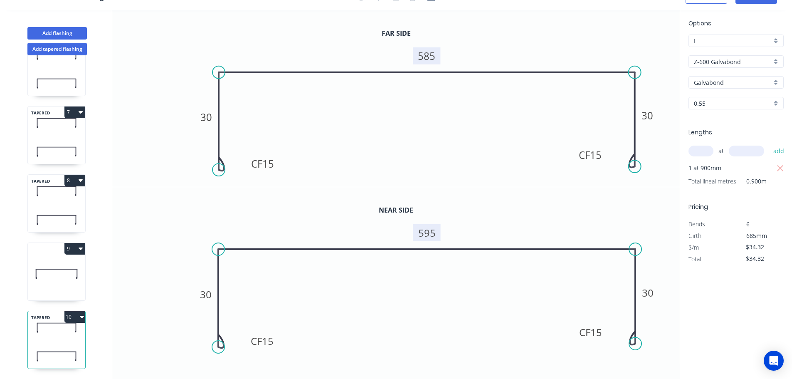
click at [69, 311] on button "10" at bounding box center [74, 317] width 21 height 12
click at [35, 332] on div "Duplicate" at bounding box center [46, 338] width 64 height 12
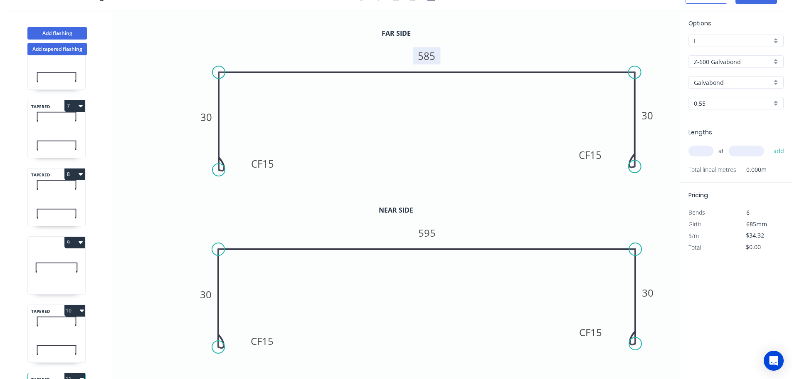
click at [432, 55] on tspan "585" at bounding box center [426, 56] width 17 height 14
click at [430, 234] on tspan "595" at bounding box center [426, 233] width 17 height 14
click at [701, 152] on input "text" at bounding box center [701, 151] width 25 height 11
click at [770, 144] on button "add" at bounding box center [780, 151] width 20 height 14
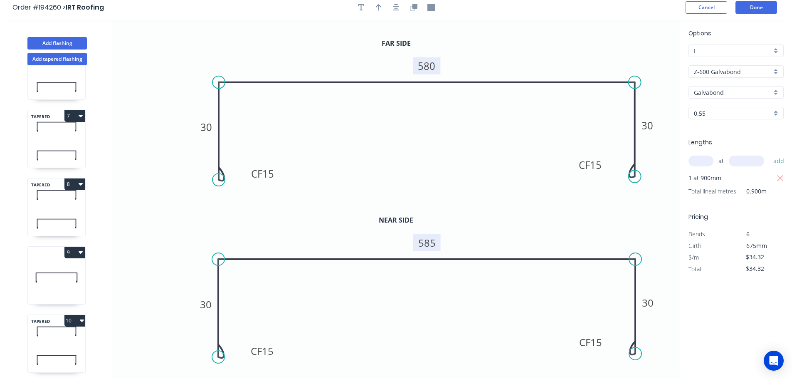
scroll to position [0, 0]
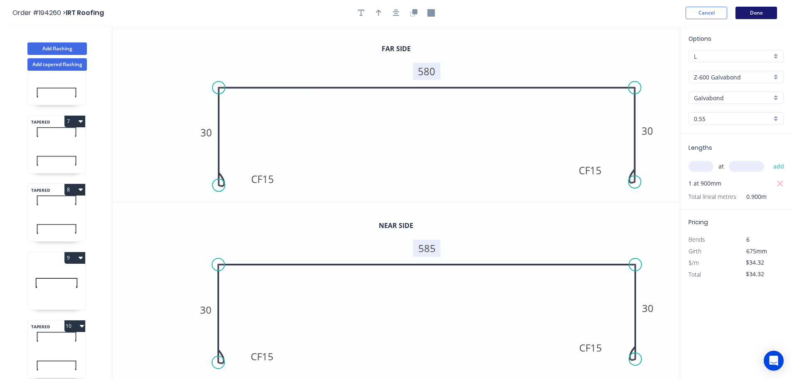
click at [759, 12] on button "Done" at bounding box center [757, 13] width 42 height 12
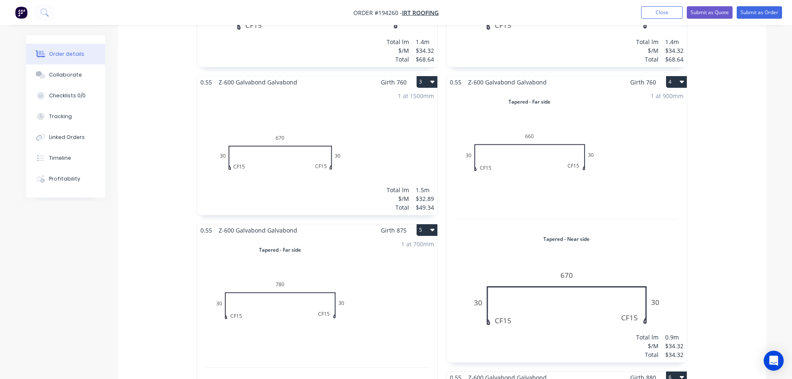
scroll to position [499, 0]
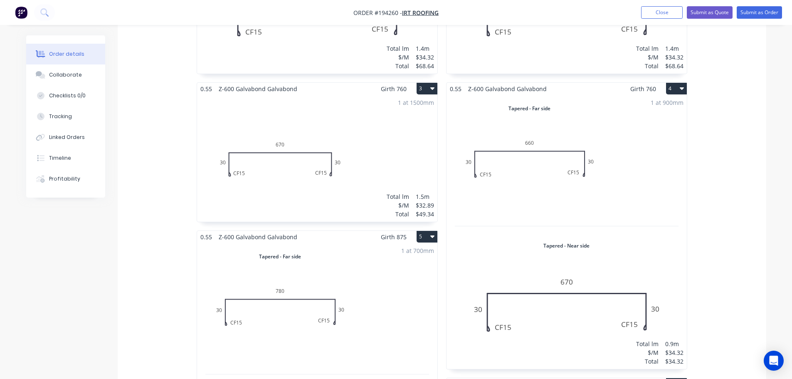
click at [537, 183] on div "1 at 900mm Total lm $/M Total 0.9m $34.32 $34.32" at bounding box center [567, 232] width 240 height 274
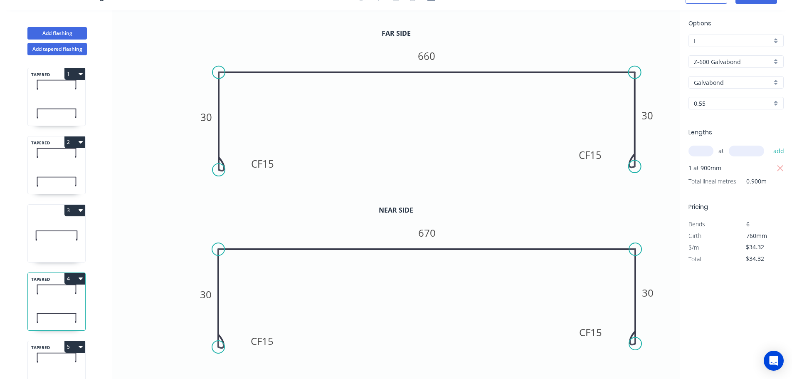
click at [697, 153] on input "text" at bounding box center [701, 151] width 25 height 11
click at [770, 144] on button "add" at bounding box center [780, 151] width 20 height 14
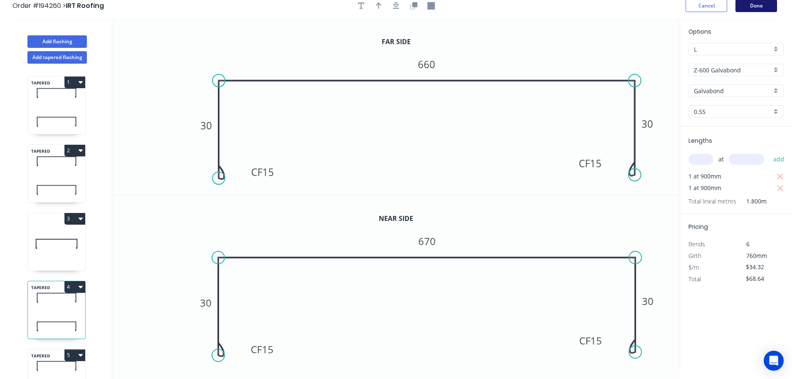
scroll to position [0, 0]
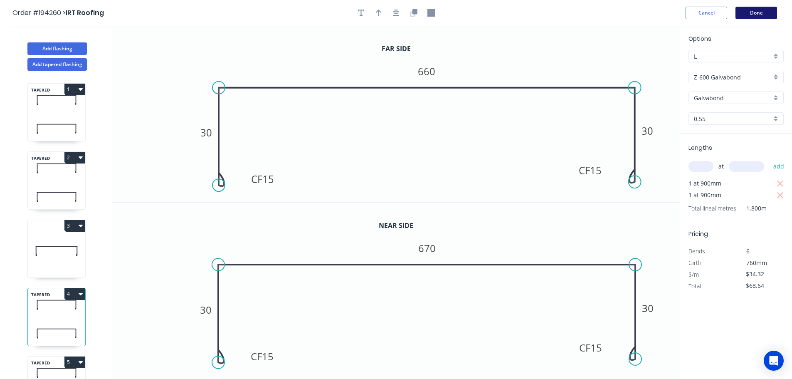
click at [755, 10] on button "Done" at bounding box center [757, 13] width 42 height 12
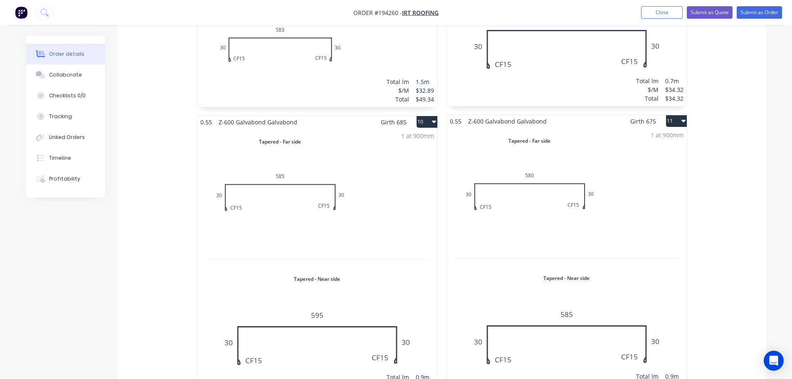
scroll to position [1373, 0]
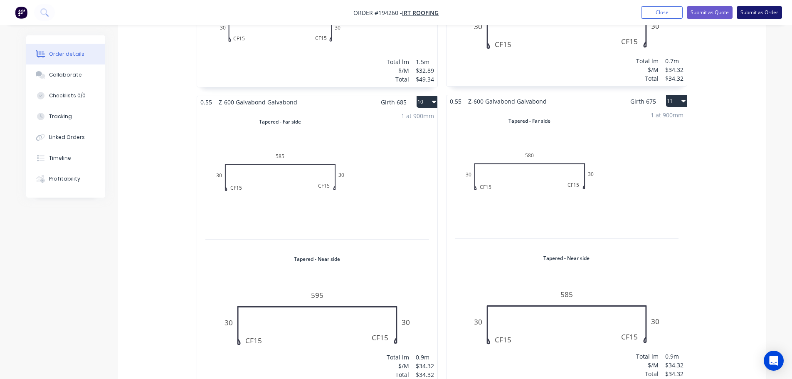
click at [762, 11] on button "Submit as Order" at bounding box center [759, 12] width 45 height 12
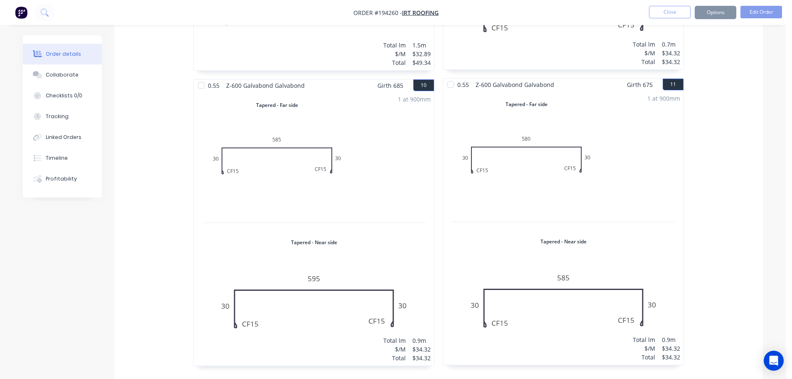
scroll to position [0, 0]
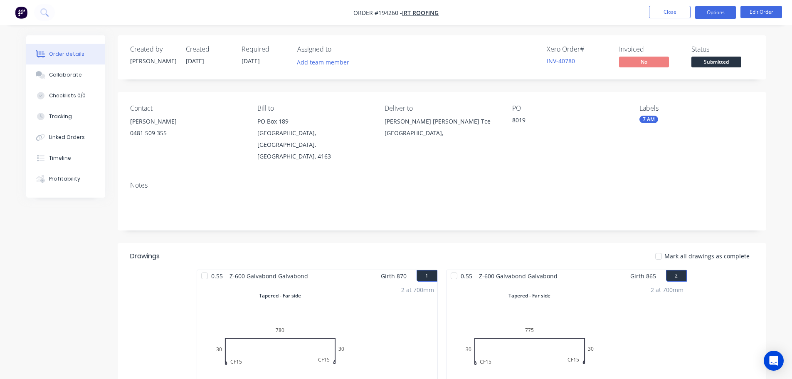
click at [714, 13] on button "Options" at bounding box center [716, 12] width 42 height 13
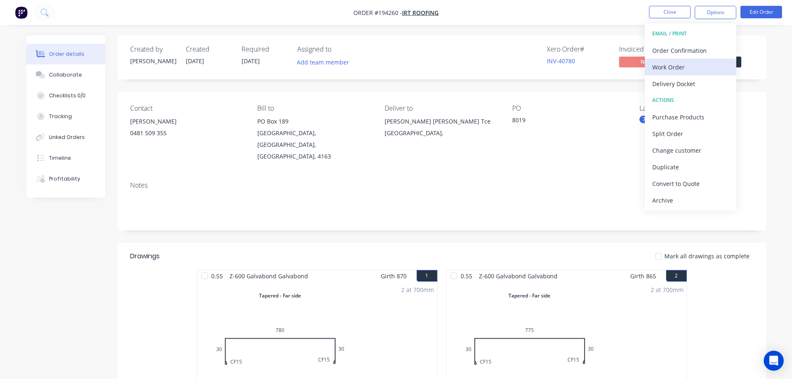
click at [671, 64] on div "Work Order" at bounding box center [691, 67] width 77 height 12
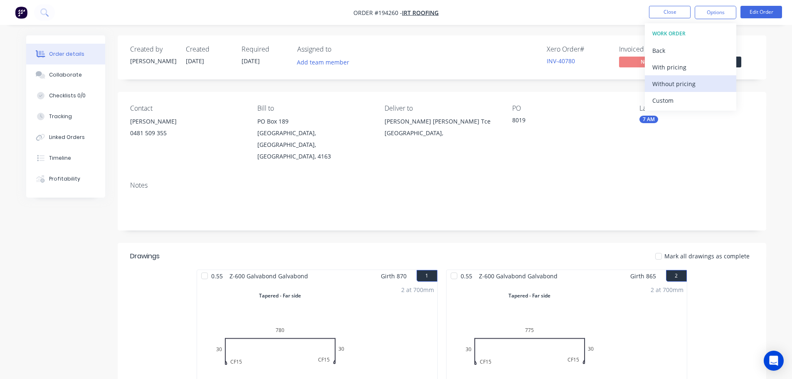
click at [675, 84] on div "Without pricing" at bounding box center [691, 84] width 77 height 12
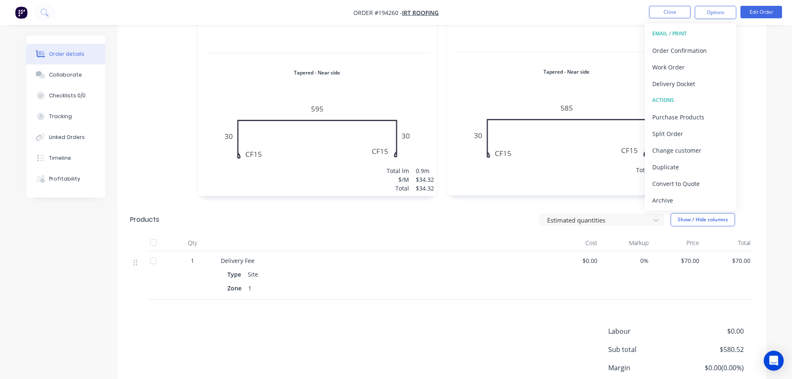
scroll to position [1591, 0]
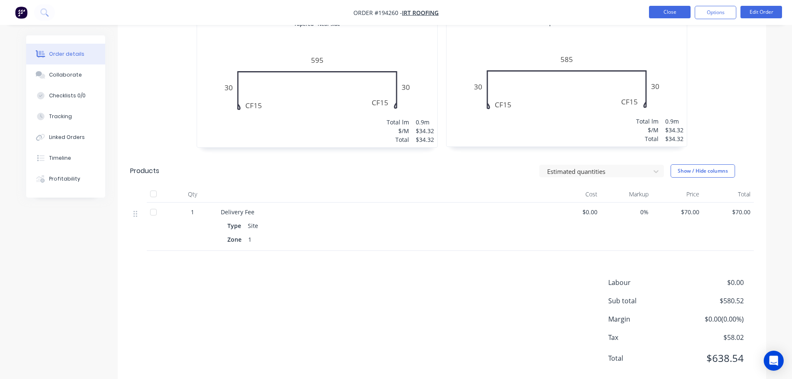
click at [671, 12] on button "Close" at bounding box center [670, 12] width 42 height 12
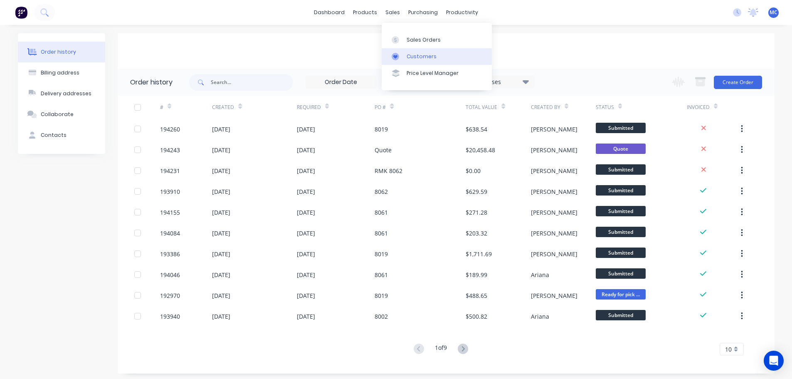
click at [412, 54] on div "Customers" at bounding box center [422, 56] width 30 height 7
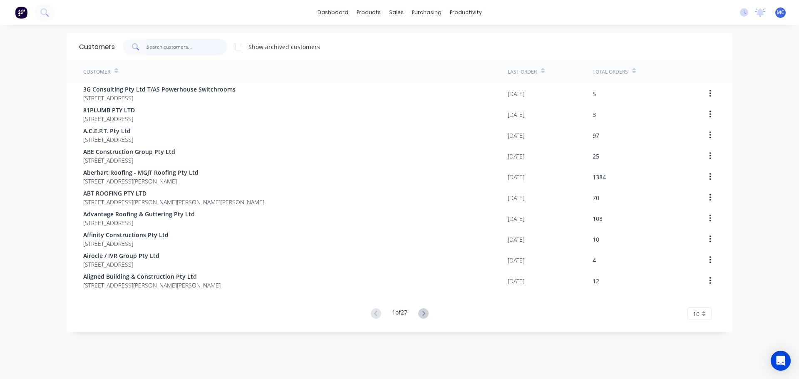
click at [166, 47] on input "text" at bounding box center [186, 47] width 81 height 17
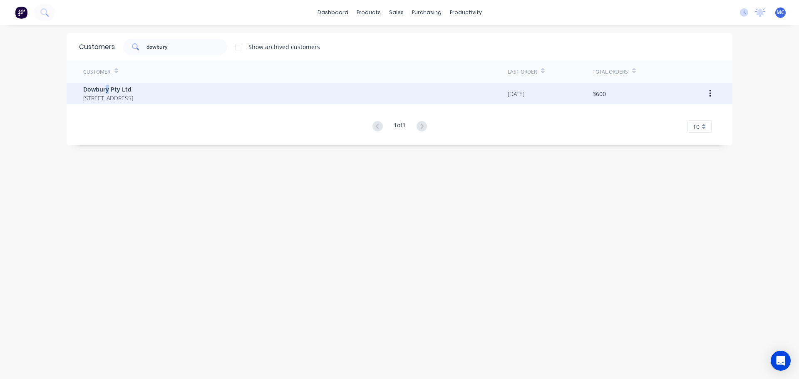
click at [104, 92] on span "Dowbury Pty Ltd" at bounding box center [108, 89] width 50 height 9
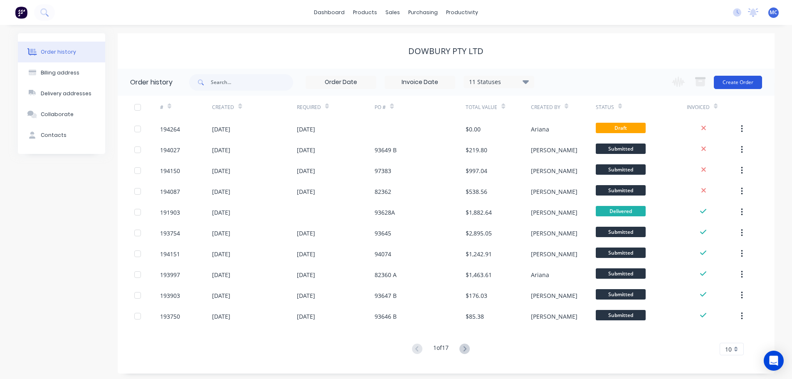
click at [733, 79] on button "Create Order" at bounding box center [738, 82] width 48 height 13
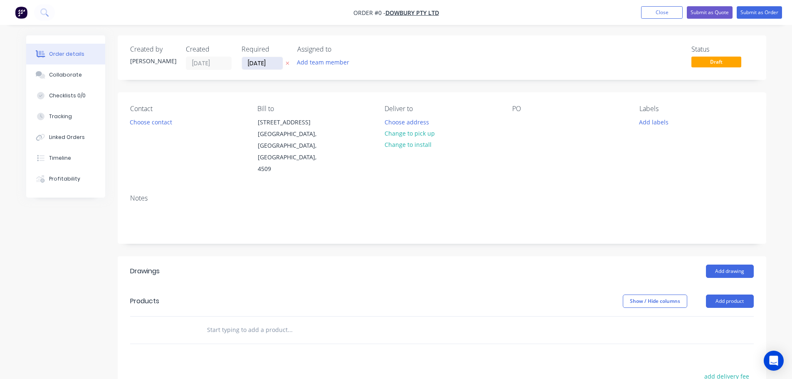
click at [260, 62] on input "[DATE]" at bounding box center [262, 63] width 41 height 12
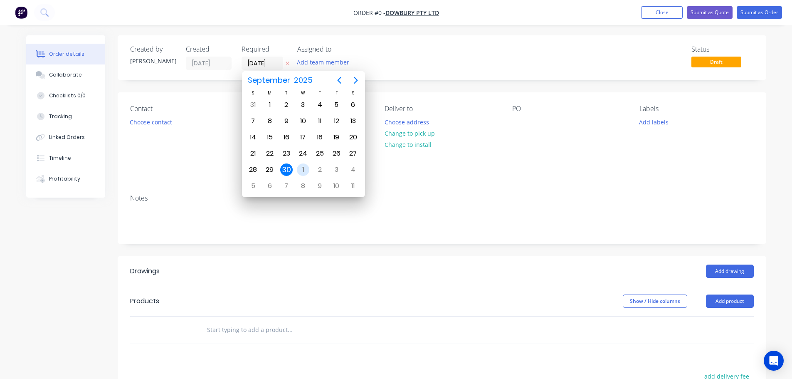
click at [302, 168] on div "1" at bounding box center [303, 169] width 12 height 12
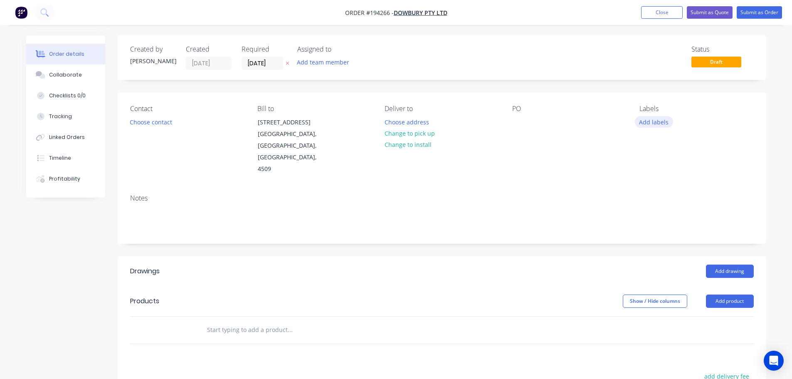
click at [659, 121] on button "Add labels" at bounding box center [654, 121] width 38 height 11
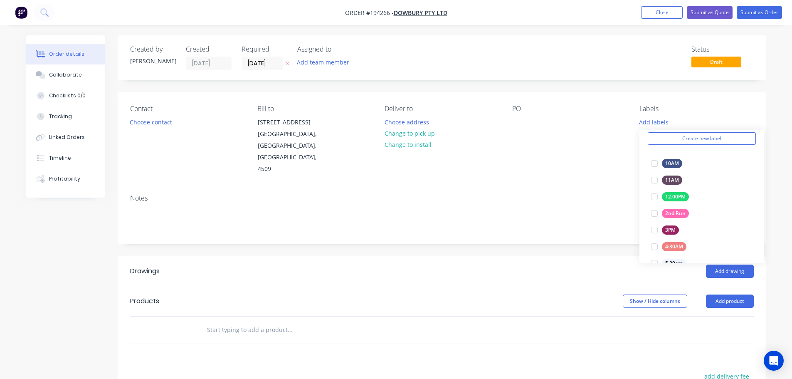
scroll to position [166, 0]
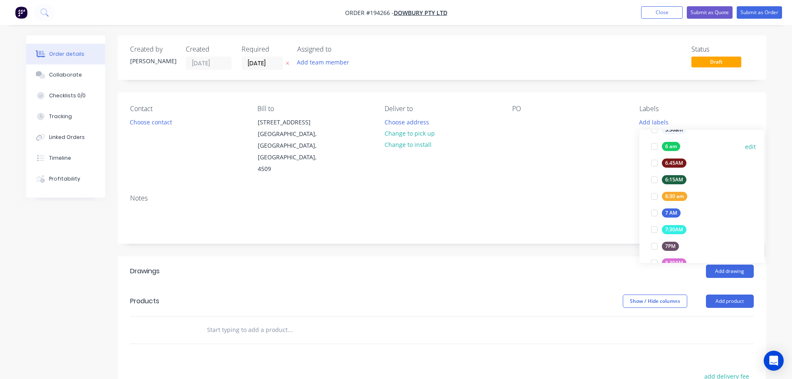
click at [656, 145] on div at bounding box center [654, 146] width 17 height 17
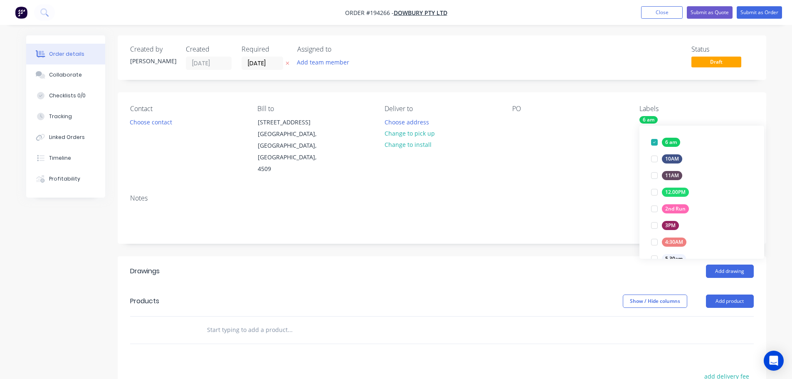
click at [609, 147] on div "PO" at bounding box center [570, 140] width 114 height 70
click at [138, 123] on button "Choose contact" at bounding box center [150, 121] width 51 height 11
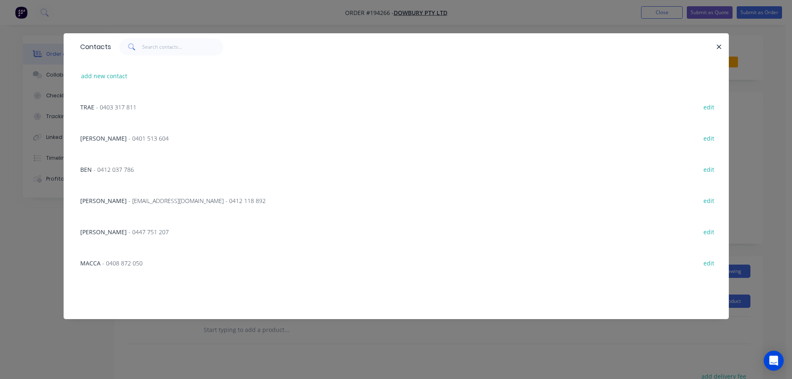
scroll to position [458, 0]
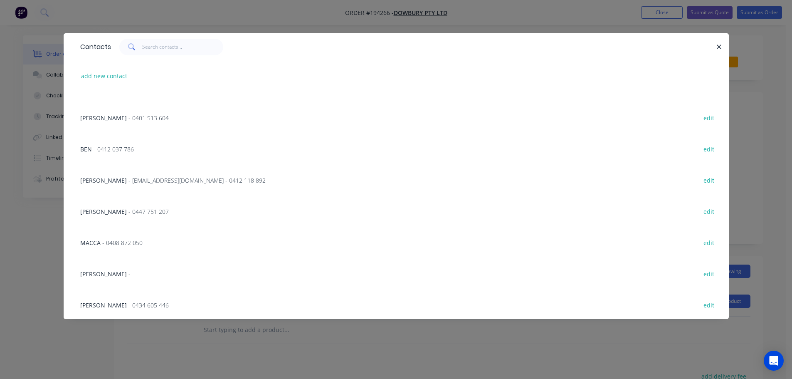
click at [129, 180] on span "- [EMAIL_ADDRESS][DOMAIN_NAME] - 0412 118 892" at bounding box center [197, 180] width 137 height 8
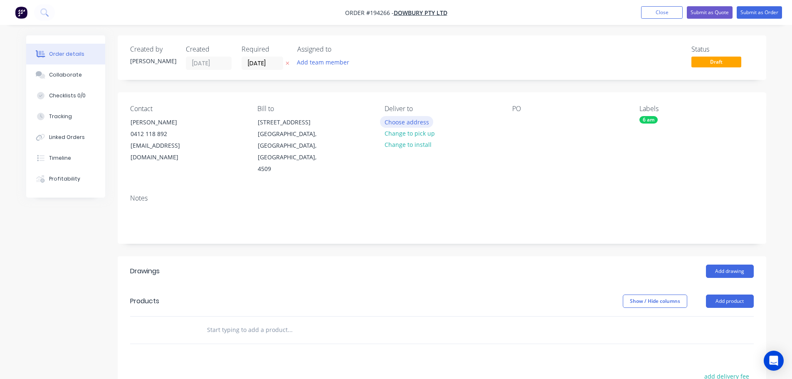
click at [407, 119] on button "Choose address" at bounding box center [406, 121] width 53 height 11
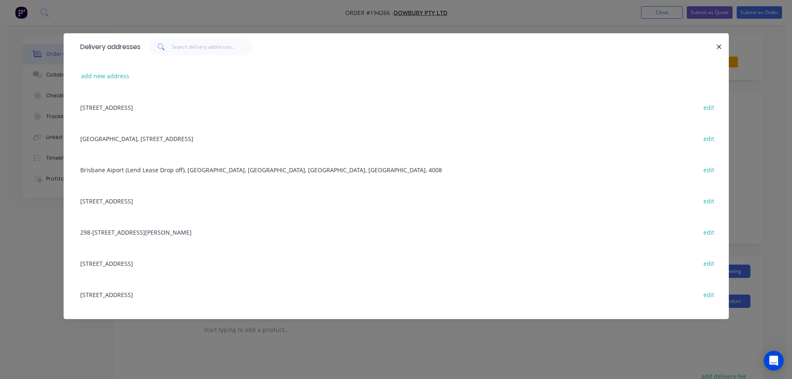
click at [161, 137] on div "[GEOGRAPHIC_DATA], [STREET_ADDRESS] edit" at bounding box center [396, 138] width 641 height 31
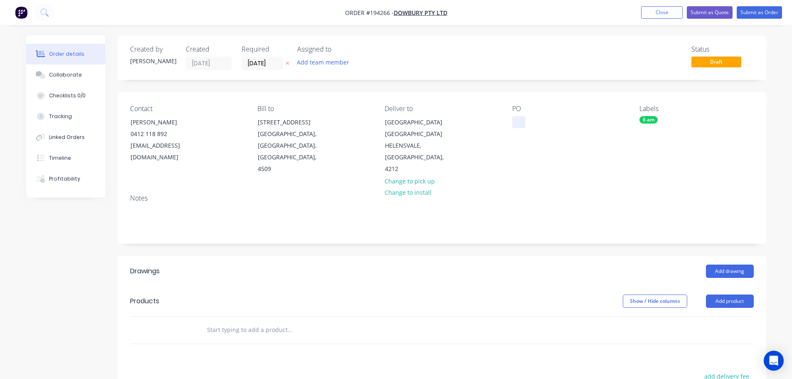
click at [519, 124] on div at bounding box center [519, 122] width 13 height 12
click at [727, 269] on button "Add drawing" at bounding box center [730, 271] width 48 height 13
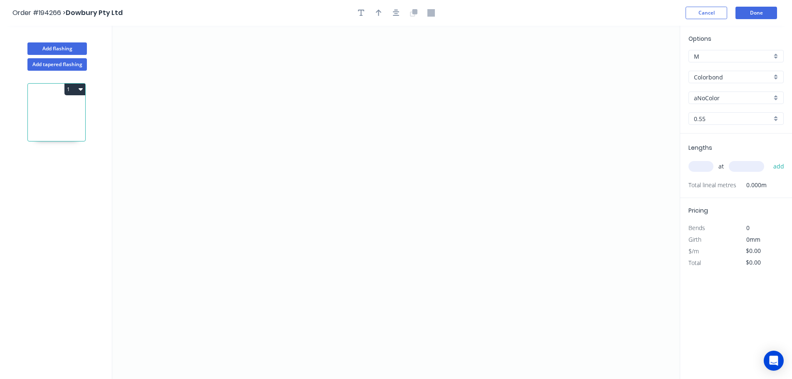
click at [708, 97] on input "aNoColor" at bounding box center [733, 98] width 78 height 9
click at [707, 183] on div "Surfmist" at bounding box center [736, 184] width 94 height 15
click at [703, 168] on input "text" at bounding box center [701, 166] width 25 height 11
click at [770, 159] on button "add" at bounding box center [780, 166] width 20 height 14
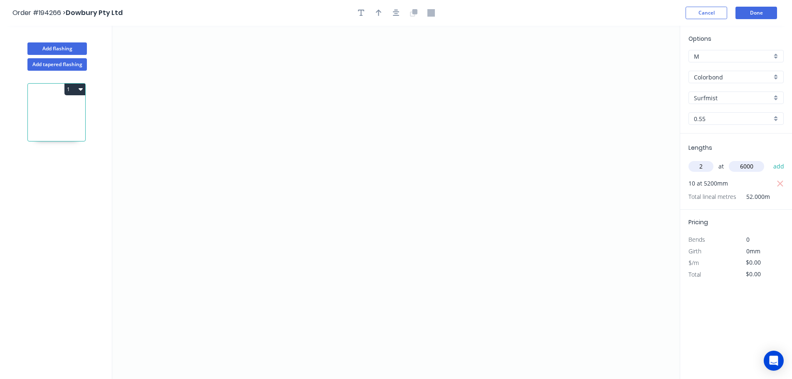
click at [770, 159] on button "add" at bounding box center [780, 166] width 20 height 14
click at [443, 53] on icon "0" at bounding box center [396, 202] width 568 height 353
drag, startPoint x: 450, startPoint y: 191, endPoint x: 458, endPoint y: 189, distance: 8.1
click at [450, 191] on icon "0" at bounding box center [396, 202] width 568 height 353
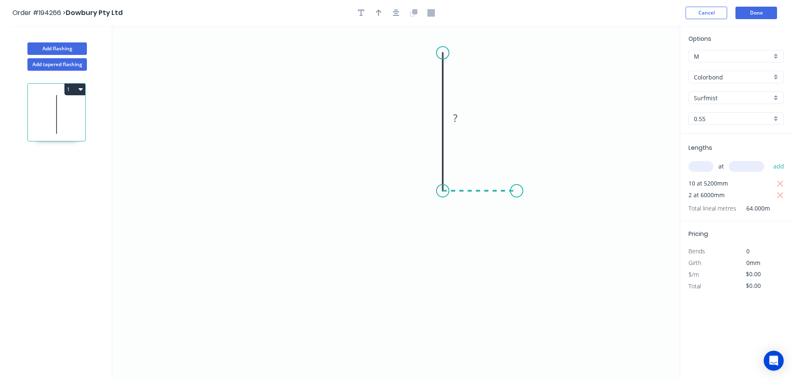
click at [517, 188] on icon "0 ?" at bounding box center [396, 202] width 568 height 353
click at [519, 325] on icon "0 ? ?" at bounding box center [396, 202] width 568 height 353
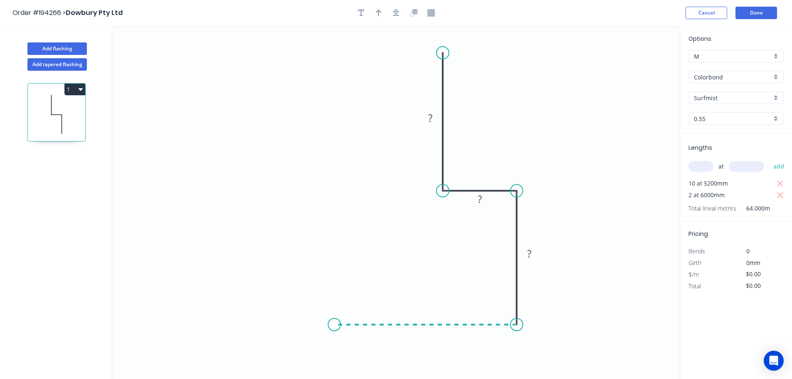
click at [334, 324] on icon "0 ? ? ?" at bounding box center [396, 202] width 568 height 353
click at [334, 267] on icon "0 ? ? ? ?" at bounding box center [396, 202] width 568 height 353
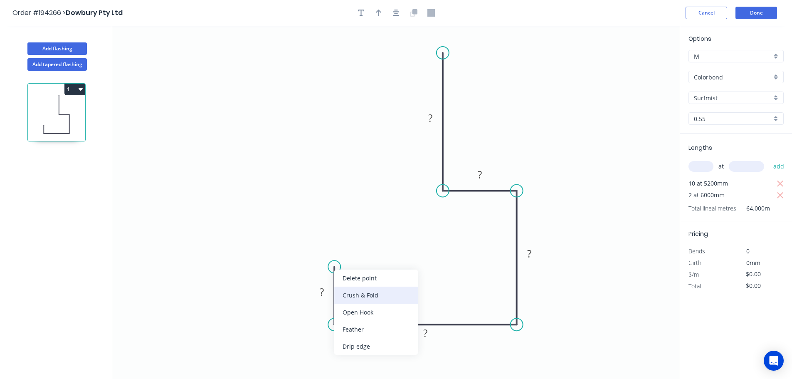
click at [356, 296] on div "Crush & Fold" at bounding box center [376, 295] width 84 height 17
click at [365, 299] on div "Flip bend" at bounding box center [381, 296] width 84 height 17
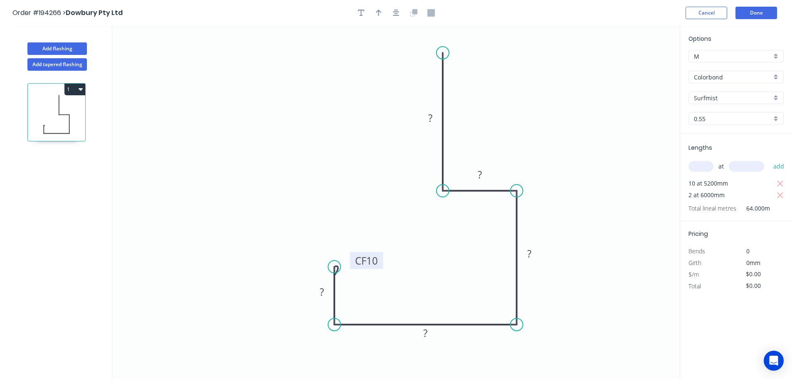
drag, startPoint x: 303, startPoint y: 272, endPoint x: 350, endPoint y: 258, distance: 49.4
click at [352, 258] on rect at bounding box center [366, 260] width 33 height 17
click at [377, 13] on icon "button" at bounding box center [379, 12] width 6 height 7
click at [638, 66] on icon at bounding box center [637, 58] width 7 height 27
drag, startPoint x: 638, startPoint y: 66, endPoint x: 522, endPoint y: 110, distance: 123.8
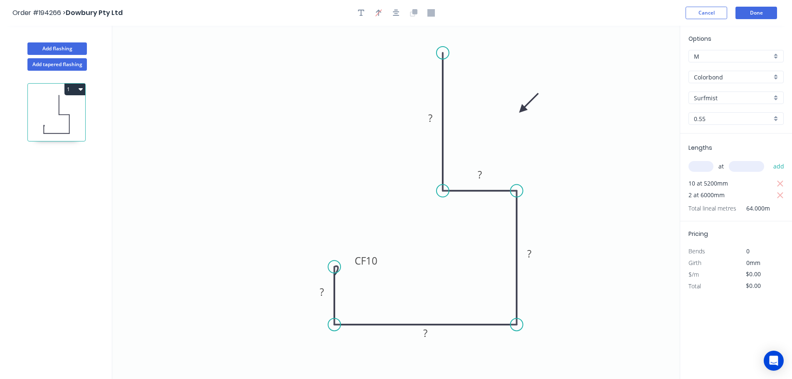
click at [522, 110] on icon at bounding box center [529, 103] width 24 height 24
click at [430, 117] on tspan "?" at bounding box center [430, 118] width 4 height 14
click at [52, 46] on button "Add flashing" at bounding box center [56, 48] width 59 height 12
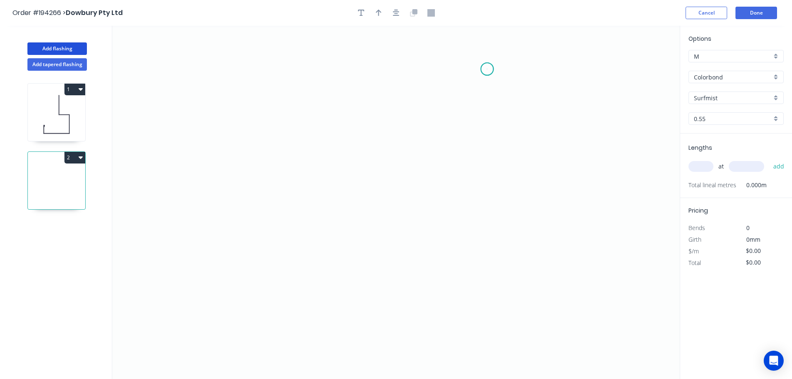
click at [488, 69] on icon "0" at bounding box center [396, 202] width 568 height 353
drag, startPoint x: 487, startPoint y: 332, endPoint x: 427, endPoint y: 326, distance: 59.8
click at [487, 332] on icon "0" at bounding box center [396, 202] width 568 height 353
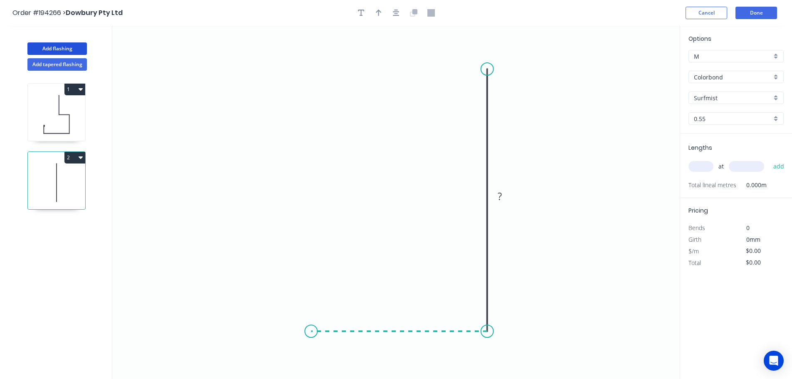
click at [311, 320] on icon "0 ?" at bounding box center [396, 202] width 568 height 353
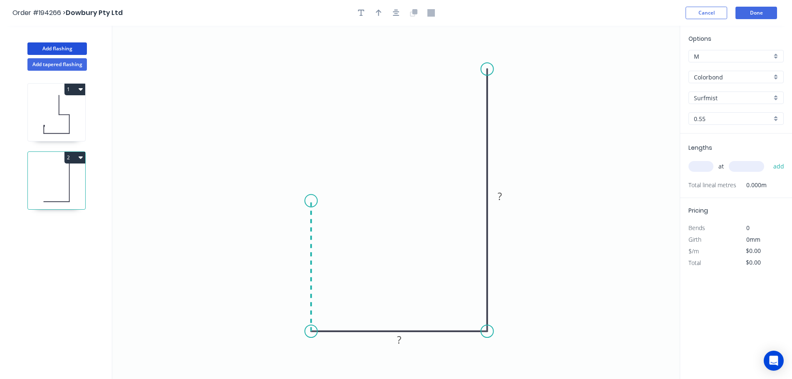
click at [307, 201] on icon "0 ? ?" at bounding box center [396, 202] width 568 height 353
click at [352, 200] on icon "0 ? ? ?" at bounding box center [396, 202] width 568 height 353
click at [355, 152] on icon "0 ? ? ? ?" at bounding box center [396, 202] width 568 height 353
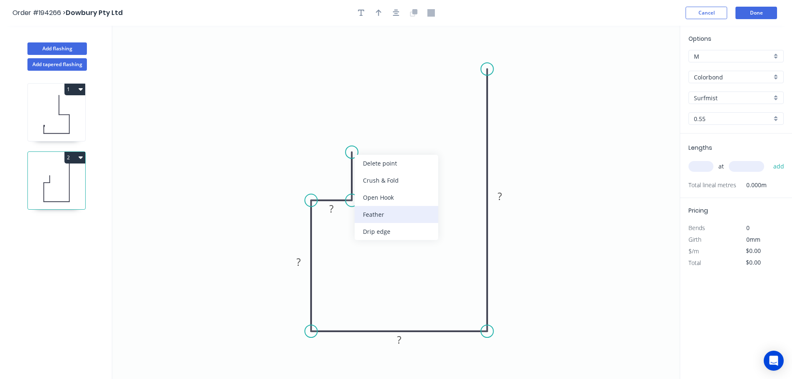
click at [369, 209] on div "Feather" at bounding box center [397, 214] width 84 height 17
drag, startPoint x: 382, startPoint y: 158, endPoint x: 403, endPoint y: 140, distance: 26.8
click at [403, 140] on rect at bounding box center [390, 141] width 32 height 17
drag, startPoint x: 395, startPoint y: 139, endPoint x: 399, endPoint y: 142, distance: 4.7
click at [395, 139] on tspan "15" at bounding box center [395, 142] width 12 height 14
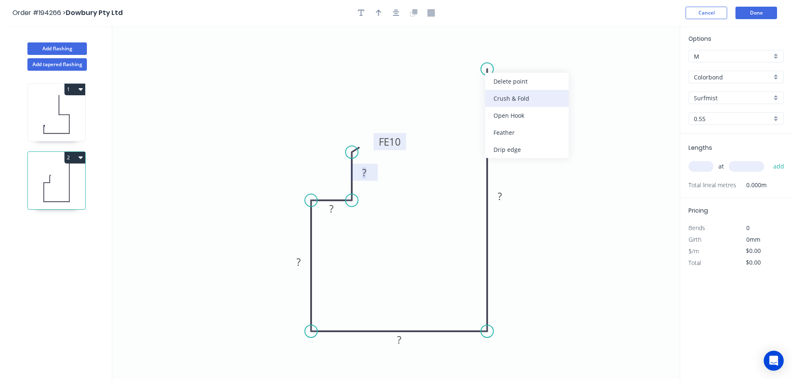
click at [500, 99] on div "Crush & Fold" at bounding box center [527, 98] width 84 height 17
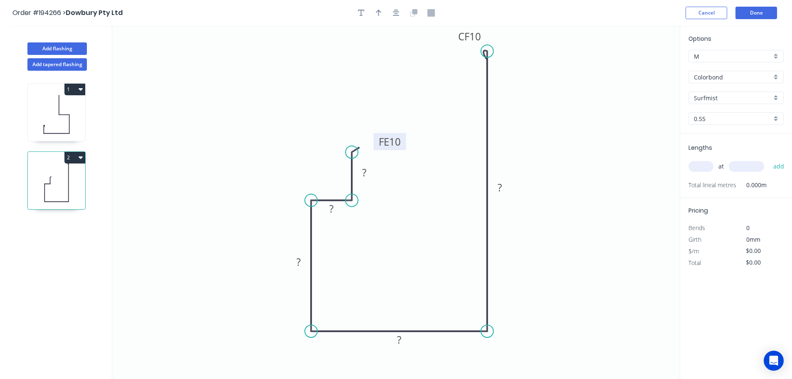
drag, startPoint x: 489, startPoint y: 68, endPoint x: 490, endPoint y: 49, distance: 18.7
click at [490, 49] on circle at bounding box center [487, 51] width 12 height 12
drag, startPoint x: 458, startPoint y: 34, endPoint x: 428, endPoint y: 59, distance: 38.4
click at [428, 59] on rect at bounding box center [442, 59] width 33 height 17
click at [445, 61] on tspan "10" at bounding box center [447, 60] width 12 height 14
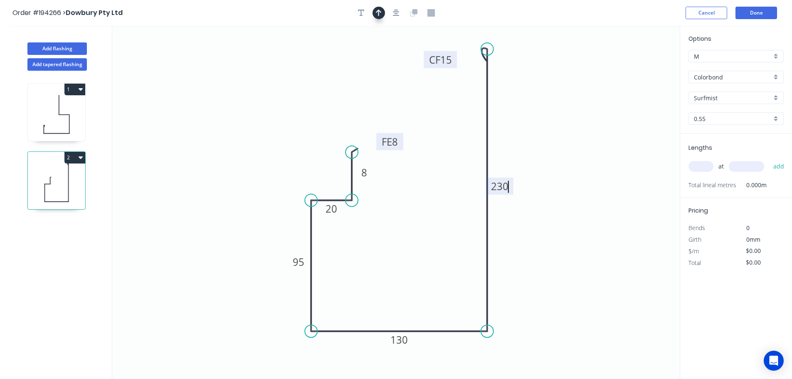
click at [376, 14] on button "button" at bounding box center [379, 13] width 12 height 12
click at [639, 68] on icon at bounding box center [637, 58] width 7 height 27
drag, startPoint x: 639, startPoint y: 68, endPoint x: 540, endPoint y: 126, distance: 114.9
click at [562, 118] on icon at bounding box center [574, 106] width 24 height 24
click at [696, 166] on input "text" at bounding box center [701, 166] width 25 height 11
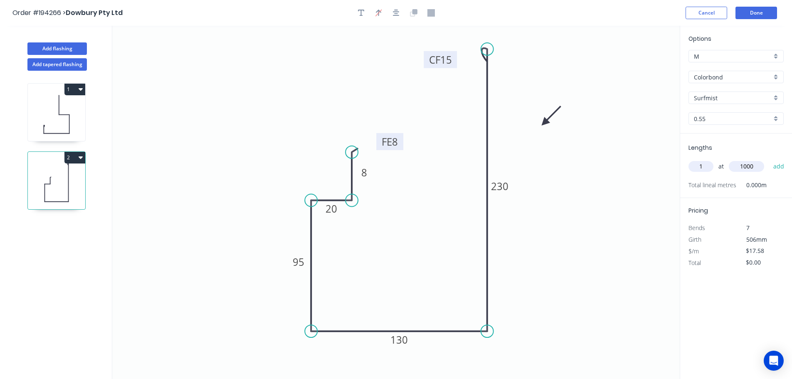
click at [770, 159] on button "add" at bounding box center [780, 166] width 20 height 14
click at [54, 44] on button "Add flashing" at bounding box center [56, 48] width 59 height 12
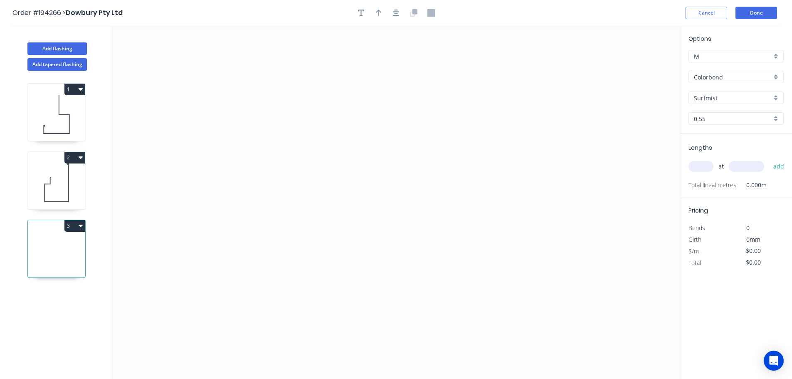
click at [709, 79] on input "Colorbond" at bounding box center [733, 77] width 78 height 9
click at [712, 96] on div "Galvabond" at bounding box center [736, 99] width 94 height 15
click at [704, 119] on input "0.55" at bounding box center [733, 118] width 78 height 9
click at [699, 177] on div "1.2" at bounding box center [736, 178] width 94 height 15
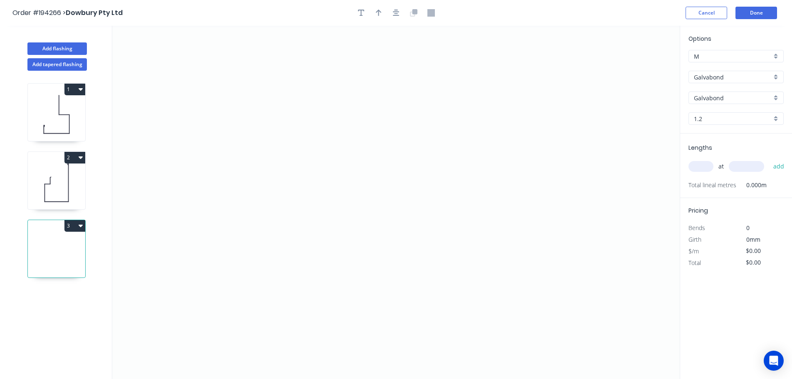
click at [699, 163] on input "text" at bounding box center [701, 166] width 25 height 11
click at [770, 159] on button "add" at bounding box center [780, 166] width 20 height 14
click at [319, 67] on icon "0" at bounding box center [396, 202] width 568 height 353
click at [322, 280] on icon "0" at bounding box center [396, 202] width 568 height 353
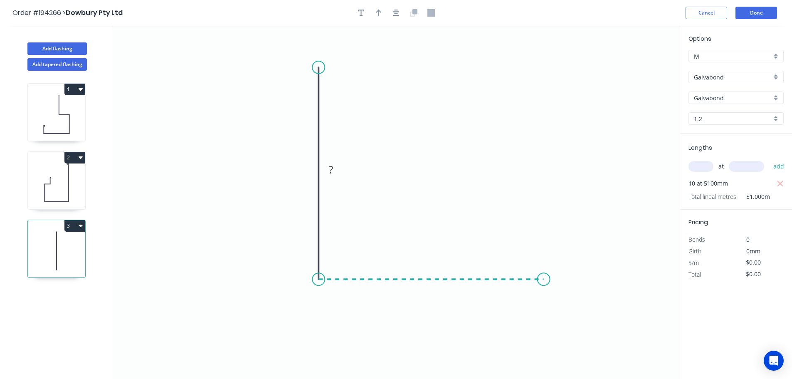
click at [544, 285] on icon "0 ?" at bounding box center [396, 202] width 568 height 353
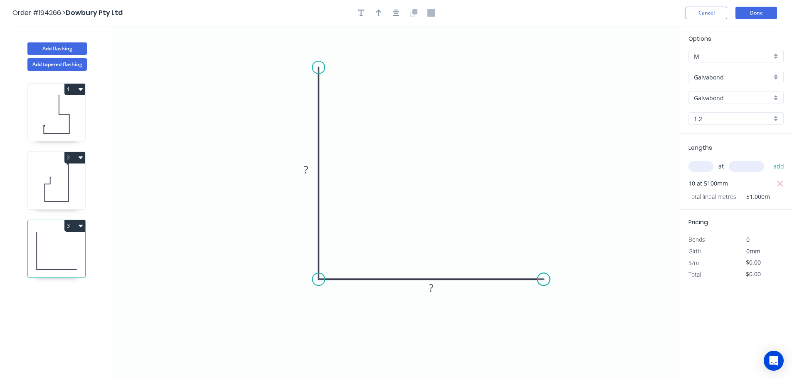
click at [544, 285] on circle at bounding box center [544, 279] width 12 height 12
click at [435, 288] on rect at bounding box center [431, 288] width 17 height 12
click at [758, 12] on button "Done" at bounding box center [757, 13] width 42 height 12
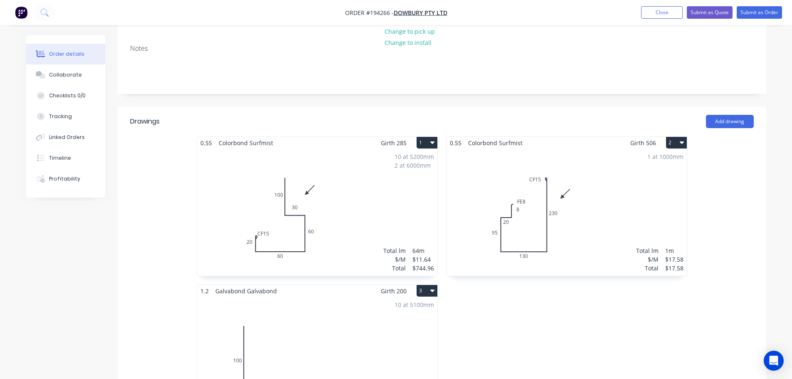
scroll to position [166, 0]
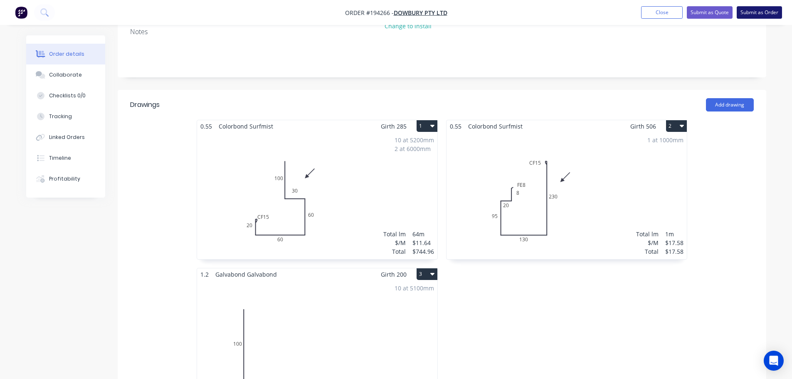
click at [769, 14] on button "Submit as Order" at bounding box center [759, 12] width 45 height 12
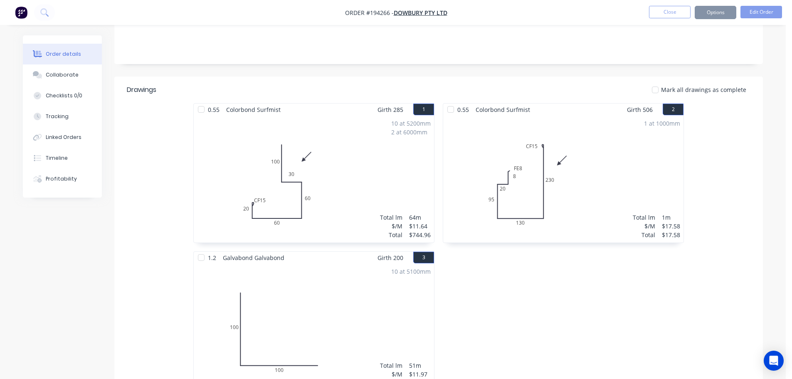
scroll to position [0, 0]
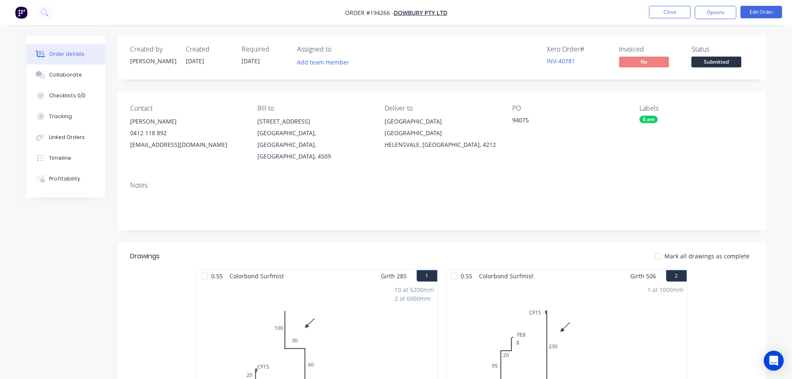
click at [716, 12] on button "Options" at bounding box center [716, 12] width 42 height 13
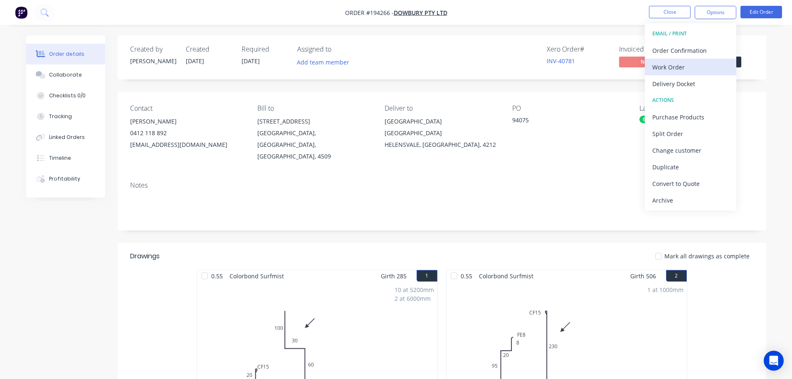
click at [668, 64] on div "Work Order" at bounding box center [691, 67] width 77 height 12
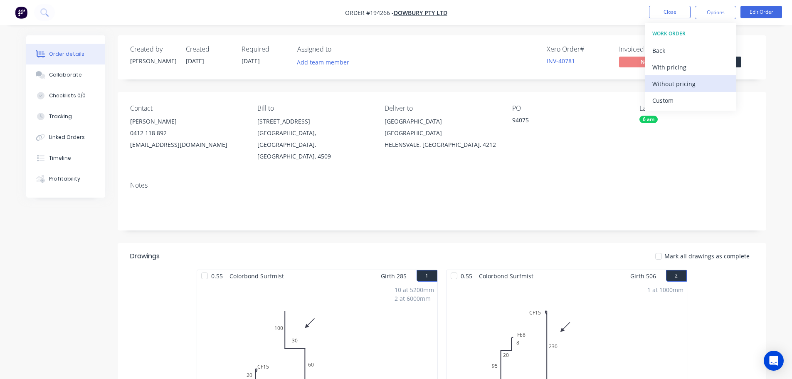
click at [666, 83] on div "Without pricing" at bounding box center [691, 84] width 77 height 12
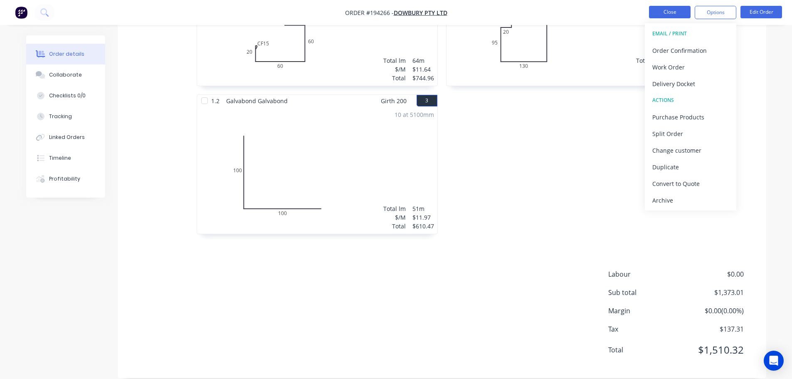
click at [663, 10] on button "Close" at bounding box center [670, 12] width 42 height 12
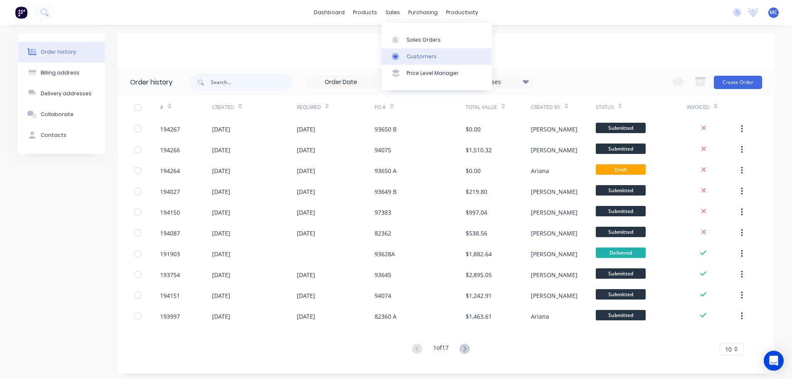
click at [418, 57] on div "Customers" at bounding box center [422, 56] width 30 height 7
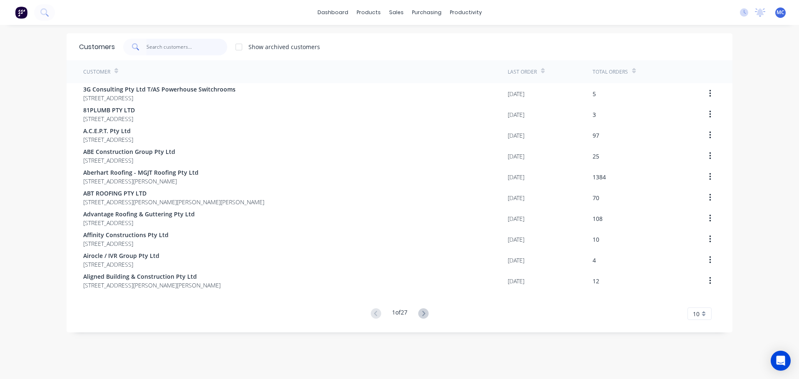
click at [173, 45] on input "text" at bounding box center [186, 47] width 81 height 17
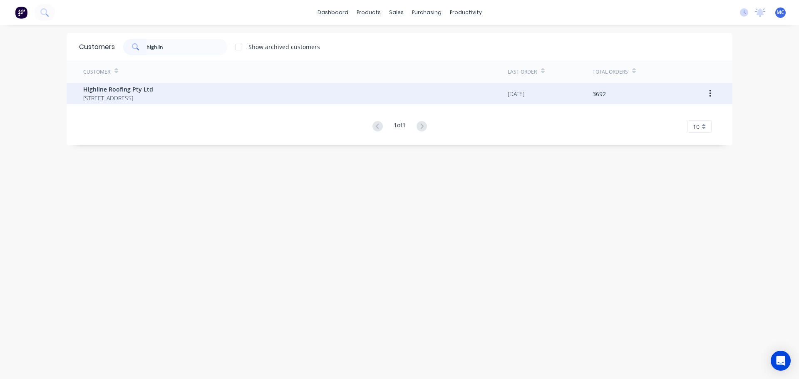
click at [102, 89] on span "Highline Roofing Pty Ltd" at bounding box center [118, 89] width 70 height 9
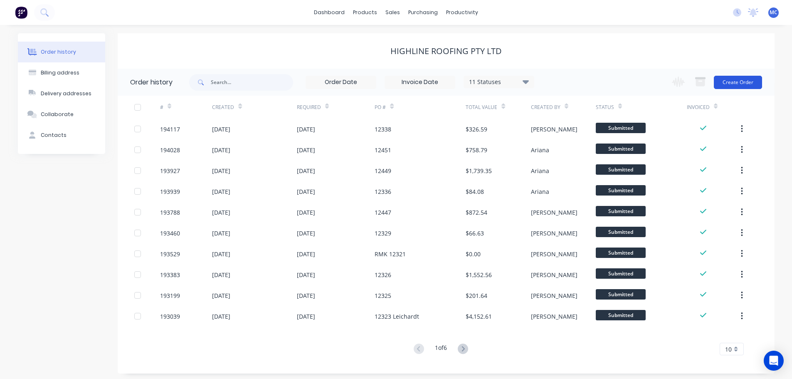
click at [735, 80] on button "Create Order" at bounding box center [738, 82] width 48 height 13
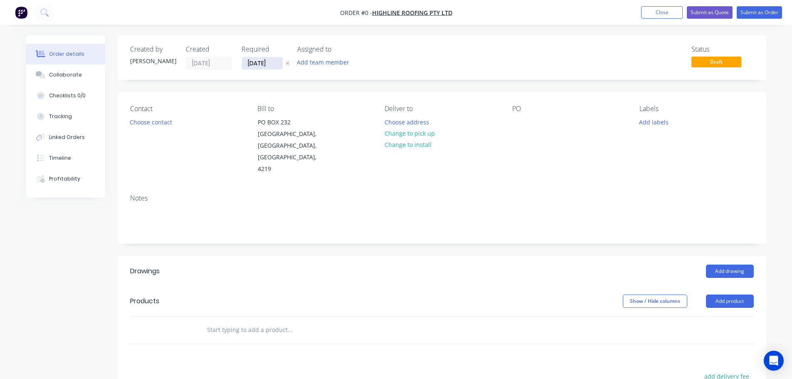
click at [263, 63] on input "[DATE]" at bounding box center [262, 63] width 41 height 12
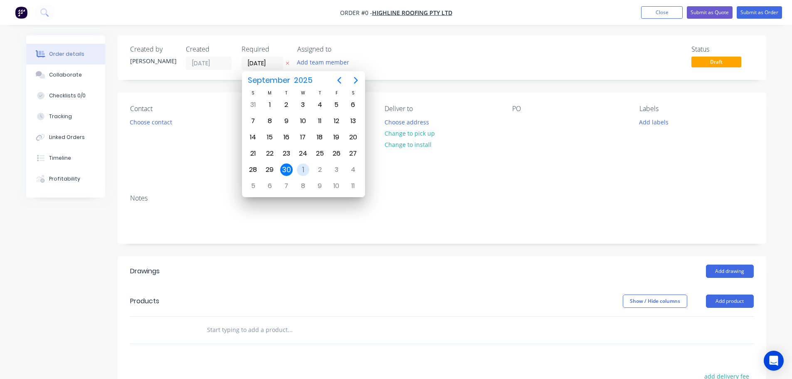
click at [301, 168] on div "1" at bounding box center [303, 169] width 12 height 12
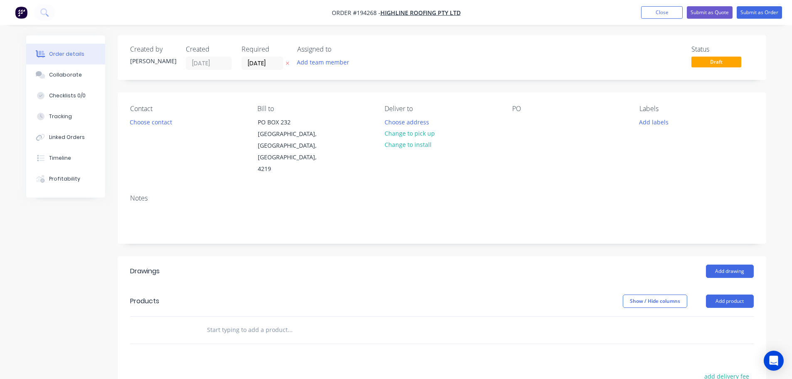
click at [731, 295] on button "Add product" at bounding box center [730, 301] width 48 height 13
click at [712, 316] on div "Product catalogue" at bounding box center [715, 322] width 64 height 12
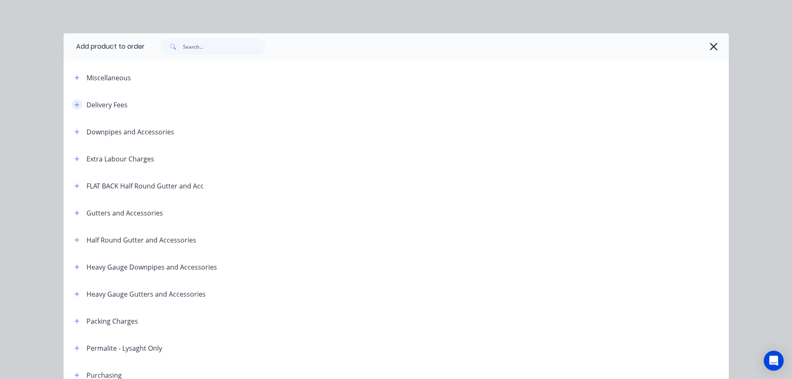
click at [75, 103] on icon "button" at bounding box center [76, 105] width 5 height 6
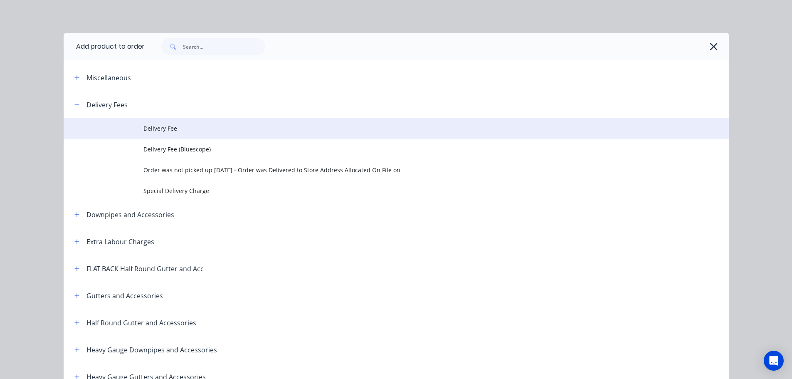
click at [156, 126] on span "Delivery Fee" at bounding box center [378, 128] width 468 height 9
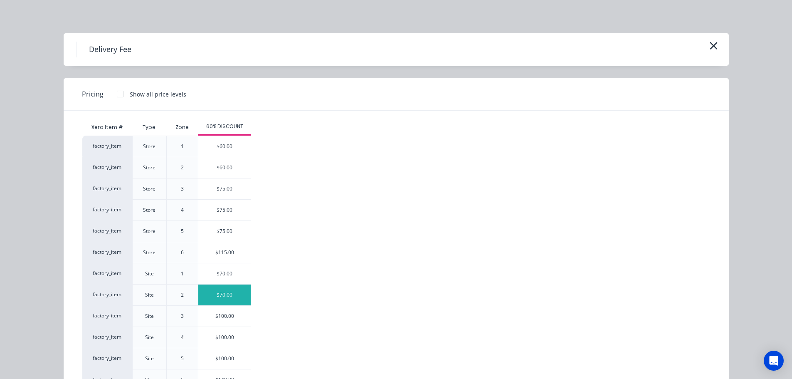
click at [222, 294] on div "$70.00" at bounding box center [224, 295] width 52 height 21
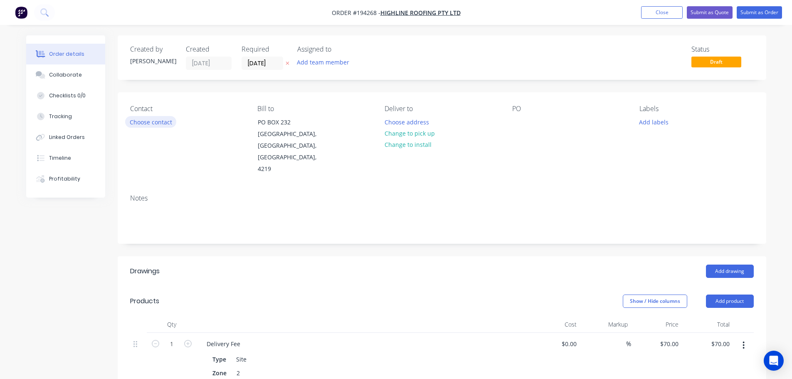
click at [155, 122] on button "Choose contact" at bounding box center [150, 121] width 51 height 11
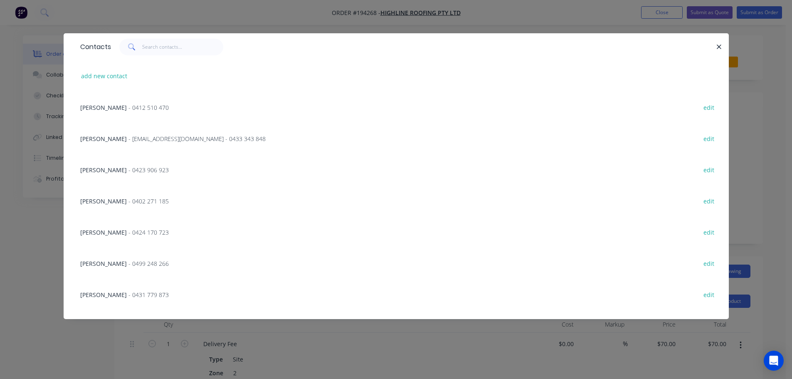
click at [129, 169] on span "- 0423 906 923" at bounding box center [149, 170] width 40 height 8
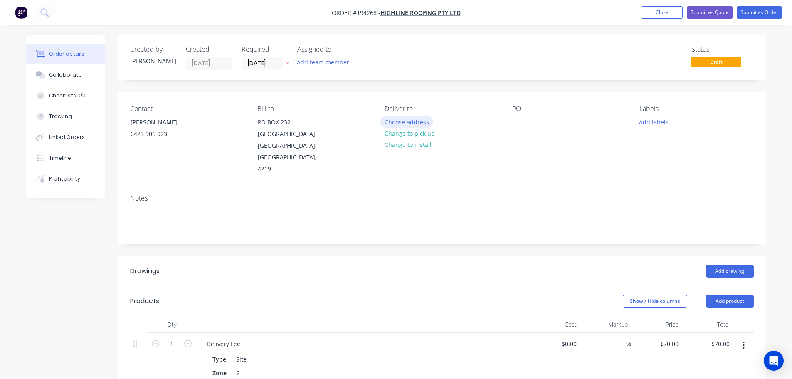
click at [416, 120] on button "Choose address" at bounding box center [406, 121] width 53 height 11
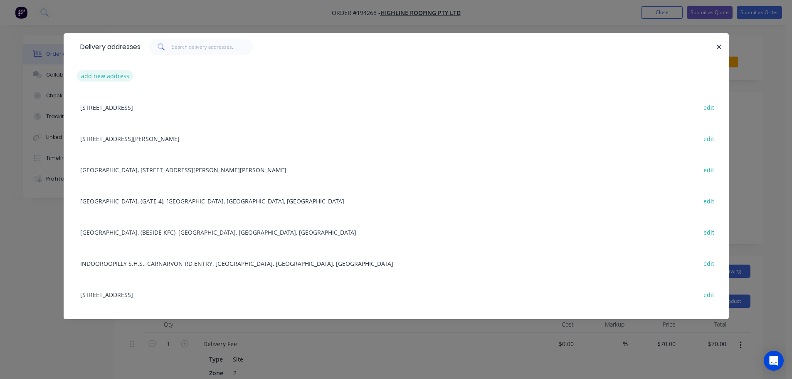
click at [115, 74] on button "add new address" at bounding box center [105, 75] width 57 height 11
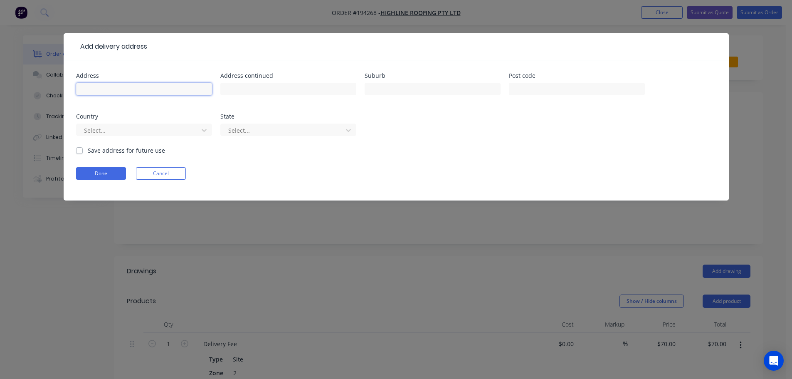
click at [108, 89] on input "text" at bounding box center [144, 89] width 136 height 12
click button "Done" at bounding box center [101, 173] width 50 height 12
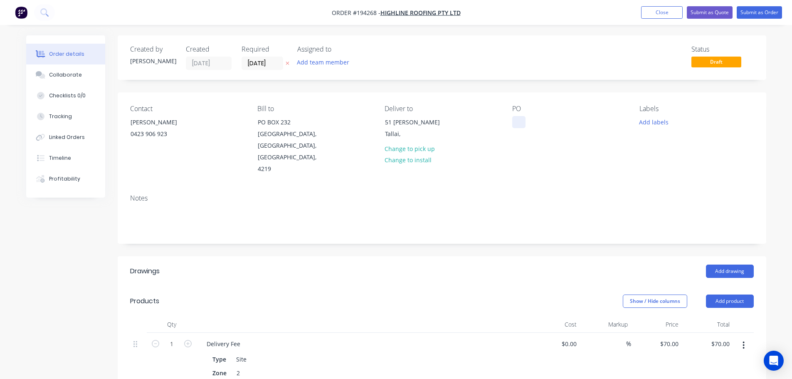
click at [519, 120] on div at bounding box center [519, 122] width 13 height 12
click at [725, 265] on button "Add drawing" at bounding box center [730, 271] width 48 height 13
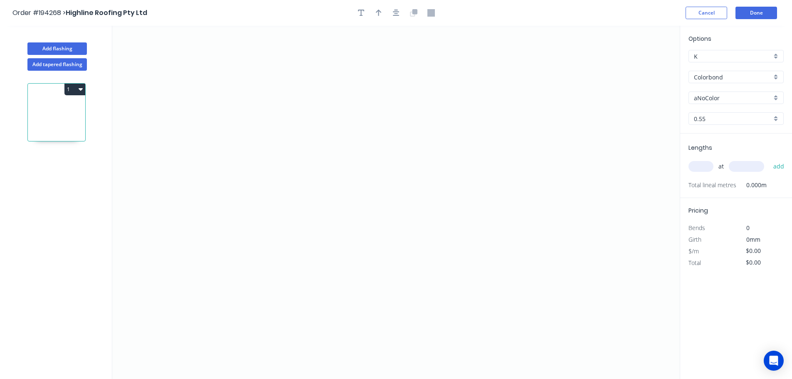
click at [711, 98] on input "aNoColor" at bounding box center [733, 98] width 78 height 9
click at [712, 163] on div "Night Sky" at bounding box center [736, 165] width 94 height 15
click at [703, 163] on input "text" at bounding box center [701, 166] width 25 height 11
click at [770, 159] on button "add" at bounding box center [780, 166] width 20 height 14
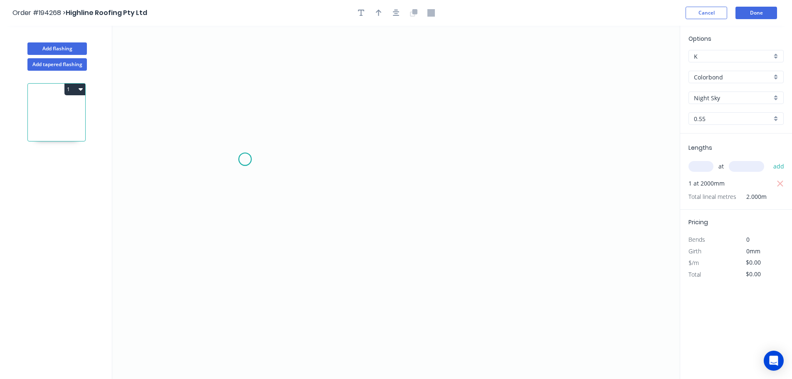
click at [245, 159] on icon "0" at bounding box center [396, 202] width 568 height 353
click at [597, 156] on icon "0" at bounding box center [396, 202] width 568 height 353
click at [421, 168] on tspan "?" at bounding box center [420, 168] width 4 height 14
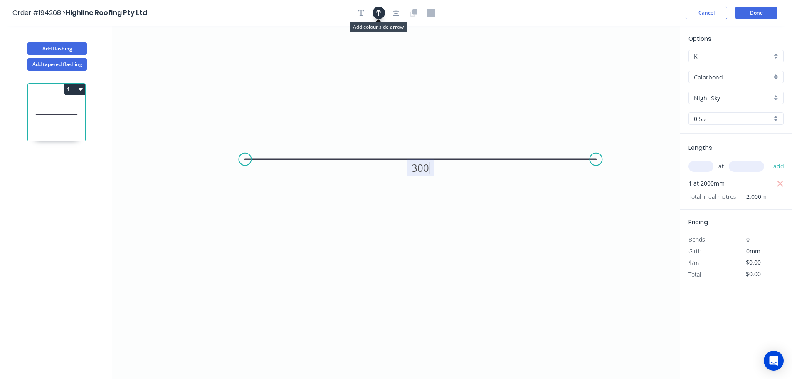
click at [376, 8] on button "button" at bounding box center [379, 13] width 12 height 12
drag, startPoint x: 638, startPoint y: 64, endPoint x: 432, endPoint y: 77, distance: 205.9
click at [432, 77] on icon at bounding box center [431, 67] width 7 height 27
click at [69, 47] on button "Add flashing" at bounding box center [56, 48] width 59 height 12
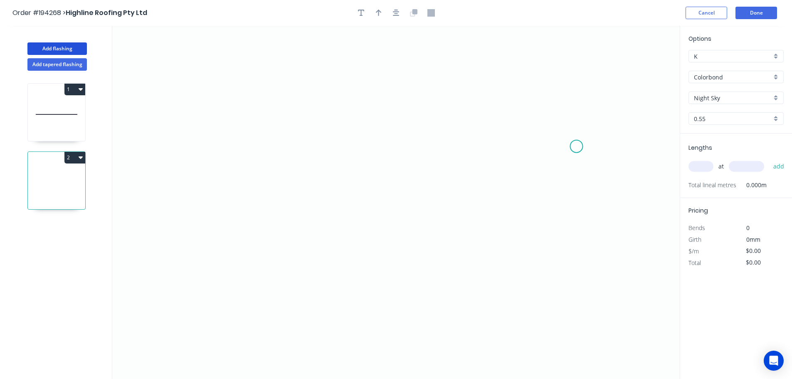
click at [577, 146] on icon "0" at bounding box center [396, 202] width 568 height 353
click at [558, 89] on icon at bounding box center [567, 118] width 19 height 58
click at [278, 87] on icon "0 ?" at bounding box center [396, 202] width 568 height 353
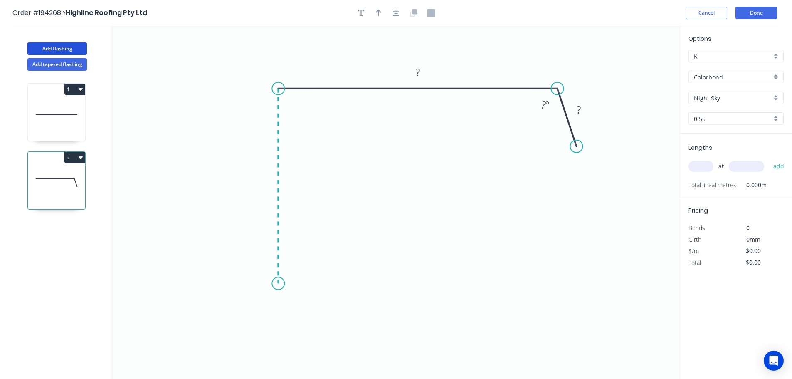
click at [280, 284] on icon "0 ? ? ? º" at bounding box center [396, 202] width 568 height 353
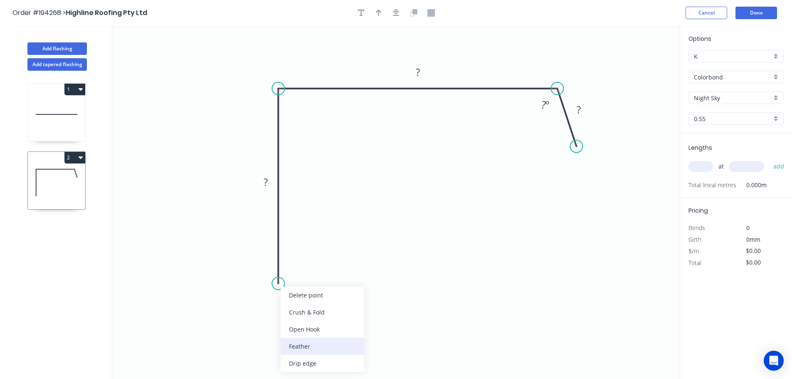
click at [307, 345] on div "Feather" at bounding box center [323, 346] width 84 height 17
click at [306, 306] on div "Flip bend" at bounding box center [321, 309] width 84 height 17
drag, startPoint x: 311, startPoint y: 264, endPoint x: 339, endPoint y: 270, distance: 29.2
click at [339, 270] on rect at bounding box center [325, 273] width 32 height 17
click at [331, 275] on tspan "15" at bounding box center [330, 274] width 12 height 14
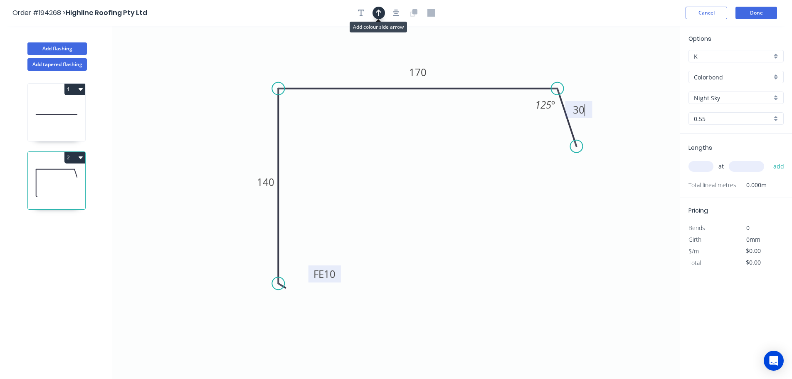
click at [375, 12] on button "button" at bounding box center [379, 13] width 12 height 12
drag, startPoint x: 638, startPoint y: 65, endPoint x: 218, endPoint y: 100, distance: 421.2
click at [218, 100] on icon at bounding box center [218, 90] width 7 height 27
drag, startPoint x: 220, startPoint y: 100, endPoint x: 235, endPoint y: 104, distance: 16.5
click at [235, 104] on icon at bounding box center [234, 95] width 7 height 27
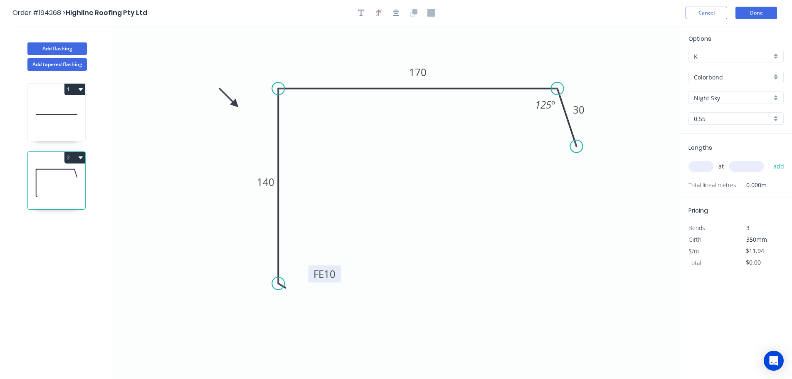
click at [703, 166] on input "text" at bounding box center [701, 166] width 25 height 11
click at [770, 159] on button "add" at bounding box center [780, 166] width 20 height 14
click at [55, 47] on button "Add flashing" at bounding box center [56, 48] width 59 height 12
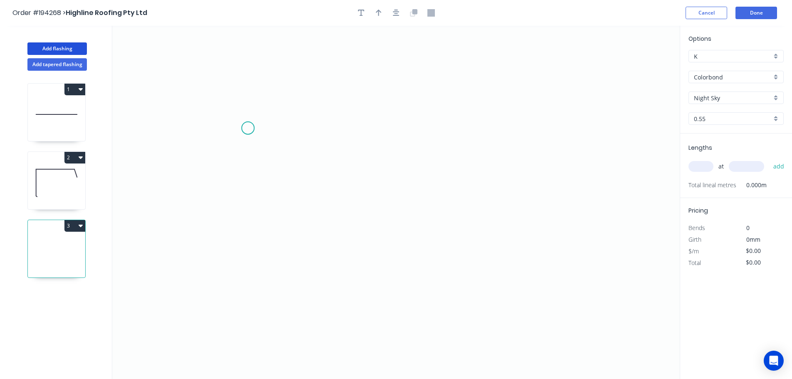
drag, startPoint x: 250, startPoint y: 128, endPoint x: 280, endPoint y: 129, distance: 29.5
click at [258, 128] on icon "0" at bounding box center [396, 202] width 568 height 353
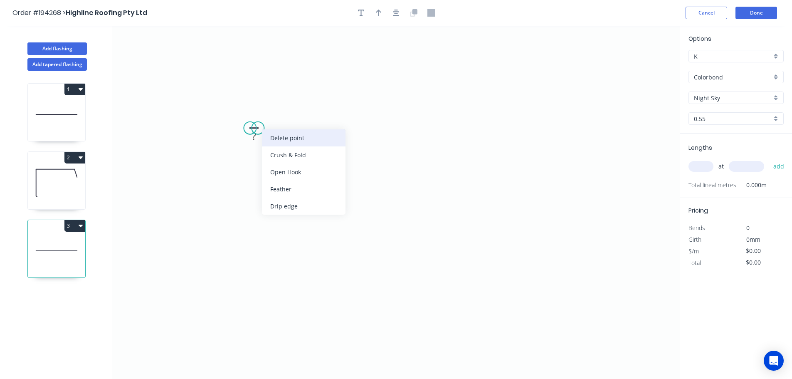
drag, startPoint x: 277, startPoint y: 140, endPoint x: 266, endPoint y: 136, distance: 11.3
click at [276, 139] on div "Delete point" at bounding box center [304, 137] width 84 height 17
click at [246, 132] on icon "0" at bounding box center [396, 202] width 568 height 353
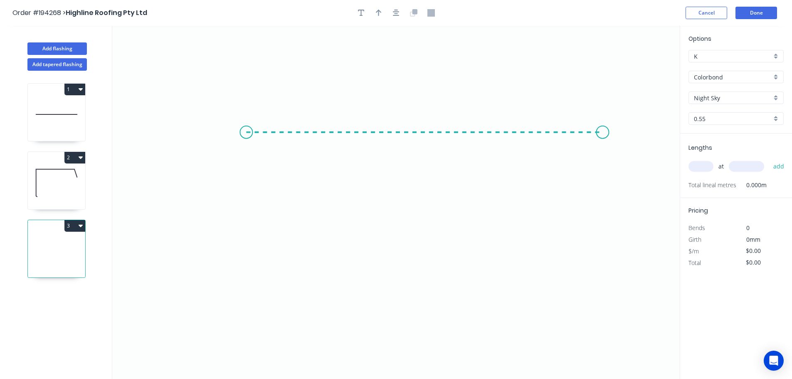
click at [603, 129] on icon "0" at bounding box center [396, 202] width 568 height 353
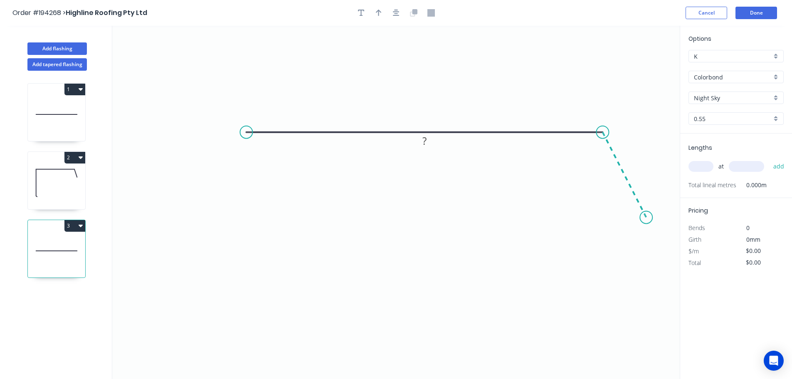
click at [647, 218] on icon "0 ?" at bounding box center [396, 202] width 568 height 353
click at [647, 217] on circle at bounding box center [646, 217] width 12 height 12
click at [638, 162] on g "?" at bounding box center [636, 165] width 17 height 14
click at [383, 13] on button "button" at bounding box center [379, 13] width 12 height 12
click at [636, 65] on icon at bounding box center [637, 58] width 7 height 27
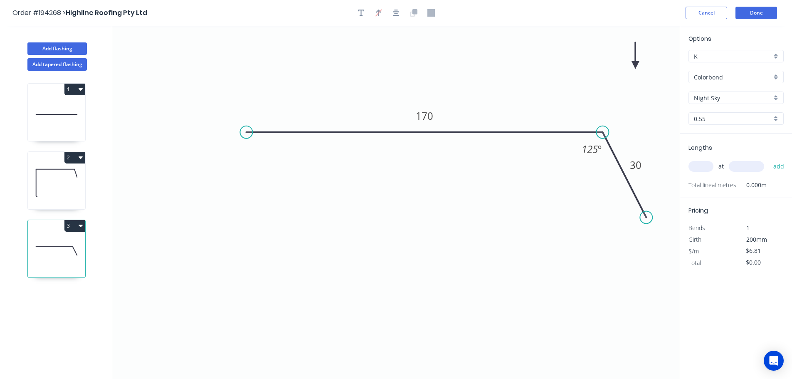
click at [636, 65] on icon at bounding box center [635, 55] width 7 height 27
drag, startPoint x: 636, startPoint y: 65, endPoint x: 536, endPoint y: 111, distance: 110.4
click at [519, 78] on icon at bounding box center [526, 71] width 24 height 24
click at [697, 164] on input "text" at bounding box center [701, 166] width 25 height 11
click at [770, 159] on button "add" at bounding box center [780, 166] width 20 height 14
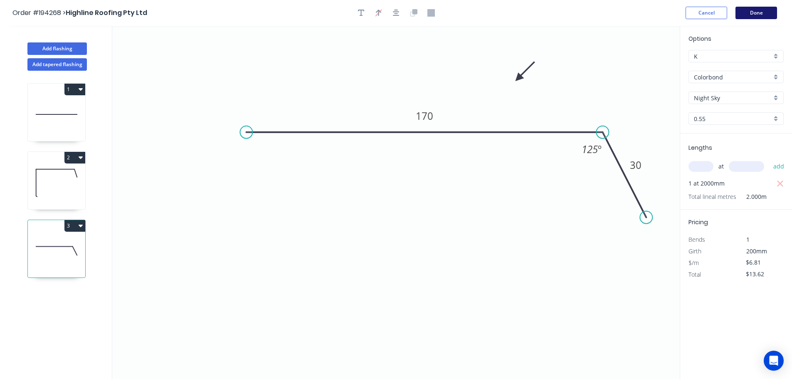
click at [758, 11] on button "Done" at bounding box center [757, 13] width 42 height 12
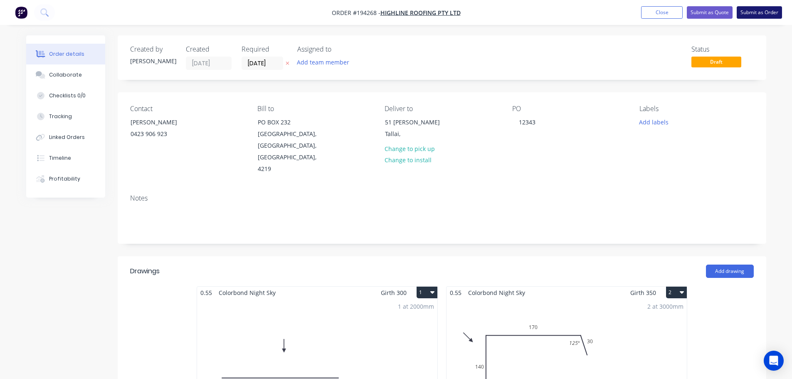
click at [762, 11] on button "Submit as Order" at bounding box center [759, 12] width 45 height 12
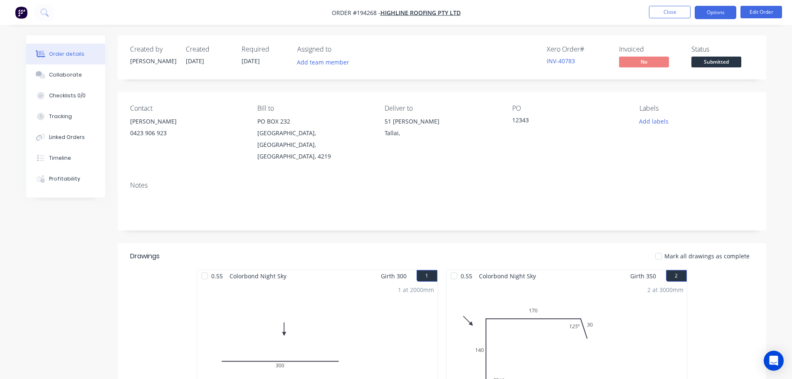
click at [709, 12] on button "Options" at bounding box center [716, 12] width 42 height 13
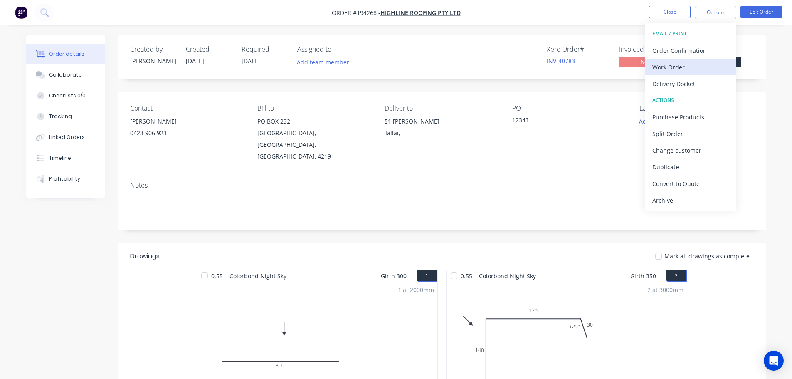
click at [670, 67] on div "Work Order" at bounding box center [691, 67] width 77 height 12
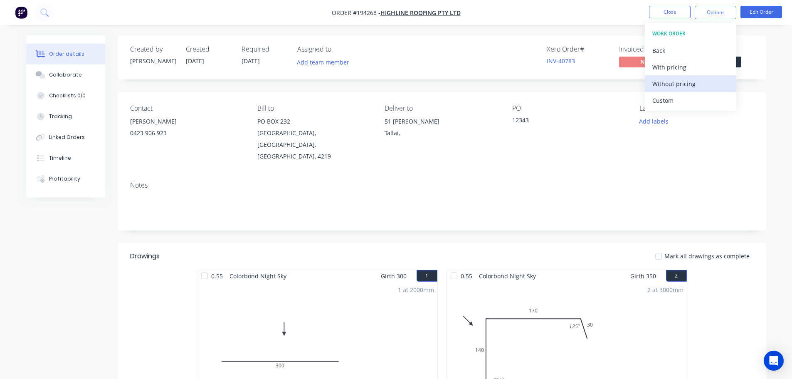
click at [667, 84] on div "Without pricing" at bounding box center [691, 84] width 77 height 12
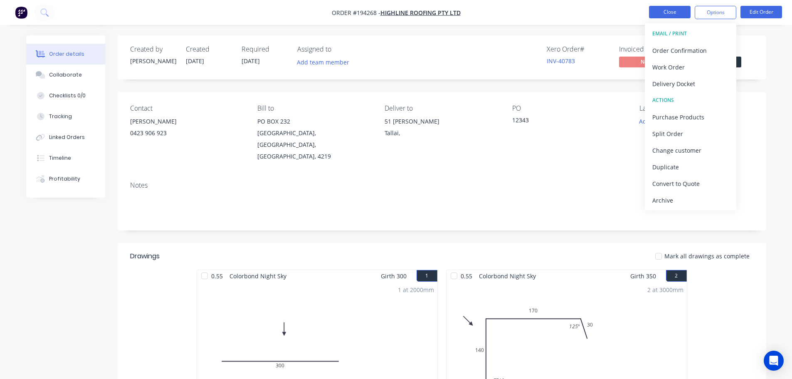
click at [675, 10] on button "Close" at bounding box center [670, 12] width 42 height 12
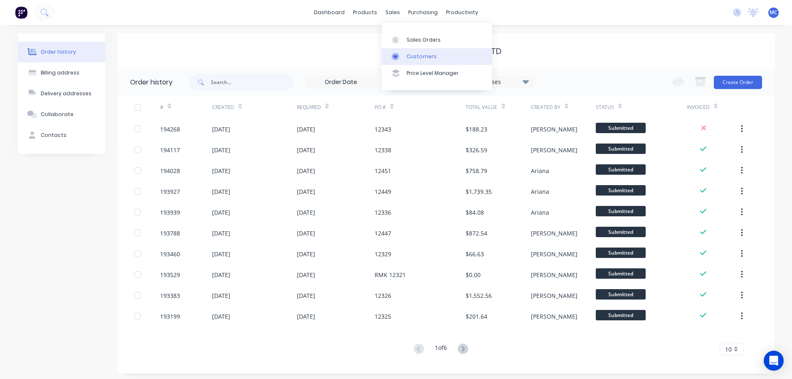
click at [416, 57] on div "Customers" at bounding box center [422, 56] width 30 height 7
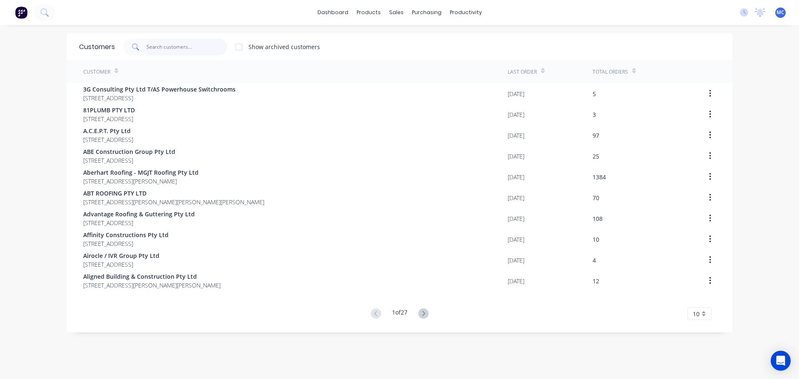
click at [156, 50] on input "text" at bounding box center [186, 47] width 81 height 17
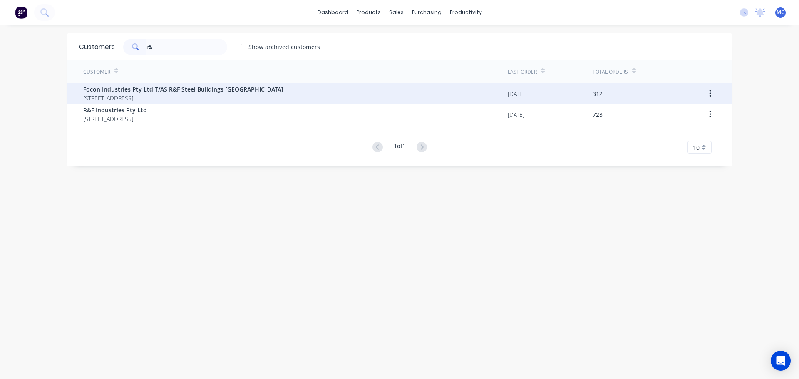
click at [144, 89] on span "Focon Industries Pty Ltd T/AS R&F Steel Buildings [GEOGRAPHIC_DATA]" at bounding box center [183, 89] width 200 height 9
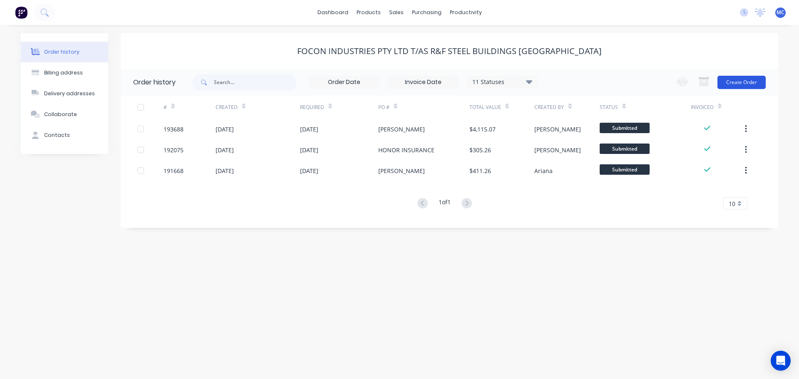
click at [733, 79] on button "Create Order" at bounding box center [741, 82] width 48 height 13
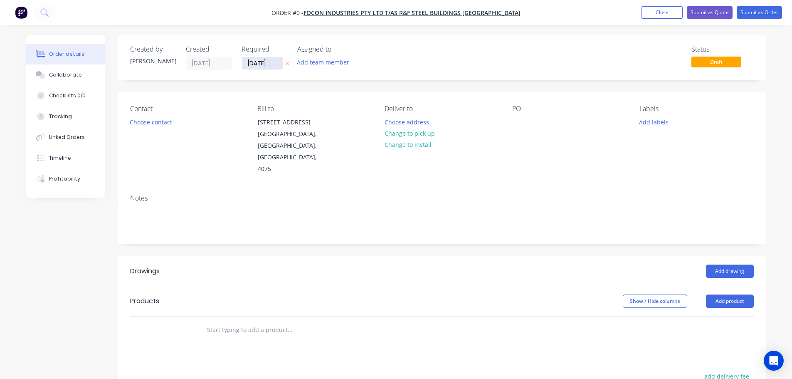
click at [259, 63] on input "[DATE]" at bounding box center [262, 63] width 41 height 12
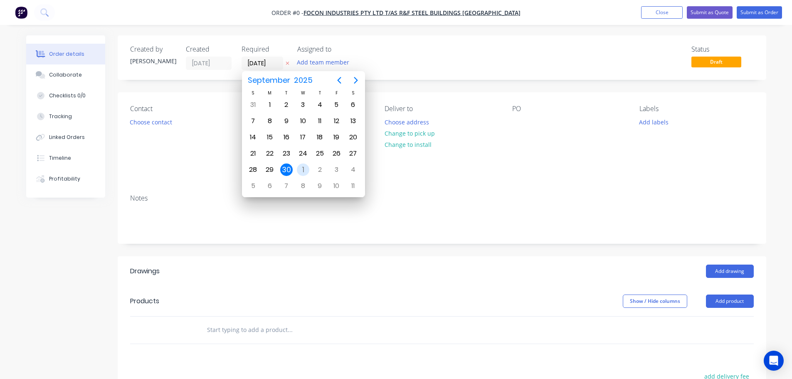
click at [303, 169] on div "1" at bounding box center [303, 169] width 12 height 12
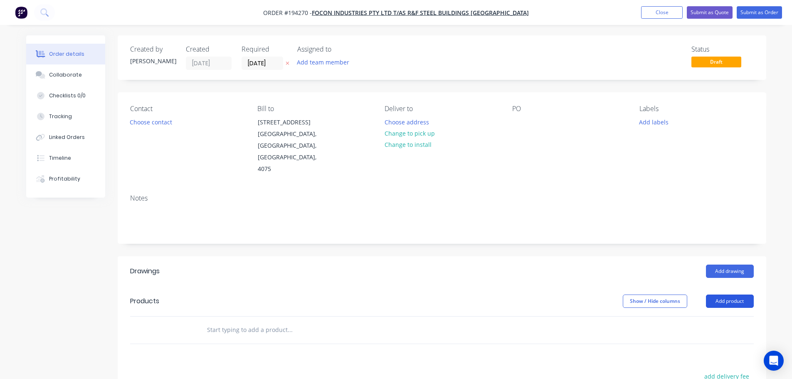
click at [730, 295] on button "Add product" at bounding box center [730, 301] width 48 height 13
click at [696, 316] on div "Product catalogue" at bounding box center [715, 322] width 64 height 12
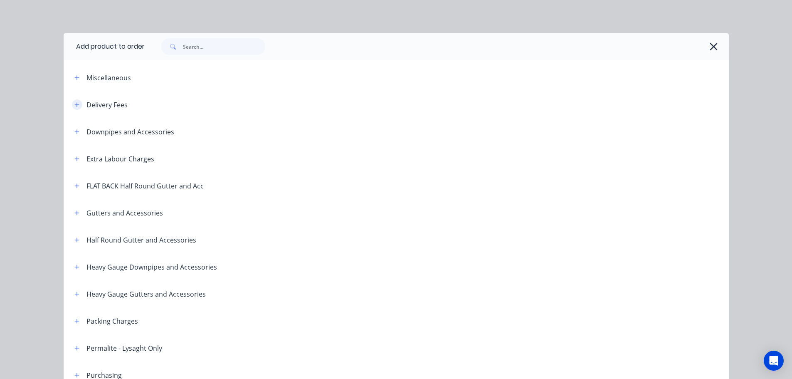
click at [75, 104] on icon "button" at bounding box center [76, 105] width 5 height 6
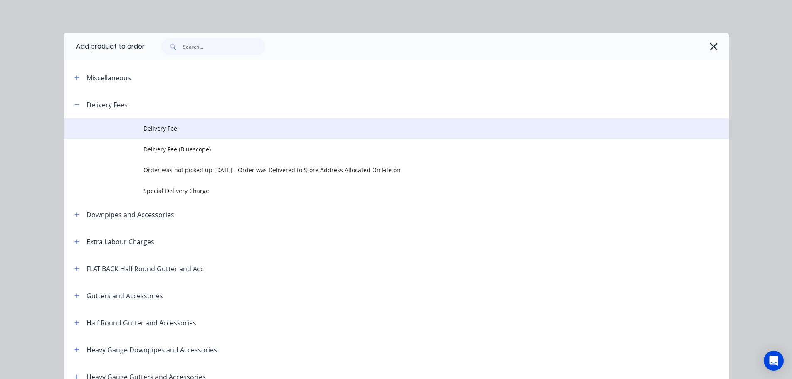
click at [168, 129] on span "Delivery Fee" at bounding box center [378, 128] width 468 height 9
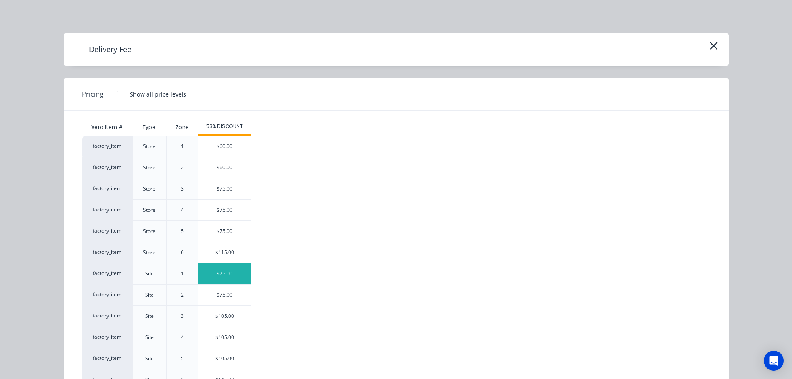
click at [223, 273] on div "$75.00" at bounding box center [224, 273] width 52 height 21
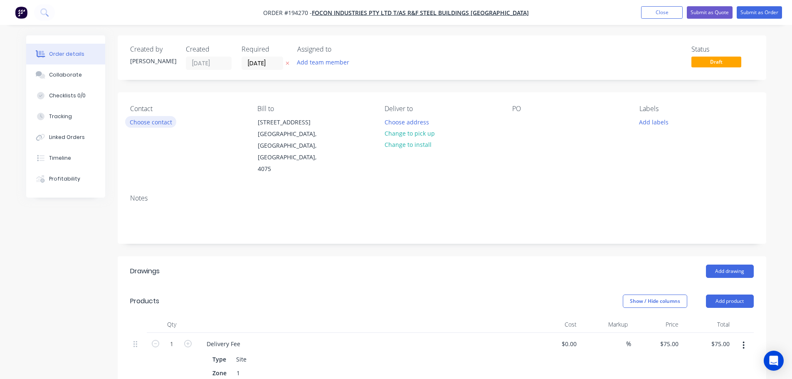
click at [166, 124] on button "Choose contact" at bounding box center [150, 121] width 51 height 11
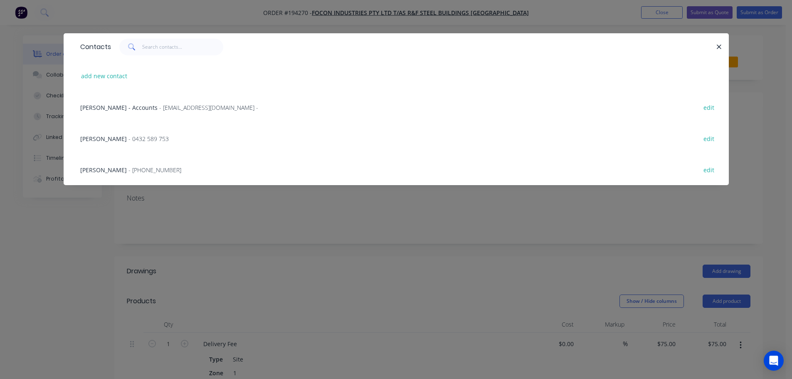
click at [111, 139] on span "[PERSON_NAME]" at bounding box center [103, 139] width 47 height 8
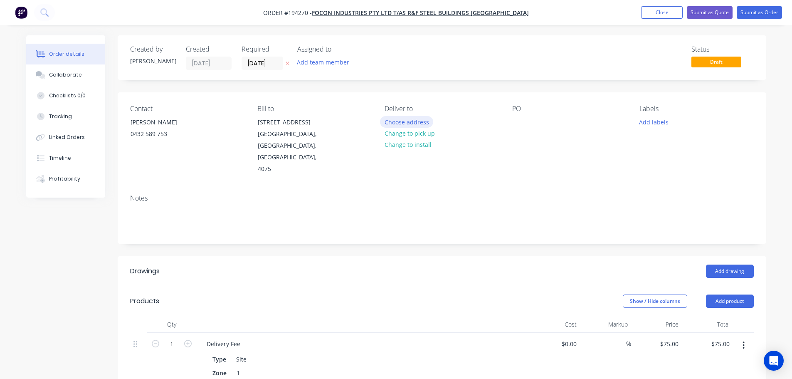
click at [410, 122] on button "Choose address" at bounding box center [406, 121] width 53 height 11
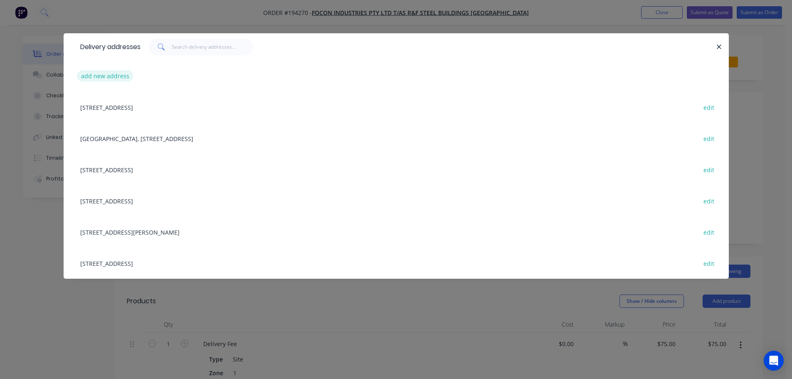
click at [105, 76] on button "add new address" at bounding box center [105, 75] width 57 height 11
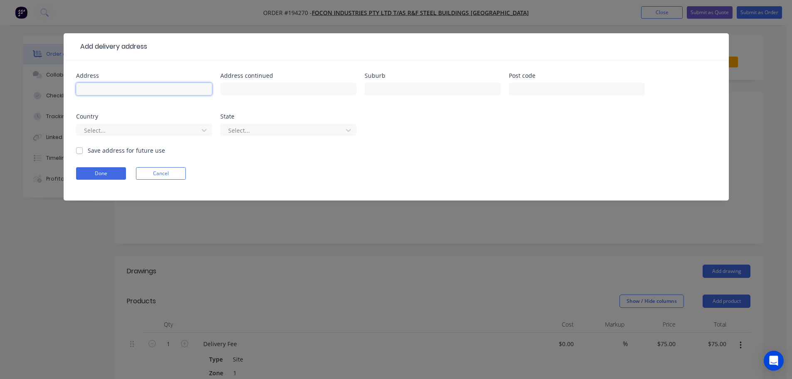
click at [101, 91] on input "text" at bounding box center [144, 89] width 136 height 12
click button "Done" at bounding box center [101, 173] width 50 height 12
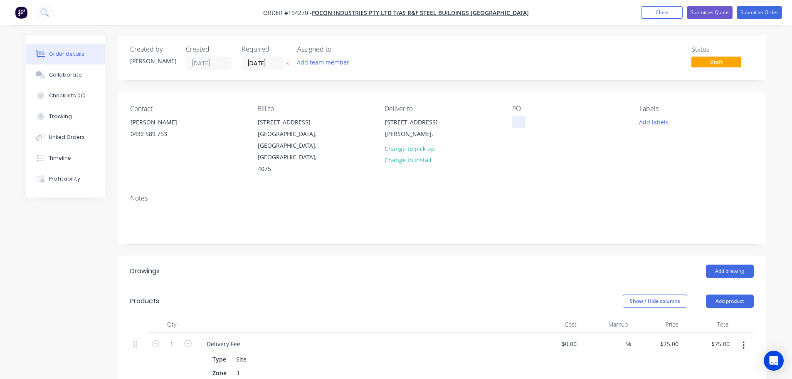
click at [516, 121] on div at bounding box center [519, 122] width 13 height 12
click at [728, 265] on button "Add drawing" at bounding box center [730, 271] width 48 height 13
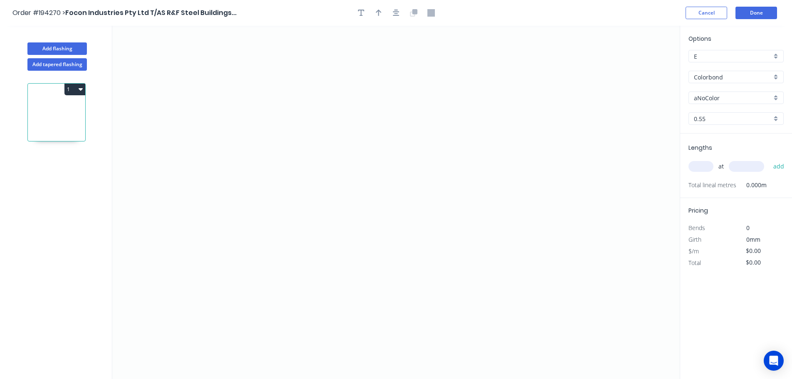
click at [708, 97] on input "aNoColor" at bounding box center [733, 98] width 78 height 9
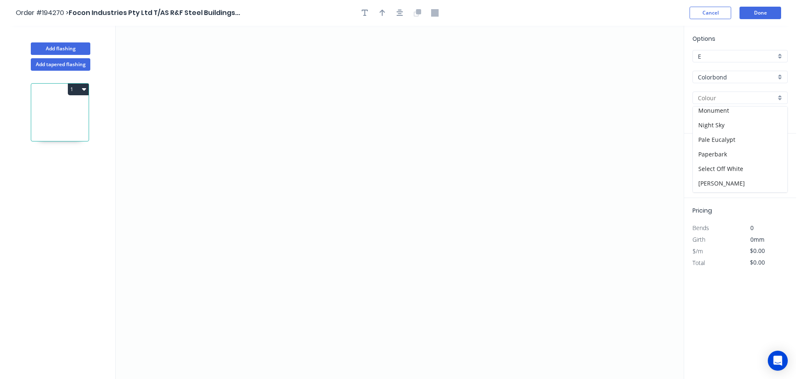
scroll to position [208, 0]
click at [701, 109] on div "Monument" at bounding box center [736, 109] width 94 height 15
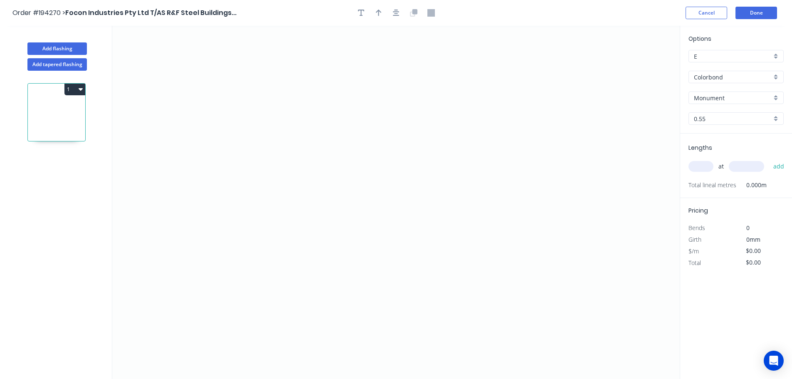
click at [700, 166] on input "text" at bounding box center [701, 166] width 25 height 11
click at [770, 159] on button "add" at bounding box center [780, 166] width 20 height 14
click at [187, 285] on icon "0" at bounding box center [396, 202] width 568 height 353
click at [199, 228] on icon at bounding box center [193, 257] width 12 height 59
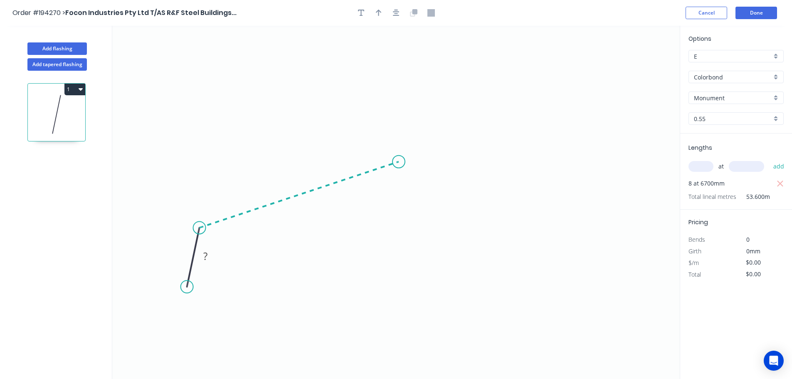
click at [399, 162] on icon at bounding box center [299, 195] width 199 height 66
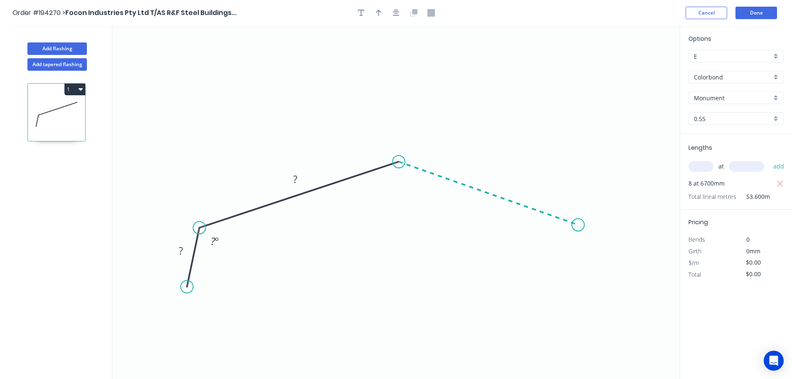
click at [579, 225] on icon "0 ? ? ? º" at bounding box center [396, 202] width 568 height 353
click at [592, 280] on icon "0 ? ? ? ? º ? º" at bounding box center [396, 202] width 568 height 353
click at [592, 280] on circle at bounding box center [591, 279] width 12 height 12
click at [598, 248] on tspan "?" at bounding box center [597, 245] width 4 height 14
click at [180, 251] on tspan "?" at bounding box center [181, 251] width 4 height 14
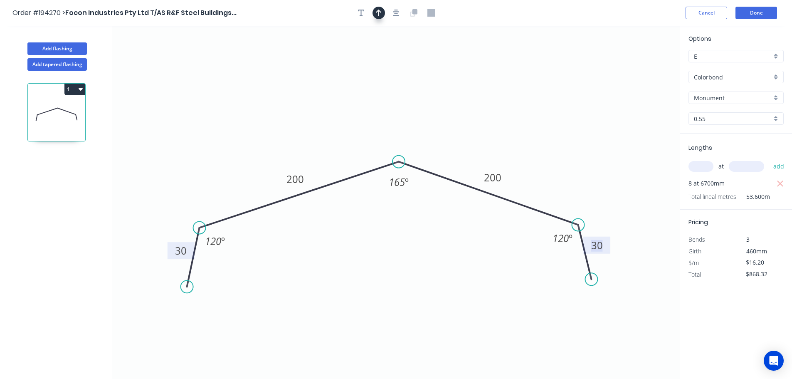
click at [380, 13] on icon "button" at bounding box center [379, 12] width 6 height 7
click at [635, 65] on icon "0 30 200 200 30 120 º 165 º 120 º" at bounding box center [396, 202] width 568 height 353
drag, startPoint x: 636, startPoint y: 65, endPoint x: 622, endPoint y: 74, distance: 17.1
click at [622, 79] on icon "0 30 200 200 30 120 º 165 º 120 º" at bounding box center [396, 202] width 568 height 353
drag, startPoint x: 639, startPoint y: 65, endPoint x: 508, endPoint y: 125, distance: 144.5
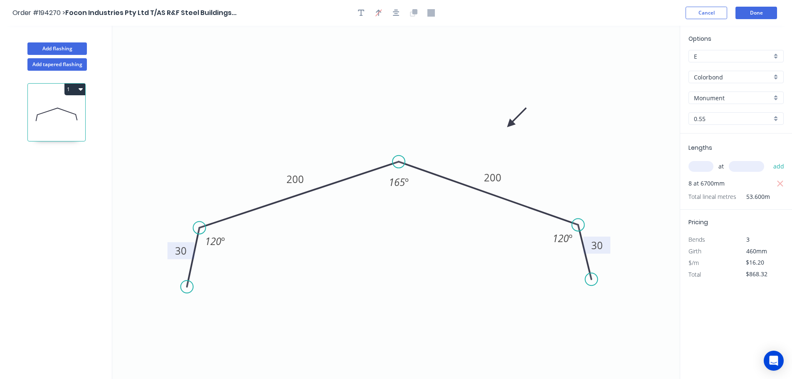
click at [509, 124] on icon at bounding box center [517, 118] width 24 height 24
click at [759, 11] on button "Done" at bounding box center [757, 13] width 42 height 12
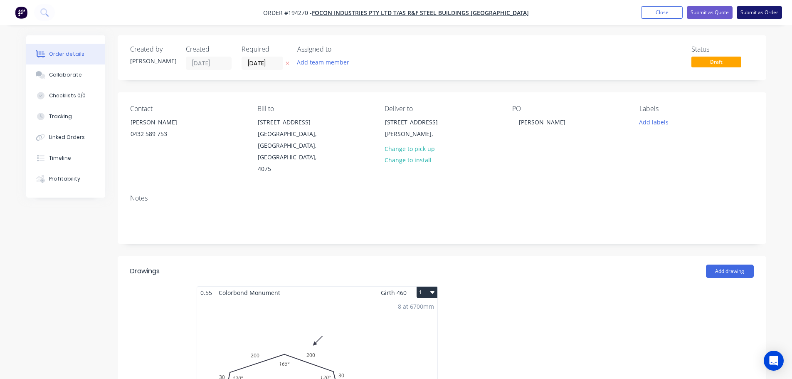
click at [760, 12] on button "Submit as Order" at bounding box center [759, 12] width 45 height 12
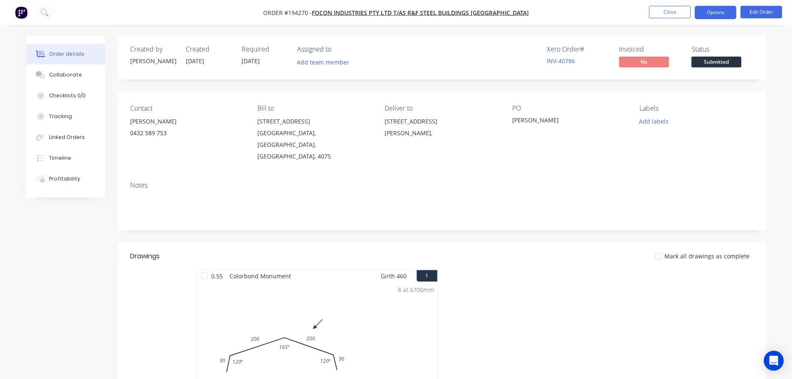
click at [713, 13] on button "Options" at bounding box center [716, 12] width 42 height 13
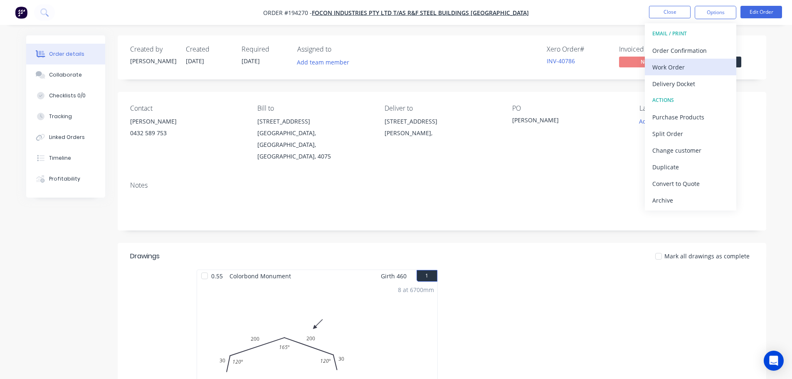
click at [679, 68] on div "Work Order" at bounding box center [691, 67] width 77 height 12
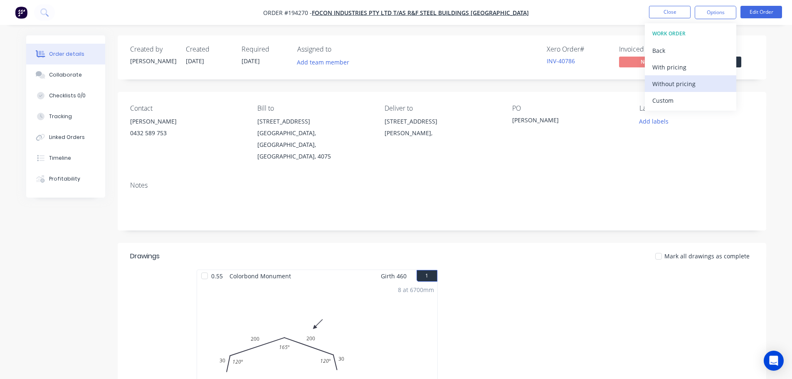
click at [681, 85] on div "Without pricing" at bounding box center [691, 84] width 77 height 12
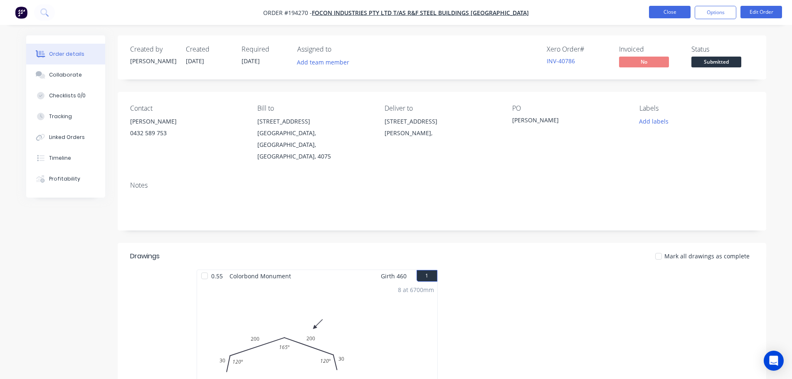
click at [673, 9] on button "Close" at bounding box center [670, 12] width 42 height 12
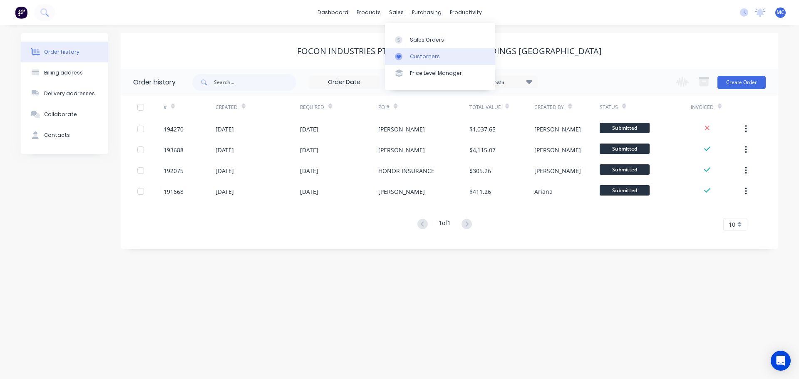
click at [419, 57] on div "Customers" at bounding box center [425, 56] width 30 height 7
